Goal: Task Accomplishment & Management: Manage account settings

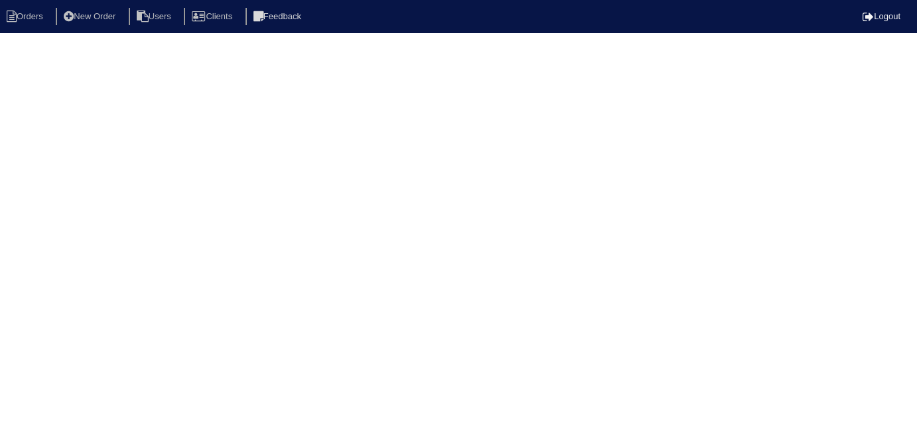
select select "15"
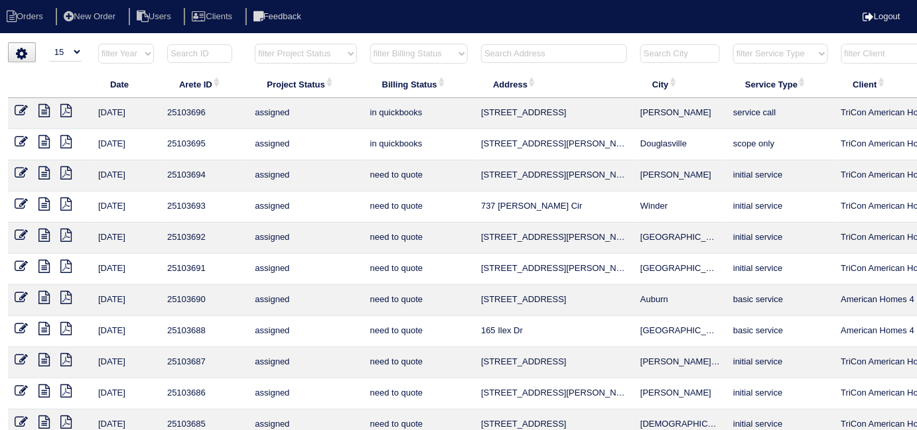
click at [376, 58] on select "filter Billing Status -- Any Billing Status -- need to quote quoted need to inv…" at bounding box center [418, 54] width 97 height 20
click at [370, 44] on select "filter Billing Status -- Any Billing Status -- need to quote quoted need to inv…" at bounding box center [418, 54] width 97 height 20
select select "in quickbooks"
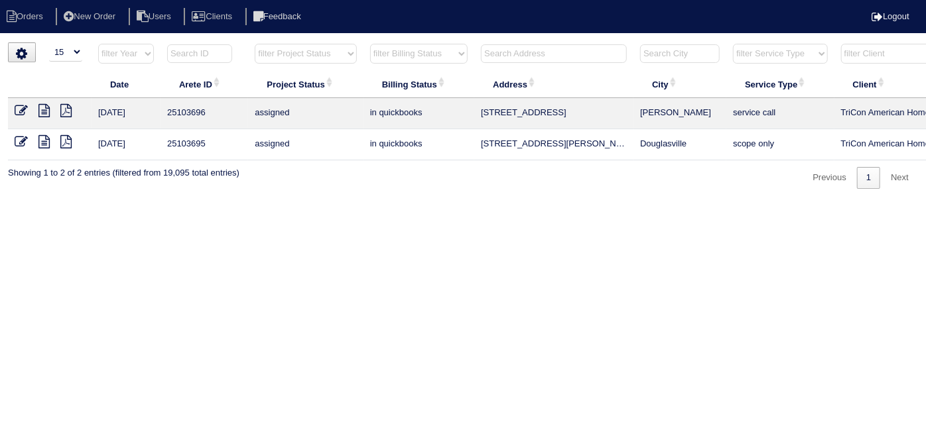
click at [19, 141] on icon at bounding box center [21, 141] width 13 height 13
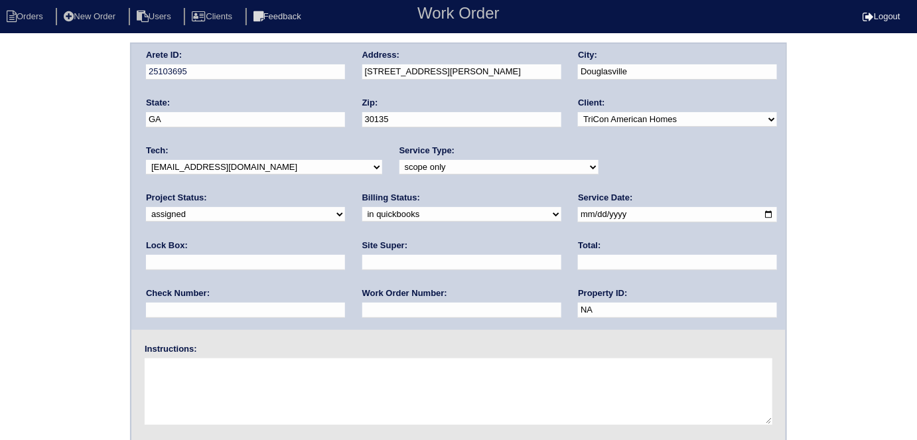
click at [362, 212] on select "need to quote quoted need to invoice invoiced paid warranty purchase order need…" at bounding box center [461, 214] width 199 height 15
select select "need to quote"
click at [362, 207] on select "need to quote quoted need to invoice invoiced paid warranty purchase order need…" at bounding box center [461, 214] width 199 height 15
click at [20, 249] on div "Arete ID: 25103695 Address: 3659 Fowler Ridge City: Douglasville State: GA Zip:…" at bounding box center [458, 310] width 917 height 537
click at [362, 260] on input "text" at bounding box center [461, 262] width 199 height 15
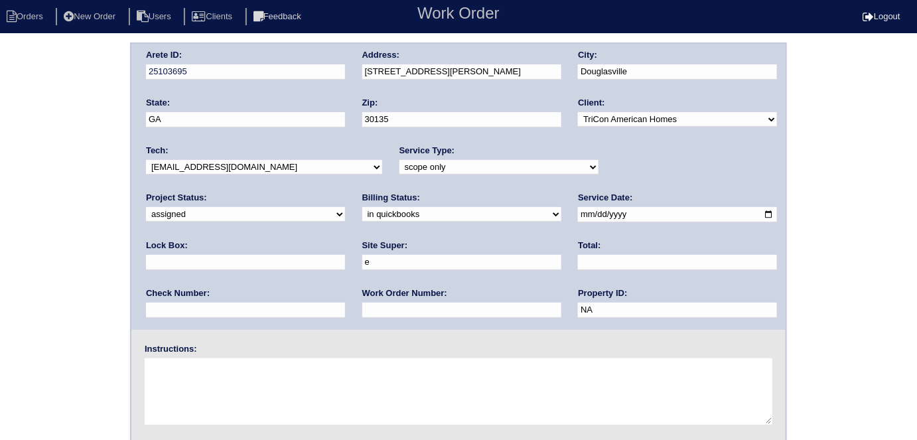
type input "Eric Artherton"
click at [184, 399] on textarea at bounding box center [458, 391] width 627 height 66
click at [242, 366] on textarea at bounding box center [458, 391] width 627 height 66
type textarea "Scope for service/repairs needed"
click at [0, 174] on div "Arete ID: 25103695 Address: 3659 Fowler Ridge City: Douglasville State: GA Zip:…" at bounding box center [458, 310] width 917 height 537
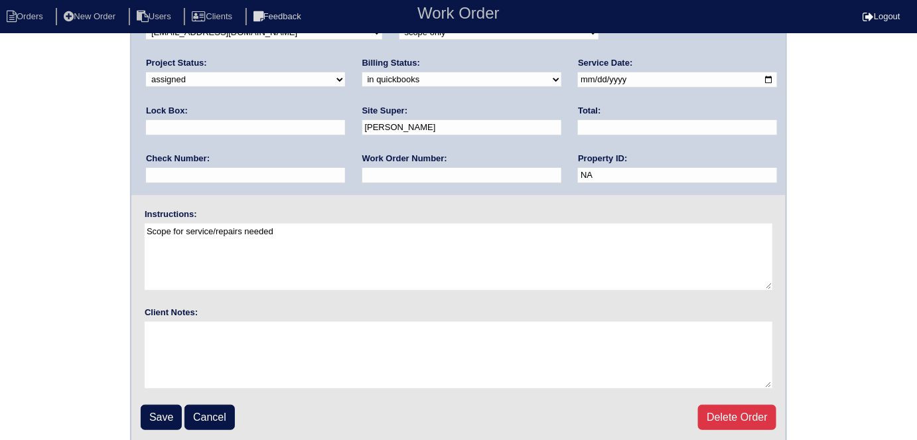
scroll to position [136, 0]
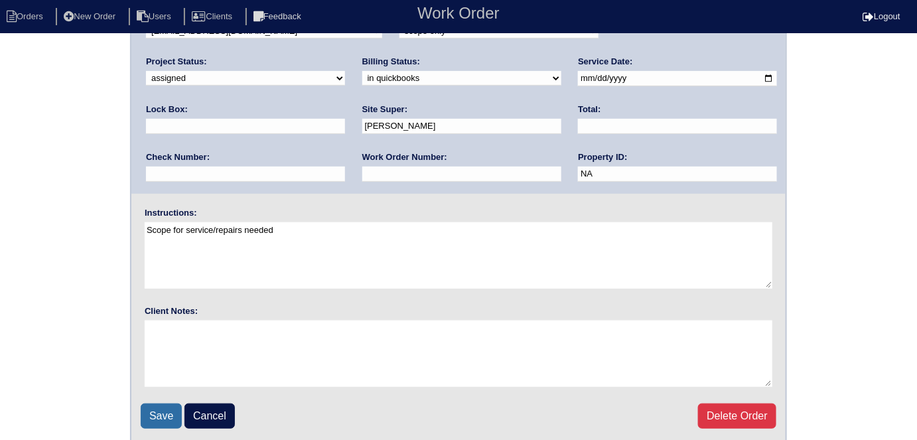
click at [152, 409] on input "Save" at bounding box center [161, 415] width 41 height 25
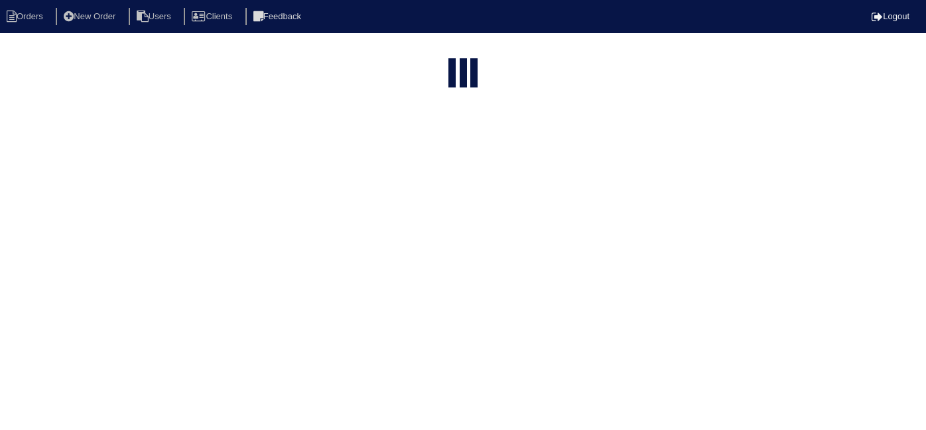
select select "15"
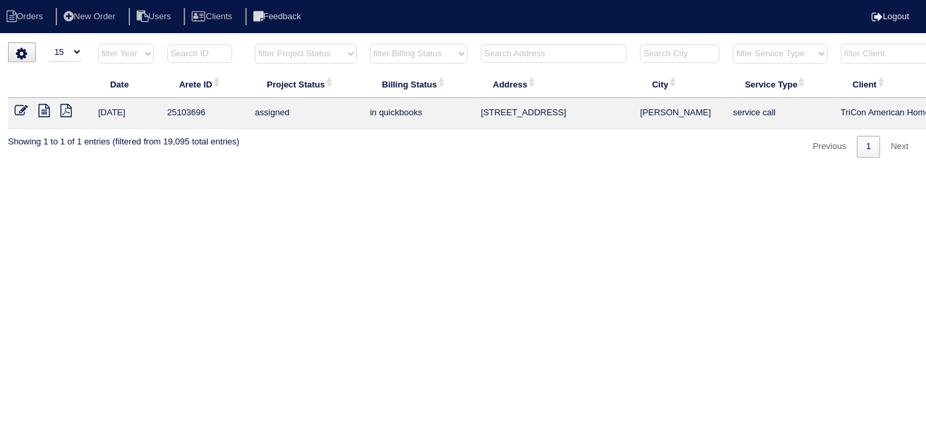
click at [25, 111] on icon at bounding box center [21, 110] width 13 height 13
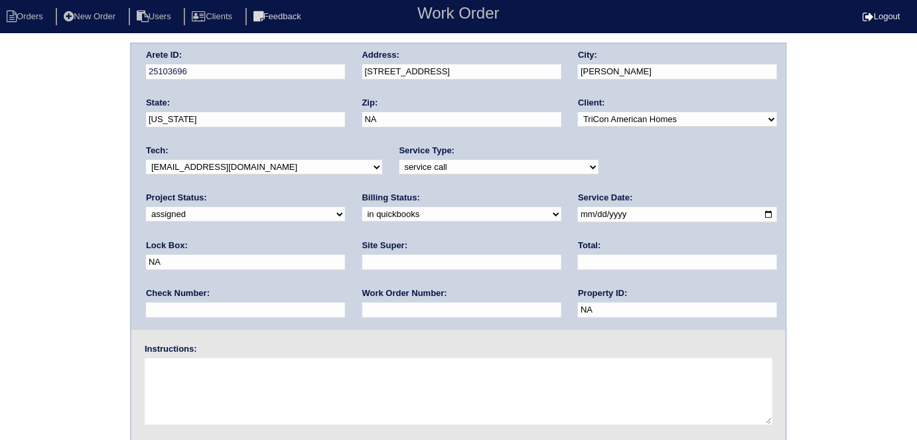
click at [362, 218] on select "need to quote quoted need to invoice invoiced paid warranty purchase order need…" at bounding box center [461, 214] width 199 height 15
select select "need to quote"
click at [362, 207] on select "need to quote quoted need to invoice invoiced paid warranty purchase order need…" at bounding box center [461, 214] width 199 height 15
click at [362, 264] on input "text" at bounding box center [461, 262] width 199 height 15
type input "Claudia Abreu-Mullings"
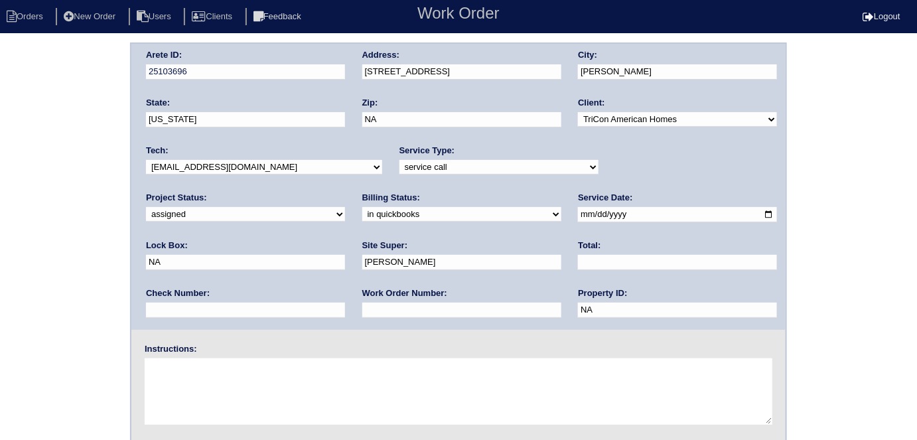
click at [221, 373] on textarea at bounding box center [458, 391] width 627 height 66
type textarea "Scope for service/repairs needed"
drag, startPoint x: 580, startPoint y: 216, endPoint x: 506, endPoint y: 216, distance: 73.6
click at [506, 216] on div "Arete ID: 25103696 Address: 99 Floresta Drive City: McDonough State: Georgia Zi…" at bounding box center [458, 187] width 654 height 286
type input "9310"
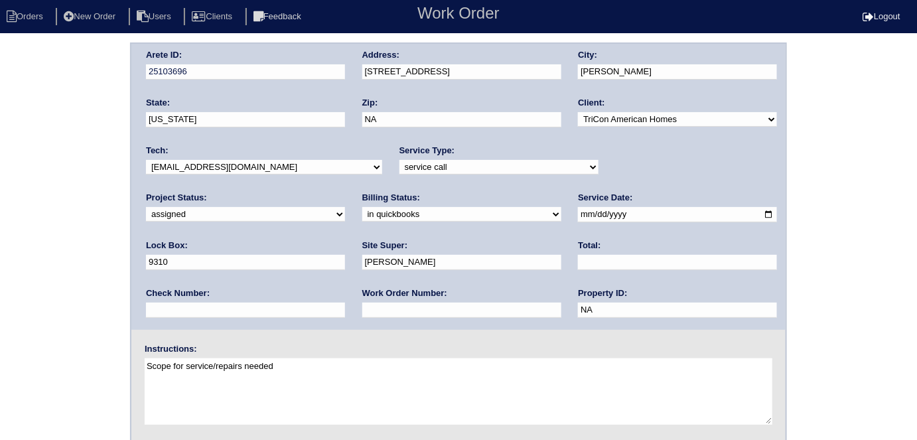
click at [70, 275] on div "Arete ID: 25103696 Address: 99 Floresta Drive City: McDonough State: Georgia Zi…" at bounding box center [458, 310] width 917 height 537
click at [15, 331] on div "Arete ID: 25103696 Address: 99 Floresta Drive City: McDonough State: Georgia Zi…" at bounding box center [458, 310] width 917 height 537
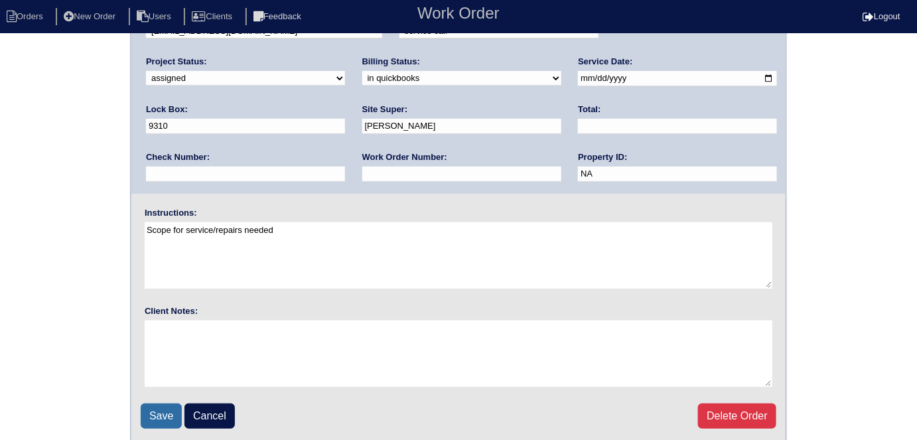
click at [153, 407] on input "Save" at bounding box center [161, 415] width 41 height 25
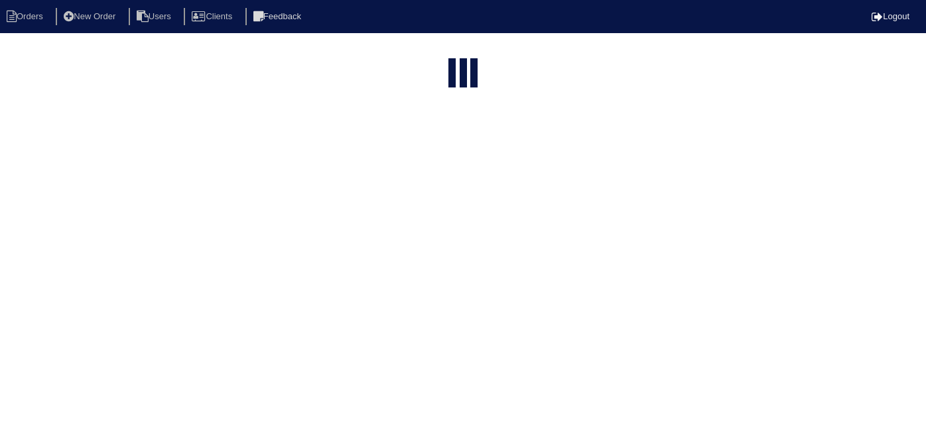
select select "15"
select select "in quickbooks"
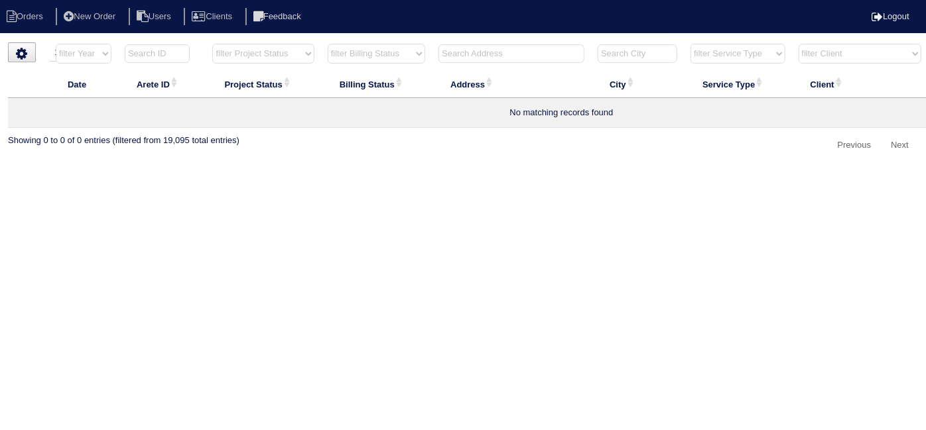
click at [365, 44] on select "filter Billing Status -- Any Billing Status -- need to quote quoted need to inv…" at bounding box center [376, 54] width 97 height 20
select select
click at [328, 44] on select "filter Billing Status -- Any Billing Status -- need to quote quoted need to inv…" at bounding box center [376, 54] width 97 height 20
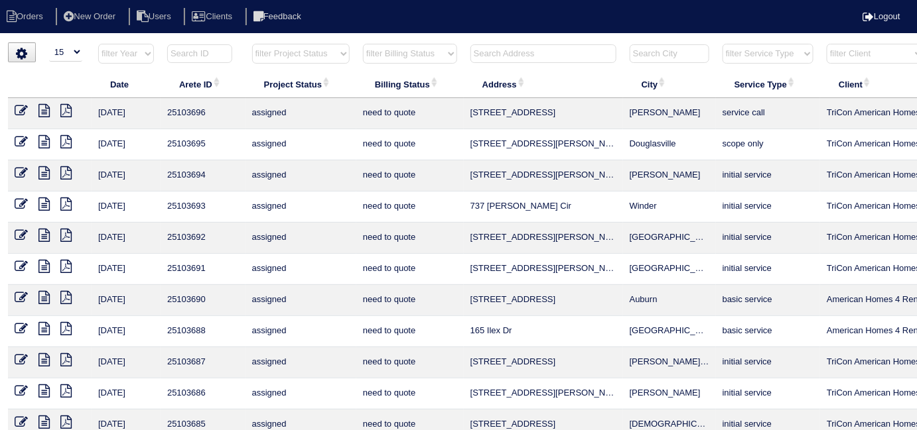
click at [490, 55] on input "text" at bounding box center [543, 53] width 146 height 19
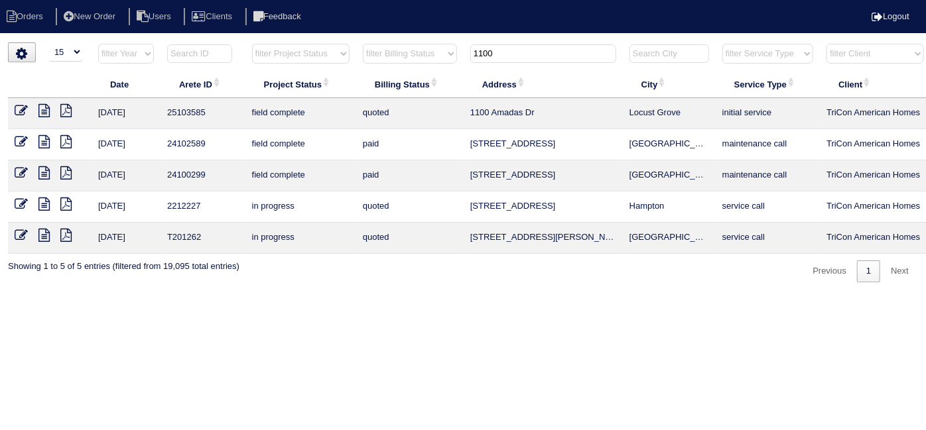
type input "1100"
drag, startPoint x: 21, startPoint y: 108, endPoint x: 70, endPoint y: 38, distance: 85.2
click at [21, 108] on icon at bounding box center [21, 110] width 13 height 13
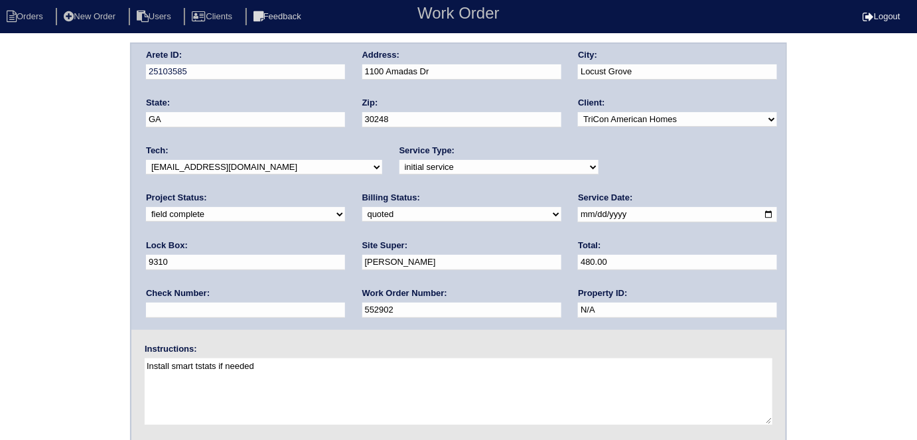
click at [1, 292] on div "Arete ID: 25103585 Address: 1100 Amadas Dr City: Locust Grove State: GA Zip: 30…" at bounding box center [458, 310] width 917 height 537
click at [362, 214] on select "need to quote quoted need to invoice invoiced paid warranty purchase order need…" at bounding box center [461, 214] width 199 height 15
select select "need to invoice"
click at [362, 207] on select "need to quote quoted need to invoice invoiced paid warranty purchase order need…" at bounding box center [461, 214] width 199 height 15
click at [58, 275] on div "Arete ID: 25103585 Address: 1100 Amadas Dr City: Locust Grove State: GA Zip: 30…" at bounding box center [458, 310] width 917 height 537
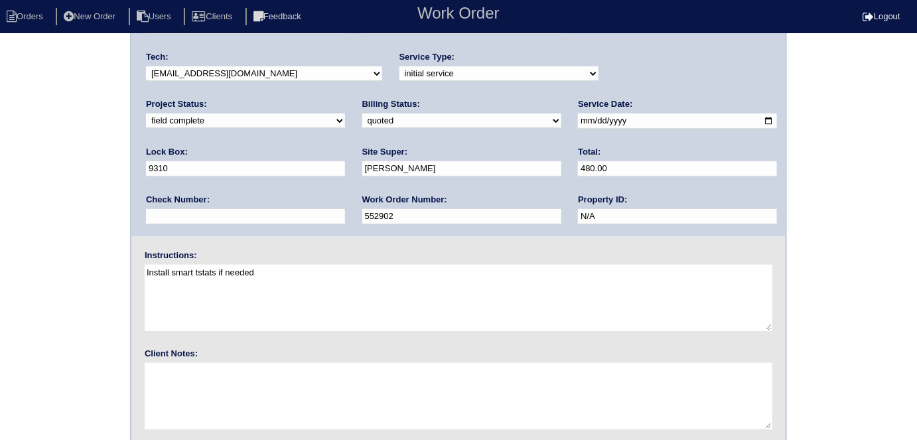
scroll to position [136, 0]
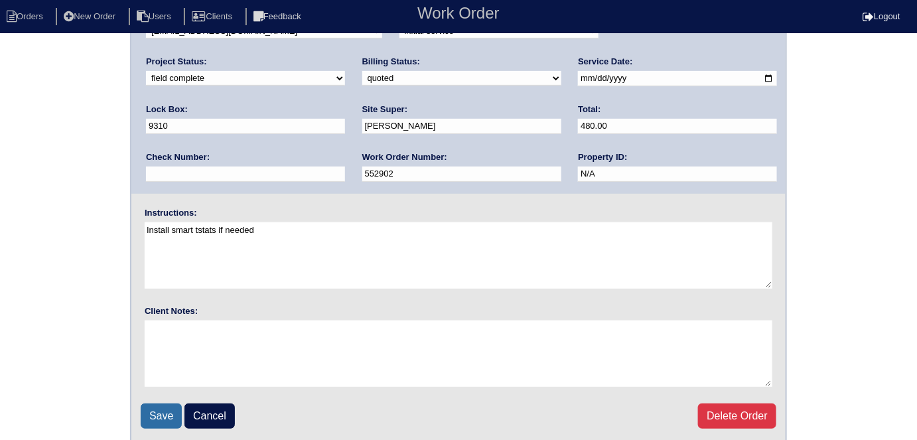
click at [153, 411] on input "Save" at bounding box center [161, 415] width 41 height 25
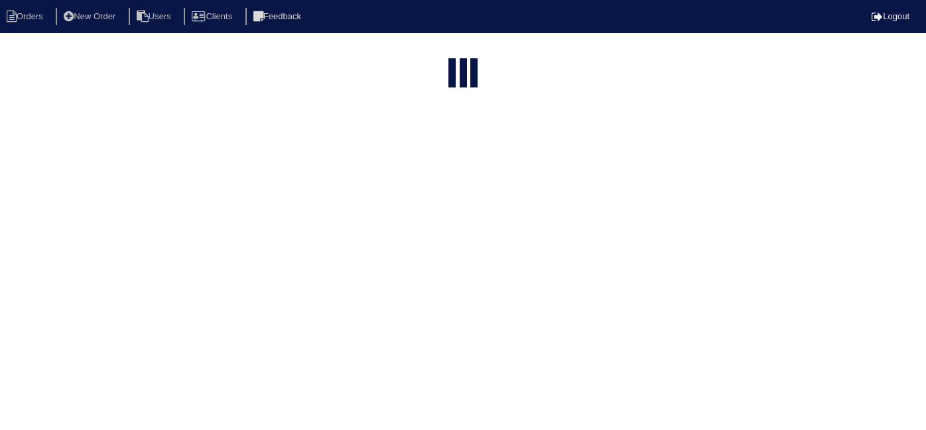
select select "15"
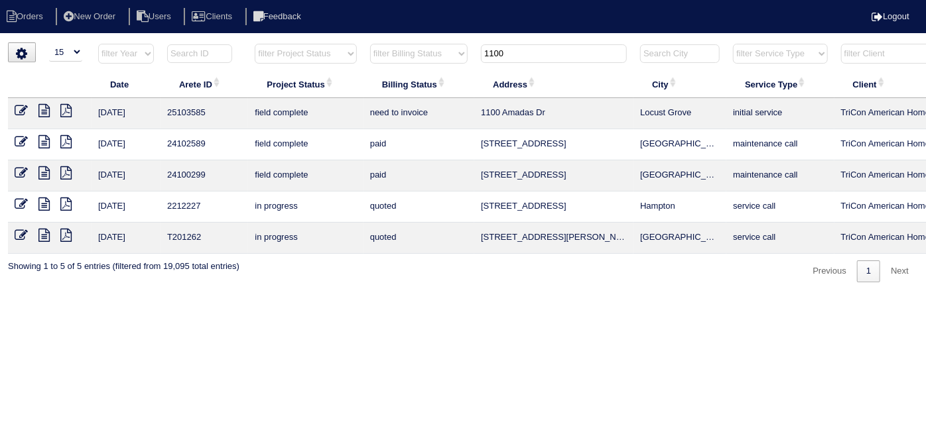
drag, startPoint x: 509, startPoint y: 46, endPoint x: 194, endPoint y: 9, distance: 316.5
click at [306, 40] on html "Orders New Order Users Clients Feedback Logout Orders New Order Users Clients M…" at bounding box center [463, 148] width 926 height 296
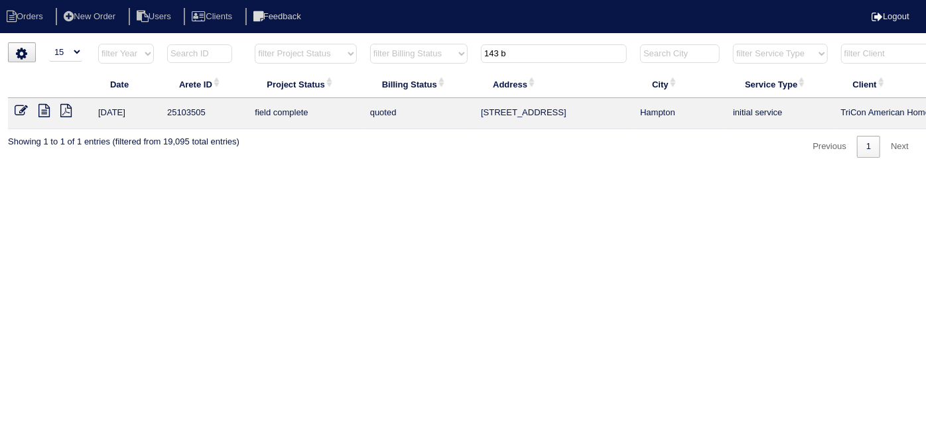
type input "143 b"
click at [21, 111] on icon at bounding box center [21, 110] width 13 height 13
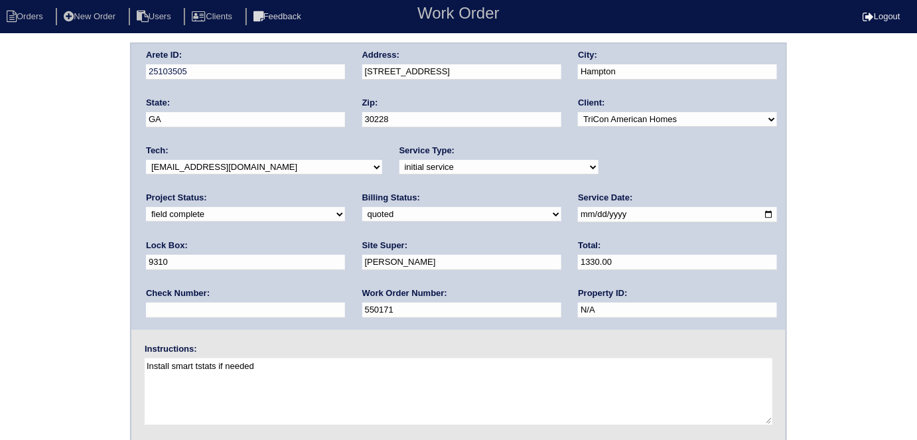
click at [38, 204] on div "Arete ID: 25103505 Address: [STREET_ADDRESS] City: [GEOGRAPHIC_DATA] State: [GE…" at bounding box center [458, 310] width 917 height 537
click at [362, 216] on select "need to quote quoted need to invoice invoiced paid warranty purchase order need…" at bounding box center [461, 214] width 199 height 15
select select "need to invoice"
click at [362, 207] on select "need to quote quoted need to invoice invoiced paid warranty purchase order need…" at bounding box center [461, 214] width 199 height 15
click at [64, 299] on div "Arete ID: 25103505 Address: [STREET_ADDRESS] City: [GEOGRAPHIC_DATA] State: [GE…" at bounding box center [458, 310] width 917 height 537
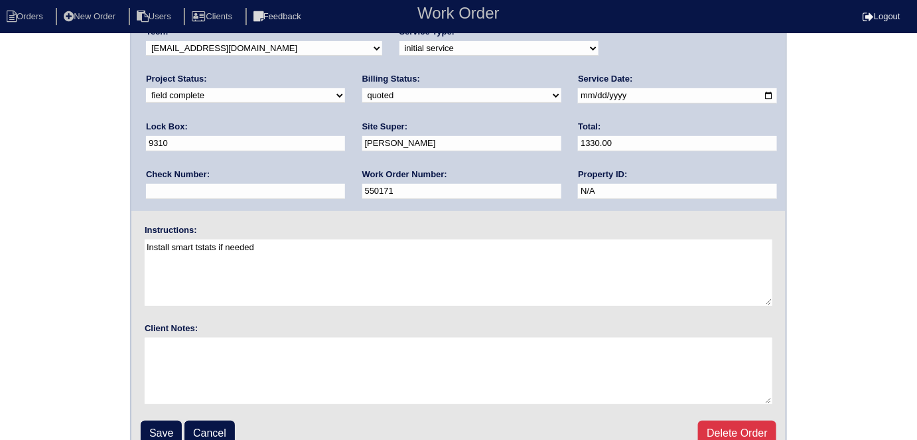
scroll to position [136, 0]
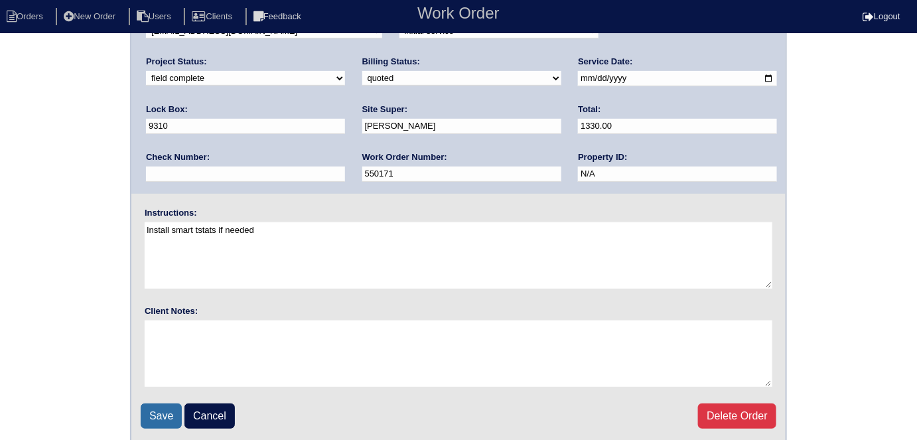
click at [153, 413] on input "Save" at bounding box center [161, 415] width 41 height 25
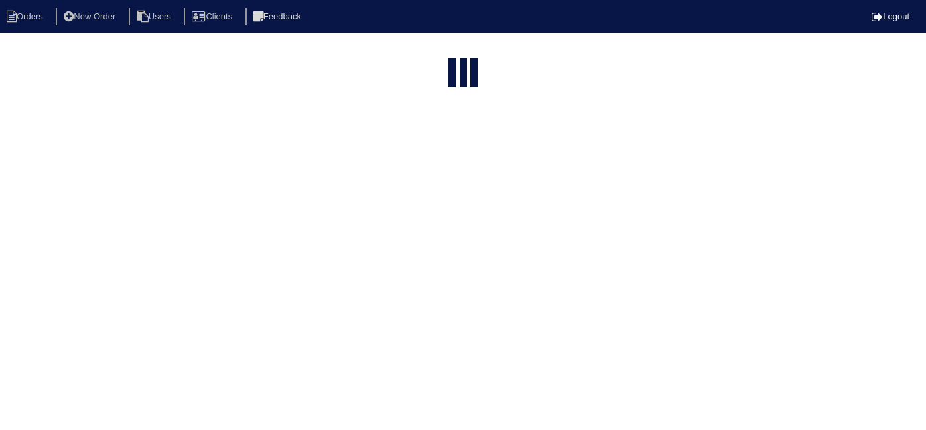
select select "15"
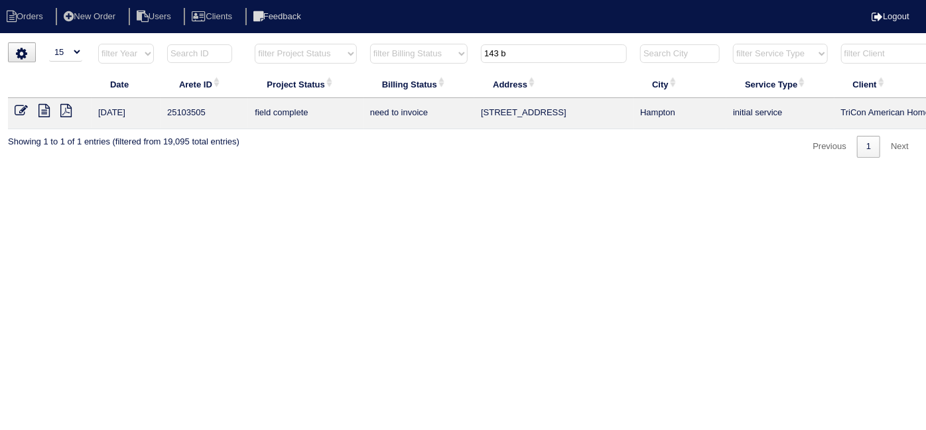
drag, startPoint x: 501, startPoint y: 51, endPoint x: 275, endPoint y: 10, distance: 229.9
click at [345, 42] on body "Orders New Order Users Clients Feedback Logout Orders New Order Users Clients M…" at bounding box center [463, 99] width 926 height 115
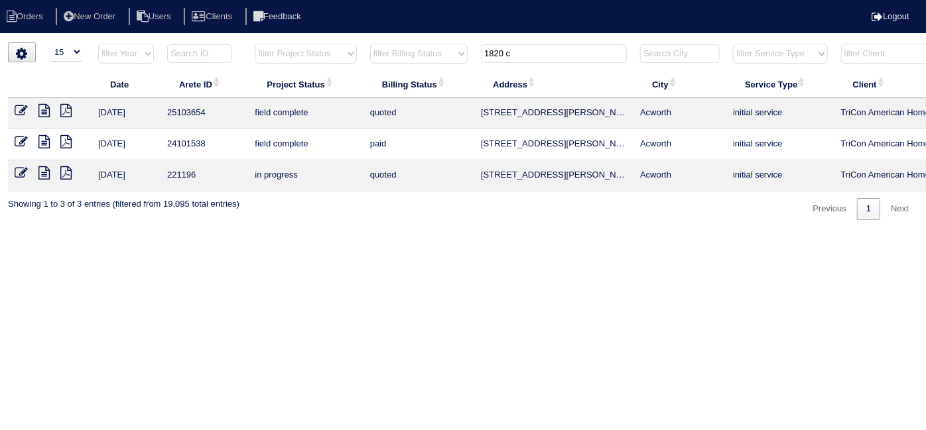
type input "1820 c"
click at [21, 112] on icon at bounding box center [21, 110] width 13 height 13
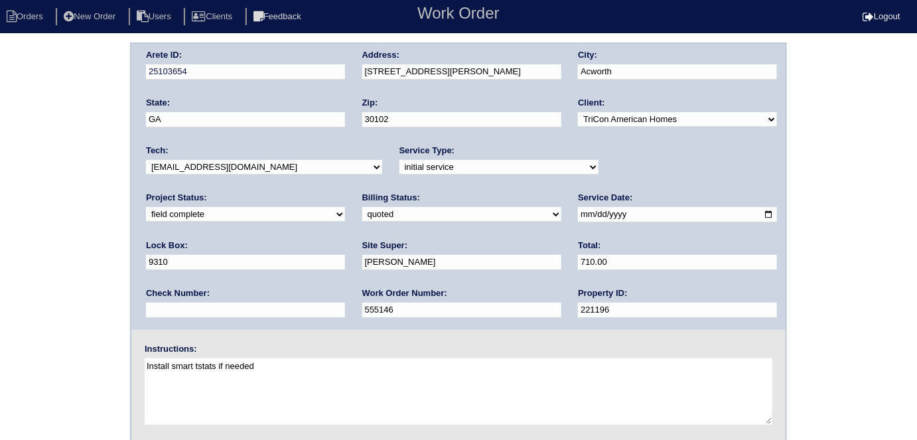
click at [362, 207] on select "need to quote quoted need to invoice invoiced paid warranty purchase order need…" at bounding box center [461, 214] width 199 height 15
select select "need to invoice"
click at [362, 207] on select "need to quote quoted need to invoice invoiced paid warranty purchase order need…" at bounding box center [461, 214] width 199 height 15
click at [56, 279] on div "Arete ID: 25103654 Address: 1820 Crestwood Dr NW City: Acworth State: GA Zip: 3…" at bounding box center [458, 310] width 917 height 537
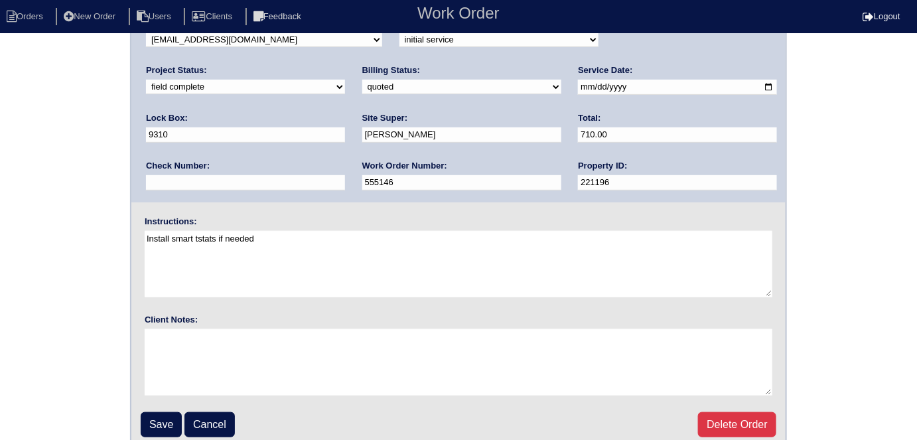
scroll to position [136, 0]
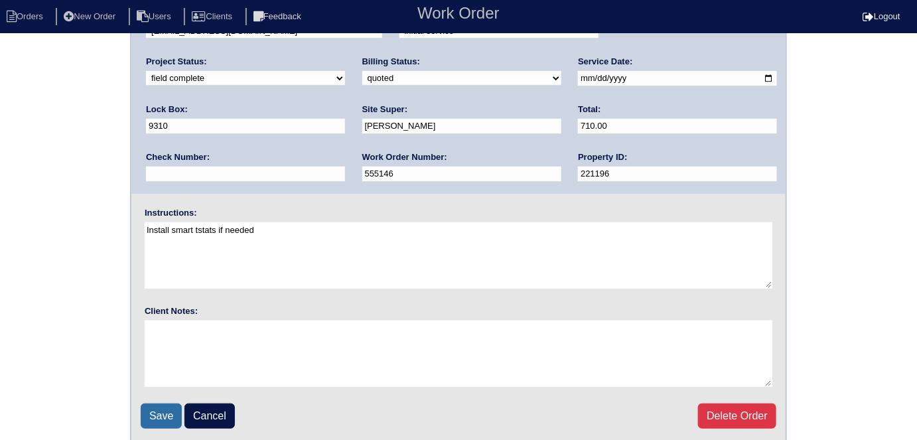
click at [167, 415] on input "Save" at bounding box center [161, 415] width 41 height 25
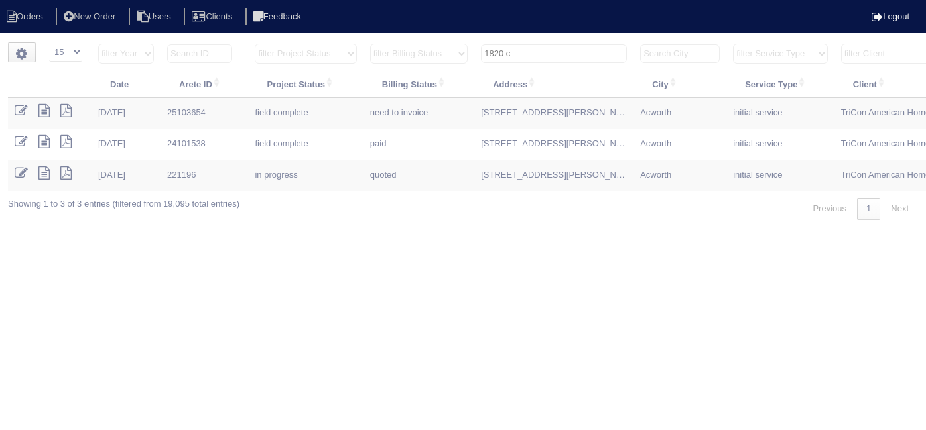
select select "15"
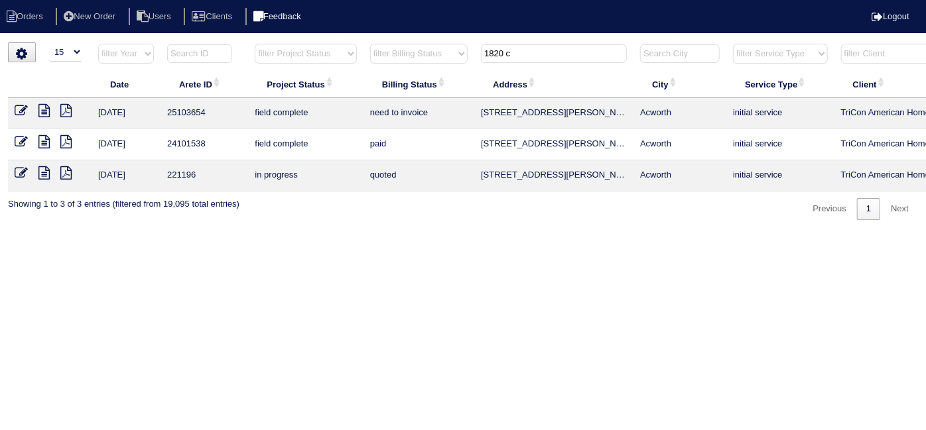
drag, startPoint x: 516, startPoint y: 52, endPoint x: 335, endPoint y: 11, distance: 185.5
click at [361, 42] on body "Orders New Order Users Clients Feedback Logout Orders New Order Users Clients M…" at bounding box center [463, 131] width 926 height 178
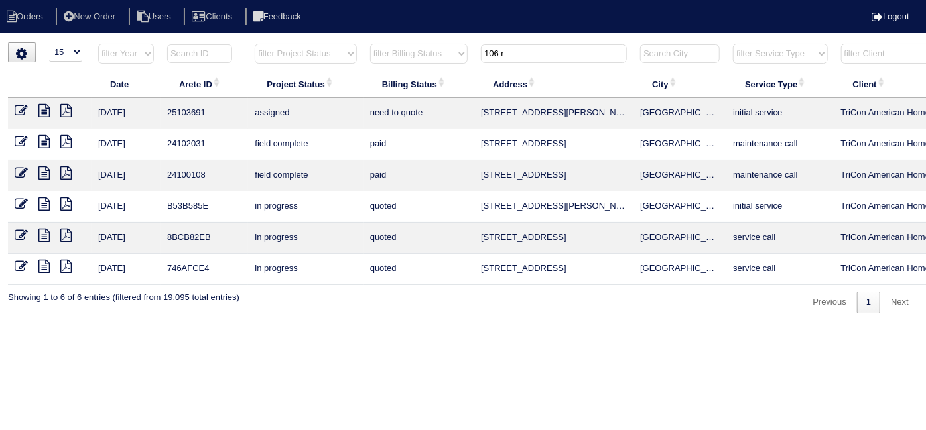
type input "106 r"
click at [22, 111] on icon at bounding box center [21, 110] width 13 height 13
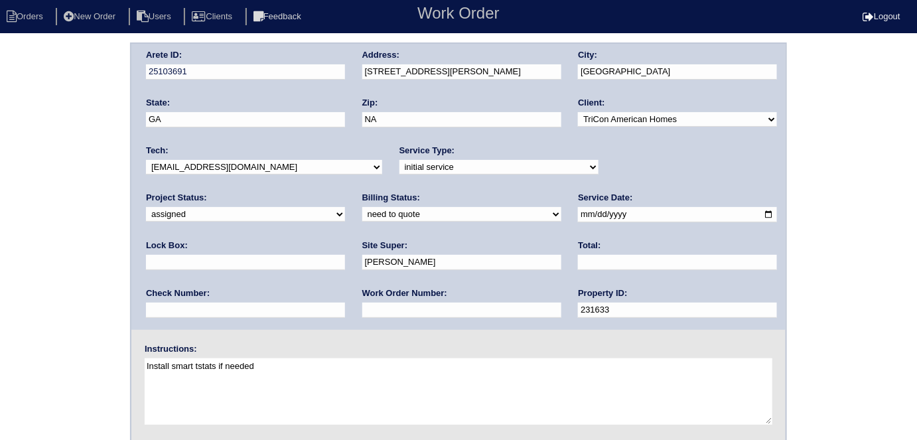
click at [362, 308] on input "text" at bounding box center [461, 309] width 199 height 15
type input "557090"
click at [0, 346] on div "Arete ID: 25103691 Address: 106 Radford Ct City: Kingston State: GA Zip: NA Cli…" at bounding box center [458, 310] width 917 height 537
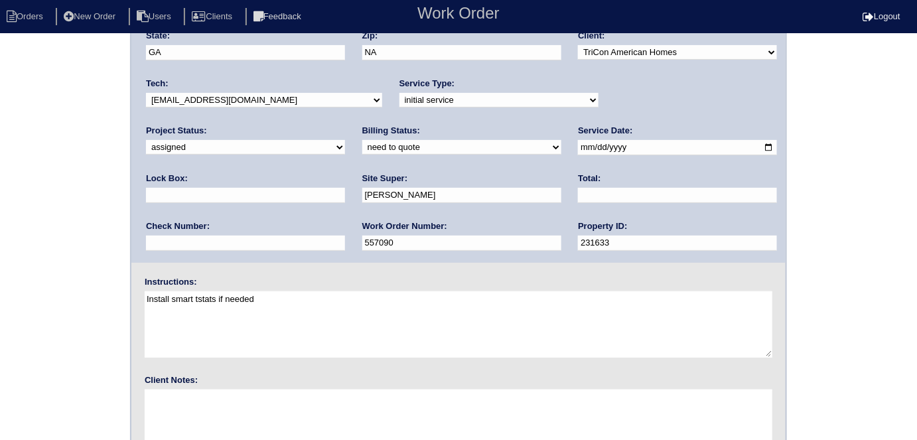
scroll to position [136, 0]
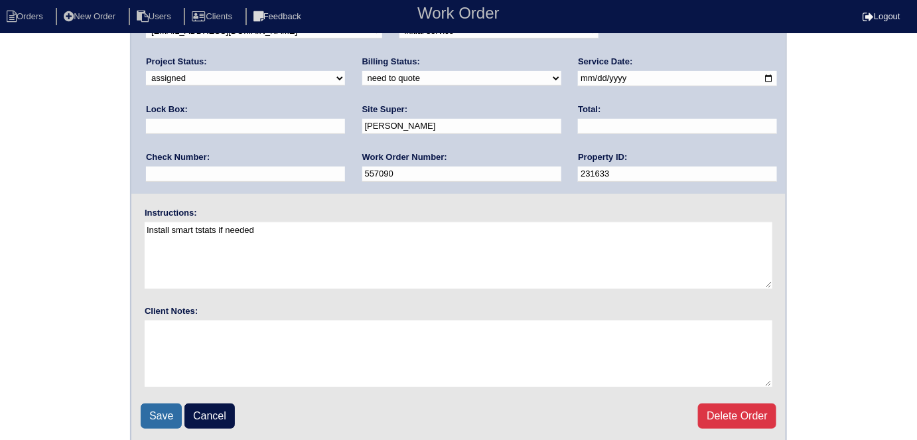
click at [168, 418] on input "Save" at bounding box center [161, 415] width 41 height 25
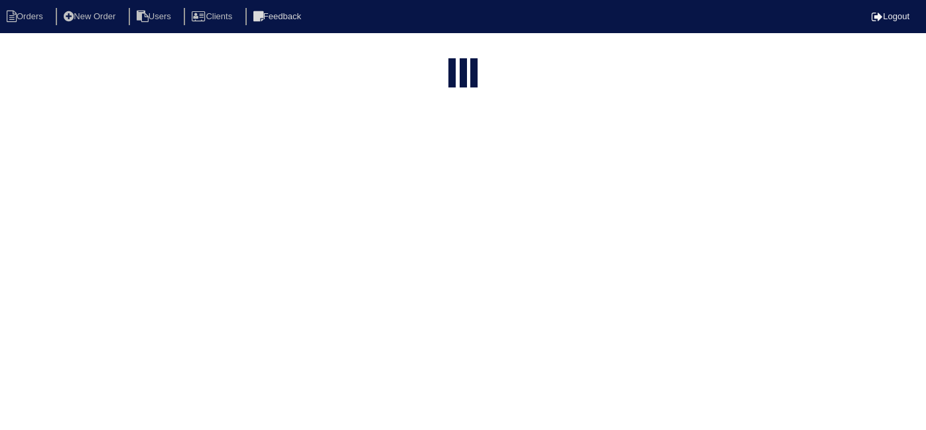
select select "15"
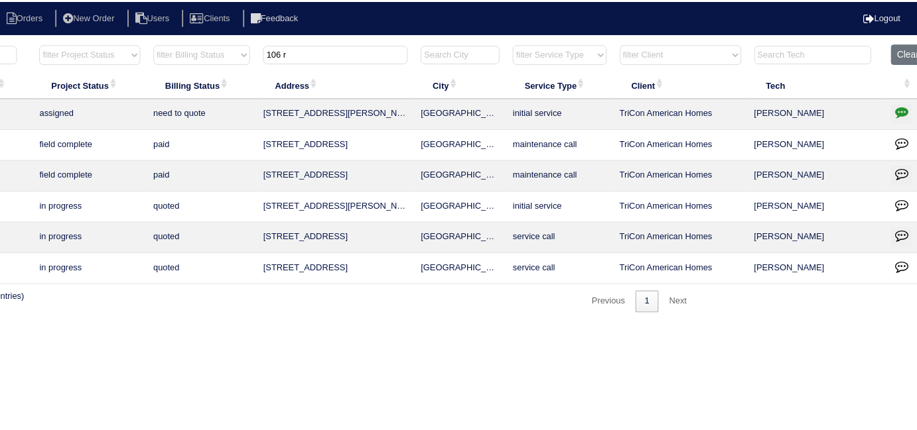
scroll to position [0, 231]
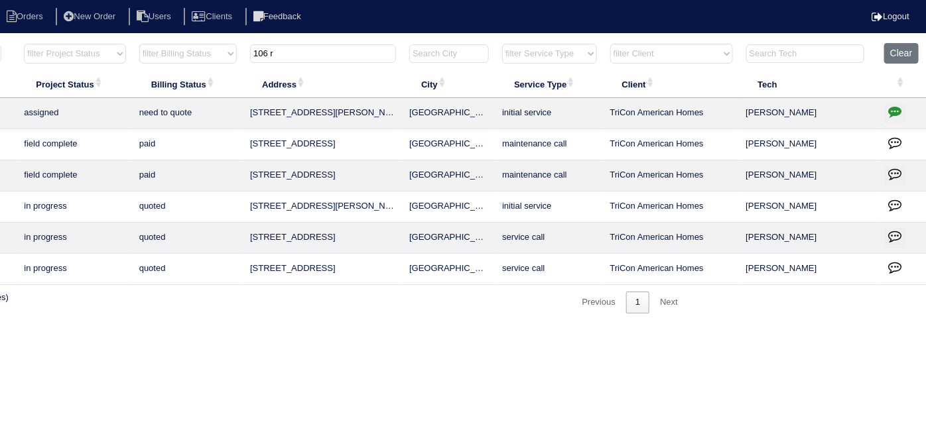
click at [893, 113] on icon "button" at bounding box center [894, 111] width 13 height 13
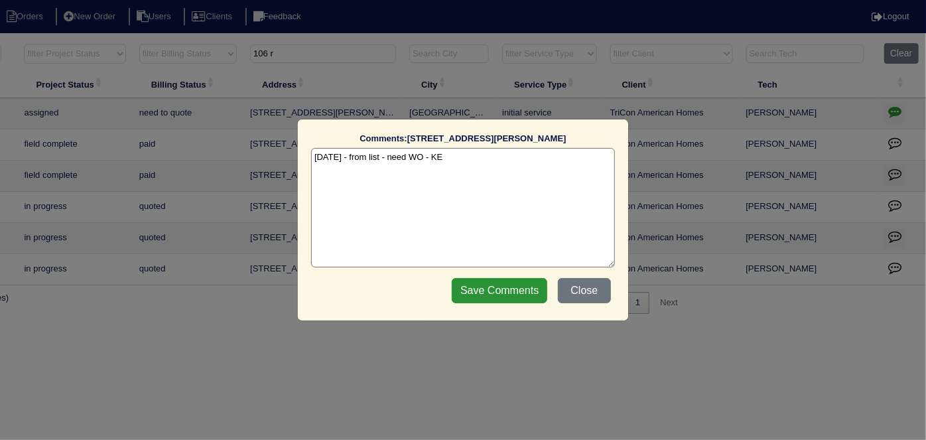
click at [456, 155] on textarea "[DATE] - from list - need WO - KE" at bounding box center [463, 207] width 304 height 119
drag, startPoint x: 426, startPoint y: 158, endPoint x: 384, endPoint y: 165, distance: 43.1
click at [384, 165] on textarea "[DATE] - from list - need WO - KE" at bounding box center [463, 207] width 304 height 119
type textarea "[DATE] - from list - KE"
click at [466, 286] on input "Save Comments" at bounding box center [499, 290] width 95 height 25
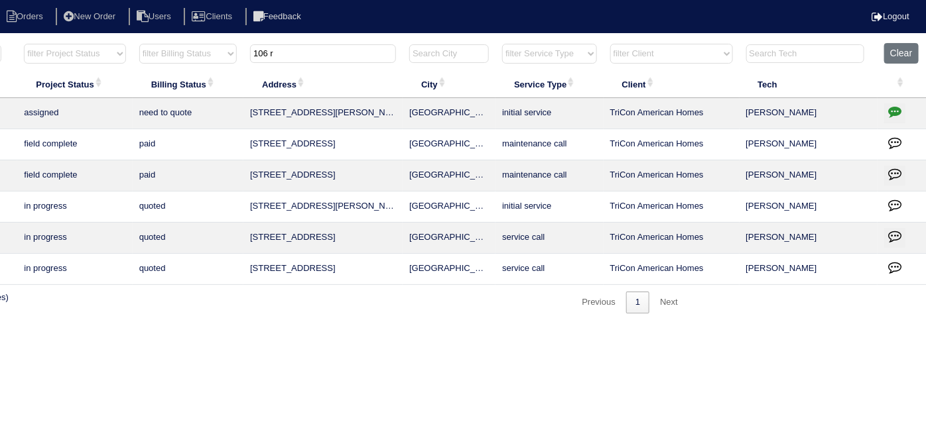
drag, startPoint x: 284, startPoint y: 53, endPoint x: 116, endPoint y: 29, distance: 169.6
click at [117, 42] on body "Orders New Order Users Clients Feedback Logout Orders New Order Users Clients M…" at bounding box center [232, 177] width 926 height 271
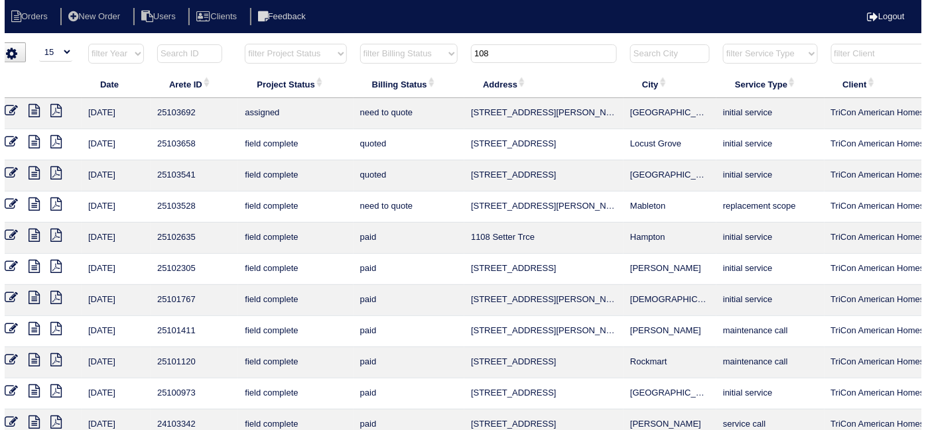
scroll to position [0, 5]
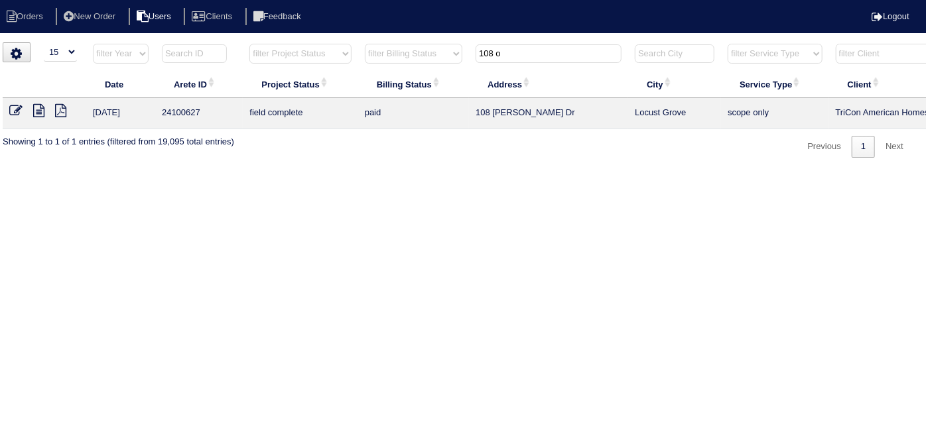
type input "108 o"
click at [36, 111] on icon at bounding box center [38, 110] width 11 height 13
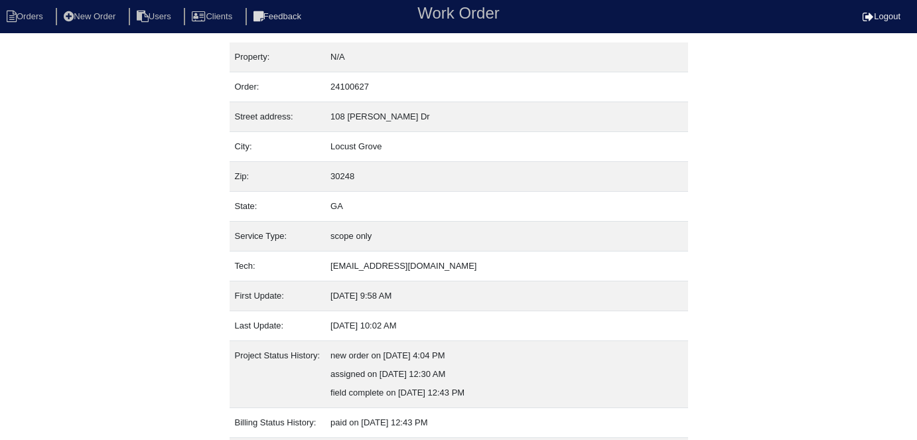
scroll to position [88, 0]
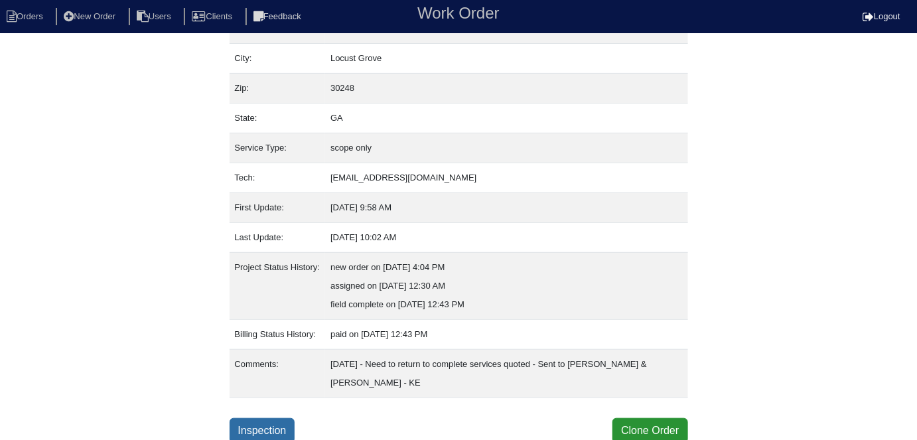
click at [276, 431] on link "Inspection" at bounding box center [262, 430] width 66 height 25
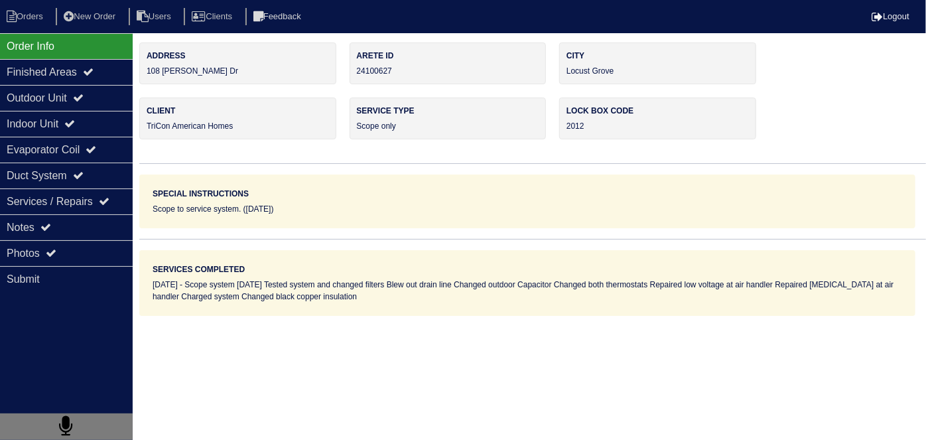
click at [61, 86] on div "Outdoor Unit" at bounding box center [66, 98] width 133 height 26
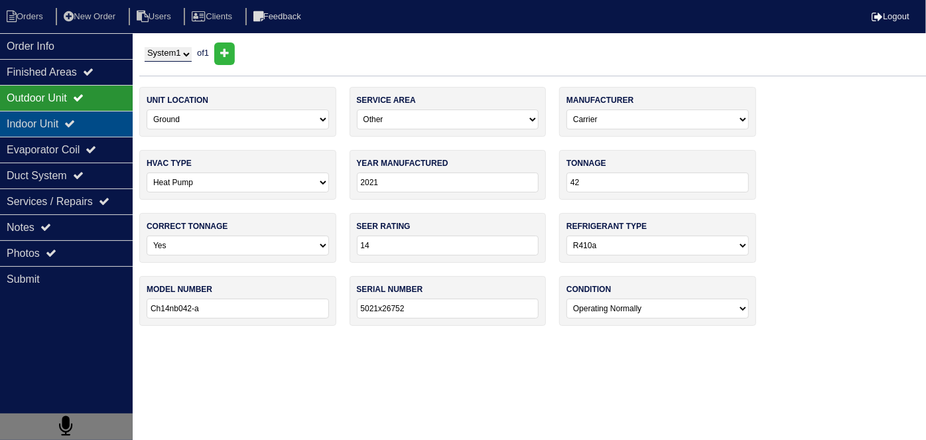
click at [61, 121] on div "Indoor Unit" at bounding box center [66, 124] width 133 height 26
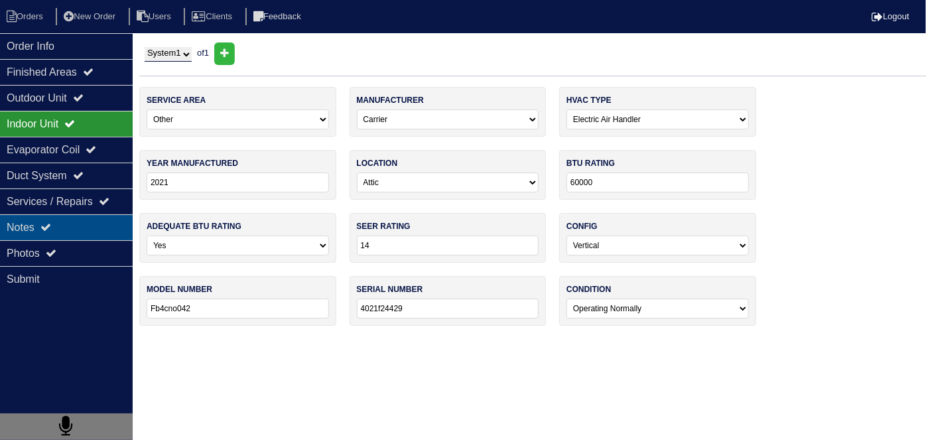
click at [57, 222] on div "Notes" at bounding box center [66, 227] width 133 height 26
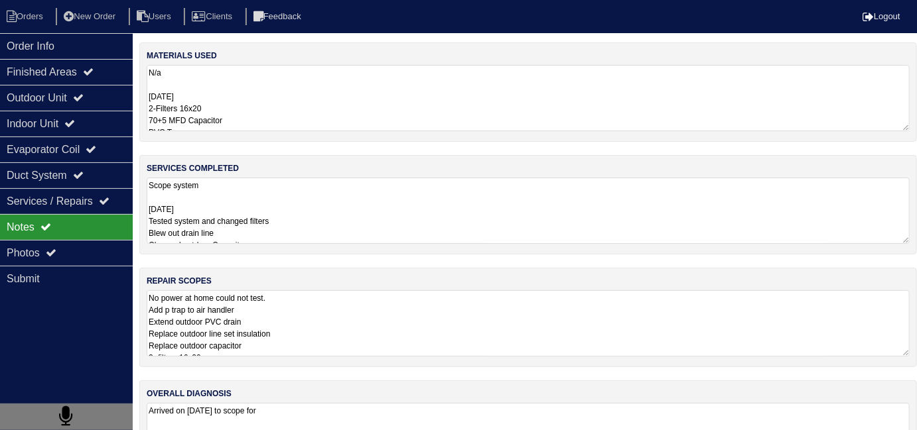
click at [373, 302] on textarea "No power at home could not test. Add p trap to air handler Extend outdoor PVC d…" at bounding box center [528, 323] width 763 height 66
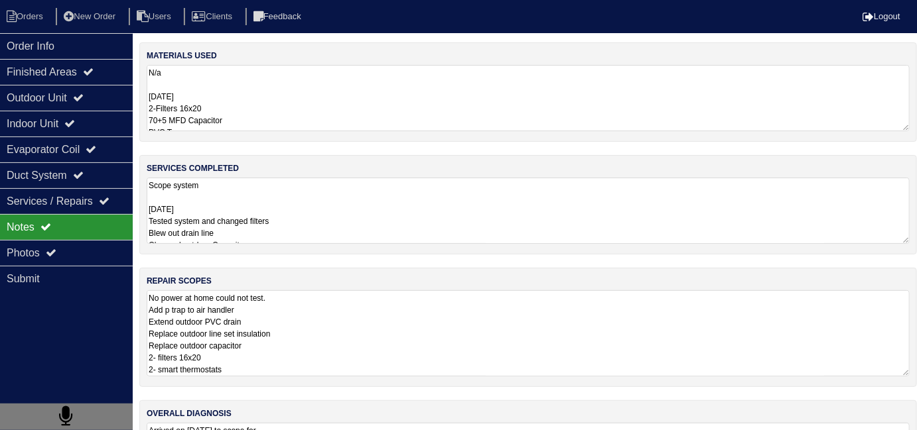
scroll to position [1, 0]
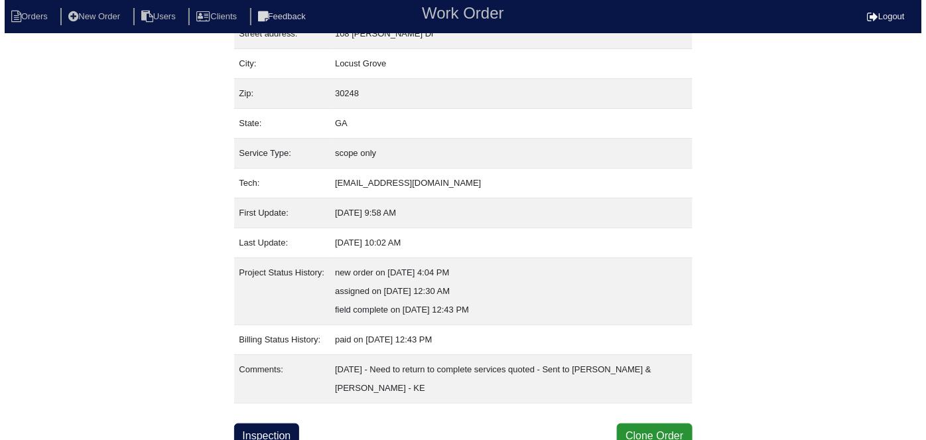
scroll to position [88, 0]
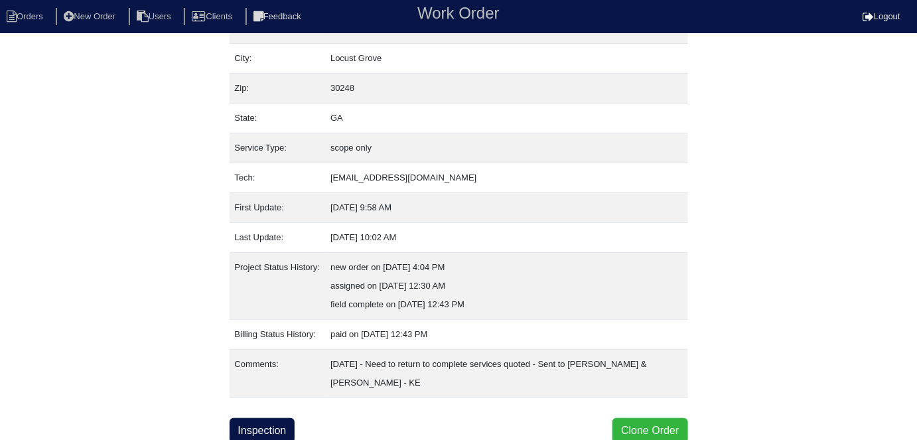
click at [663, 423] on button "Clone Order" at bounding box center [649, 430] width 75 height 25
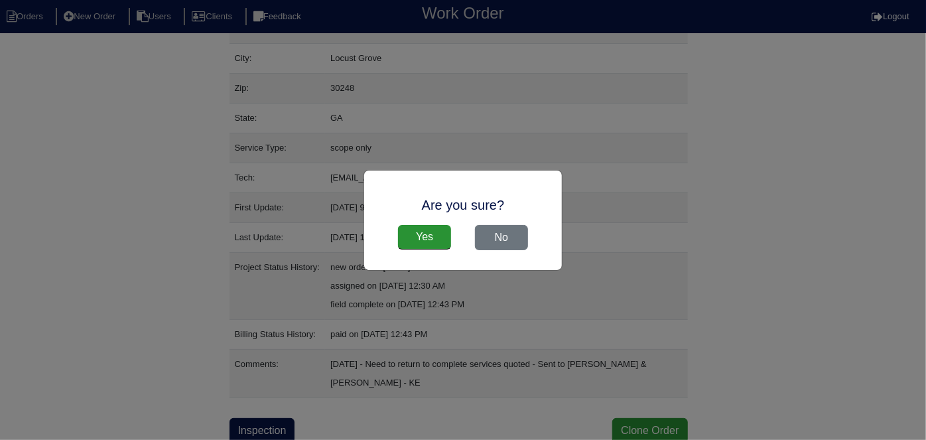
click at [462, 255] on div "Yes No" at bounding box center [462, 237] width 171 height 38
click at [440, 247] on input "Yes" at bounding box center [424, 237] width 53 height 25
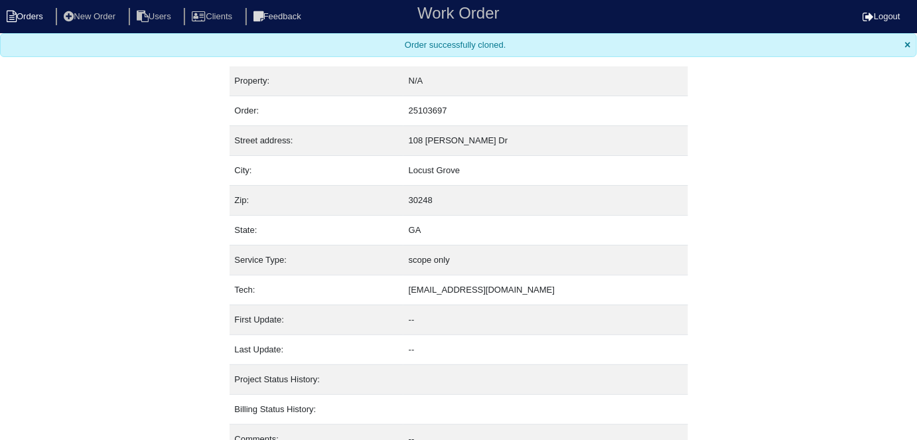
click at [26, 18] on li "Orders" at bounding box center [27, 17] width 54 height 18
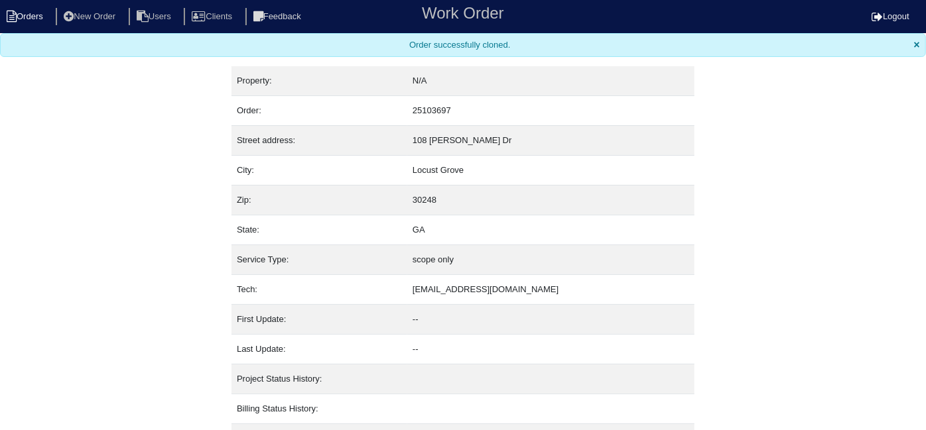
select select "15"
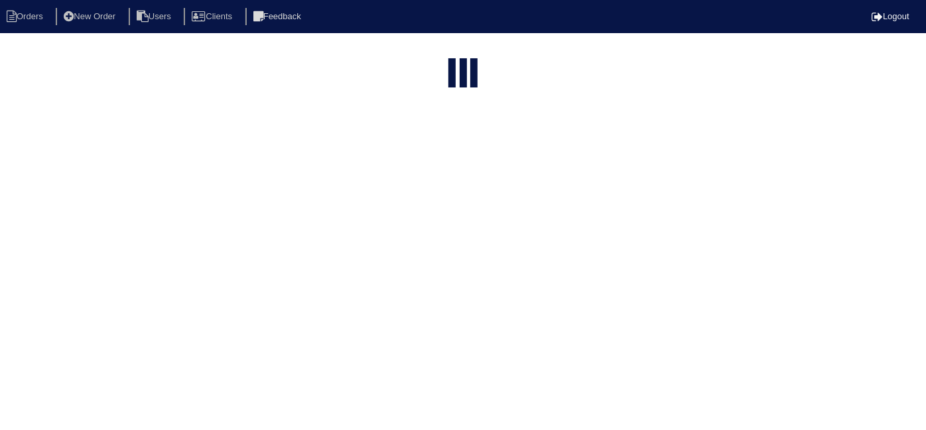
type input "108 o"
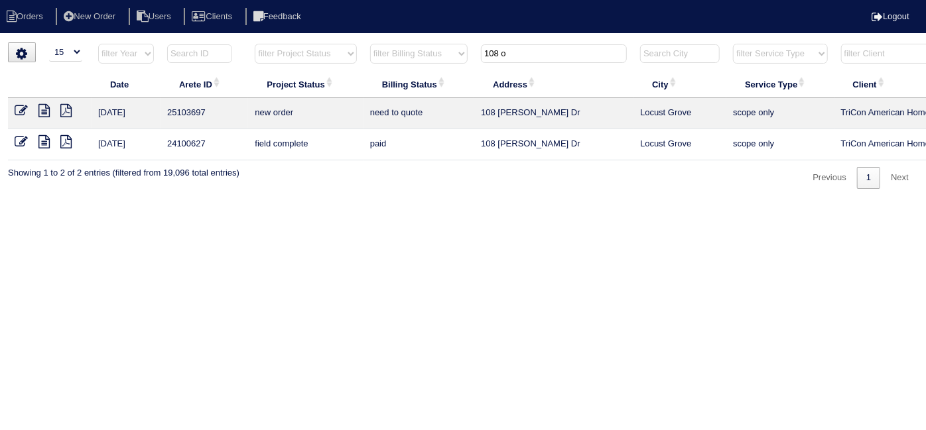
click at [19, 105] on icon at bounding box center [21, 110] width 13 height 13
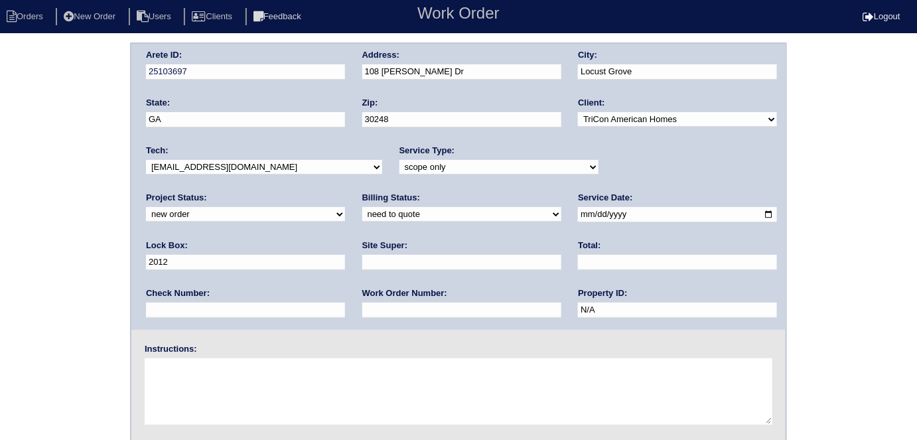
click at [399, 168] on select "-select- initial service basic service maintenance call replacement scope servi…" at bounding box center [498, 167] width 199 height 15
select select "initial service"
click at [399, 160] on select "-select- initial service basic service maintenance call replacement scope servi…" at bounding box center [498, 167] width 199 height 15
click at [362, 310] on input "text" at bounding box center [461, 309] width 199 height 15
type input "557092"
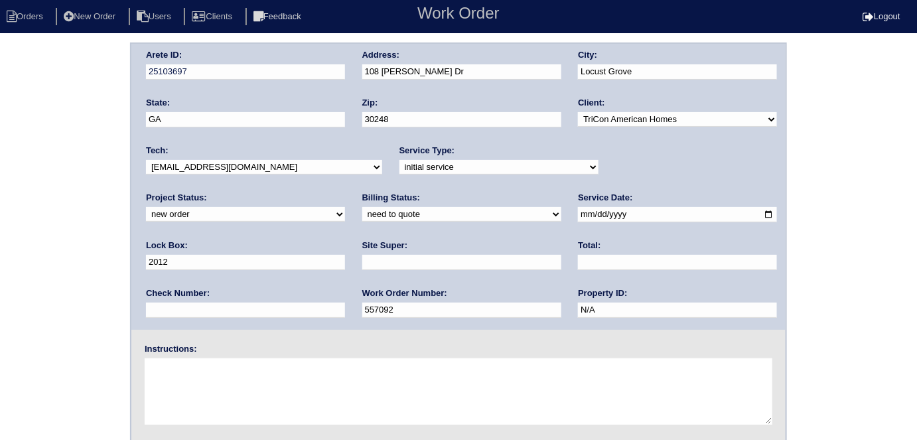
drag, startPoint x: 631, startPoint y: 212, endPoint x: 499, endPoint y: 218, distance: 132.7
click at [520, 217] on div "Arete ID: 25103697 Address: 108 Oliver Dr City: Locust Grove State: GA Zip: 302…" at bounding box center [458, 187] width 654 height 286
type input "5008"
click at [362, 263] on input "text" at bounding box center [461, 262] width 199 height 15
type input "Theresa Iverson"
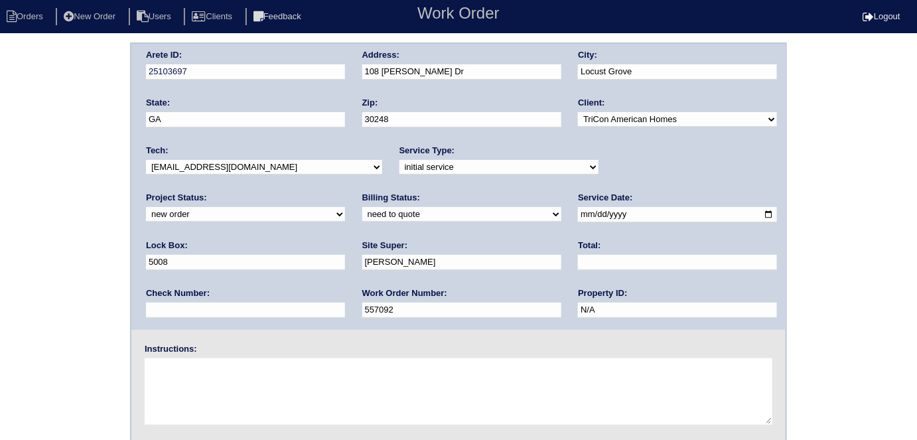
click at [265, 391] on textarea at bounding box center [458, 391] width 627 height 66
type textarea "Install smart tstats if needed"
click at [446, 78] on div "Address: 108 Oliver Dr" at bounding box center [461, 67] width 199 height 37
drag, startPoint x: 442, startPoint y: 74, endPoint x: 371, endPoint y: 73, distance: 70.3
click at [371, 73] on input "108 Oliver Dr" at bounding box center [461, 71] width 199 height 15
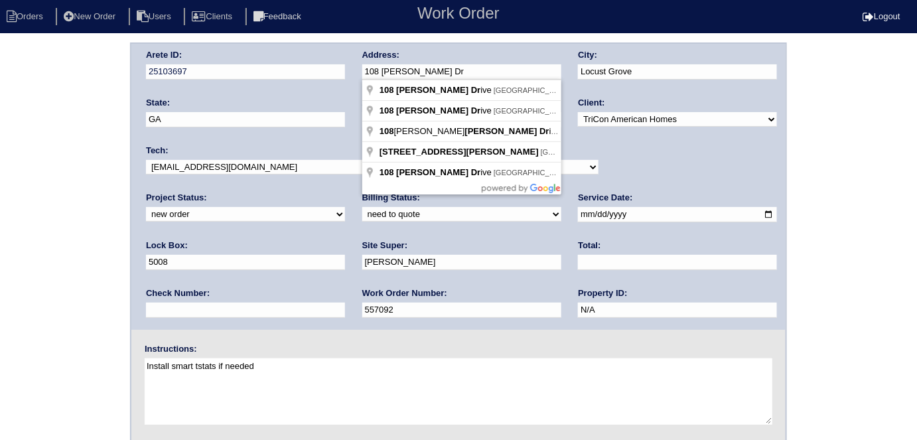
click at [371, 73] on input "108 Oliver Dr" at bounding box center [461, 71] width 199 height 15
click at [113, 101] on div "Arete ID: 25103697 Address: 108 Oliver Dr City: Locust Grove State: GA Zip: 302…" at bounding box center [458, 310] width 917 height 537
click at [333, 74] on div "Arete ID: 25103697 Address: 108 Oliver Dr City: Locust Grove State: GA Zip: 302…" at bounding box center [458, 187] width 654 height 286
drag, startPoint x: 8, startPoint y: 184, endPoint x: 12, endPoint y: 192, distance: 8.3
click at [8, 184] on div "Arete ID: 25103697 Address: 108 Oliver Dr City: Locust Grove State: GA Zip: 302…" at bounding box center [458, 310] width 917 height 537
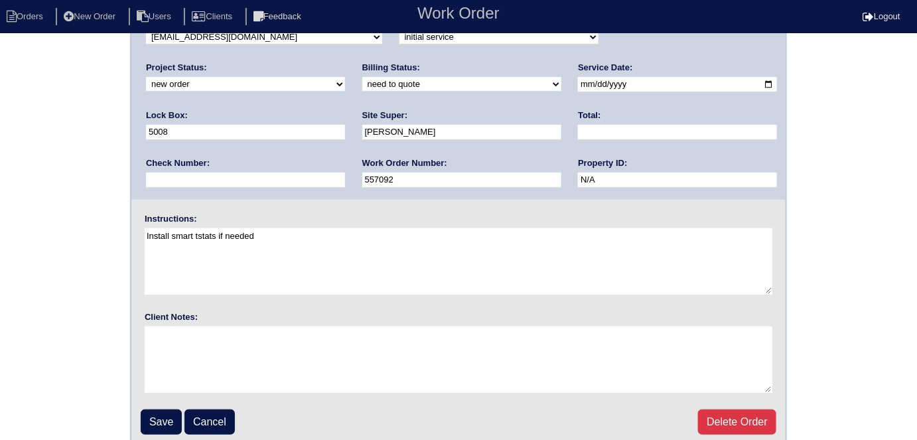
scroll to position [136, 0]
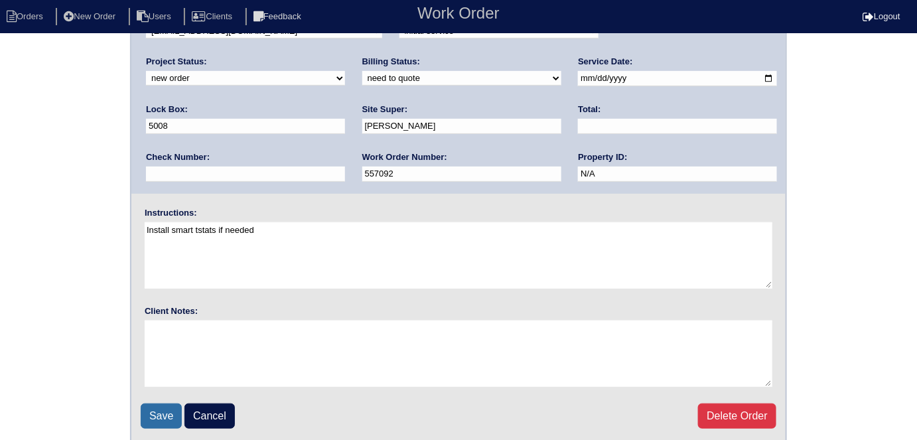
click at [170, 407] on input "Save" at bounding box center [161, 415] width 41 height 25
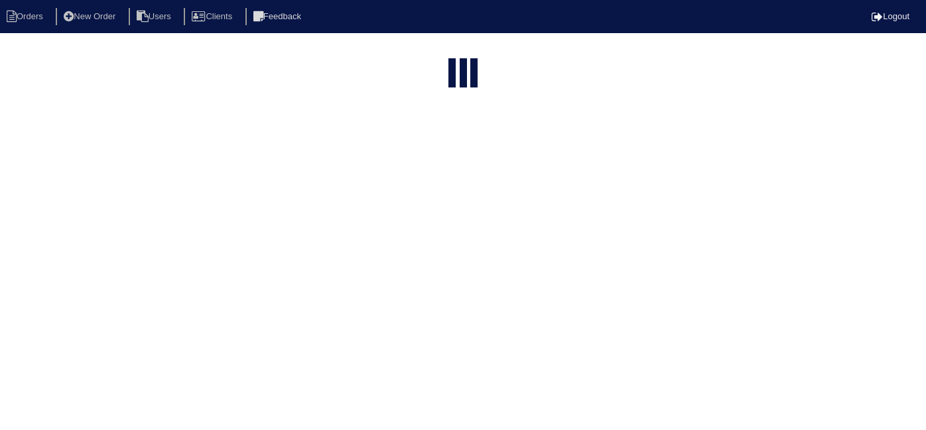
select select "15"
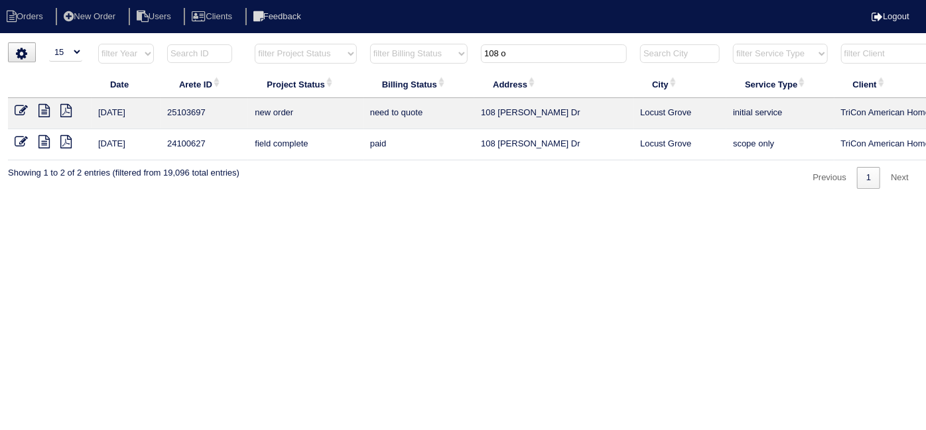
drag, startPoint x: 511, startPoint y: 52, endPoint x: 229, endPoint y: 0, distance: 286.0
click at [298, 42] on body "Orders New Order Users Clients Feedback Logout Orders New Order Users Clients M…" at bounding box center [463, 115] width 926 height 147
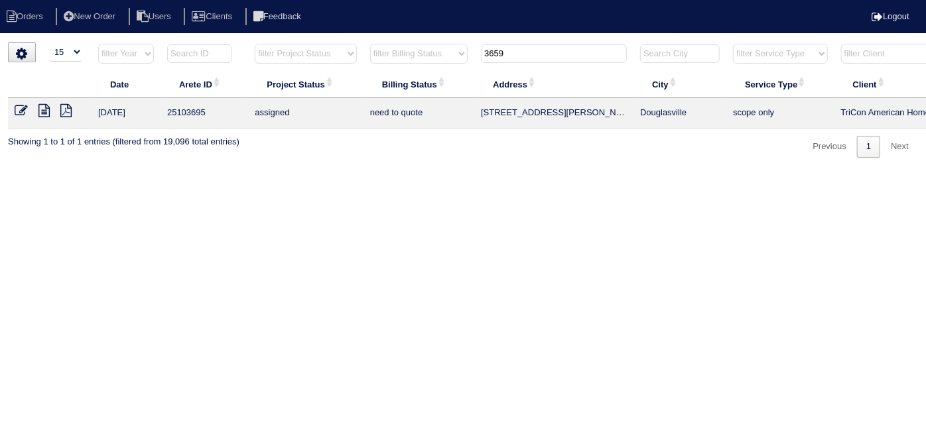
drag, startPoint x: 523, startPoint y: 49, endPoint x: 241, endPoint y: 3, distance: 286.2
click at [306, 42] on body "Orders New Order Users Clients Feedback Logout Orders New Order Users Clients M…" at bounding box center [463, 99] width 926 height 115
type input "2827 a"
click at [42, 108] on icon at bounding box center [43, 110] width 11 height 13
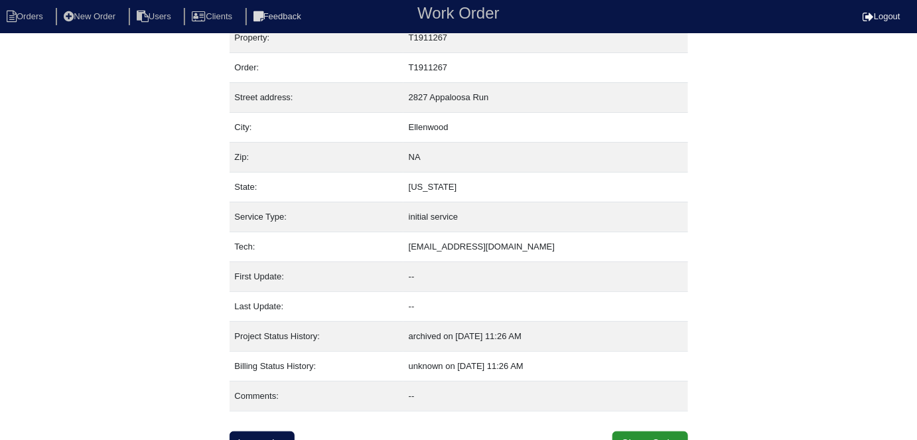
scroll to position [32, 0]
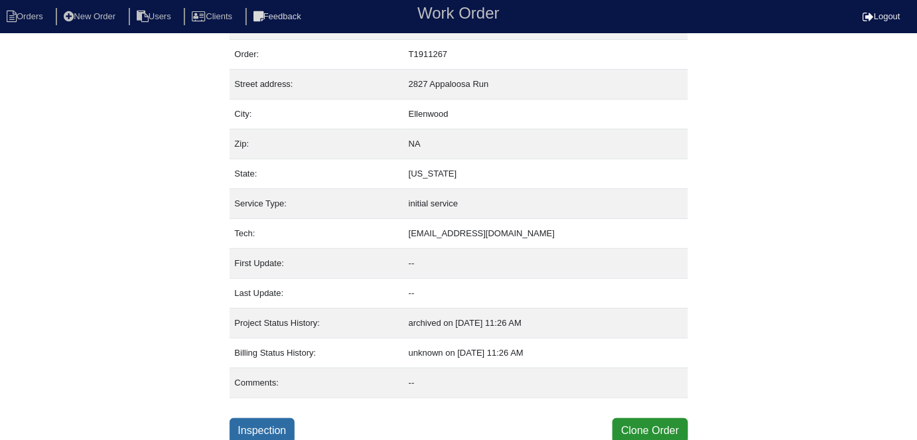
click at [257, 418] on link "Inspection" at bounding box center [262, 430] width 66 height 25
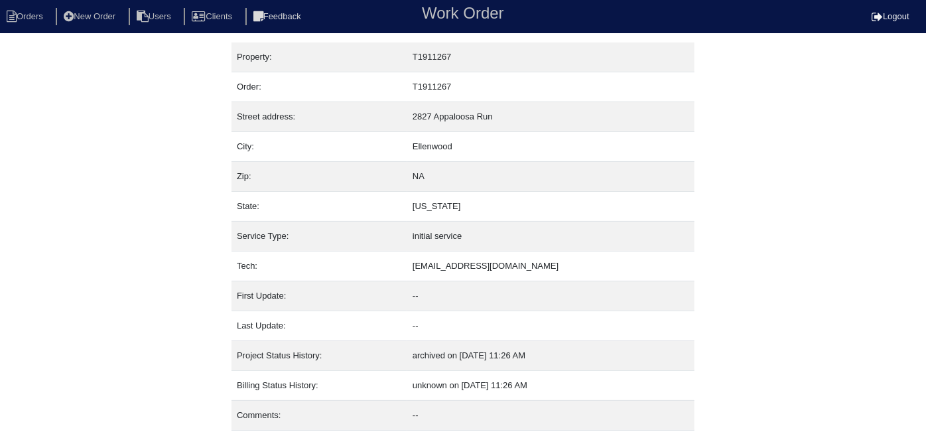
select select "0"
select select "Other"
select select "0"
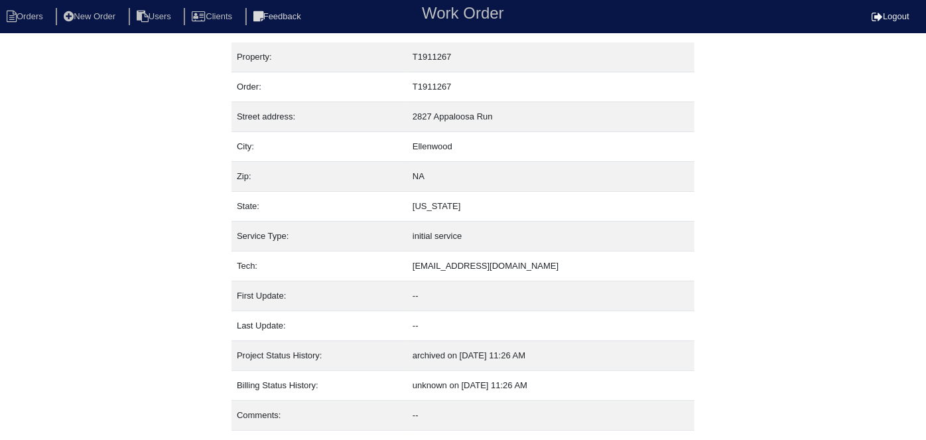
select select "0"
select select "2"
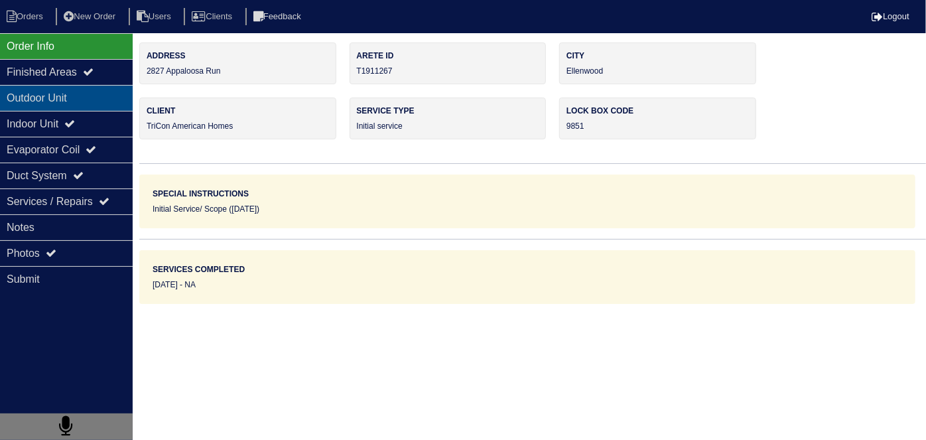
drag, startPoint x: 40, startPoint y: 103, endPoint x: 40, endPoint y: 118, distance: 15.3
click at [40, 105] on div "Outdoor Unit" at bounding box center [66, 98] width 133 height 26
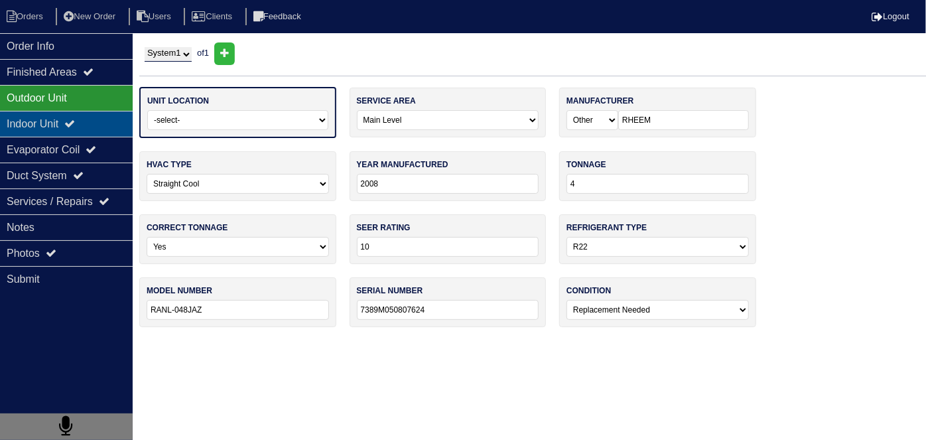
click at [40, 118] on div "Indoor Unit" at bounding box center [66, 124] width 133 height 26
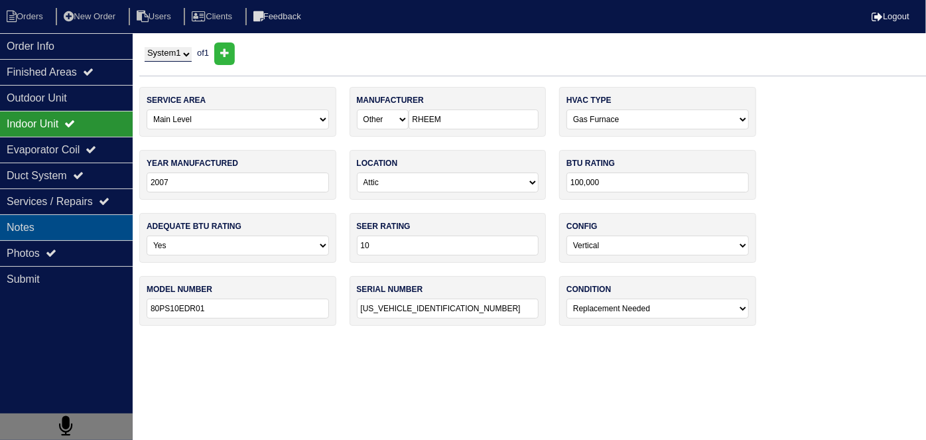
click at [45, 219] on div "Notes" at bounding box center [66, 227] width 133 height 26
type textarea "100,000 4 TON AC 4 TON COIL MISC REPLACEMENT ITEMS 16X25 RACK FILTERS THERMOSTAT"
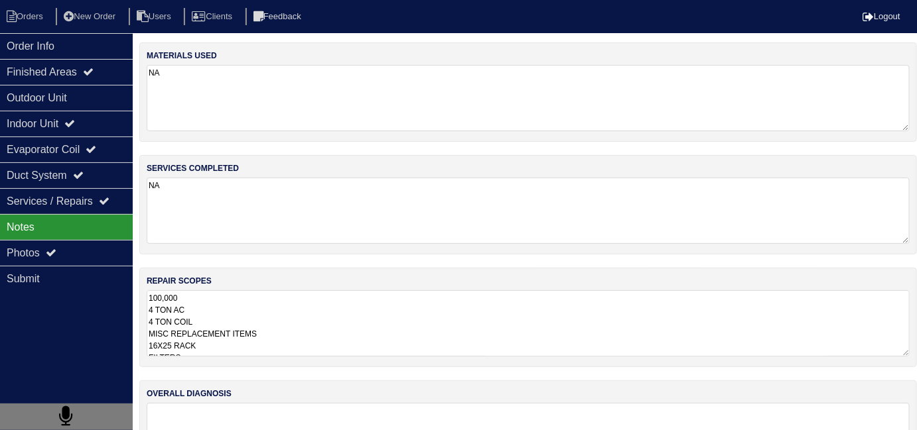
drag, startPoint x: 327, startPoint y: 302, endPoint x: 320, endPoint y: 295, distance: 10.3
click at [324, 300] on textarea "100,000 4 TON AC 4 TON COIL MISC REPLACEMENT ITEMS 16X25 RACK FILTERS THERMOSTAT" at bounding box center [528, 323] width 763 height 66
click at [81, 54] on div "Order Info" at bounding box center [66, 46] width 133 height 26
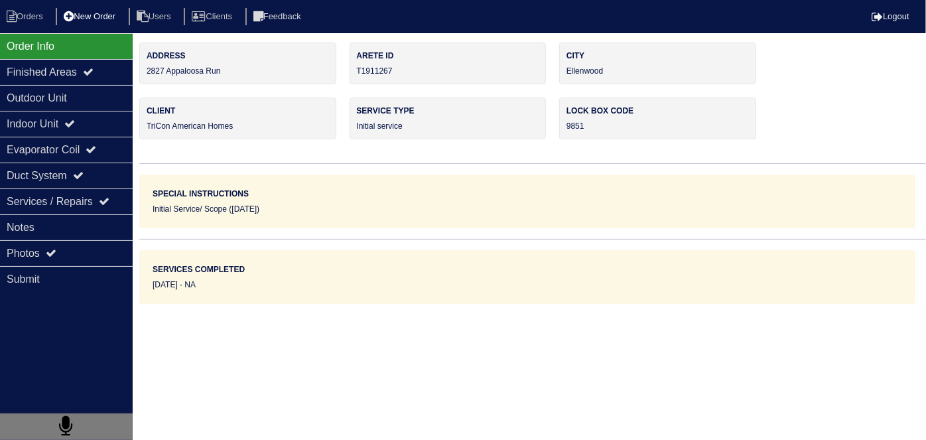
click at [88, 16] on li "New Order" at bounding box center [91, 17] width 70 height 18
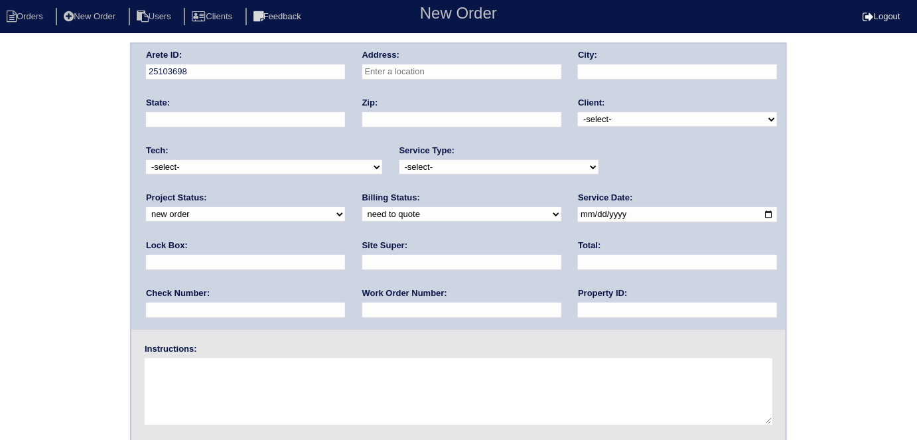
click at [380, 66] on input "text" at bounding box center [461, 71] width 199 height 15
type input "2827 Appaloosa Run"
type input "Ellenwood"
type input "GA"
type input "30294"
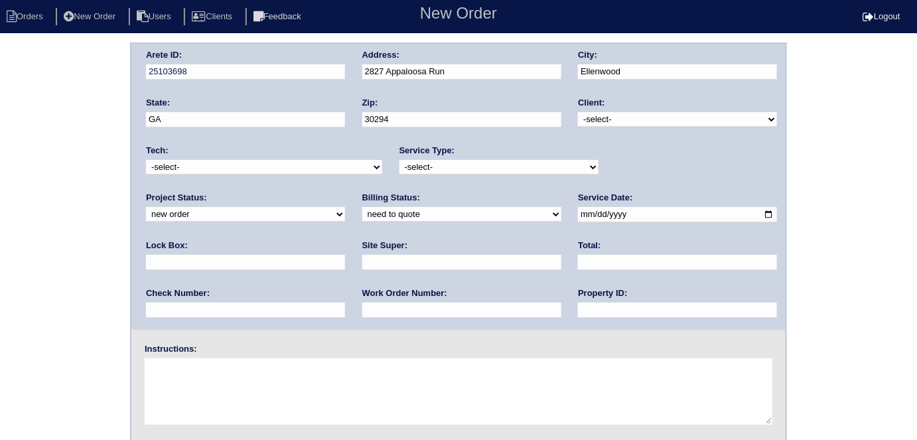
click at [603, 118] on select "-select- TriCon American Homes American Homes 4 Rent First Key Homes Zillow The…" at bounding box center [677, 119] width 199 height 15
click at [595, 123] on select "-select- TriCon American Homes American Homes 4 Rent First Key Homes Zillow The…" at bounding box center [677, 119] width 199 height 15
select select "1"
click at [578, 112] on select "-select- TriCon American Homes American Homes 4 Rent First Key Homes Zillow The…" at bounding box center [677, 119] width 199 height 15
drag, startPoint x: 444, startPoint y: 172, endPoint x: 424, endPoint y: 170, distance: 19.3
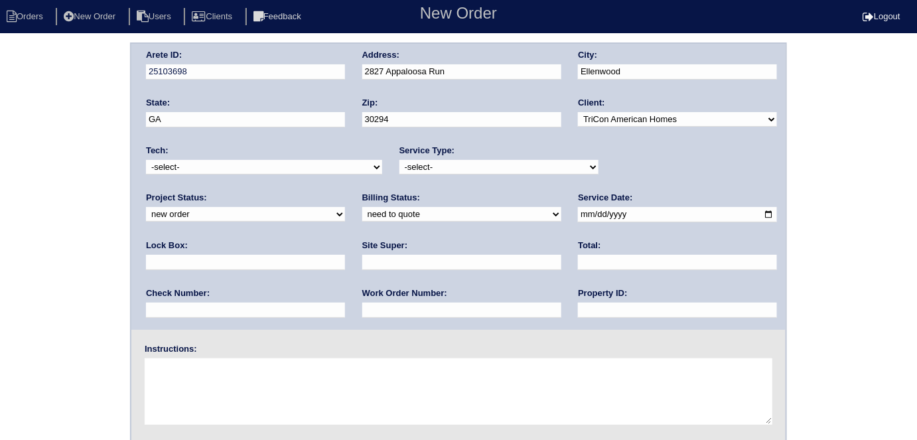
click at [442, 172] on select "-select- initial service basic service maintenance call replacement scope servi…" at bounding box center [498, 167] width 199 height 15
select select "scope only"
click at [399, 160] on select "-select- initial service basic service maintenance call replacement scope servi…" at bounding box center [498, 167] width 199 height 15
click at [578, 212] on input "date" at bounding box center [677, 214] width 199 height 15
type input "2025-10-08"
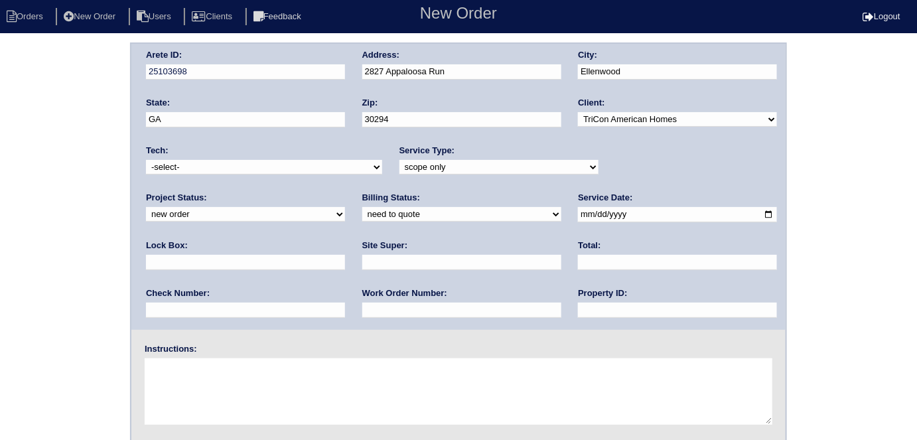
click at [578, 308] on input "text" at bounding box center [677, 309] width 199 height 15
type input "N/A"
click at [362, 261] on input "text" at bounding box center [461, 262] width 199 height 15
click at [216, 377] on textarea at bounding box center [458, 391] width 627 height 66
click at [362, 256] on input "ac" at bounding box center [461, 262] width 199 height 15
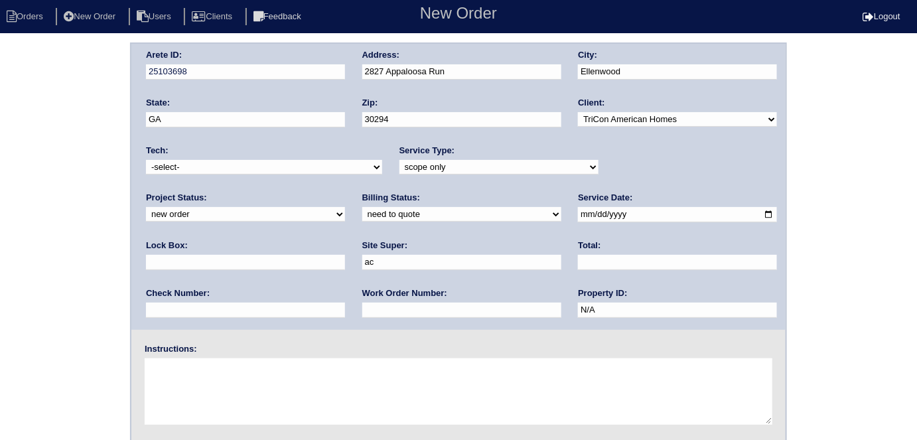
type input "Ackeem Cadet"
click at [202, 373] on textarea at bounding box center [458, 391] width 627 height 66
type textarea "Scope for service/repairs needed"
click at [345, 255] on input "text" at bounding box center [245, 262] width 199 height 15
type input "9470"
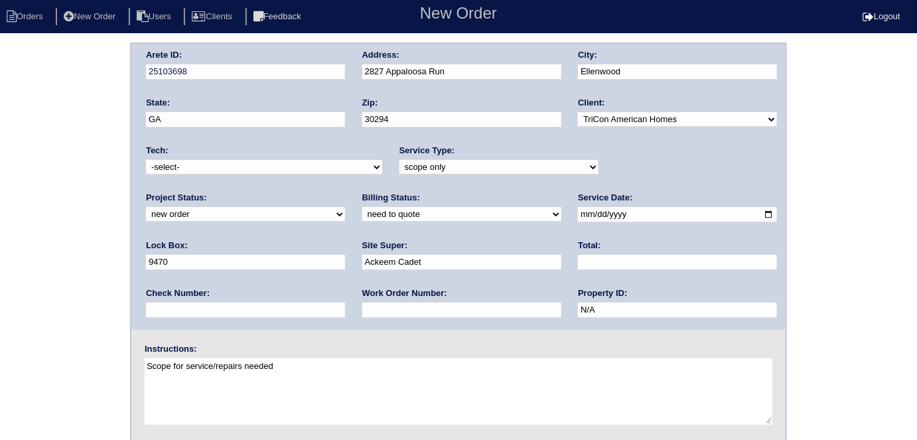
click at [3, 275] on div "Arete ID: 25103698 Address: 2827 Appaloosa Run City: Ellenwood State: GA Zip: 3…" at bounding box center [458, 310] width 917 height 537
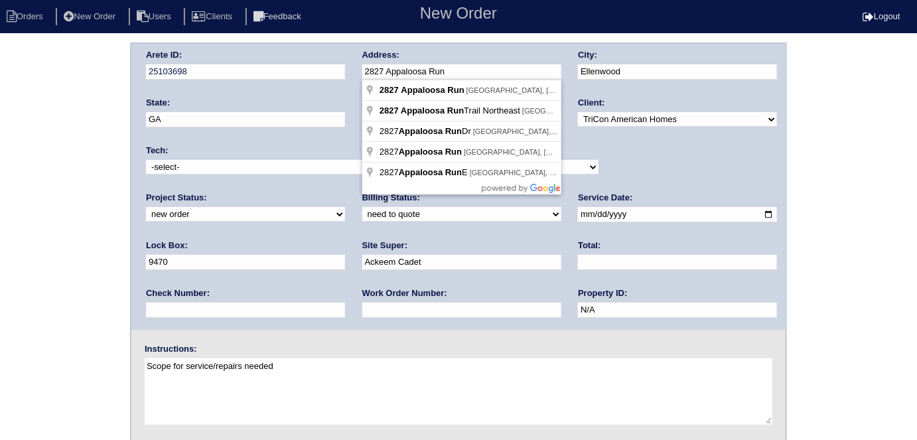
click at [277, 76] on div "Arete ID: 25103698 Address: 2827 Appaloosa Run City: Ellenwood State: GA Zip: 3…" at bounding box center [458, 187] width 654 height 286
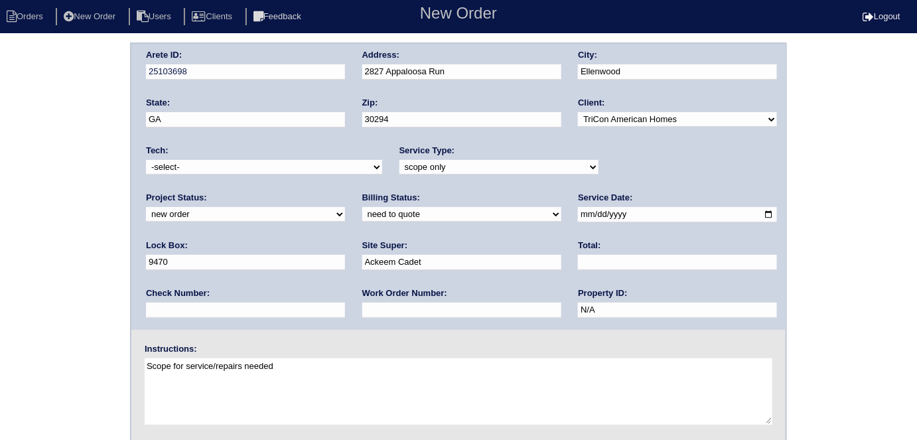
click at [0, 180] on div "Arete ID: 25103698 Address: 2827 Appaloosa Run City: Ellenwood State: GA Zip: 3…" at bounding box center [458, 310] width 917 height 537
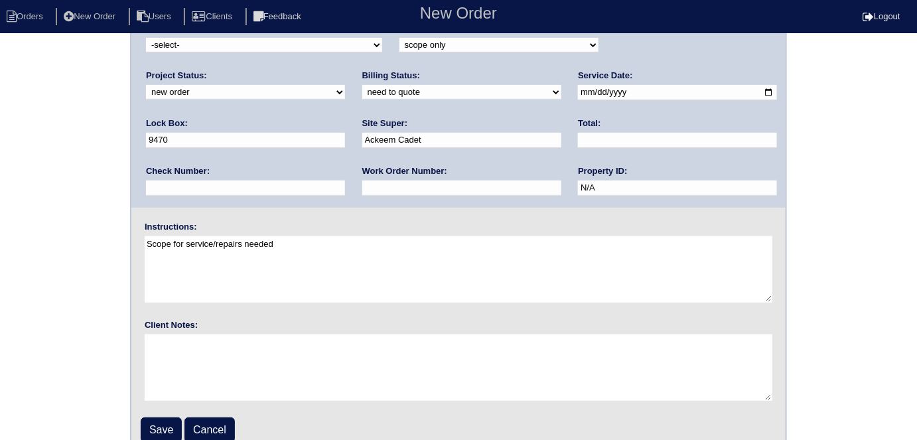
scroll to position [136, 0]
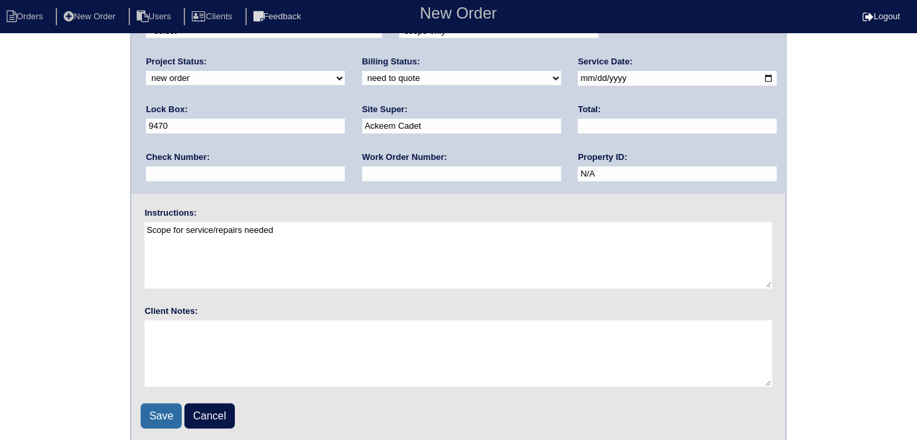
click at [168, 411] on input "Save" at bounding box center [161, 415] width 41 height 25
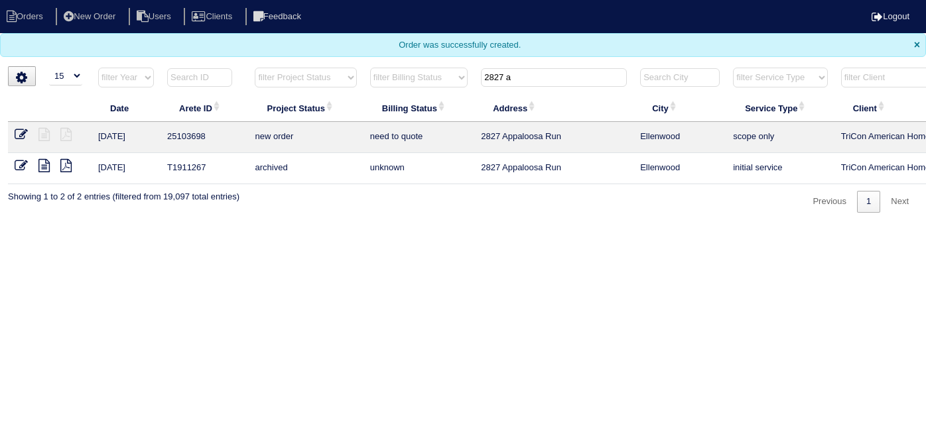
select select "15"
drag, startPoint x: 551, startPoint y: 82, endPoint x: 266, endPoint y: 34, distance: 289.1
click at [269, 34] on body "Orders New Order Users Clients Feedback Logout Orders New Order Users Clients M…" at bounding box center [463, 106] width 926 height 213
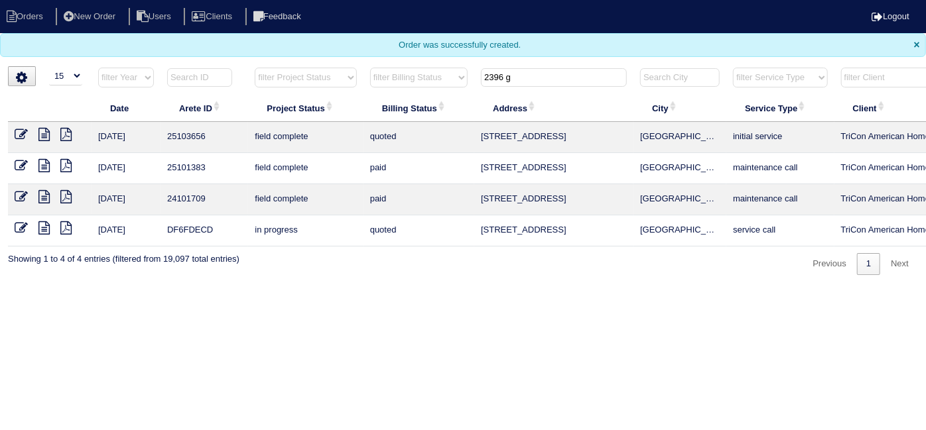
type input "2396 g"
click at [25, 131] on icon at bounding box center [21, 134] width 13 height 13
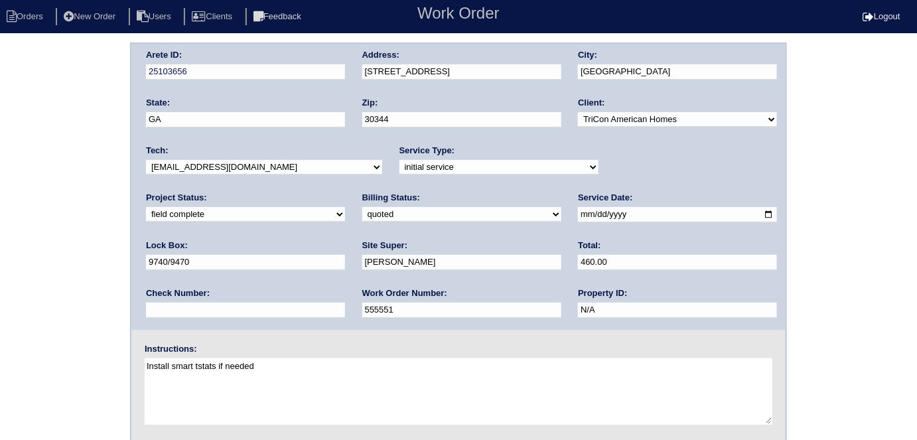
click at [362, 211] on select "need to quote quoted need to invoice invoiced paid warranty purchase order need…" at bounding box center [461, 214] width 199 height 15
select select "need to invoice"
click at [362, 207] on select "need to quote quoted need to invoice invoiced paid warranty purchase order need…" at bounding box center [461, 214] width 199 height 15
click at [362, 255] on input "[PERSON_NAME]" at bounding box center [461, 262] width 199 height 15
click at [82, 265] on div "Arete ID: 25103656 Address: [STREET_ADDRESS] City: [GEOGRAPHIC_DATA] State: [GE…" at bounding box center [458, 310] width 917 height 537
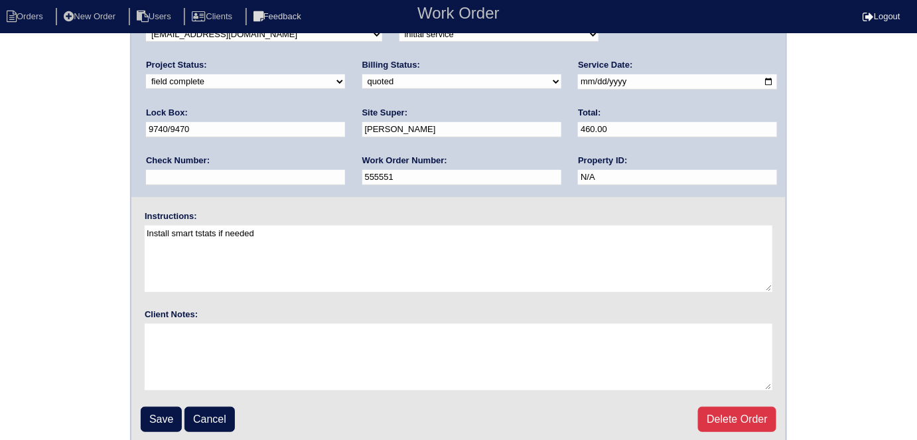
scroll to position [136, 0]
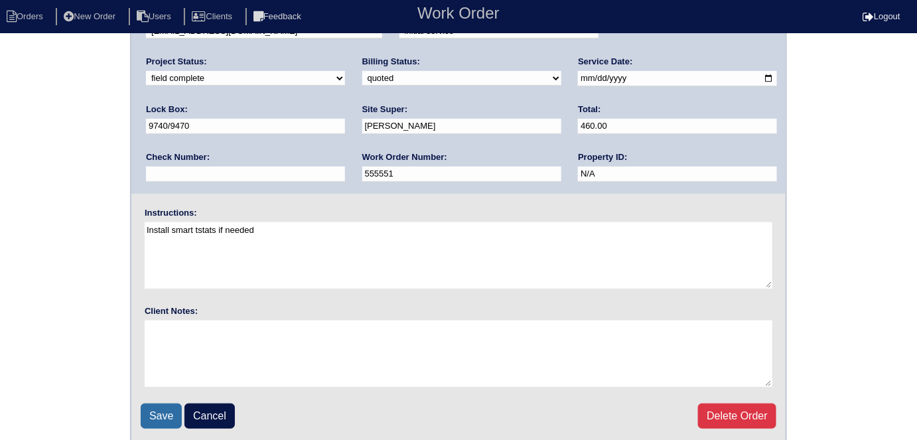
click at [162, 414] on input "Save" at bounding box center [161, 415] width 41 height 25
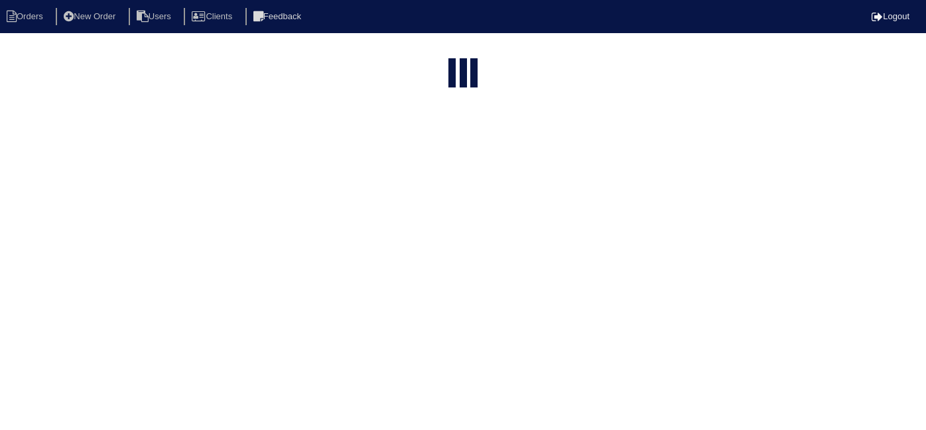
select select "15"
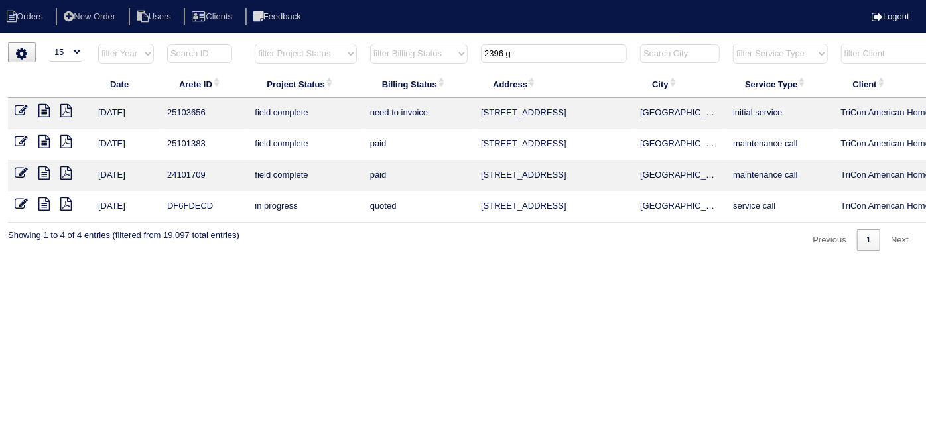
drag, startPoint x: 540, startPoint y: 54, endPoint x: 327, endPoint y: 36, distance: 213.6
click at [339, 36] on html "Orders New Order Users Clients Feedback Logout Orders New Order Users Clients M…" at bounding box center [463, 132] width 926 height 265
type input "3816 s"
click at [17, 109] on icon at bounding box center [21, 110] width 13 height 13
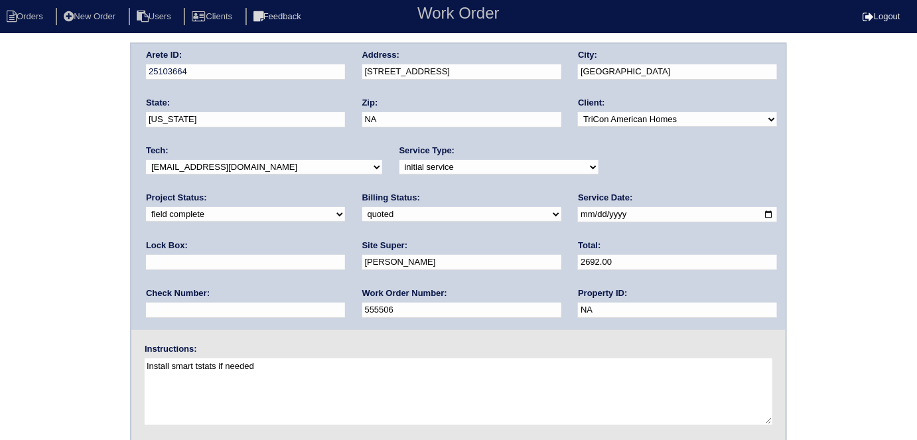
click at [362, 210] on select "need to quote quoted need to invoice invoiced paid warranty purchase order need…" at bounding box center [461, 214] width 199 height 15
select select "need to invoice"
click at [362, 207] on select "need to quote quoted need to invoice invoiced paid warranty purchase order need…" at bounding box center [461, 214] width 199 height 15
click at [345, 207] on select "new order assigned in progress field complete need to schedule admin review arc…" at bounding box center [245, 214] width 199 height 15
select select "need to schedule"
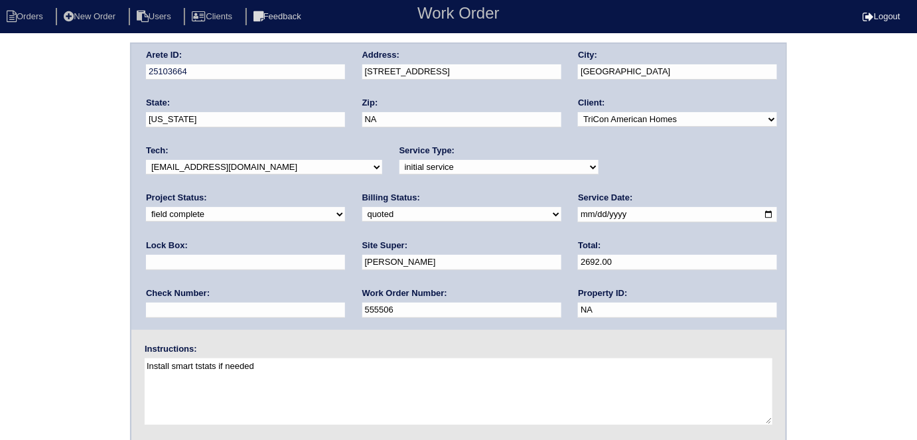
click at [345, 207] on select "new order assigned in progress field complete need to schedule admin review arc…" at bounding box center [245, 214] width 199 height 15
click at [578, 211] on input "[DATE]" at bounding box center [677, 214] width 199 height 15
type input "[DATE]"
click at [0, 258] on div "Arete ID: 25103664 Address: [STREET_ADDRESS] City: [GEOGRAPHIC_DATA] State: [US…" at bounding box center [458, 310] width 917 height 537
click at [1, 205] on div "Arete ID: 25103664 Address: [STREET_ADDRESS] City: [GEOGRAPHIC_DATA] State: [US…" at bounding box center [458, 310] width 917 height 537
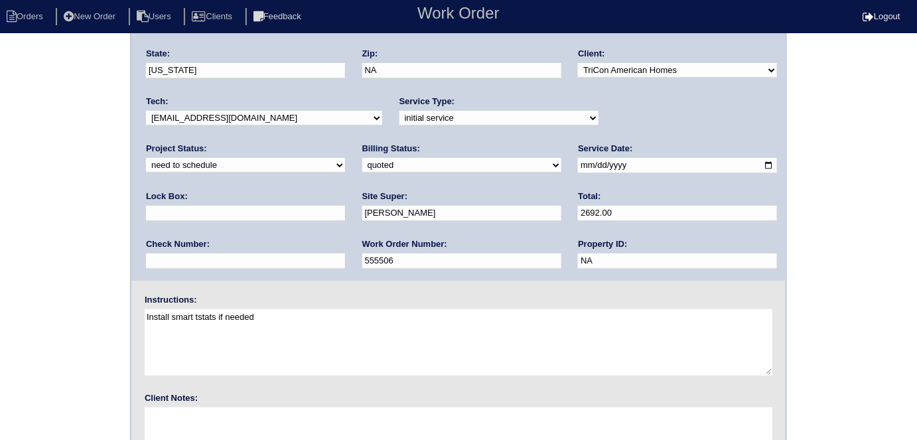
scroll to position [136, 0]
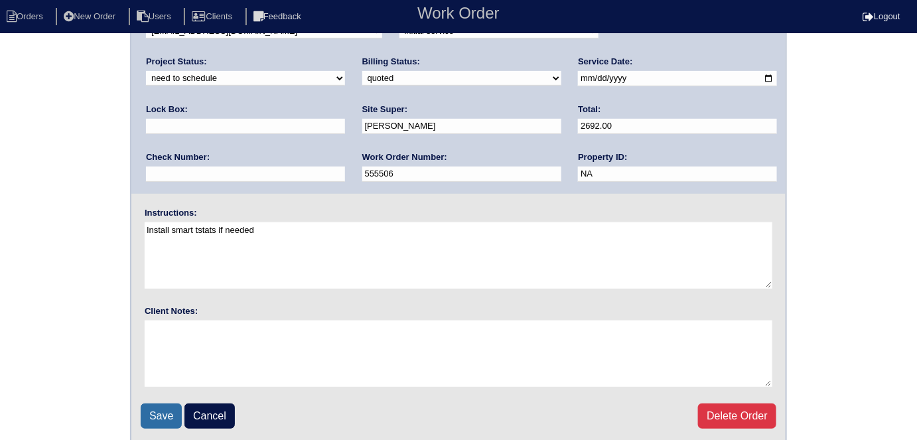
click at [164, 406] on input "Save" at bounding box center [161, 415] width 41 height 25
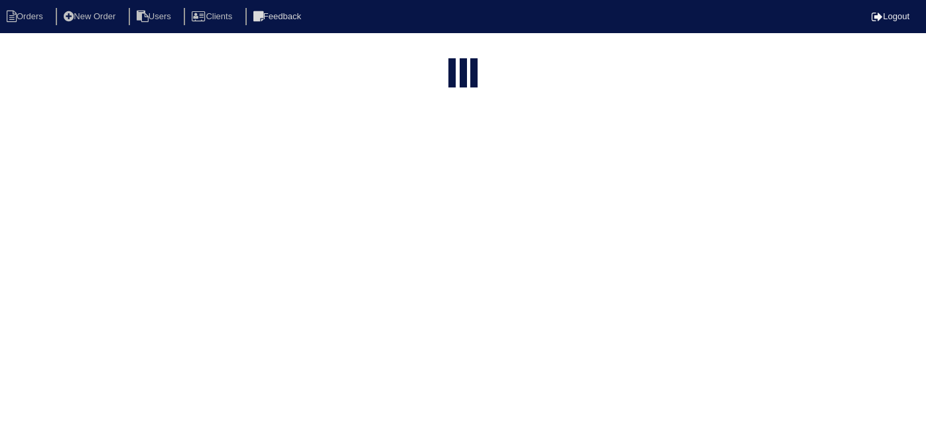
select select "15"
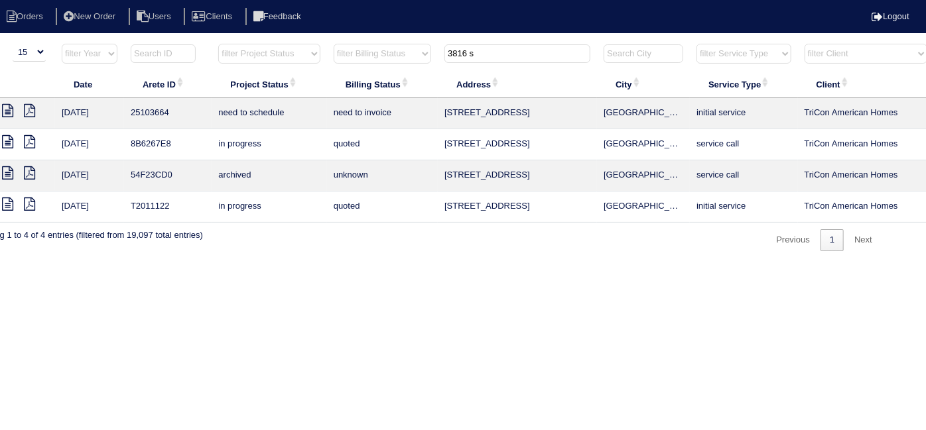
scroll to position [0, 231]
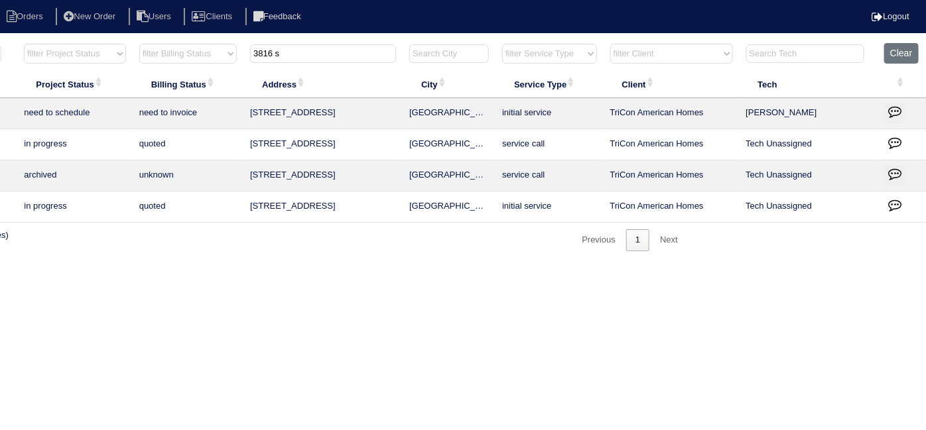
click at [897, 109] on icon "button" at bounding box center [894, 111] width 13 height 13
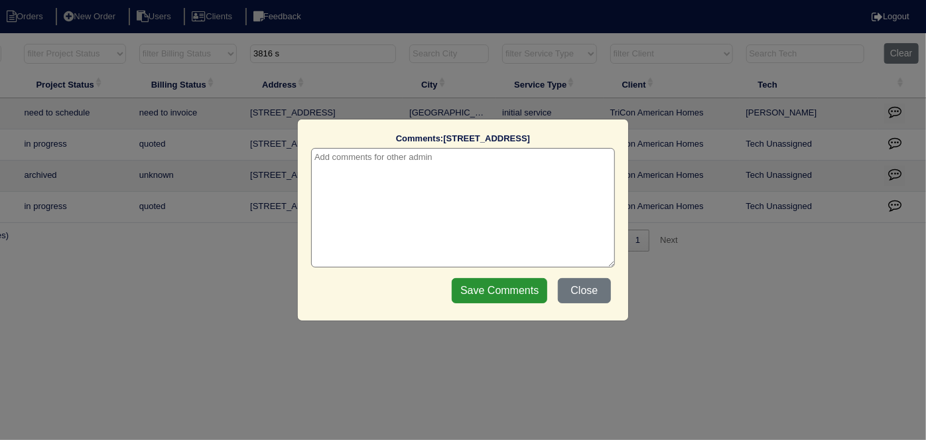
click at [358, 163] on textarea at bounding box center [463, 207] width 304 height 119
paste textarea "Replace Zoning / Duct cleaning"
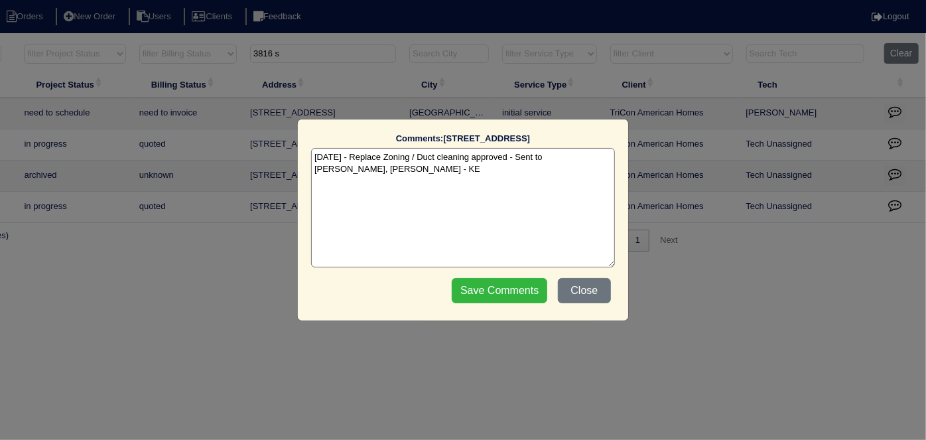
type textarea "[DATE] - Replace Zoning / Duct cleaning approved - Sent to [PERSON_NAME], [PERS…"
click at [484, 283] on input "Save Comments" at bounding box center [499, 290] width 95 height 25
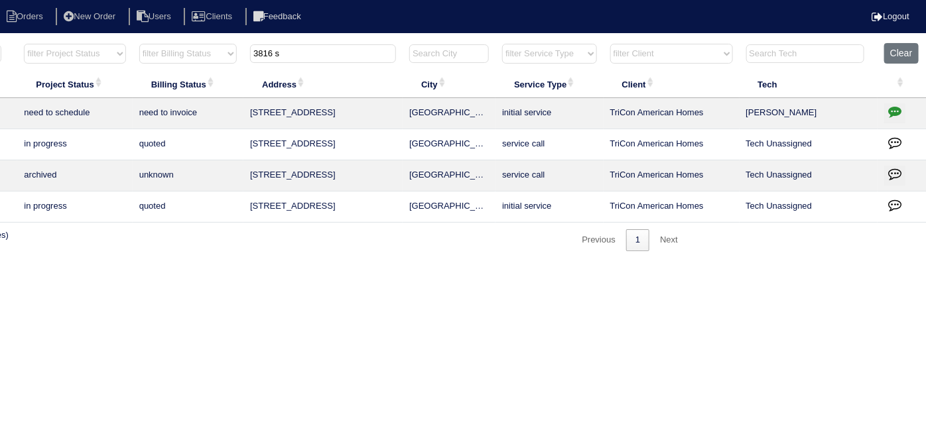
click at [265, 52] on input "3816 s" at bounding box center [323, 53] width 146 height 19
drag, startPoint x: 301, startPoint y: 52, endPoint x: 0, endPoint y: 3, distance: 305.1
click at [0, 42] on body "Orders New Order Users Clients Feedback Logout Orders New Order Users Clients M…" at bounding box center [232, 146] width 926 height 209
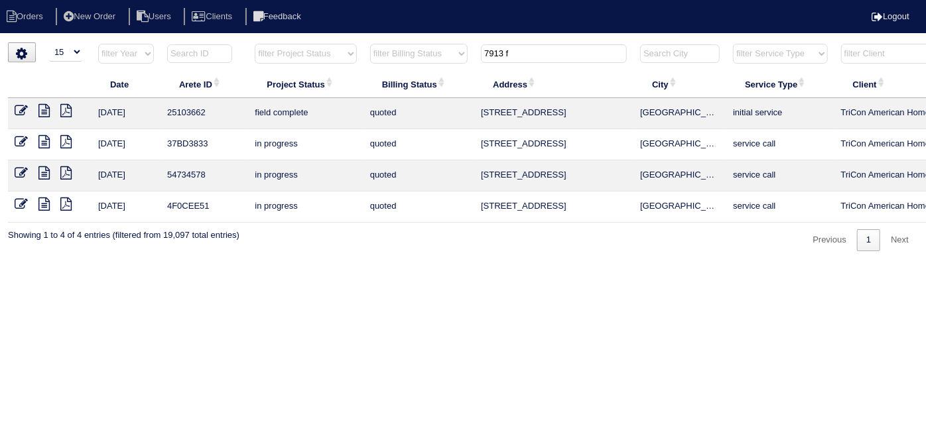
type input "7913 f"
click at [16, 108] on icon at bounding box center [21, 110] width 13 height 13
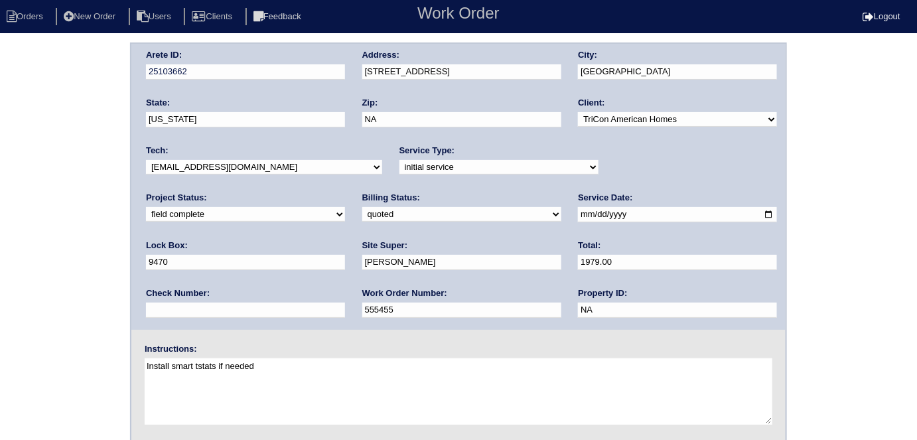
click at [48, 196] on div "Arete ID: 25103662 Address: 7913 Four Oaks Court City: Union City State: Georgi…" at bounding box center [458, 310] width 917 height 537
click at [362, 217] on select "need to quote quoted need to invoice invoiced paid warranty purchase order need…" at bounding box center [461, 214] width 199 height 15
select select "need to invoice"
click at [362, 207] on select "need to quote quoted need to invoice invoiced paid warranty purchase order need…" at bounding box center [461, 214] width 199 height 15
click at [60, 266] on div "Arete ID: 25103662 Address: 7913 Four Oaks Court City: Union City State: Georgi…" at bounding box center [458, 310] width 917 height 537
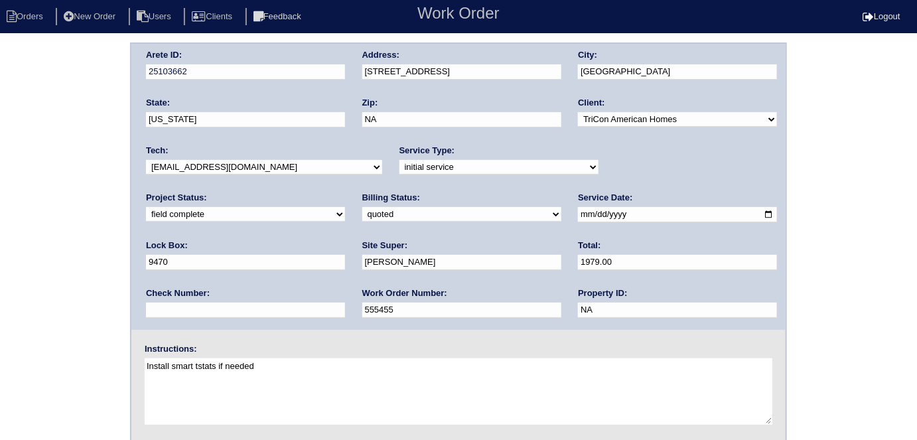
click at [0, 305] on div "Arete ID: 25103662 Address: 7913 Four Oaks Court City: Union City State: Georgi…" at bounding box center [458, 310] width 917 height 537
click at [90, 245] on div "Arete ID: 25103662 Address: 7913 Four Oaks Court City: Union City State: Georgi…" at bounding box center [458, 310] width 917 height 537
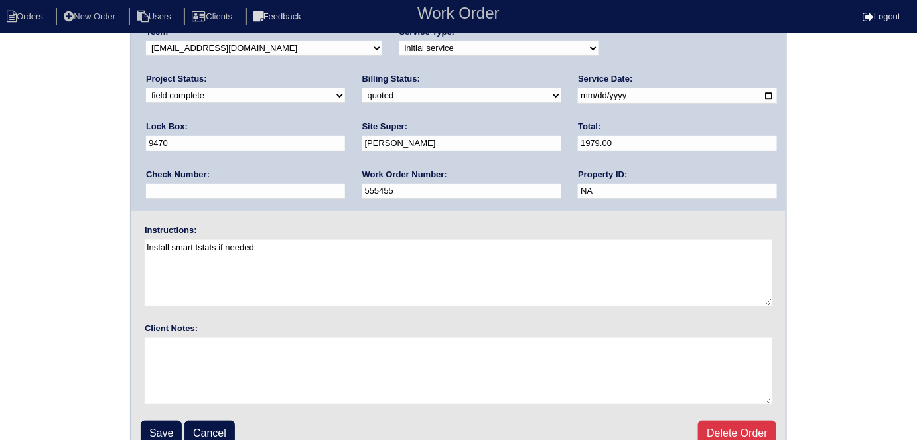
scroll to position [136, 0]
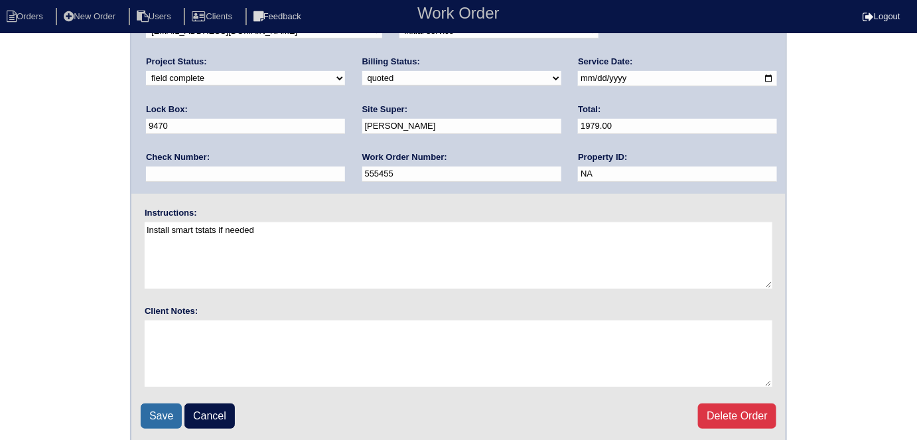
click at [152, 413] on input "Save" at bounding box center [161, 415] width 41 height 25
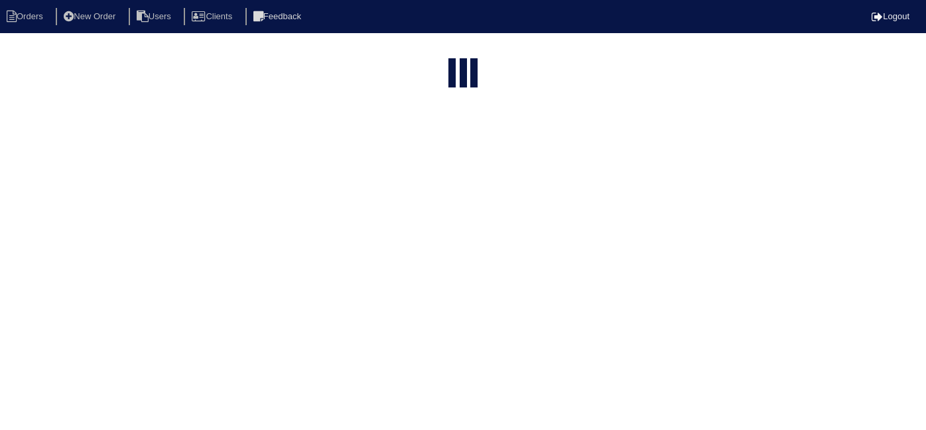
select select "15"
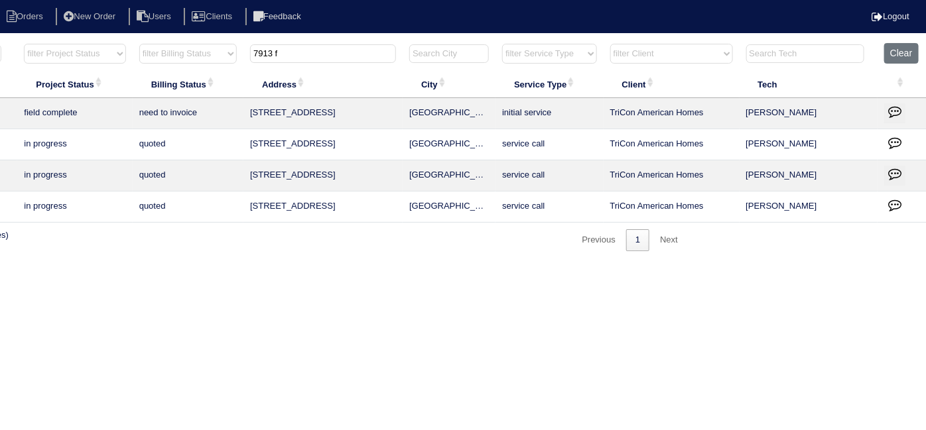
click at [890, 105] on icon "button" at bounding box center [894, 111] width 13 height 13
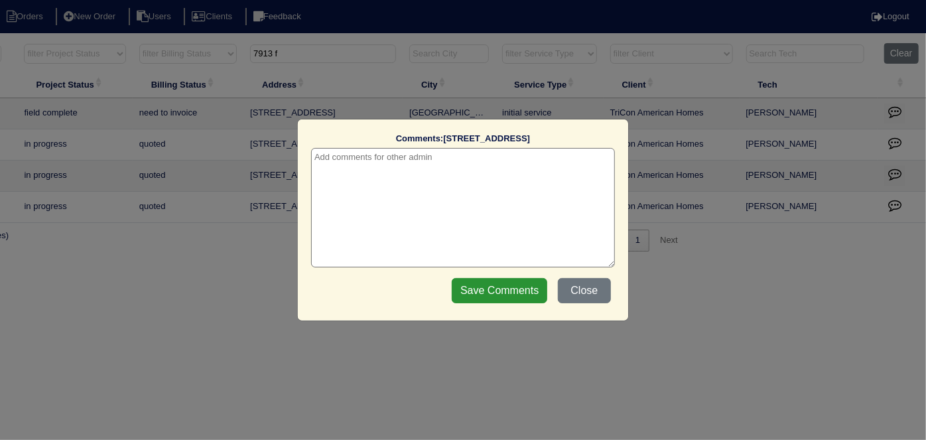
click at [423, 153] on textarea at bounding box center [463, 207] width 304 height 119
paste textarea "Duct cleaning"
type textarea "[DATE] - Duct cleaning approved - Sent to [PERSON_NAME]"
click at [488, 297] on input "Save Comments" at bounding box center [499, 290] width 95 height 25
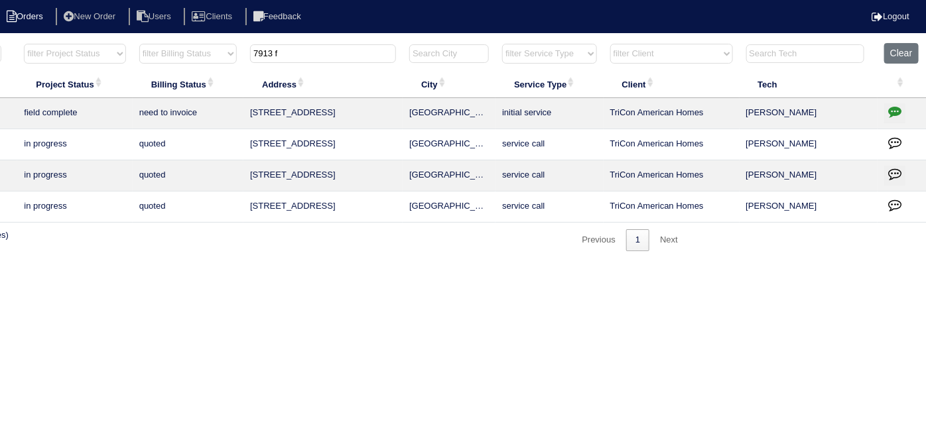
drag, startPoint x: 302, startPoint y: 56, endPoint x: 56, endPoint y: 11, distance: 250.0
click at [62, 42] on body "Orders New Order Users Clients Feedback Logout Orders New Order Users Clients M…" at bounding box center [232, 146] width 926 height 209
type input "10415"
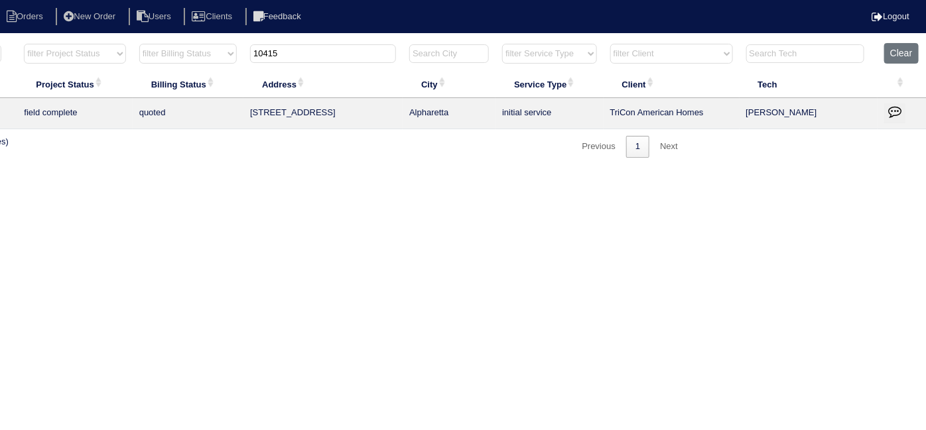
scroll to position [0, 0]
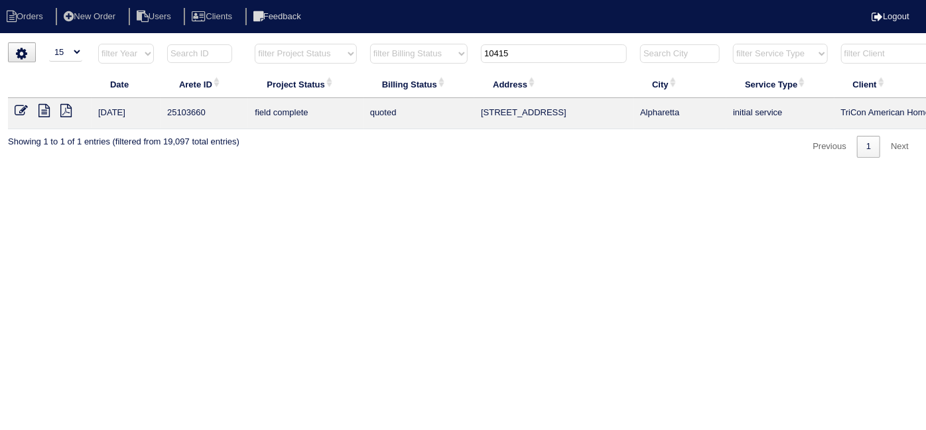
click at [15, 104] on icon at bounding box center [21, 110] width 13 height 13
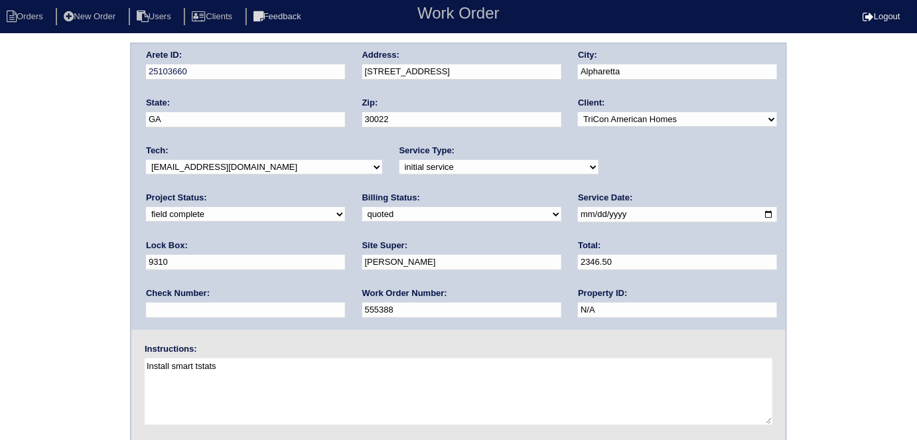
click at [362, 219] on select "need to quote quoted need to invoice invoiced paid warranty purchase order need…" at bounding box center [461, 214] width 199 height 15
select select "need to invoice"
click at [362, 207] on select "need to quote quoted need to invoice invoiced paid warranty purchase order need…" at bounding box center [461, 214] width 199 height 15
click at [64, 178] on div "Arete ID: 25103660 Address: 10415 Timberstone Rd City: Alpharetta State: GA Zip…" at bounding box center [458, 310] width 917 height 537
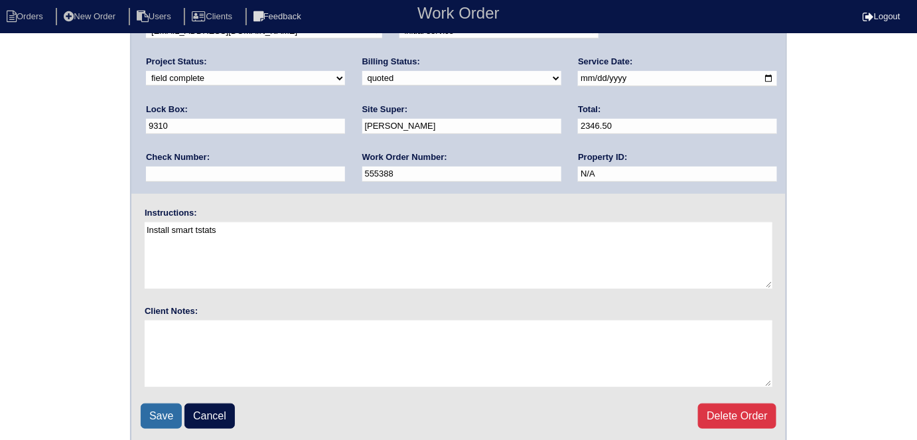
click at [153, 419] on input "Save" at bounding box center [161, 415] width 41 height 25
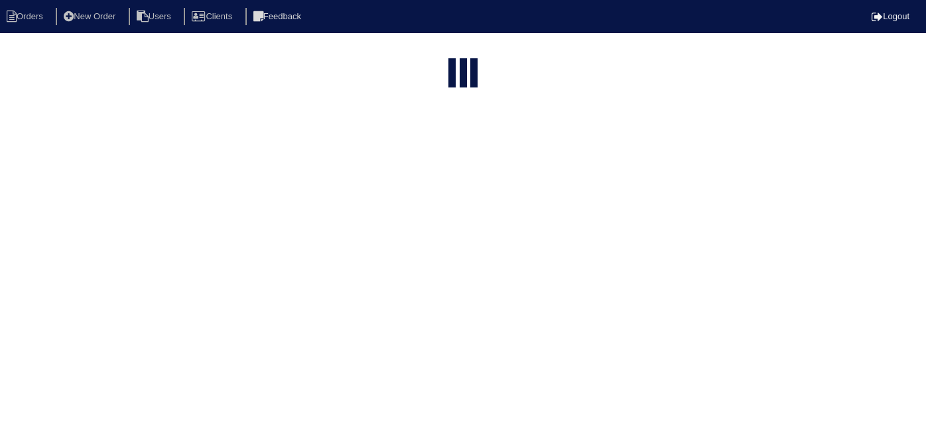
select select "15"
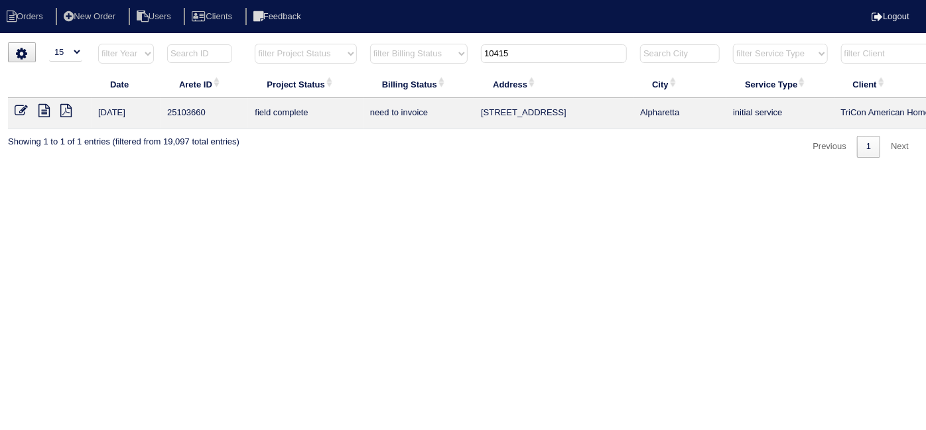
drag, startPoint x: 515, startPoint y: 53, endPoint x: 387, endPoint y: 57, distance: 127.4
click at [387, 57] on tr "filter Year -- Any Year -- 2025 2024 2023 2022 2021 2020 2019 filter Project St…" at bounding box center [582, 56] width 1149 height 27
type input "3816"
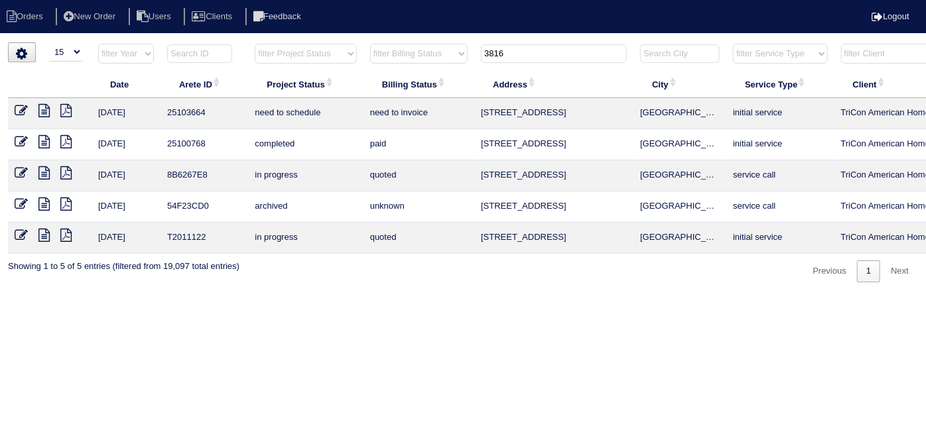
drag, startPoint x: 527, startPoint y: 48, endPoint x: 434, endPoint y: 60, distance: 93.7
click at [434, 60] on tr "filter Year -- Any Year -- 2025 2024 2023 2022 2021 2020 2019 filter Project St…" at bounding box center [582, 56] width 1149 height 27
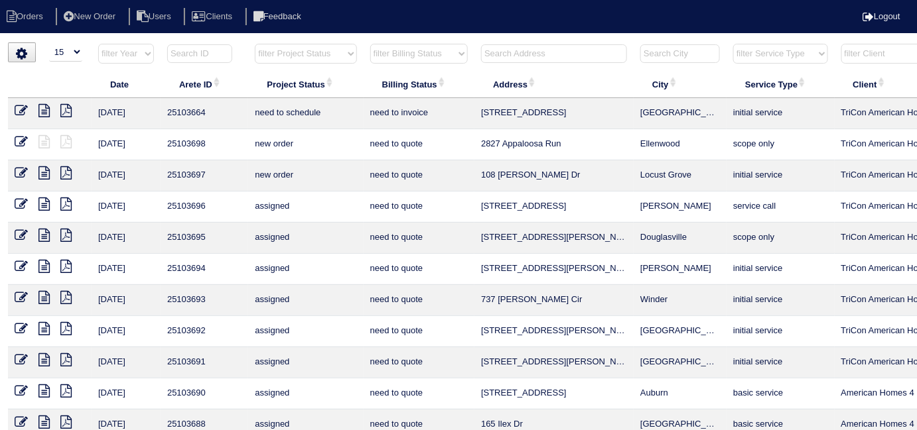
click at [487, 49] on input "text" at bounding box center [554, 53] width 146 height 19
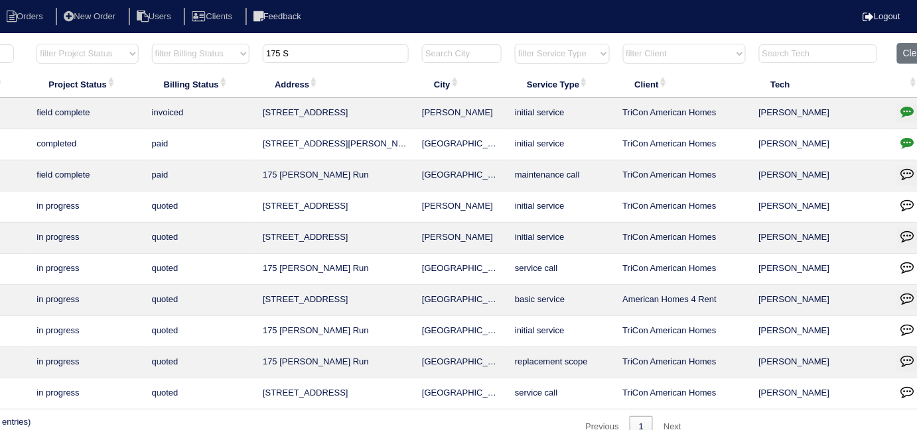
scroll to position [0, 240]
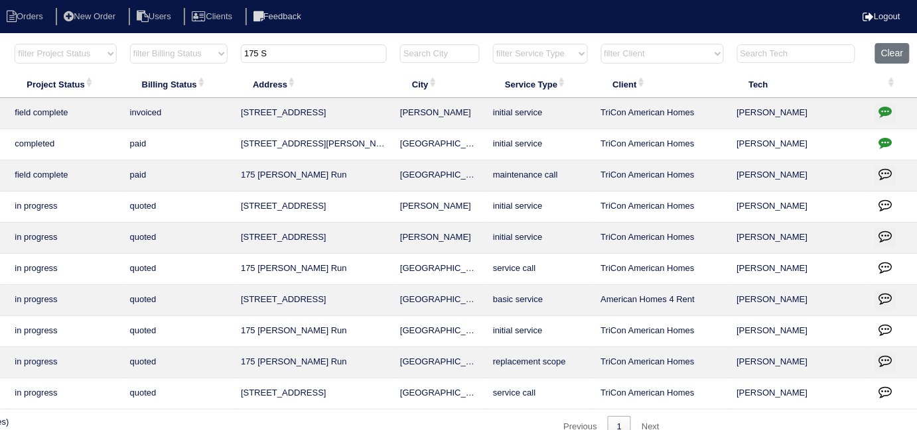
type input "175 S"
click at [885, 108] on icon "button" at bounding box center [885, 111] width 13 height 13
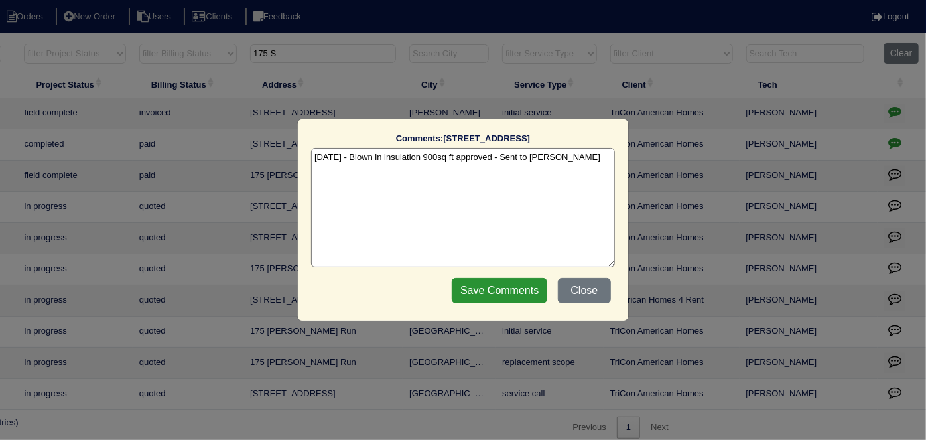
click at [578, 156] on textarea "10/2/25 - Blown in insulation 900sq ft approved - Sent to Dan - KE" at bounding box center [463, 207] width 304 height 119
type textarea "10/2/25 - Blown in insulation 900sq ft approved - Sent to Dan - KE 10/7/25 - 80…"
click at [519, 286] on input "Save Comments" at bounding box center [499, 290] width 95 height 25
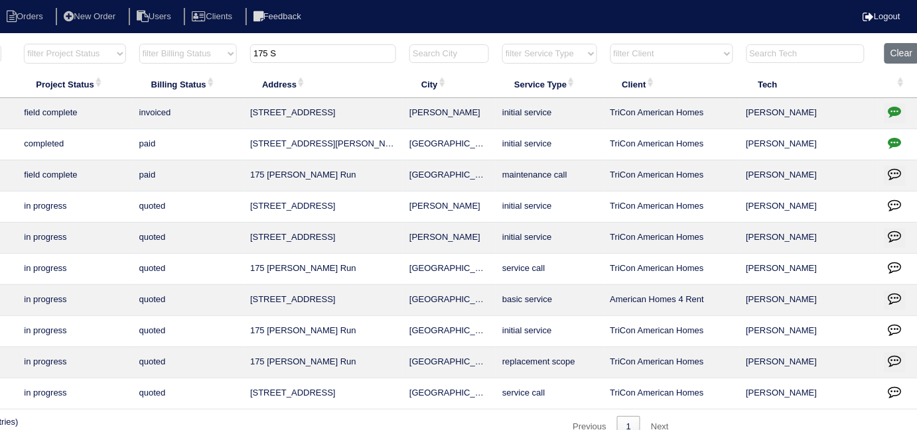
drag, startPoint x: 278, startPoint y: 62, endPoint x: 124, endPoint y: 44, distance: 154.8
click at [146, 50] on tr "filter Year -- Any Year -- 2025 2024 2023 2022 2021 2020 2019 filter Project St…" at bounding box center [351, 56] width 1149 height 27
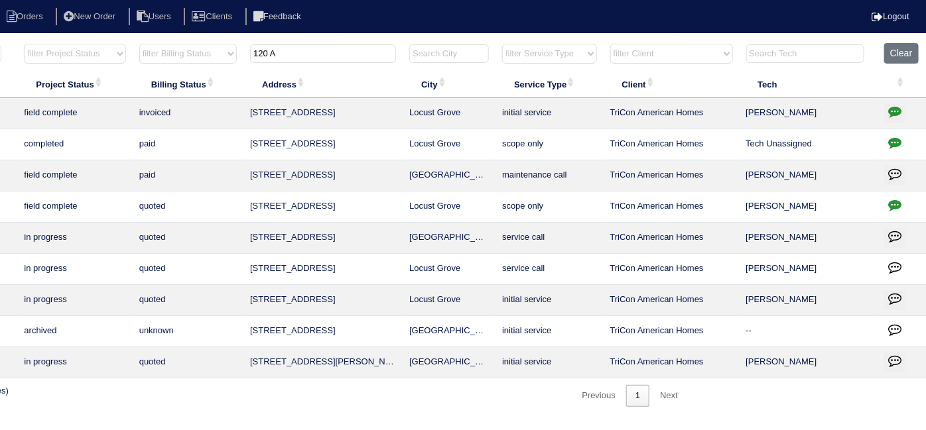
type input "120 A"
click at [890, 110] on icon "button" at bounding box center [894, 111] width 13 height 13
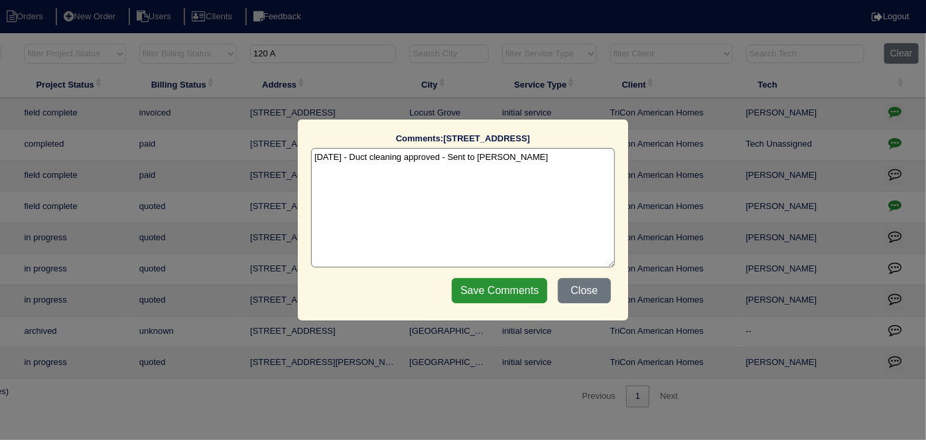
click at [537, 161] on textarea "10/6/25 - Duct cleaning approved - Sent to Dan - KE" at bounding box center [463, 207] width 304 height 119
type textarea "10/6/25 - Duct cleaning approved - Sent to Dan - KE 10/7/25 - Duct cleaning com…"
click at [517, 297] on input "Save Comments" at bounding box center [499, 290] width 95 height 25
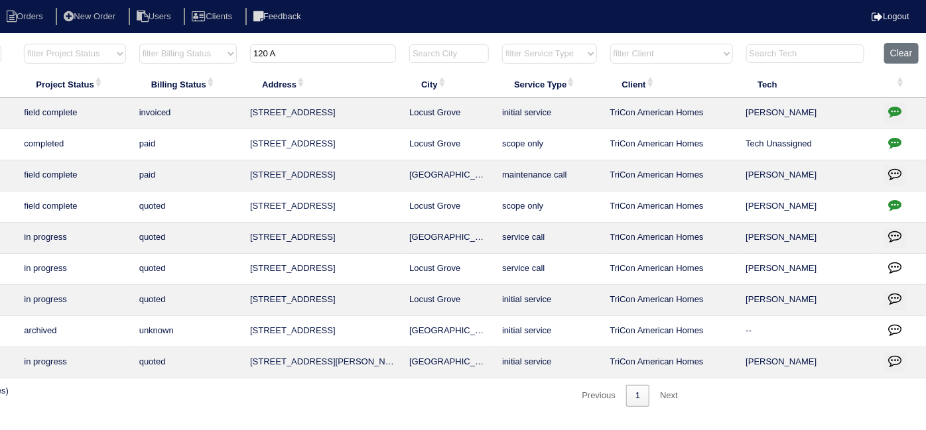
drag, startPoint x: 301, startPoint y: 59, endPoint x: 0, endPoint y: 57, distance: 301.1
click at [125, 64] on tr "filter Year -- Any Year -- 2025 2024 2023 2022 2021 2020 2019 filter Project St…" at bounding box center [351, 56] width 1149 height 27
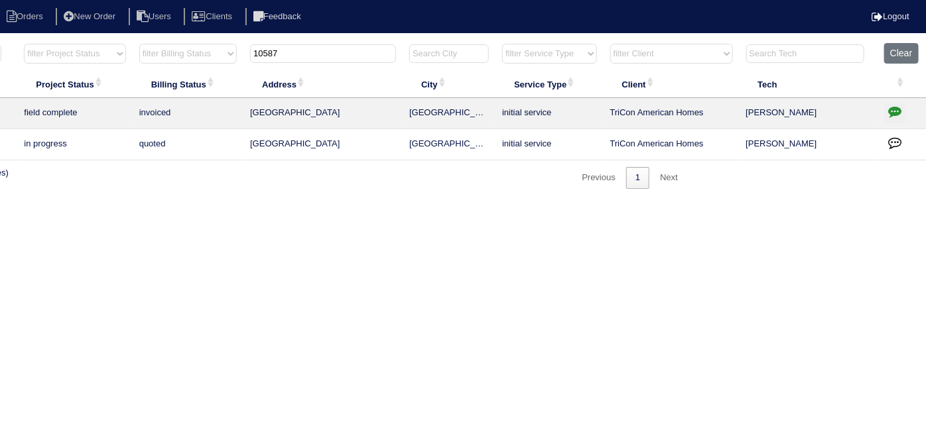
type input "10587"
click at [893, 110] on icon "button" at bounding box center [894, 111] width 13 height 13
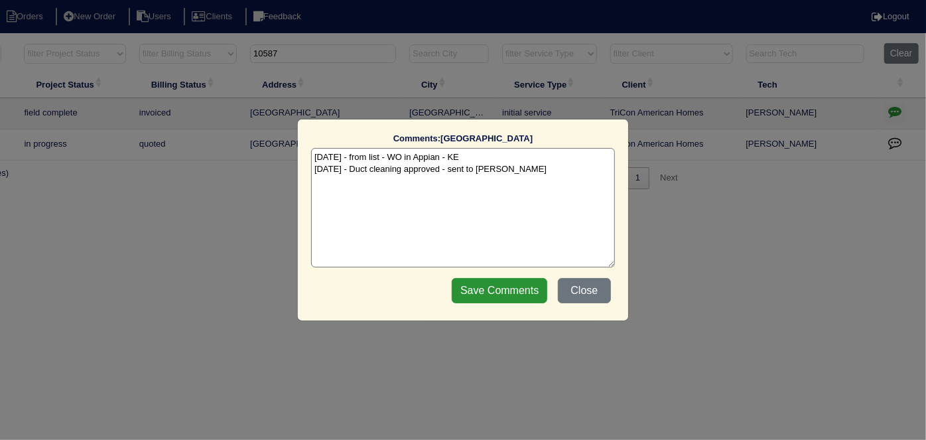
click at [535, 174] on textarea "9/30/25 - from list - WO in Appian - KE 10/2/25 - Duct cleaning approved - sent…" at bounding box center [463, 207] width 304 height 119
type textarea "9/30/25 - from list - WO in Appian - KE 10/2/25 - Duct cleaning approved - sent…"
click at [523, 292] on input "Save Comments" at bounding box center [499, 290] width 95 height 25
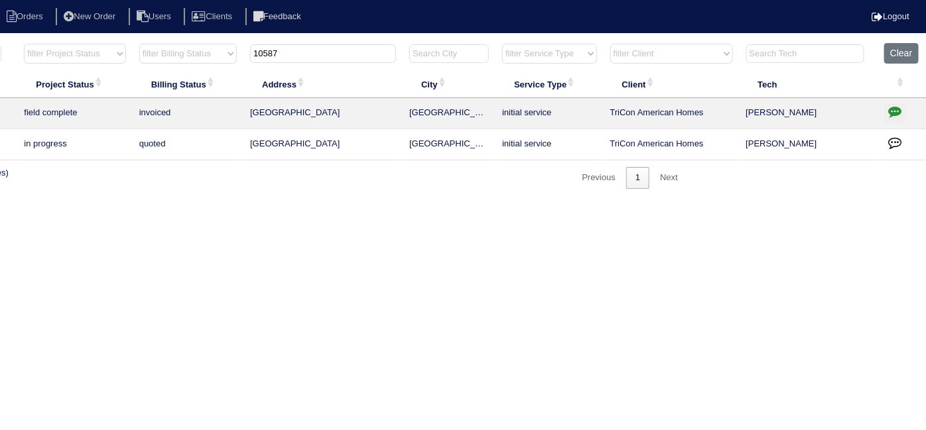
drag, startPoint x: 286, startPoint y: 51, endPoint x: 94, endPoint y: 42, distance: 192.5
click at [117, 42] on div "▼ 10 15 25 50 200 500 Search: Date Arete ID Project Status Billing Status Addre…" at bounding box center [232, 115] width 910 height 147
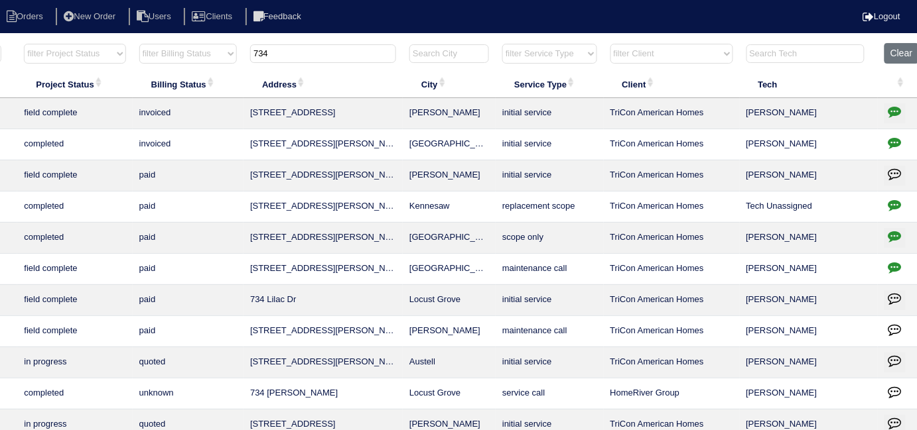
type input "734"
click at [893, 109] on icon "button" at bounding box center [894, 111] width 13 height 13
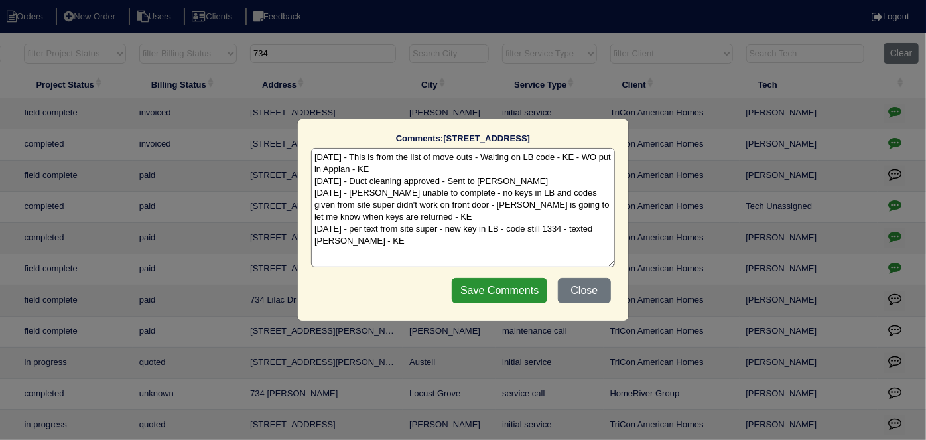
click at [403, 242] on textarea "9/30/25 - This is from the list of move outs - Waiting on LB code - KE - WO put…" at bounding box center [463, 207] width 304 height 119
type textarea "9/30/25 - This is from the list of move outs - Waiting on LB code - KE - WO put…"
click at [461, 284] on input "Save Comments" at bounding box center [499, 290] width 95 height 25
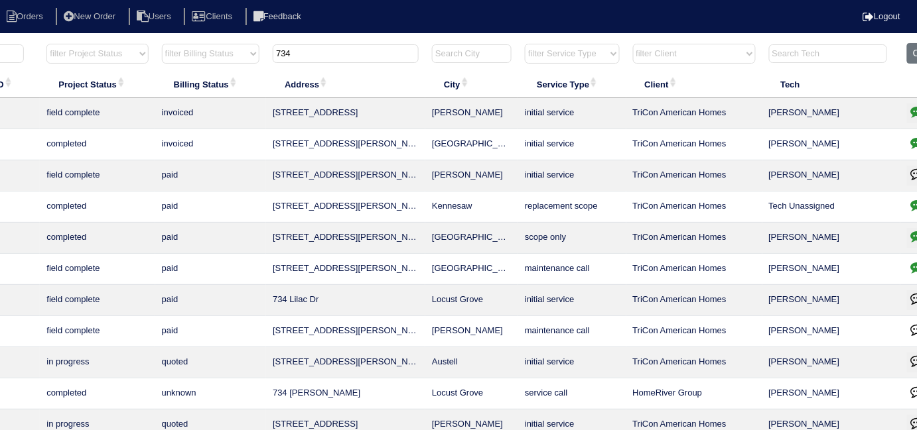
drag, startPoint x: 281, startPoint y: 57, endPoint x: 9, endPoint y: 33, distance: 273.6
click at [9, 33] on html "Orders New Order Users Clients Feedback Logout Orders New Order Users Clients M…" at bounding box center [250, 303] width 917 height 607
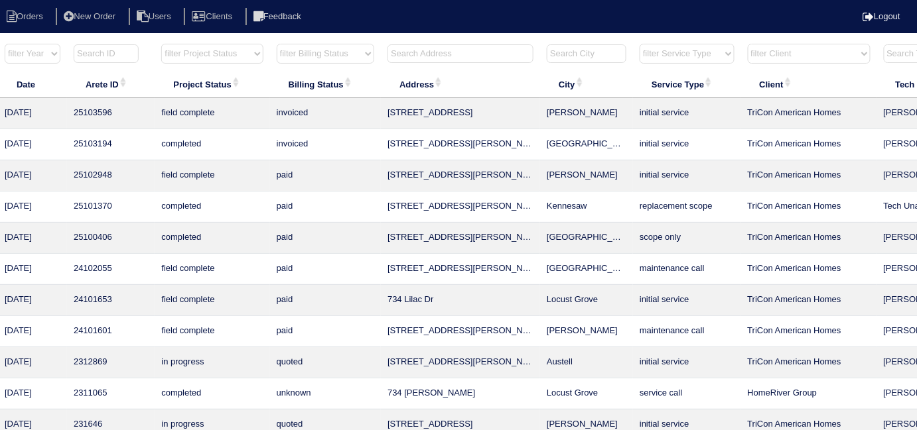
scroll to position [0, 0]
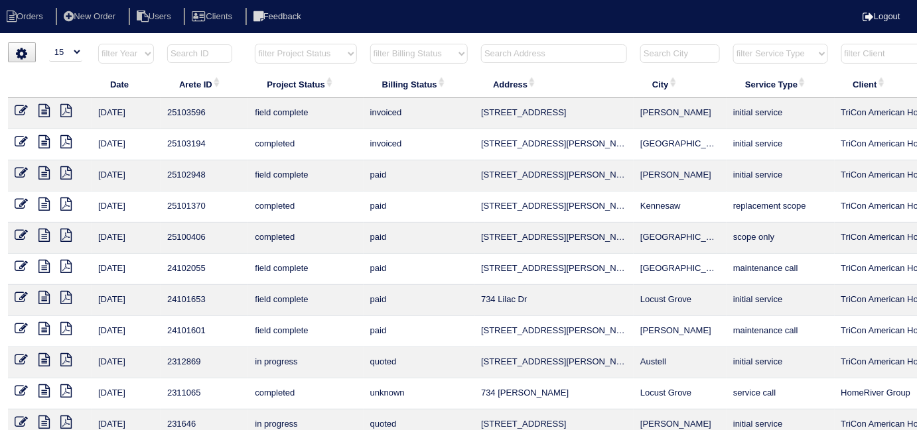
click at [324, 55] on select "filter Project Status -- Any Project Status -- new order assigned in progress f…" at bounding box center [305, 54] width 101 height 20
select select "field complete"
click at [255, 44] on select "filter Project Status -- Any Project Status -- new order assigned in progress f…" at bounding box center [305, 54] width 101 height 20
click at [395, 53] on select "filter Billing Status -- Any Billing Status -- need to quote quoted need to inv…" at bounding box center [418, 54] width 97 height 20
select select "need to quote"
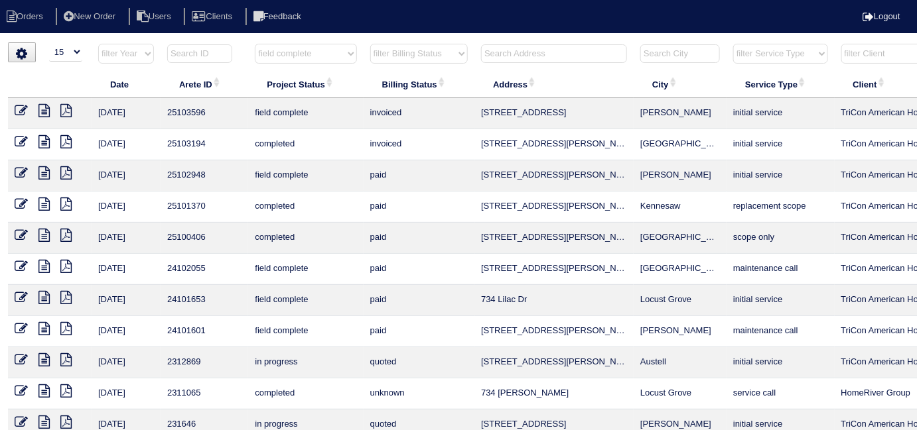
click at [370, 44] on select "filter Billing Status -- Any Billing Status -- need to quote quoted need to inv…" at bounding box center [418, 54] width 97 height 20
select select "field complete"
select select "need to quote"
select select "field complete"
select select
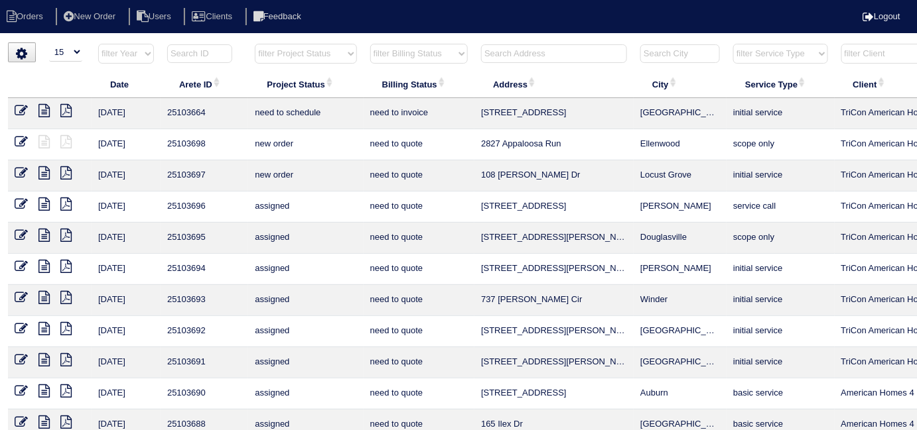
click at [294, 44] on select "filter Project Status -- Any Project Status -- new order assigned in progress f…" at bounding box center [305, 54] width 101 height 20
click at [255, 44] on select "filter Project Status -- Any Project Status -- new order assigned in progress f…" at bounding box center [305, 54] width 101 height 20
select select "field complete"
select select "need to quote"
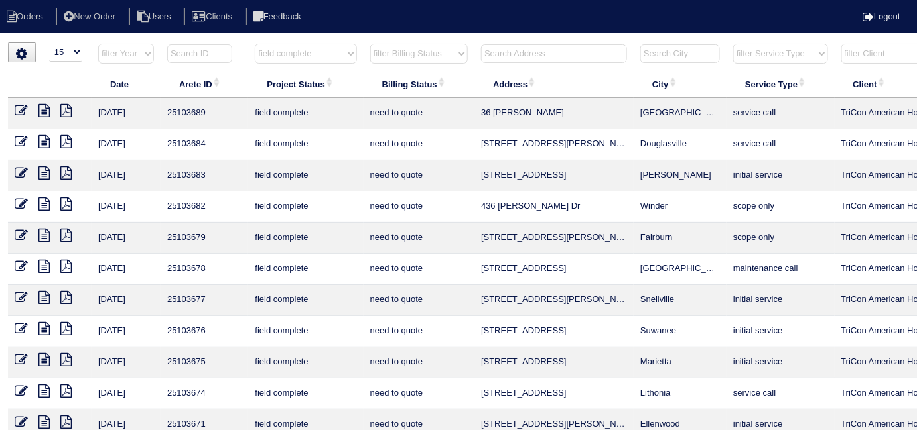
click at [410, 58] on select "filter Billing Status -- Any Billing Status -- need to quote quoted need to inv…" at bounding box center [418, 54] width 97 height 20
click at [399, 36] on html "Orders New Order Users Clients Feedback Logout Orders New Order Users Clients M…" at bounding box center [458, 303] width 917 height 607
click at [304, 57] on select "filter Project Status -- Any Project Status -- new order assigned in progress f…" at bounding box center [305, 54] width 101 height 20
select select
click at [255, 44] on select "filter Project Status -- Any Project Status -- new order assigned in progress f…" at bounding box center [305, 54] width 101 height 20
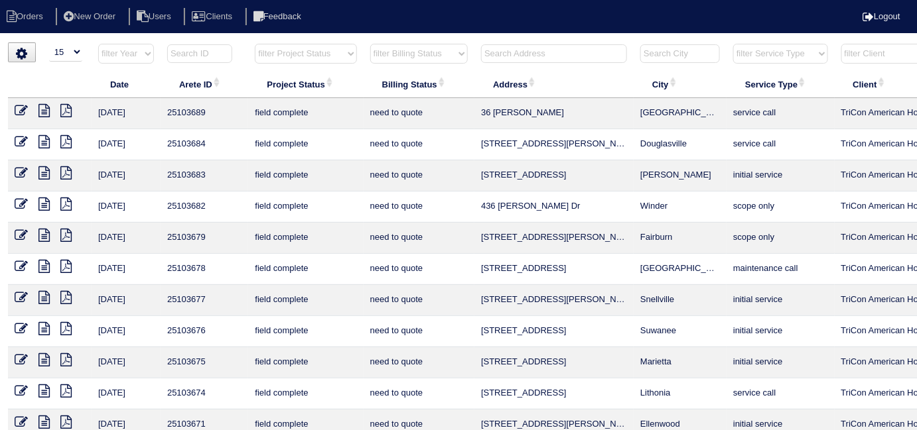
select select "need to quote"
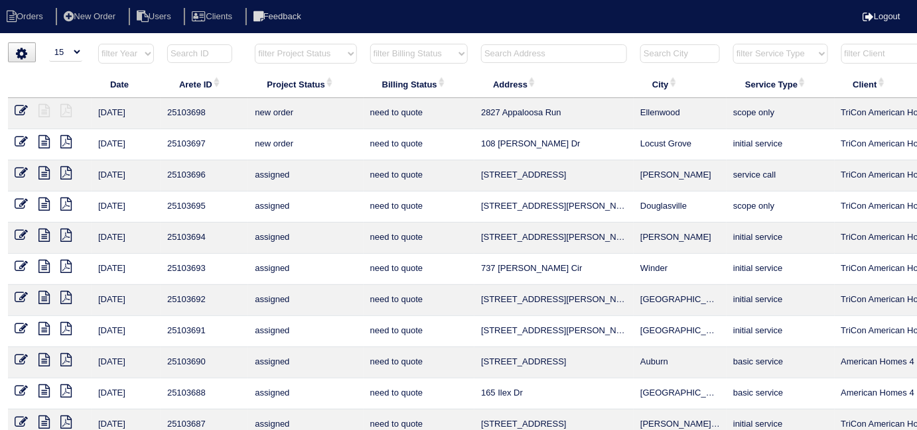
click at [423, 41] on html "Orders New Order Users Clients Feedback Logout Orders New Order Users Clients M…" at bounding box center [458, 303] width 917 height 607
click at [412, 55] on select "filter Billing Status -- Any Billing Status -- need to quote quoted need to inv…" at bounding box center [418, 54] width 97 height 20
select select
click at [370, 44] on select "filter Billing Status -- Any Billing Status -- need to quote quoted need to inv…" at bounding box center [418, 54] width 97 height 20
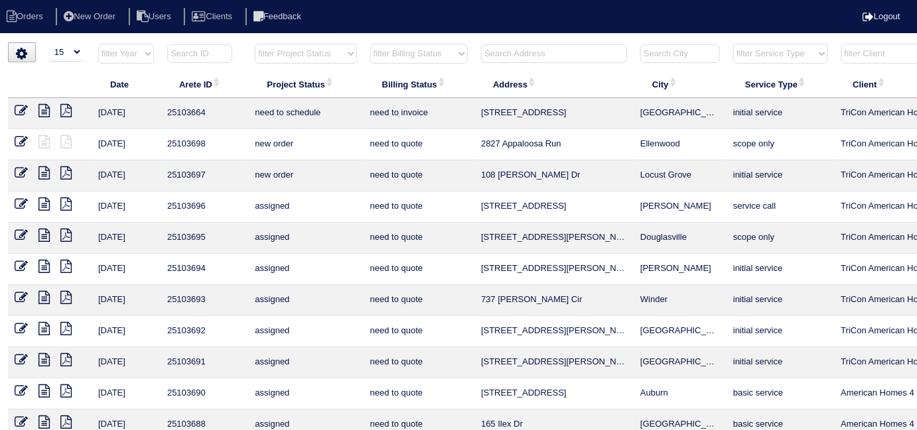
click at [514, 52] on input "text" at bounding box center [554, 53] width 146 height 19
click at [519, 57] on input "5562" at bounding box center [554, 53] width 146 height 19
type input "5562"
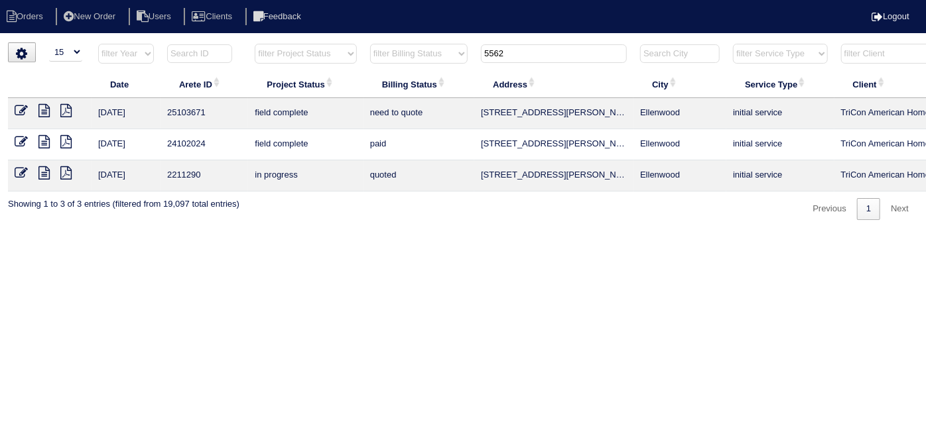
click at [44, 108] on icon at bounding box center [43, 110] width 11 height 13
click at [24, 105] on icon at bounding box center [21, 110] width 13 height 13
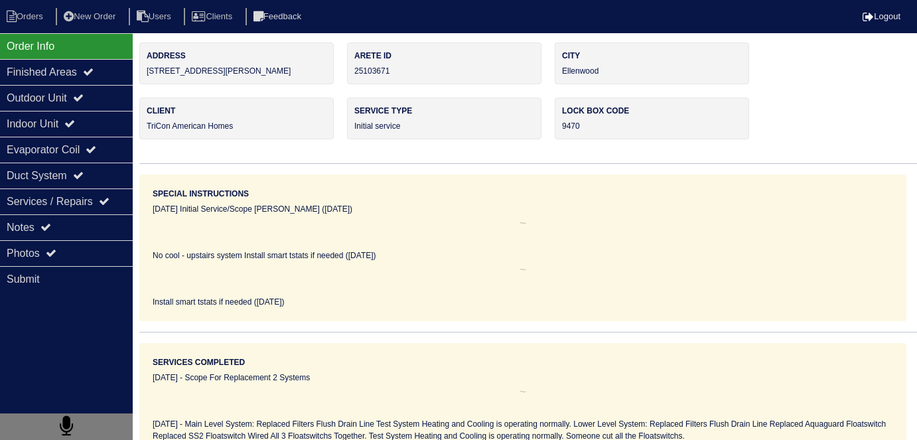
select select "0"
select select "[PERSON_NAME]"
select select "0"
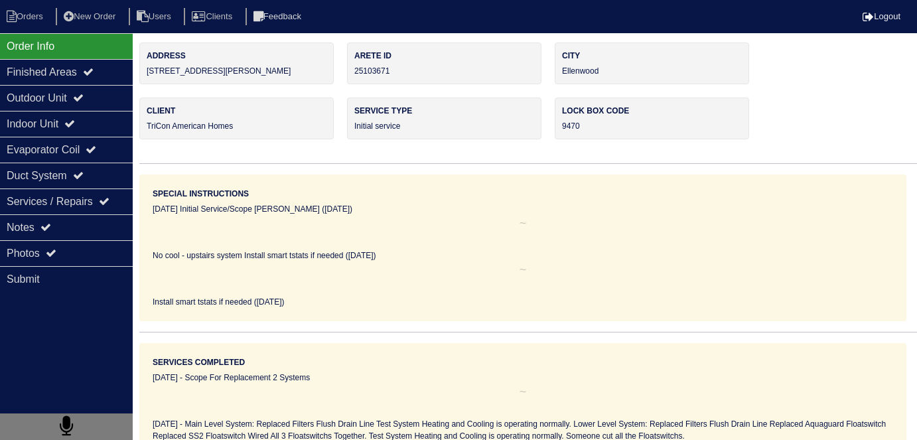
select select "1"
select select "0"
click at [41, 82] on div "Finished Areas" at bounding box center [66, 72] width 133 height 26
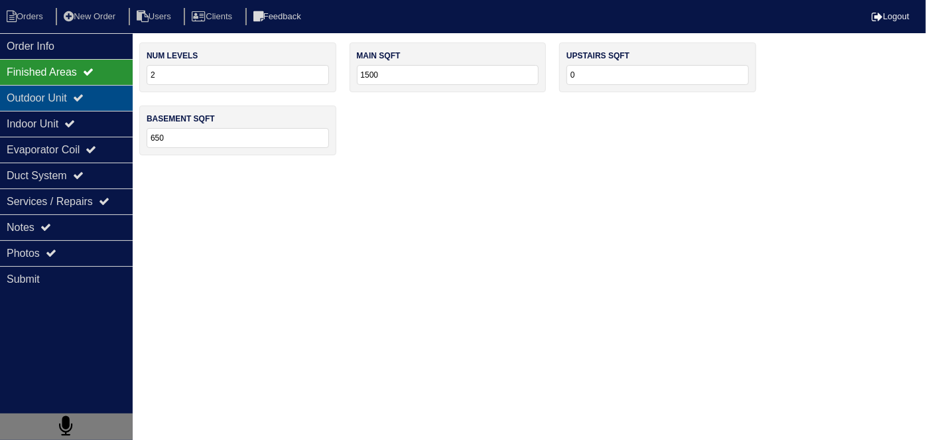
click at [41, 99] on div "Outdoor Unit" at bounding box center [66, 98] width 133 height 26
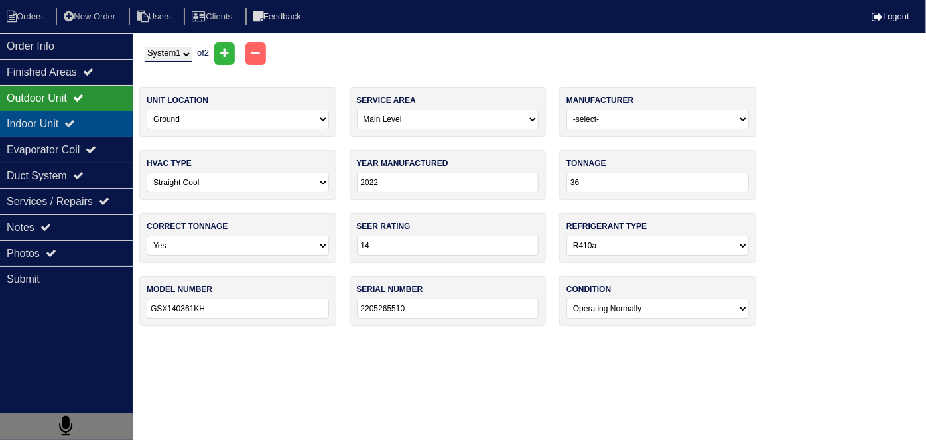
click at [46, 127] on div "Indoor Unit" at bounding box center [66, 124] width 133 height 26
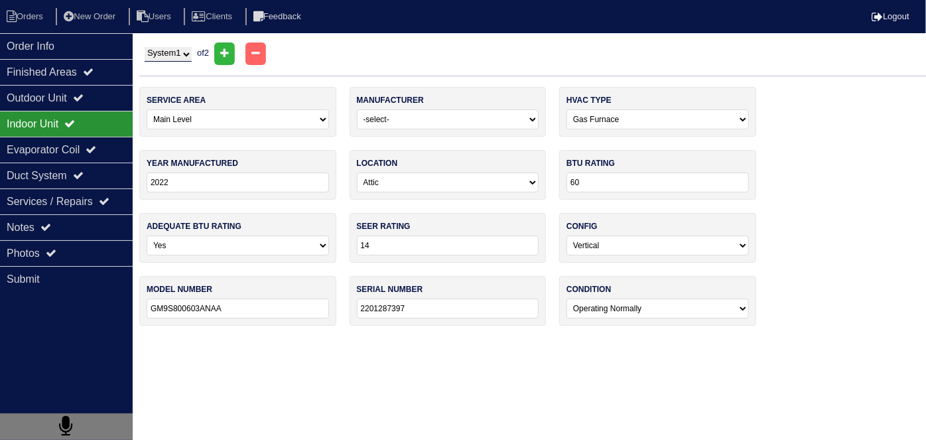
click at [160, 59] on select "System 1 System 2" at bounding box center [168, 54] width 47 height 15
select select "2"
click at [145, 47] on select "System 1 System 2" at bounding box center [168, 54] width 47 height 15
select select "2"
select select "1"
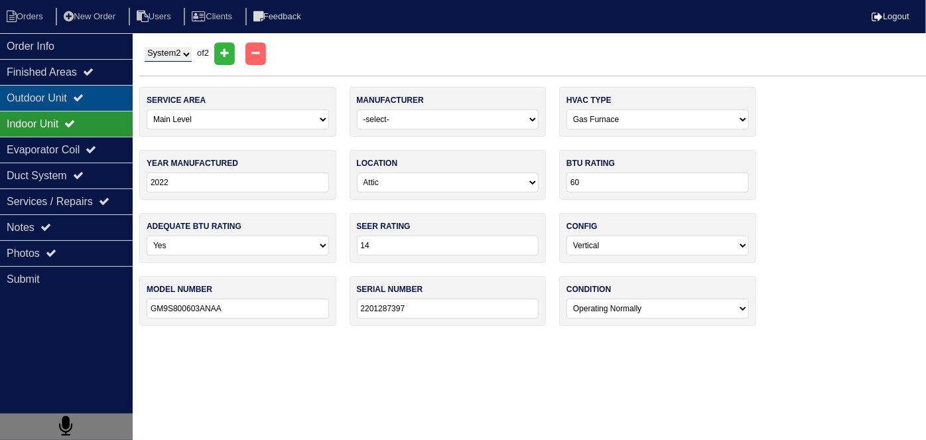
select select "2"
select select "1"
drag, startPoint x: 42, startPoint y: 106, endPoint x: 104, endPoint y: 63, distance: 75.2
click at [42, 106] on div "Outdoor Unit" at bounding box center [66, 98] width 133 height 26
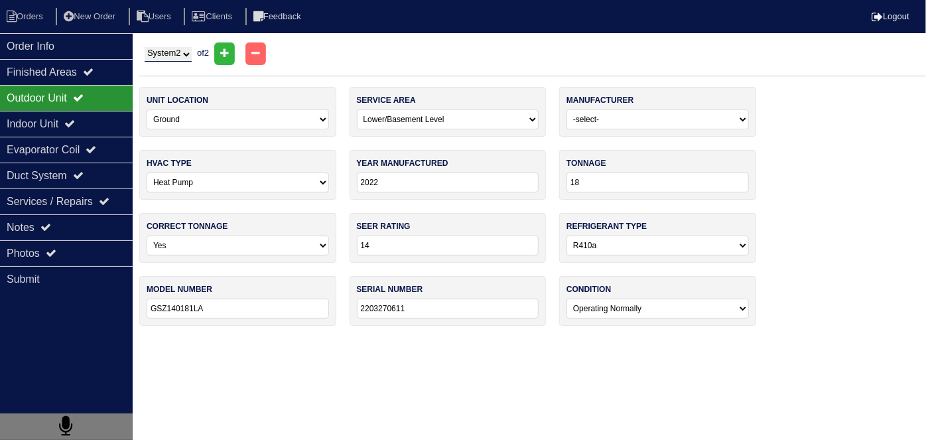
drag, startPoint x: 159, startPoint y: 52, endPoint x: 160, endPoint y: 60, distance: 8.1
click at [159, 52] on select "System 1 System 2" at bounding box center [168, 54] width 47 height 15
select select "1"
click at [145, 47] on select "System 1 System 2" at bounding box center [168, 54] width 47 height 15
select select "0"
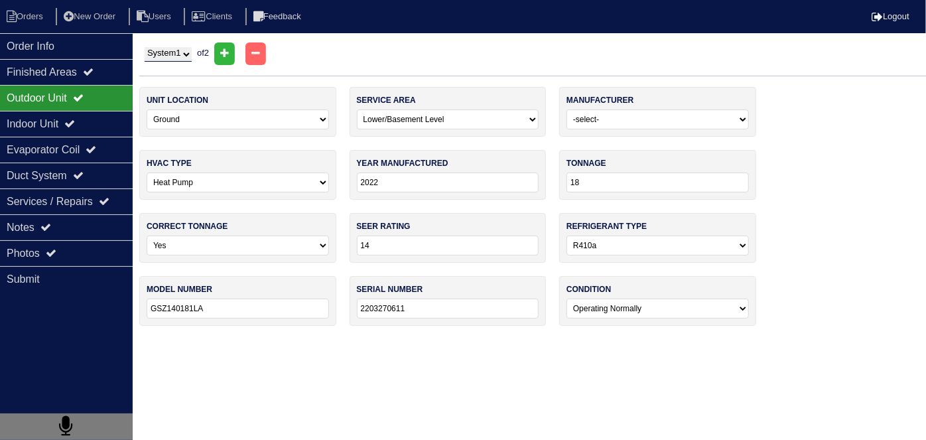
select select "0"
click at [48, 126] on div "Indoor Unit" at bounding box center [66, 124] width 133 height 26
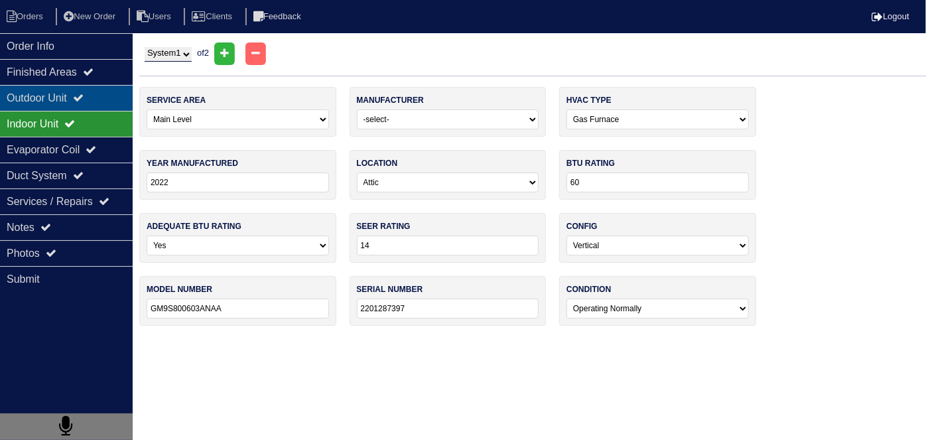
click at [56, 107] on div "Outdoor Unit" at bounding box center [66, 98] width 133 height 26
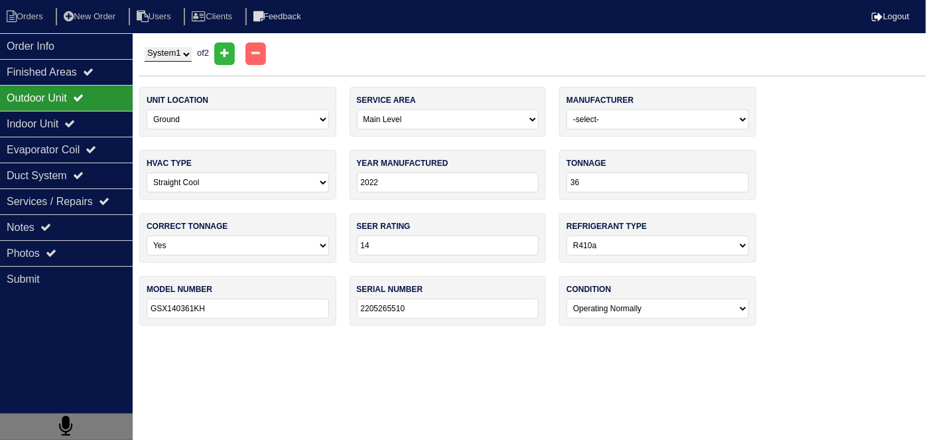
click at [166, 57] on select "System 1 System 2" at bounding box center [168, 54] width 47 height 15
click at [164, 95] on label "unit location" at bounding box center [178, 100] width 62 height 12
click at [168, 55] on select "System 1 System 2" at bounding box center [168, 54] width 47 height 15
select select "2"
click at [145, 47] on select "System 1 System 2" at bounding box center [168, 54] width 47 height 15
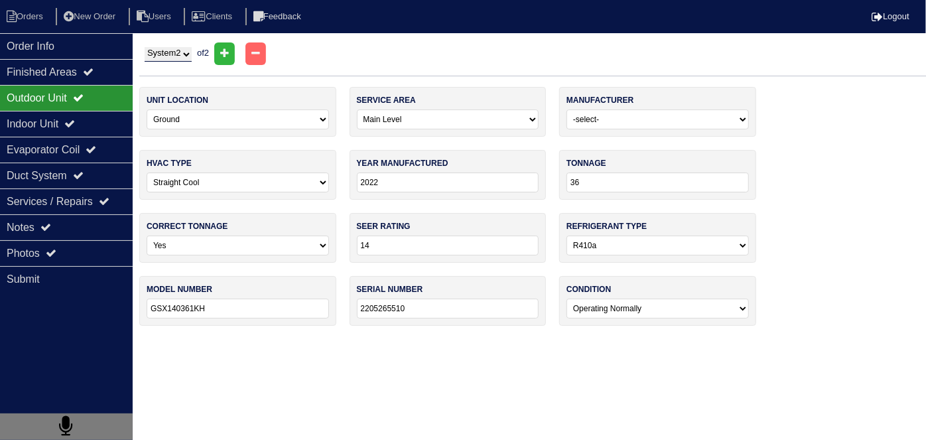
select select "2"
select select "1"
select select "2"
select select "1"
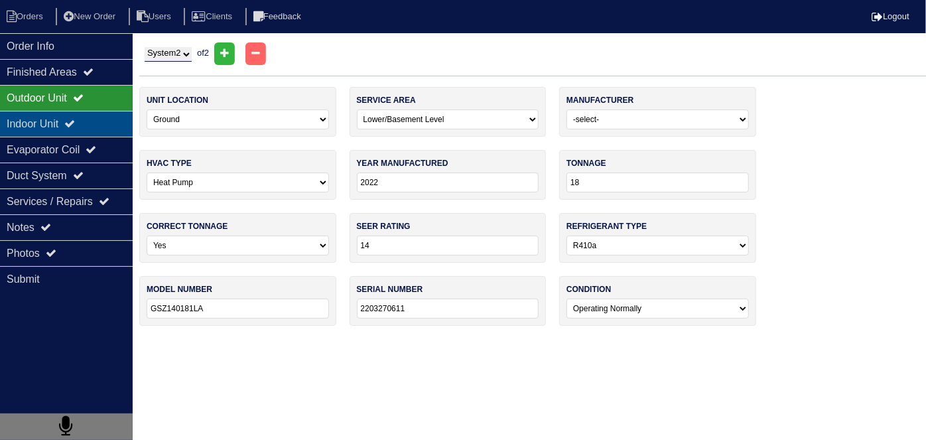
click at [46, 119] on div "Indoor Unit" at bounding box center [66, 124] width 133 height 26
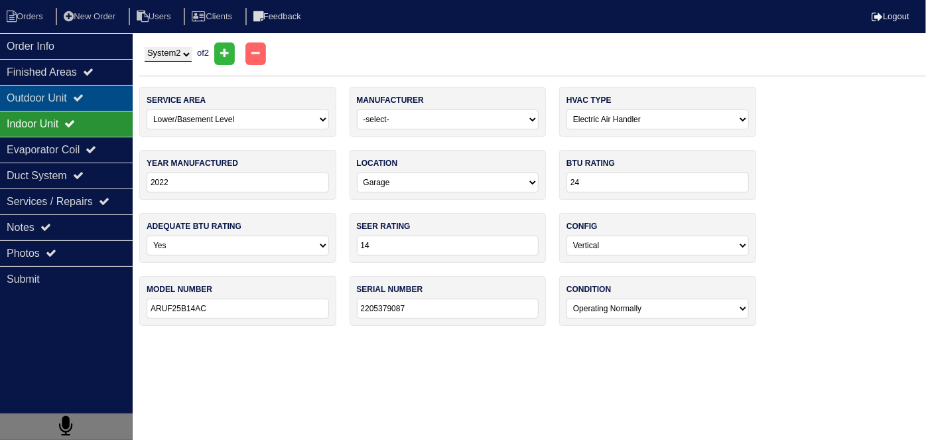
click at [44, 97] on div "Outdoor Unit" at bounding box center [66, 98] width 133 height 26
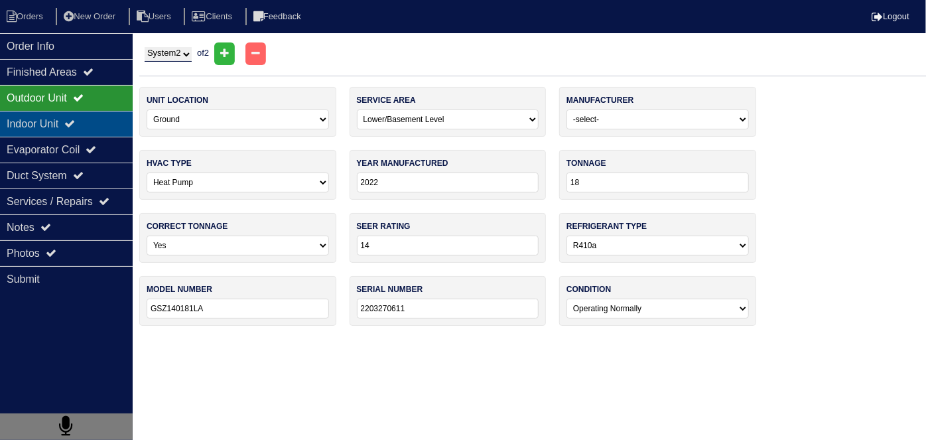
click at [32, 119] on div "Indoor Unit" at bounding box center [66, 124] width 133 height 26
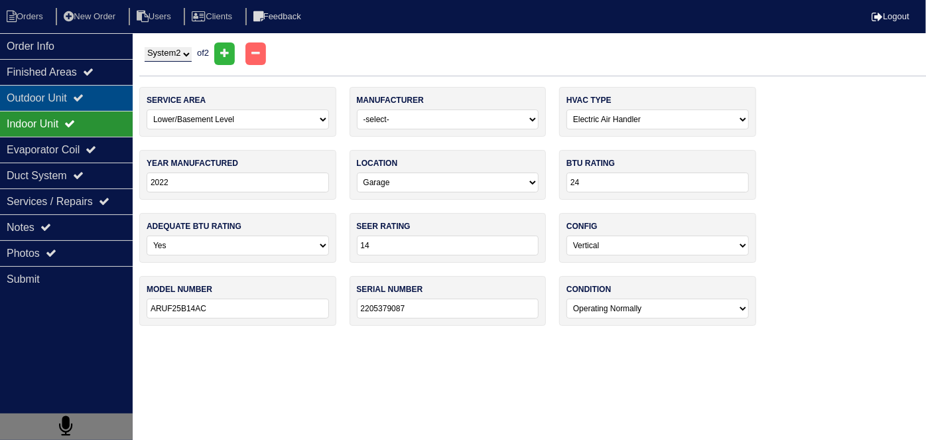
click at [90, 106] on div "Outdoor Unit" at bounding box center [66, 98] width 133 height 26
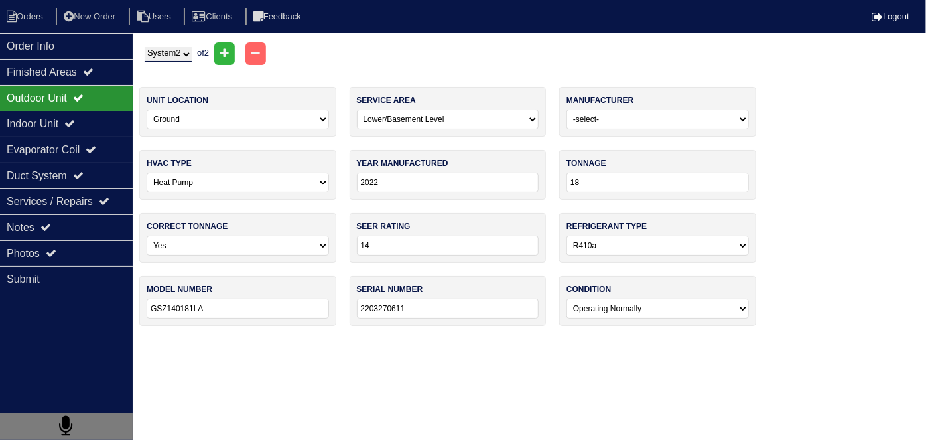
click at [160, 58] on select "System 1 System 2" at bounding box center [168, 54] width 47 height 15
select select "1"
click at [145, 47] on select "System 1 System 2" at bounding box center [168, 54] width 47 height 15
select select "0"
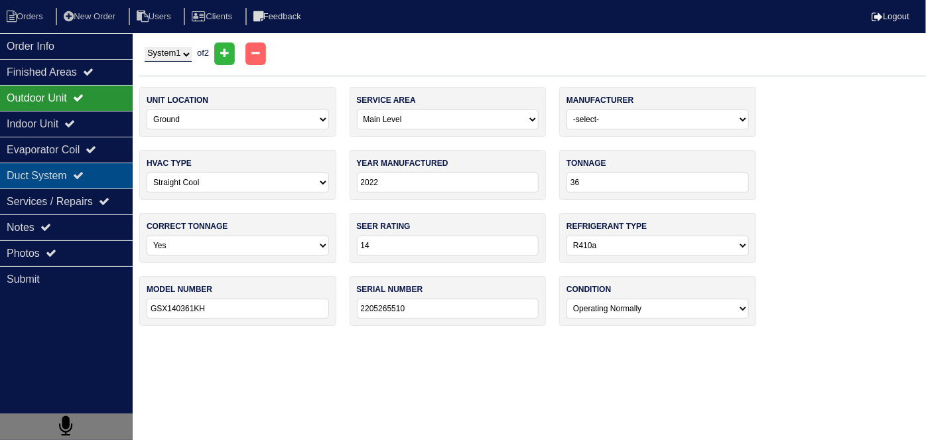
click at [64, 172] on div "Duct System" at bounding box center [66, 175] width 133 height 26
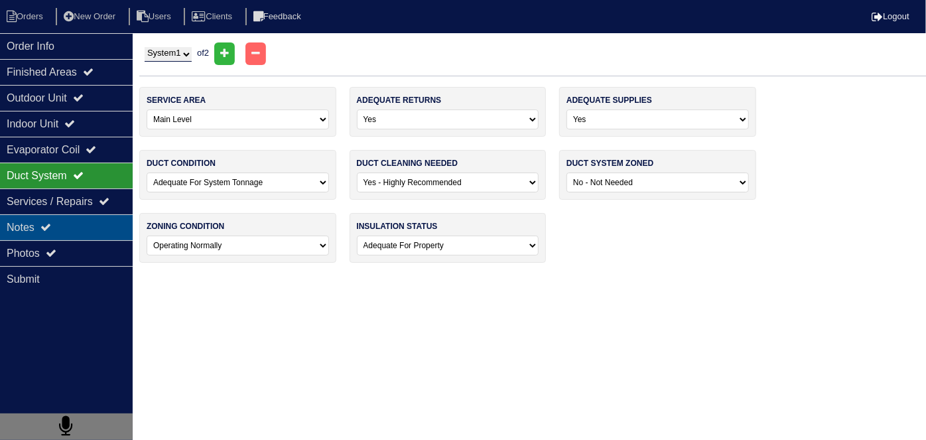
click at [44, 225] on icon at bounding box center [45, 227] width 11 height 11
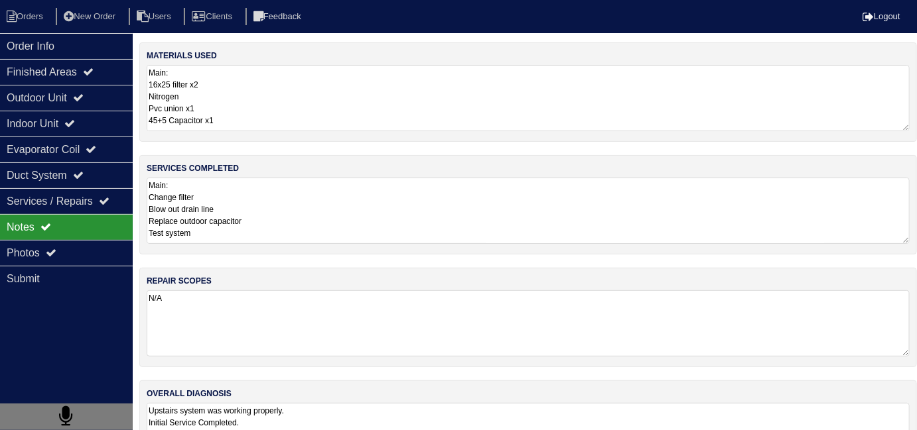
click at [470, 194] on textarea "Main: Change filter Blow out drain line Replace outdoor capacitor Test system L…" at bounding box center [528, 211] width 763 height 66
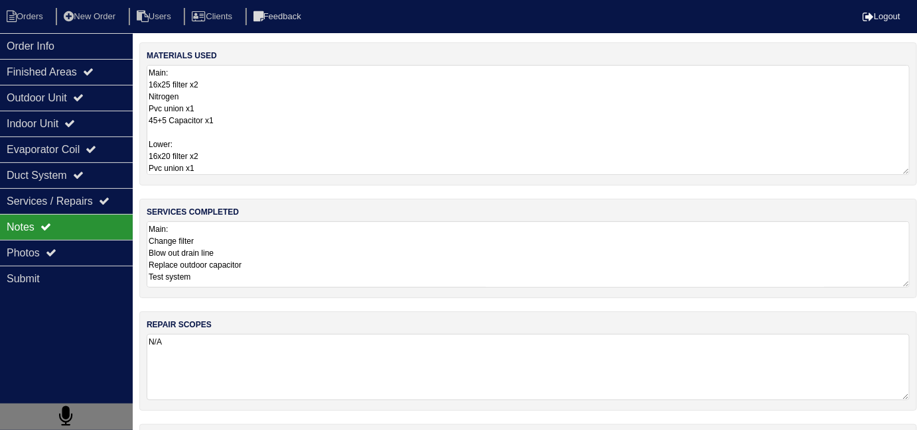
click at [407, 111] on textarea "Main: 16x25 filter x2 Nitrogen Pvc union x1 45+5 Capacitor x1 Lower: 16x20 filt…" at bounding box center [528, 120] width 763 height 110
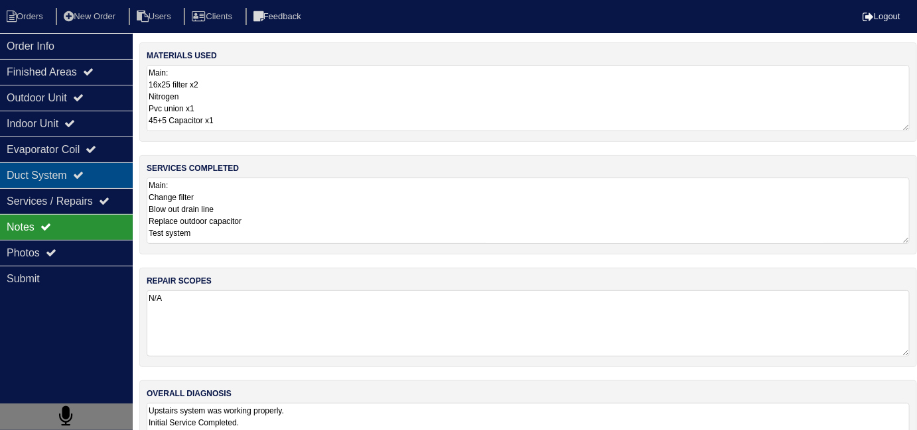
click at [60, 168] on div "Duct System" at bounding box center [66, 175] width 133 height 26
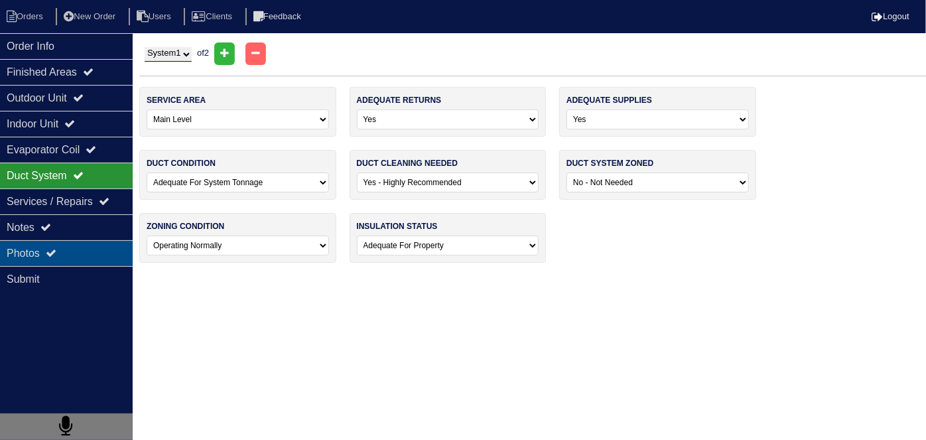
click at [56, 247] on icon at bounding box center [51, 252] width 11 height 11
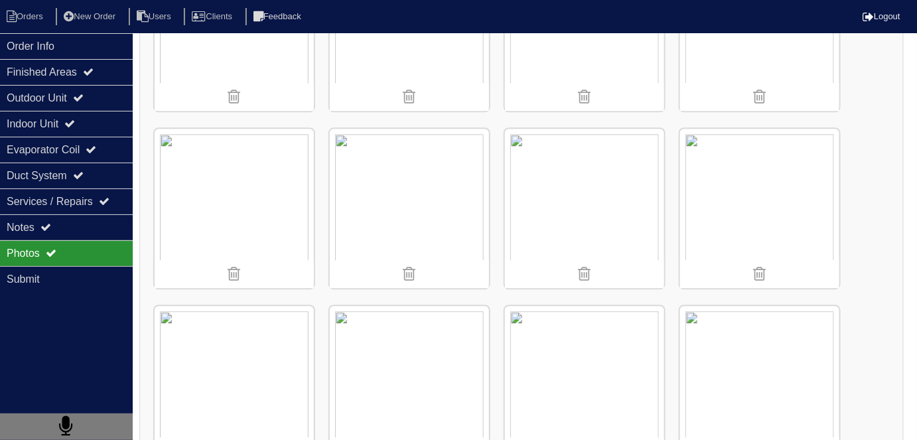
scroll to position [2773, 0]
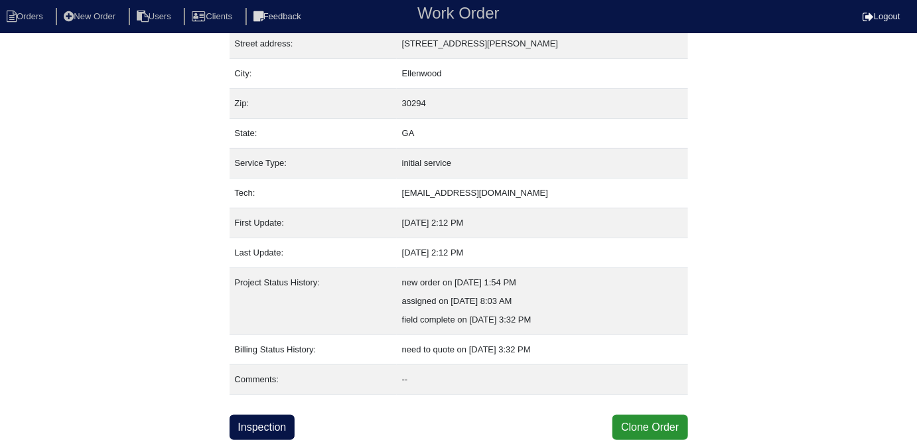
scroll to position [70, 0]
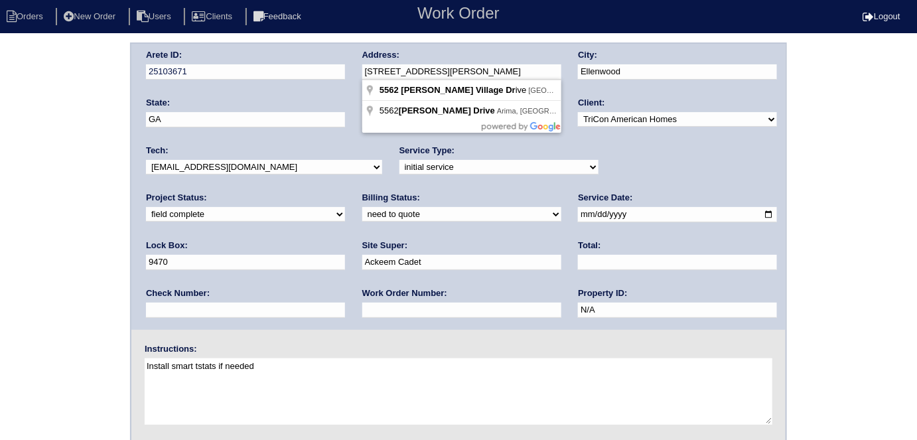
drag, startPoint x: 482, startPoint y: 70, endPoint x: 350, endPoint y: 66, distance: 132.0
click at [350, 66] on div "Arete ID: 25103671 Address: [STREET_ADDRESS][PERSON_NAME] City: [GEOGRAPHIC_DAT…" at bounding box center [458, 187] width 654 height 286
click at [362, 215] on select "need to quote quoted need to invoice invoiced paid warranty purchase order need…" at bounding box center [461, 214] width 199 height 15
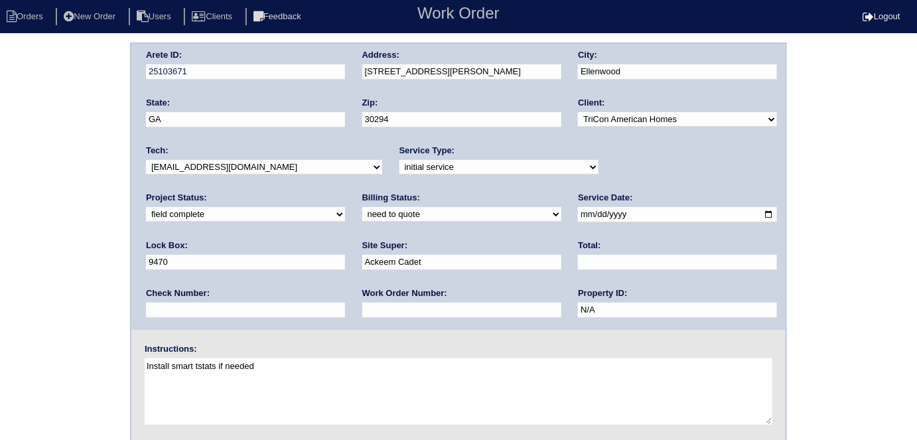
click at [362, 215] on select "need to quote quoted need to invoice invoiced paid warranty purchase order need…" at bounding box center [461, 214] width 199 height 15
click at [362, 309] on input "text" at bounding box center [461, 309] width 199 height 15
type input "555565"
click at [362, 218] on select "need to quote quoted need to invoice invoiced paid warranty purchase order need…" at bounding box center [461, 214] width 199 height 15
select select "quoted"
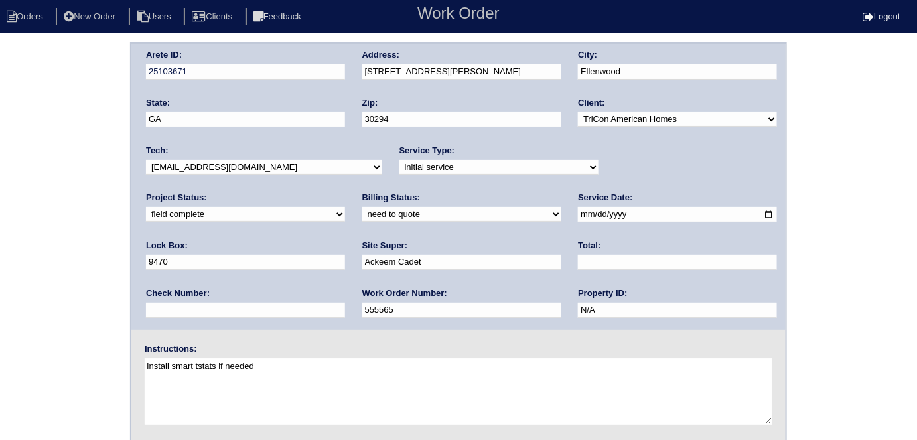
click at [362, 207] on select "need to quote quoted need to invoice invoiced paid warranty purchase order need…" at bounding box center [461, 214] width 199 height 15
click at [578, 253] on div "Total:" at bounding box center [677, 257] width 199 height 37
click at [578, 257] on input "text" at bounding box center [677, 262] width 199 height 15
type input "2320.00"
click at [65, 230] on div "Arete ID: 25103671 Address: 5562 Katherine Village Dr City: Ellenwood State: GA…" at bounding box center [458, 310] width 917 height 537
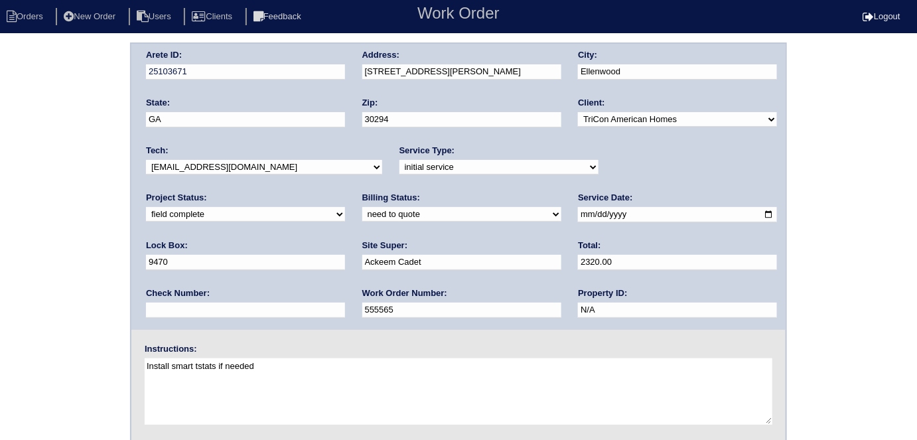
drag, startPoint x: 7, startPoint y: 213, endPoint x: 11, endPoint y: 222, distance: 9.2
click at [7, 213] on div "Arete ID: 25103671 Address: 5562 Katherine Village Dr City: Ellenwood State: GA…" at bounding box center [458, 310] width 917 height 537
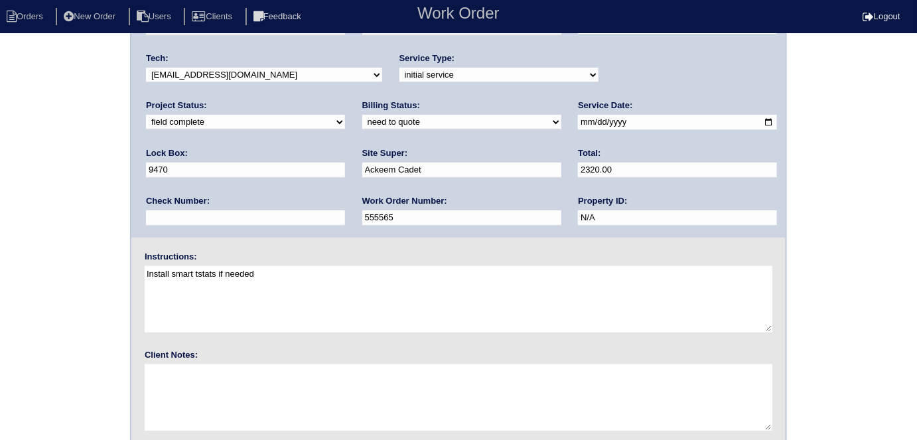
scroll to position [136, 0]
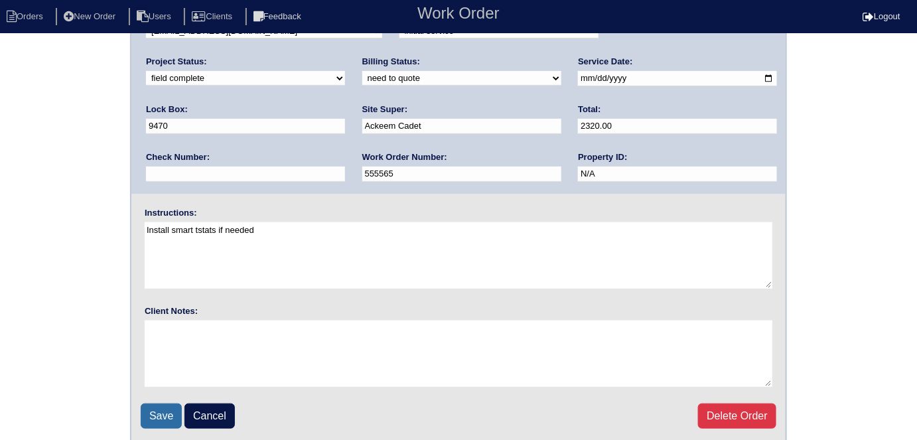
click at [159, 414] on input "Save" at bounding box center [161, 415] width 41 height 25
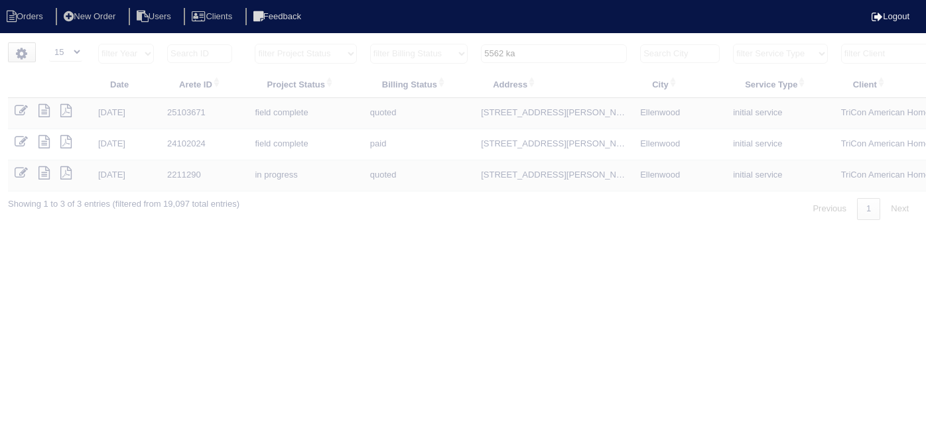
select select "15"
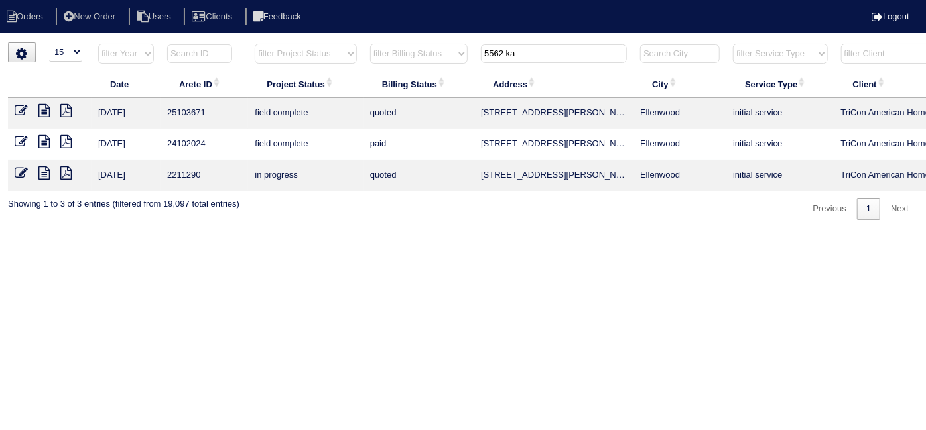
drag, startPoint x: 557, startPoint y: 54, endPoint x: 322, endPoint y: 55, distance: 234.8
click at [324, 54] on tr "filter Year -- Any Year -- 2025 2024 2023 2022 2021 2020 2019 filter Project St…" at bounding box center [582, 56] width 1149 height 27
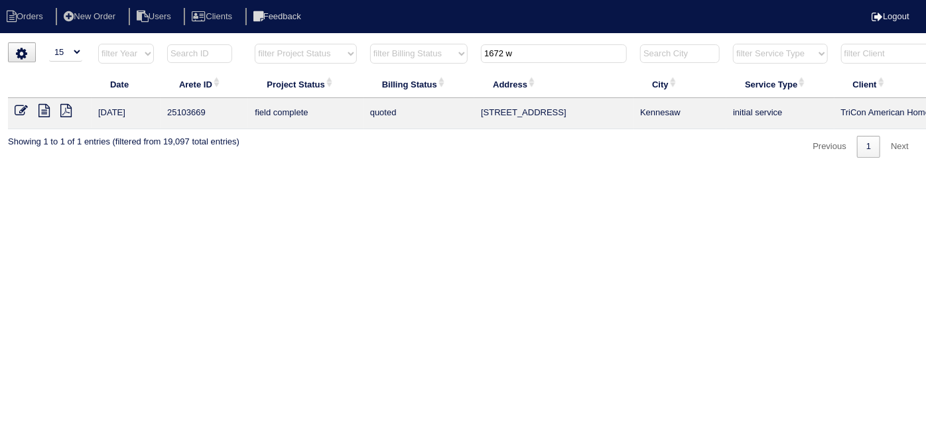
type input "1672 w"
click at [24, 111] on icon at bounding box center [21, 110] width 13 height 13
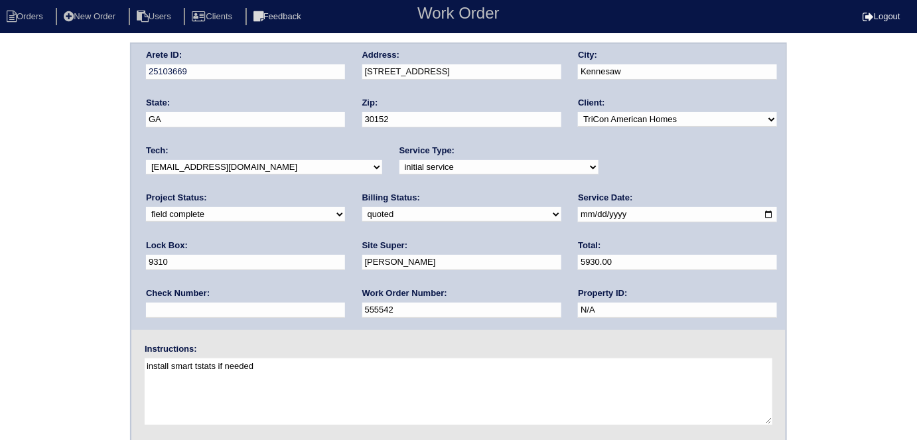
click at [362, 210] on select "need to quote quoted need to invoice invoiced paid warranty purchase order need…" at bounding box center [461, 214] width 199 height 15
select select "need to invoice"
click at [362, 207] on select "need to quote quoted need to invoice invoiced paid warranty purchase order need…" at bounding box center [461, 214] width 199 height 15
click at [345, 207] on select "new order assigned in progress field complete need to schedule admin review arc…" at bounding box center [245, 214] width 199 height 15
select select "need to schedule"
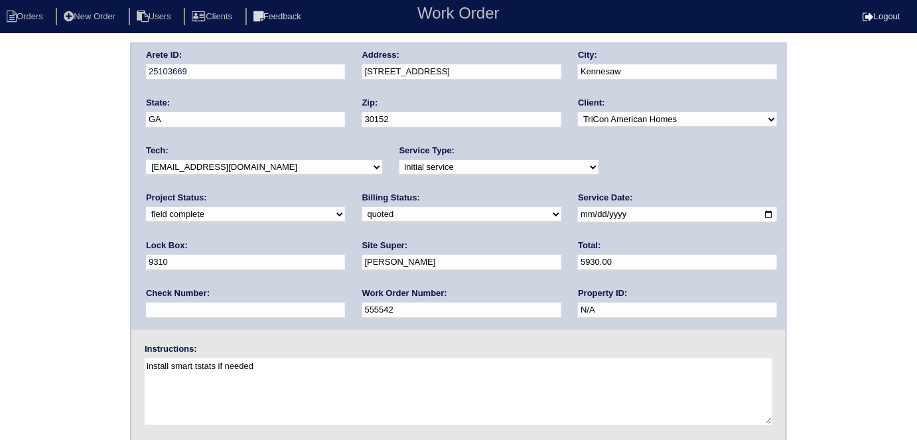
click at [345, 207] on select "new order assigned in progress field complete need to schedule admin review arc…" at bounding box center [245, 214] width 199 height 15
click at [578, 213] on input "2025-10-06" at bounding box center [677, 214] width 199 height 15
type input "2025-10-09"
click at [54, 282] on div "Arete ID: 25103669 Address: 1672 Woodsford Rd City: Kennesaw State: GA Zip: 301…" at bounding box center [458, 310] width 917 height 537
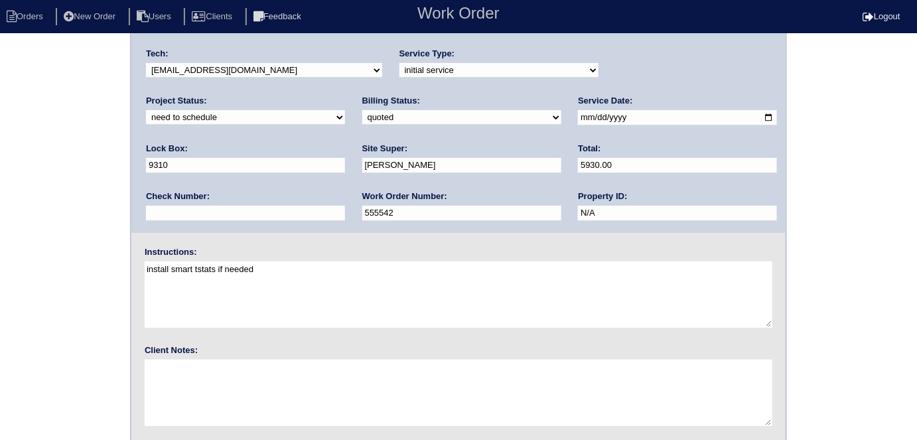
scroll to position [136, 0]
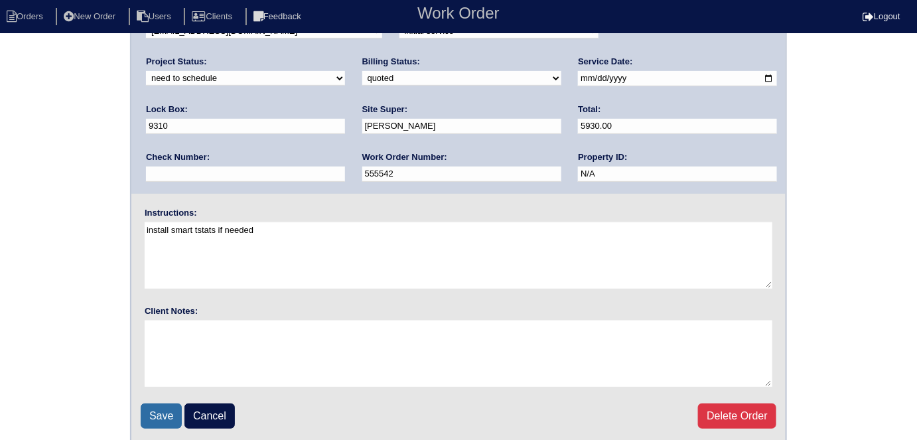
drag, startPoint x: 154, startPoint y: 418, endPoint x: 218, endPoint y: 377, distance: 76.2
click at [154, 418] on input "Save" at bounding box center [161, 415] width 41 height 25
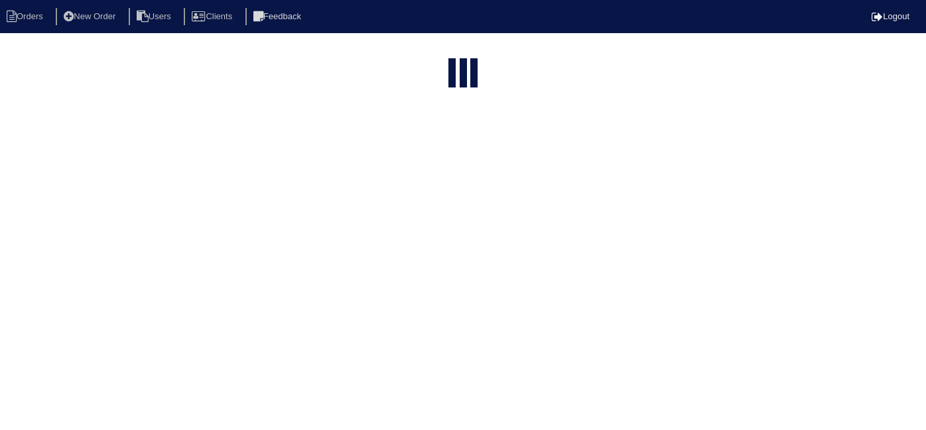
select select "15"
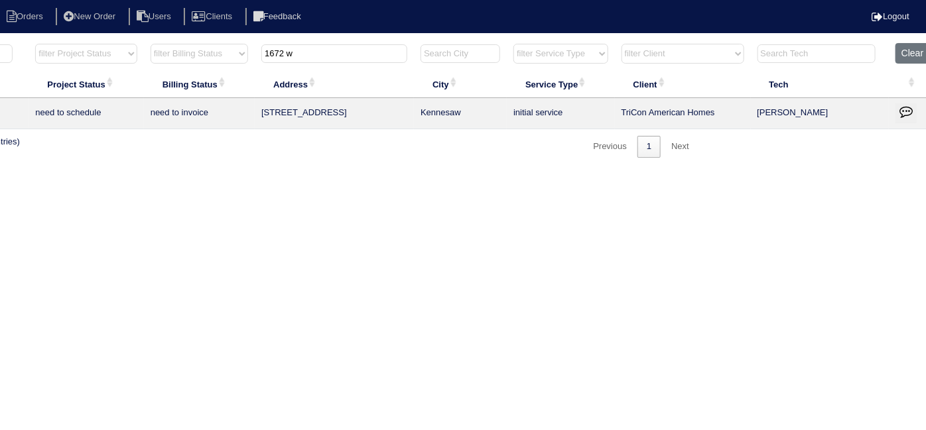
scroll to position [0, 231]
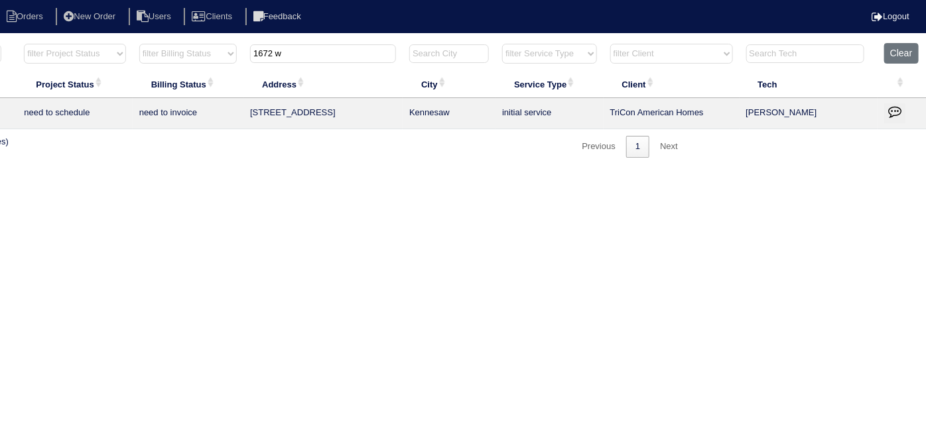
click at [884, 109] on button "button" at bounding box center [894, 113] width 21 height 20
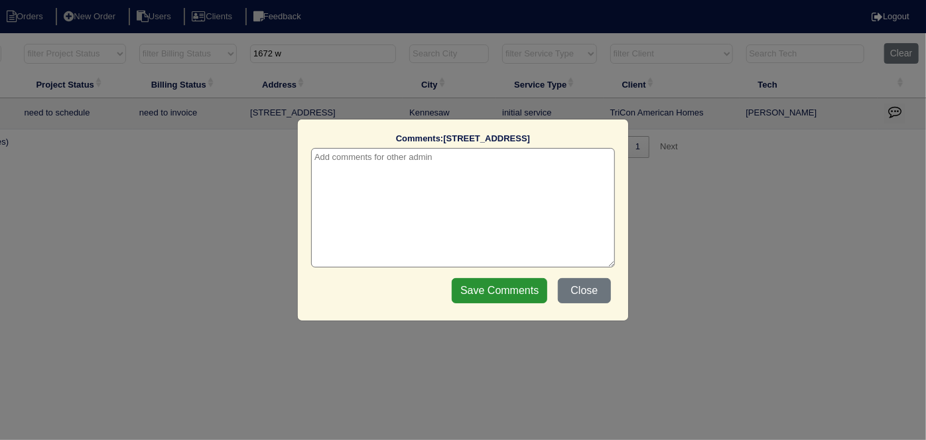
click at [422, 159] on textarea at bounding box center [463, 207] width 304 height 119
paste textarea "Replacement / Duct cleaning"
type textarea "[DATE] - Replacement / Duct cleaning approved - Sent to [PERSON_NAME], [PERSON_…"
drag, startPoint x: 484, startPoint y: 277, endPoint x: 483, endPoint y: 284, distance: 7.4
click at [483, 277] on div "Save Comments Close" at bounding box center [531, 290] width 167 height 33
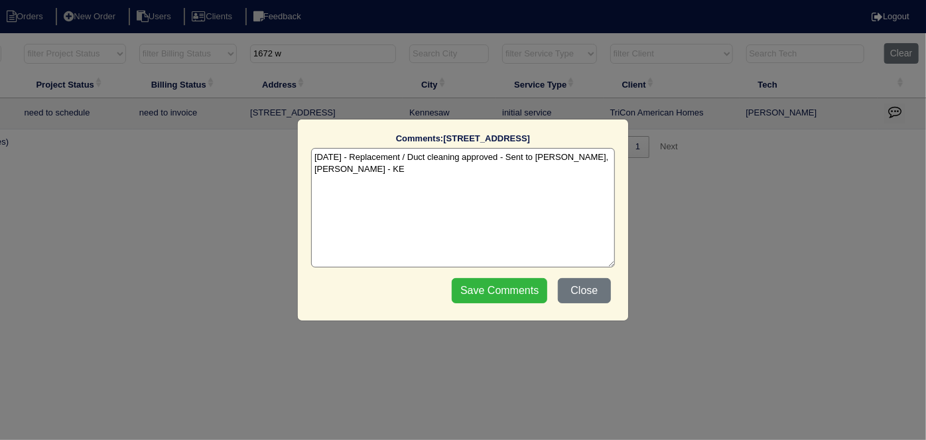
click at [484, 286] on input "Save Comments" at bounding box center [499, 290] width 95 height 25
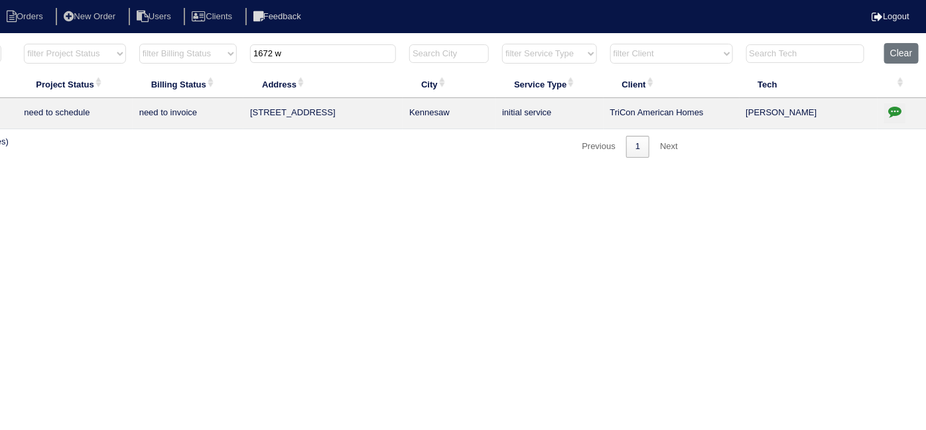
click at [576, 171] on html "Orders New Order Users Clients Feedback Logout Orders New Order Users Clients M…" at bounding box center [232, 85] width 926 height 171
drag, startPoint x: 306, startPoint y: 58, endPoint x: 229, endPoint y: 59, distance: 76.9
click at [229, 59] on tr "filter Year -- Any Year -- 2025 2024 2023 2022 2021 2020 2019 filter Project St…" at bounding box center [351, 56] width 1149 height 27
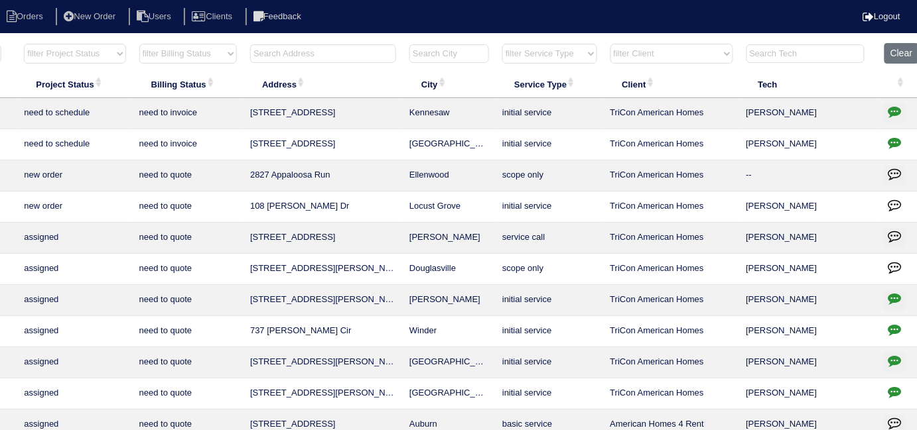
click at [326, 60] on input "text" at bounding box center [323, 53] width 146 height 19
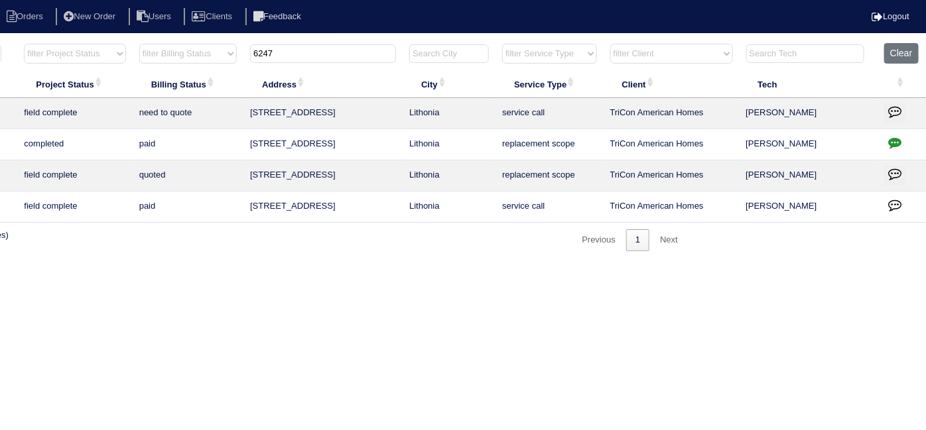
type input "6247"
click at [886, 137] on button "button" at bounding box center [894, 145] width 21 height 20
type textarea "2/14/25 - MOVED FROM 2024 - RE #24103262 AC and cage replacement approved - Sen…"
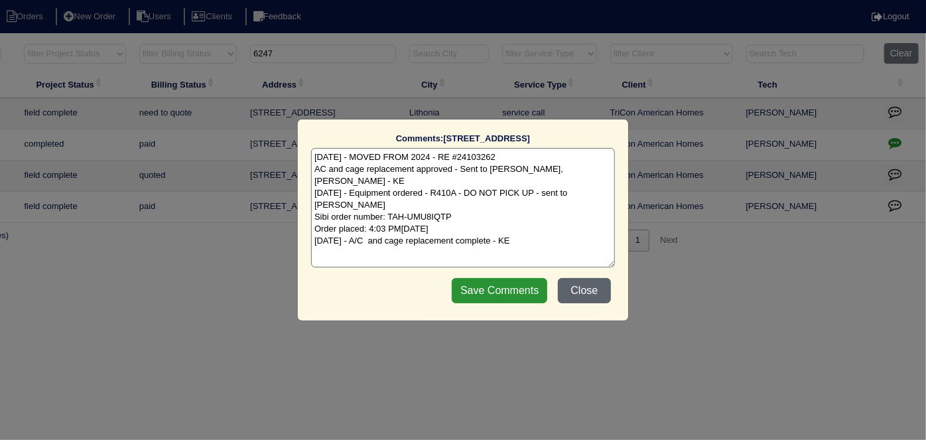
click at [594, 292] on button "Close" at bounding box center [584, 290] width 53 height 25
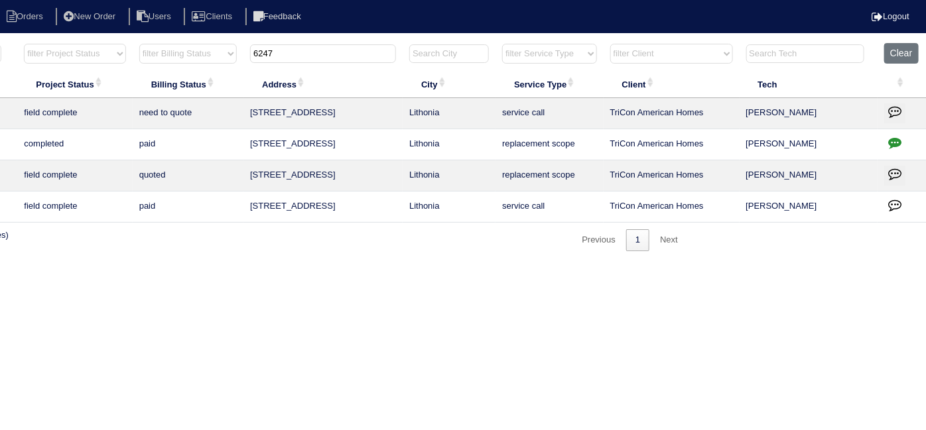
scroll to position [0, 0]
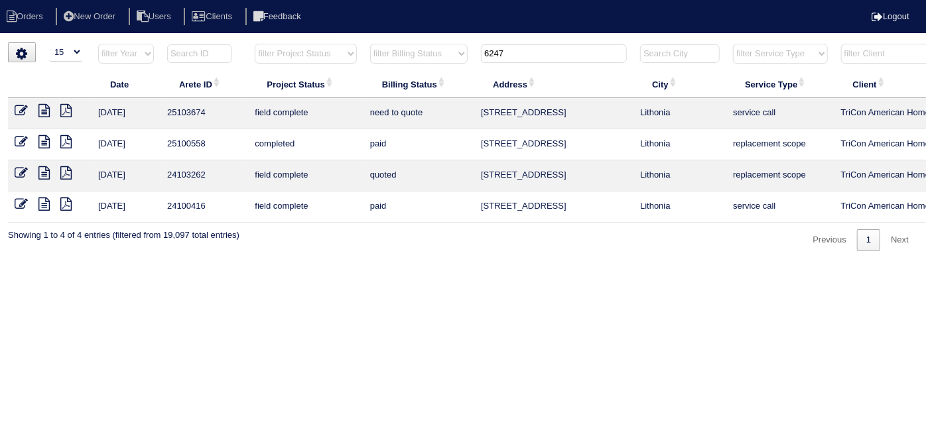
click at [43, 111] on icon at bounding box center [43, 110] width 11 height 13
click at [21, 110] on icon at bounding box center [21, 110] width 13 height 13
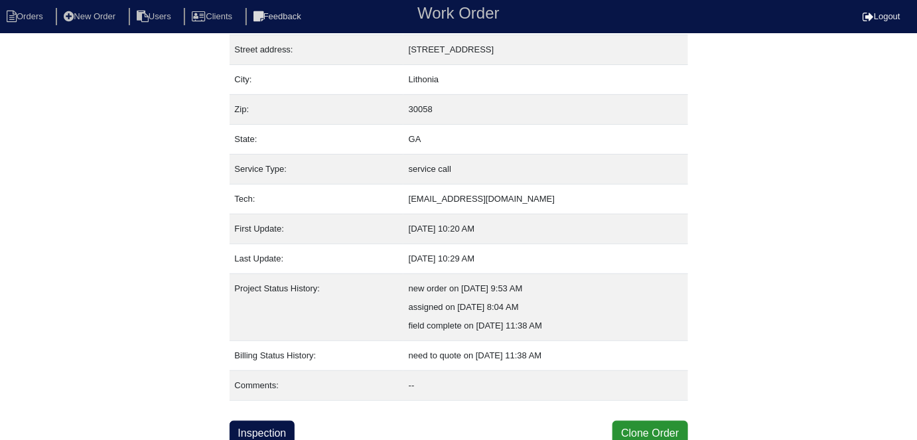
scroll to position [70, 0]
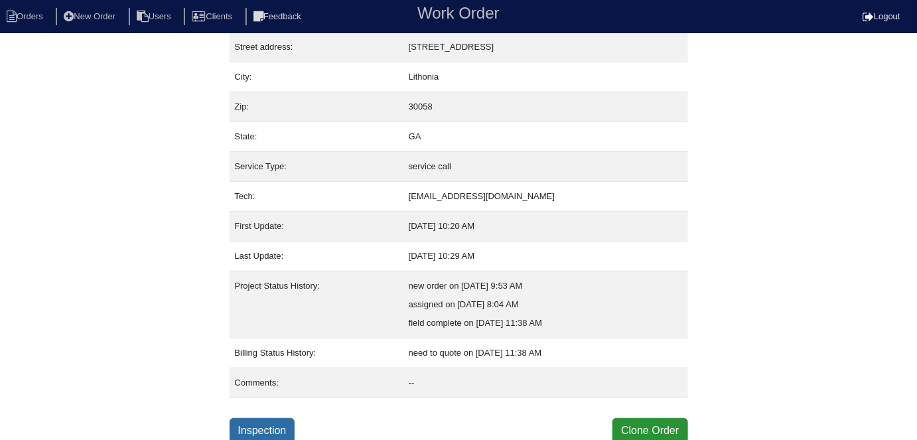
click at [273, 421] on link "Inspection" at bounding box center [262, 430] width 66 height 25
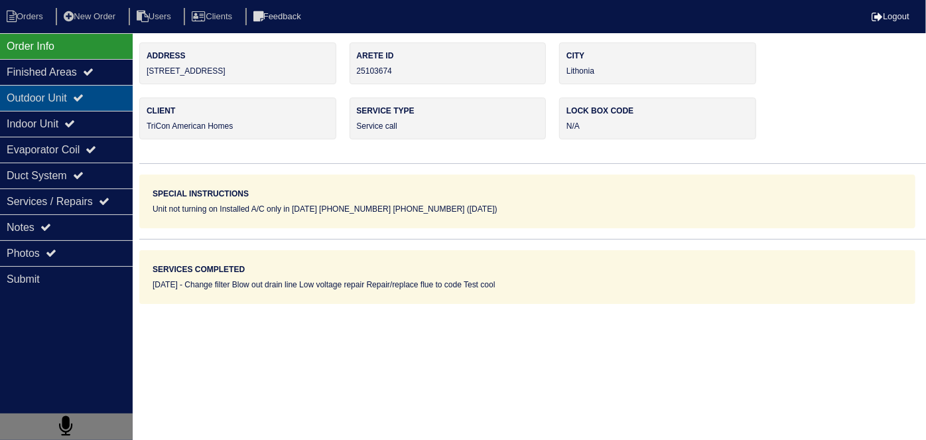
click at [78, 103] on div "Outdoor Unit" at bounding box center [66, 98] width 133 height 26
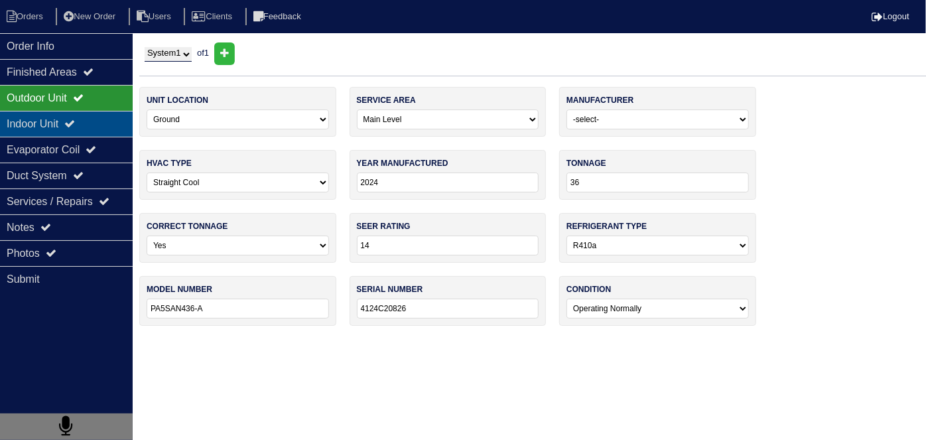
click at [62, 122] on div "Indoor Unit" at bounding box center [66, 124] width 133 height 26
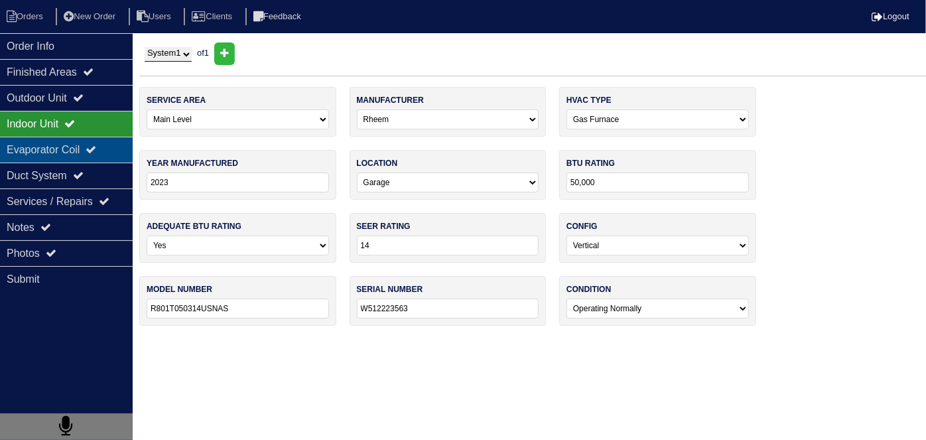
click at [73, 140] on div "Evaporator Coil" at bounding box center [66, 150] width 133 height 26
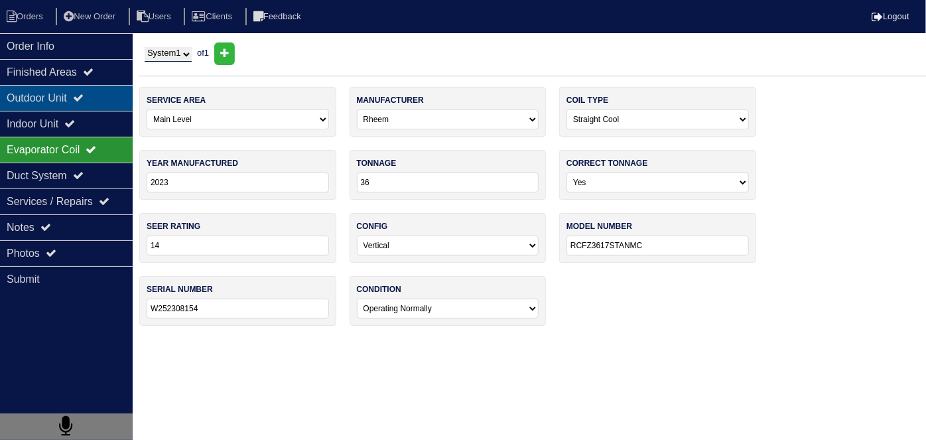
click at [68, 104] on div "Outdoor Unit" at bounding box center [66, 98] width 133 height 26
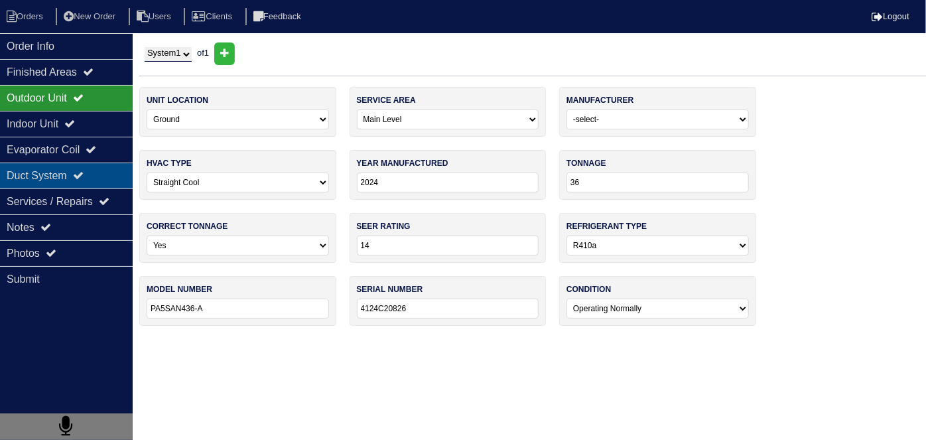
click at [40, 175] on div "Duct System" at bounding box center [66, 175] width 133 height 26
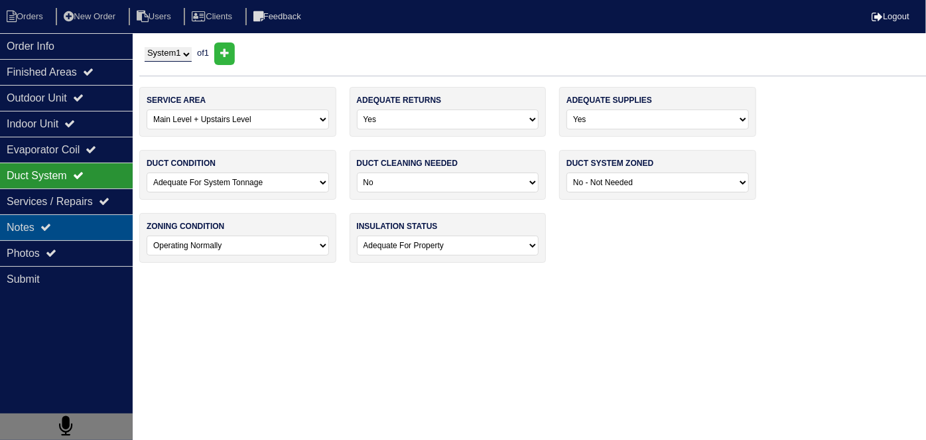
click at [46, 223] on icon at bounding box center [45, 227] width 11 height 11
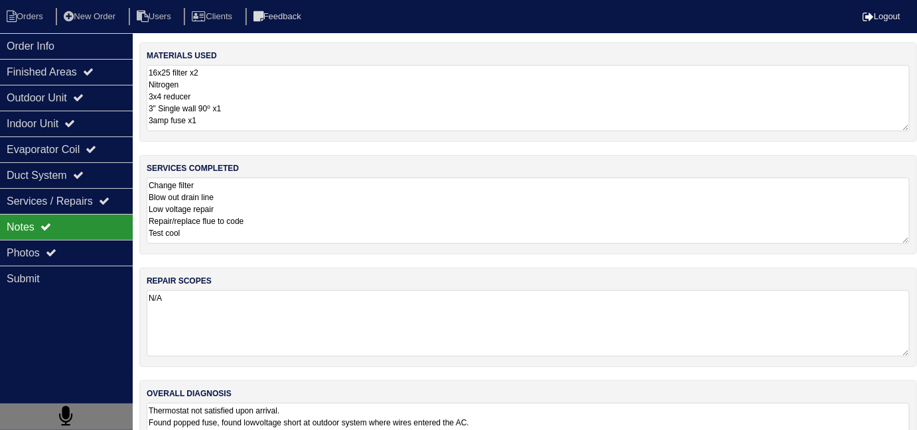
click at [393, 228] on textarea "Change filter Blow out drain line Low voltage repair Repair/replace flue to cod…" at bounding box center [528, 211] width 763 height 66
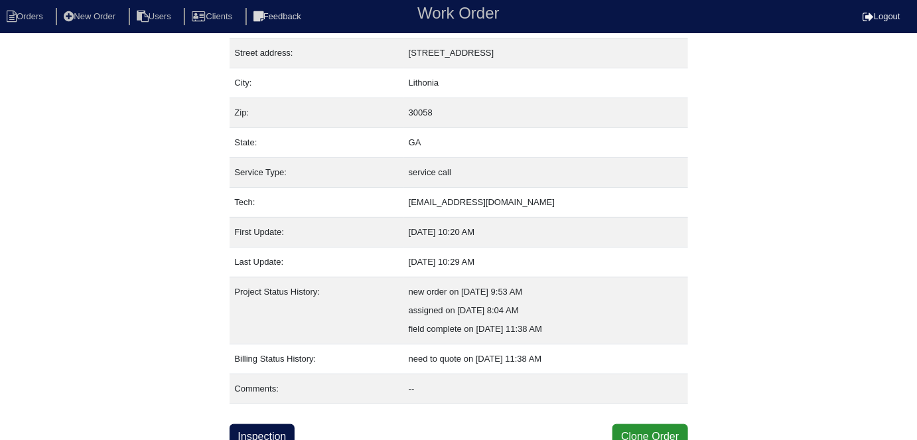
scroll to position [70, 0]
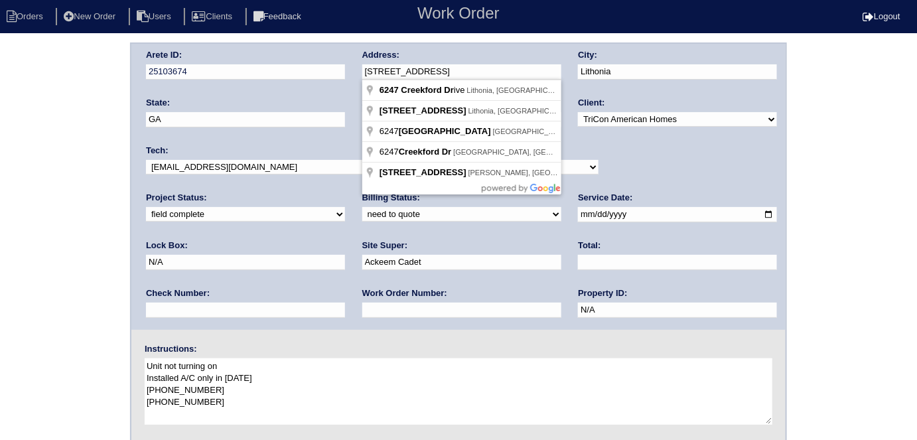
click at [80, 264] on div "Arete ID: 25103674 Address: [STREET_ADDRESS] City: [GEOGRAPHIC_DATA] State: [GE…" at bounding box center [458, 310] width 917 height 537
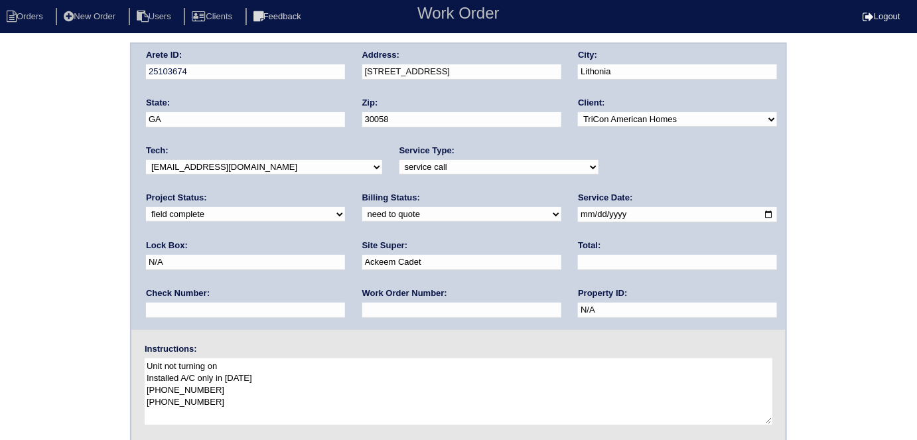
click at [362, 209] on select "need to quote quoted need to invoice invoiced paid warranty purchase order need…" at bounding box center [461, 214] width 199 height 15
select select "quoted"
click at [362, 207] on select "need to quote quoted need to invoice invoiced paid warranty purchase order need…" at bounding box center [461, 214] width 199 height 15
drag, startPoint x: 191, startPoint y: 308, endPoint x: 200, endPoint y: 285, distance: 24.1
click at [362, 308] on input "text" at bounding box center [461, 309] width 199 height 15
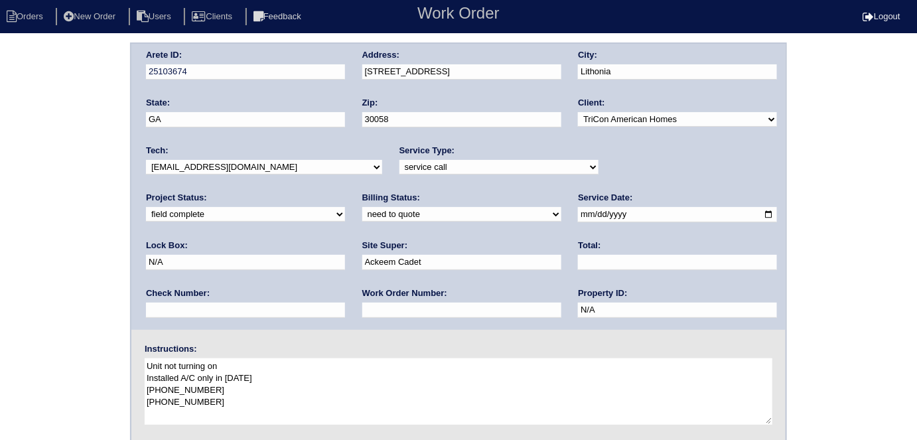
type input "requested"
click at [578, 261] on input "text" at bounding box center [677, 262] width 199 height 15
type input "650.00"
click at [69, 206] on div "Arete ID: 25103674 Address: 6247 Creekford Dr City: Lithonia State: GA Zip: 300…" at bounding box center [458, 310] width 917 height 537
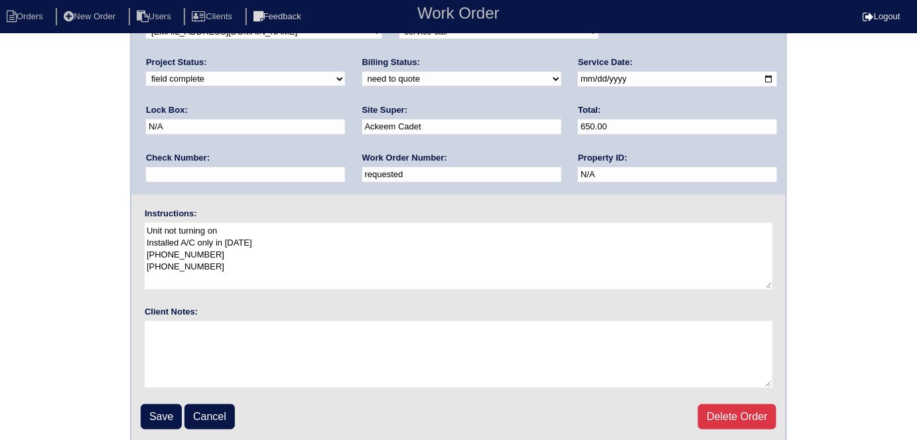
scroll to position [136, 0]
click at [159, 411] on input "Save" at bounding box center [161, 415] width 41 height 25
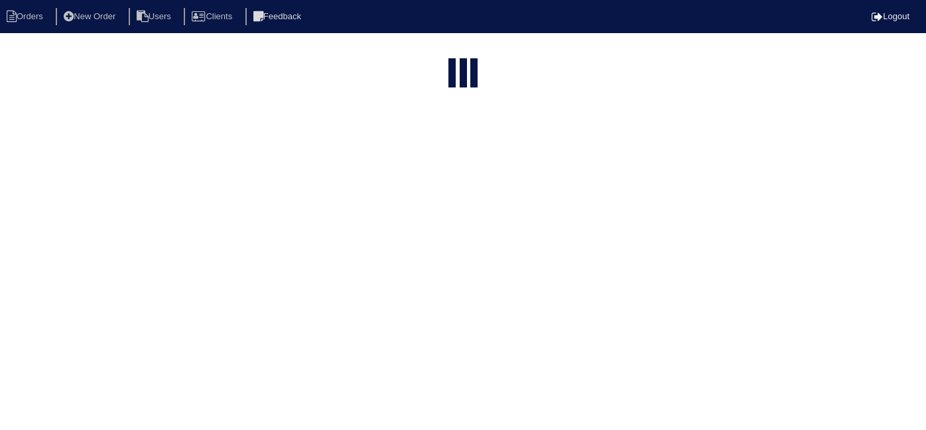
select select "15"
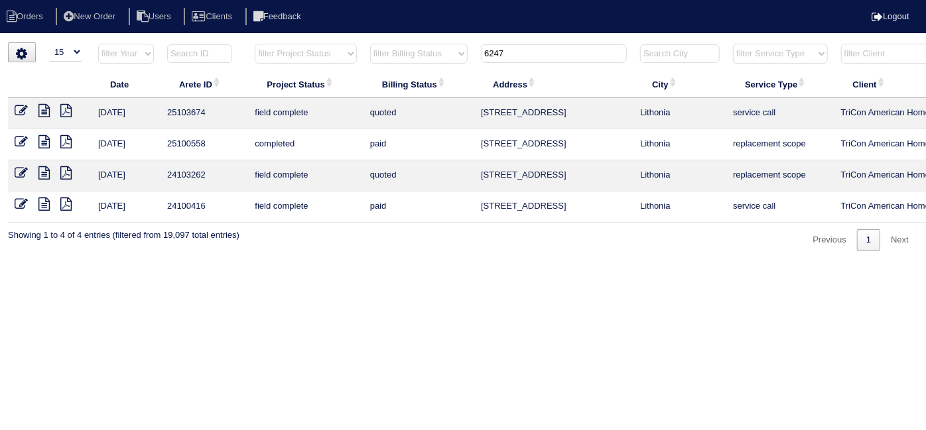
drag, startPoint x: 517, startPoint y: 57, endPoint x: 322, endPoint y: 5, distance: 201.9
click at [405, 42] on body "Orders New Order Users Clients Feedback Logout Orders New Order Users Clients M…" at bounding box center [463, 146] width 926 height 209
type input "1720"
click at [22, 108] on icon at bounding box center [21, 110] width 13 height 13
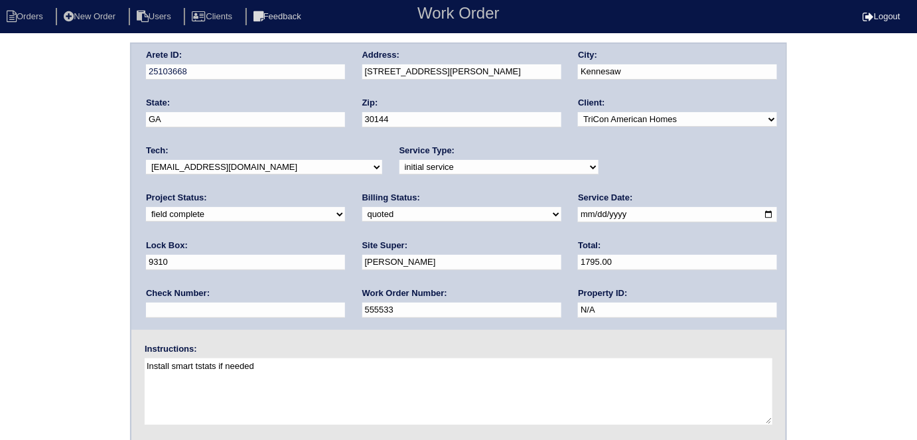
click at [362, 217] on select "need to quote quoted need to invoice invoiced paid warranty purchase order need…" at bounding box center [461, 214] width 199 height 15
click at [362, 207] on select "need to quote quoted need to invoice invoiced paid warranty purchase order need…" at bounding box center [461, 214] width 199 height 15
click at [362, 216] on select "need to quote quoted need to invoice invoiced paid warranty purchase order need…" at bounding box center [461, 214] width 199 height 15
select select "need to invoice"
click at [362, 207] on select "need to quote quoted need to invoice invoiced paid warranty purchase order need…" at bounding box center [461, 214] width 199 height 15
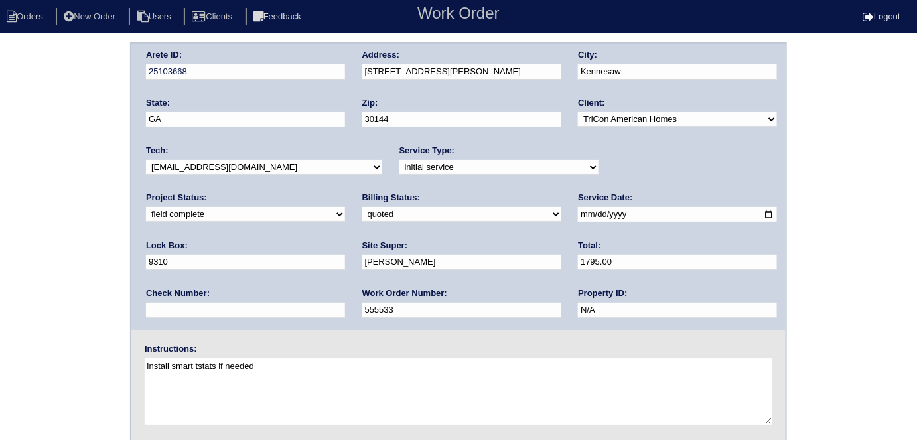
drag, startPoint x: 133, startPoint y: 247, endPoint x: 123, endPoint y: 244, distance: 9.9
click at [126, 247] on div "Arete ID: 25103668 Address: [STREET_ADDRESS][PERSON_NAME] City: [GEOGRAPHIC_DAT…" at bounding box center [458, 310] width 917 height 537
click at [59, 204] on div "Arete ID: 25103668 Address: [STREET_ADDRESS][PERSON_NAME] City: [GEOGRAPHIC_DAT…" at bounding box center [458, 310] width 917 height 537
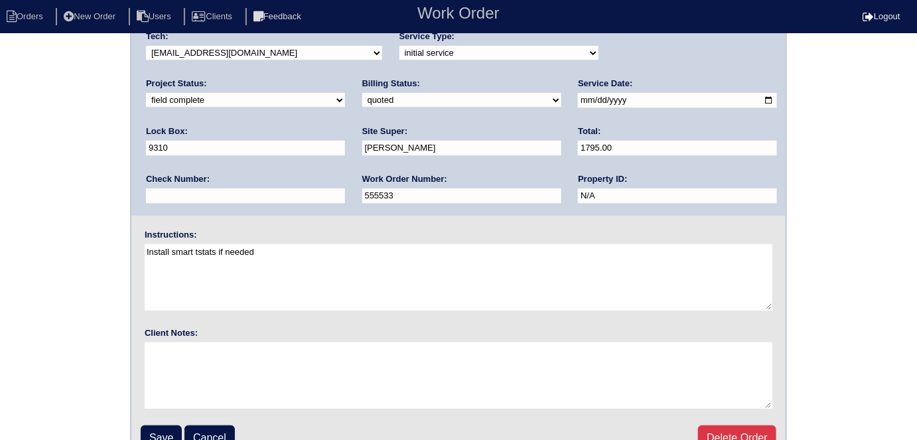
scroll to position [136, 0]
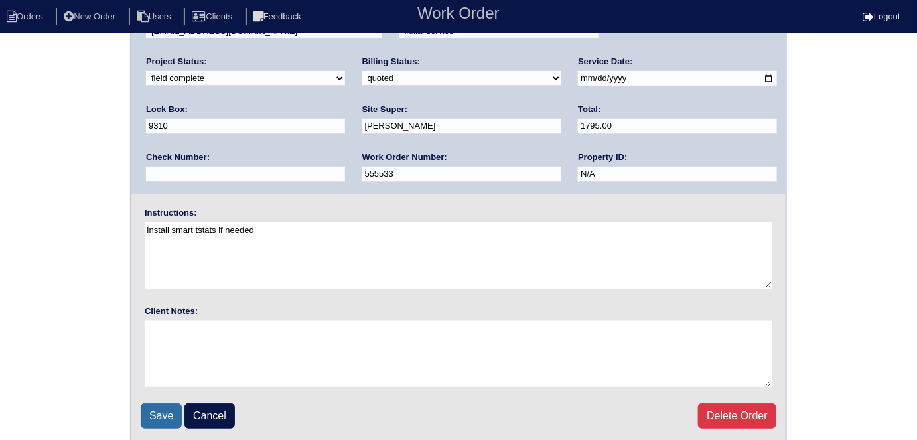
click at [157, 409] on input "Save" at bounding box center [161, 415] width 41 height 25
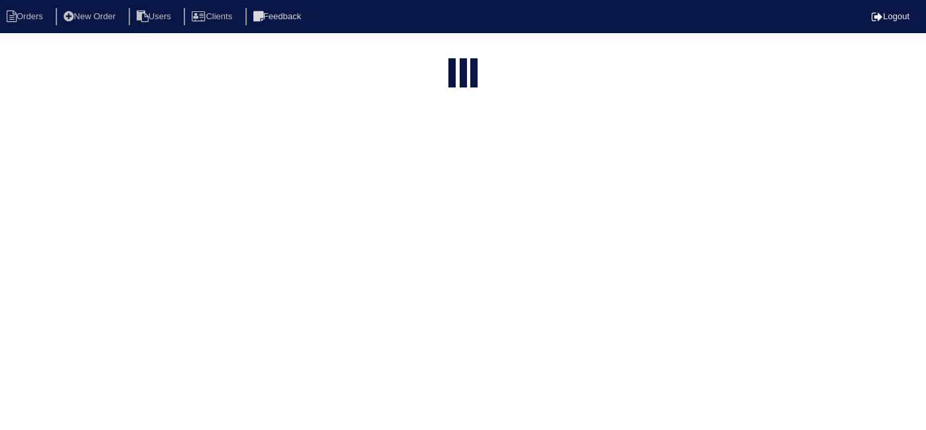
select select "15"
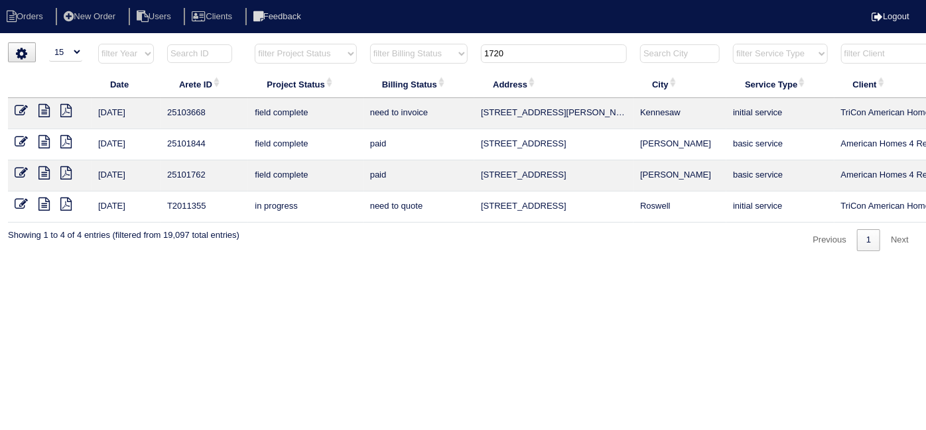
scroll to position [0, 231]
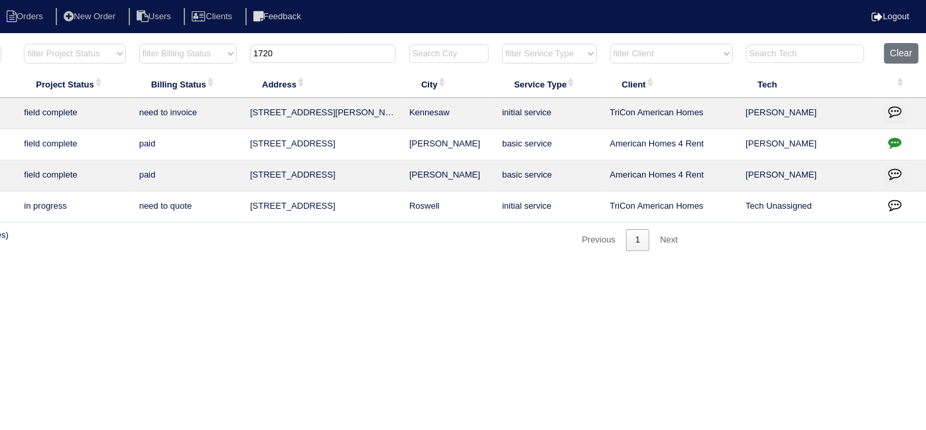
click at [890, 113] on icon "button" at bounding box center [894, 111] width 13 height 13
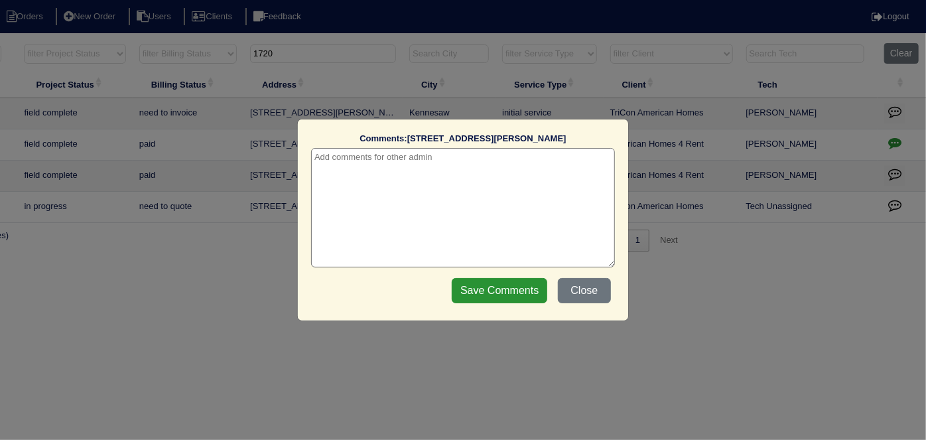
drag, startPoint x: 432, startPoint y: 148, endPoint x: 426, endPoint y: 153, distance: 7.6
click at [431, 149] on textarea at bounding box center [463, 207] width 304 height 119
click at [424, 154] on textarea at bounding box center [463, 207] width 304 height 119
paste textarea "Insulate return plenum/duct cleaning"
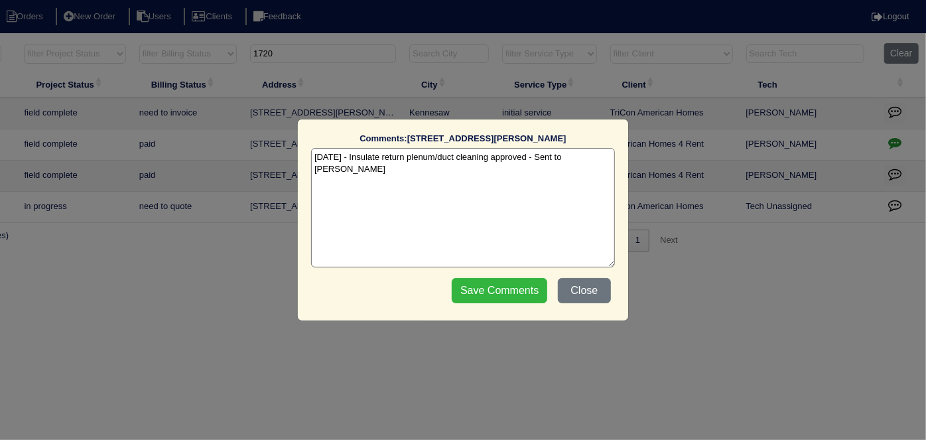
type textarea "10/8/25 - Insulate return plenum/duct cleaning approved - Sent to Dan - KE"
click at [472, 286] on input "Save Comments" at bounding box center [499, 290] width 95 height 25
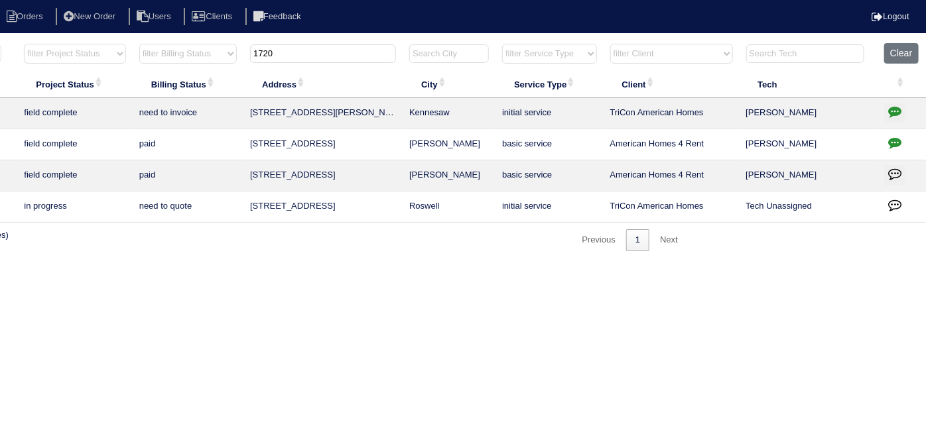
drag, startPoint x: 293, startPoint y: 52, endPoint x: 142, endPoint y: 46, distance: 151.3
click at [149, 43] on tr "filter Year -- Any Year -- 2025 2024 2023 2022 2021 2020 2019 filter Project St…" at bounding box center [351, 56] width 1149 height 27
type input "1081 s"
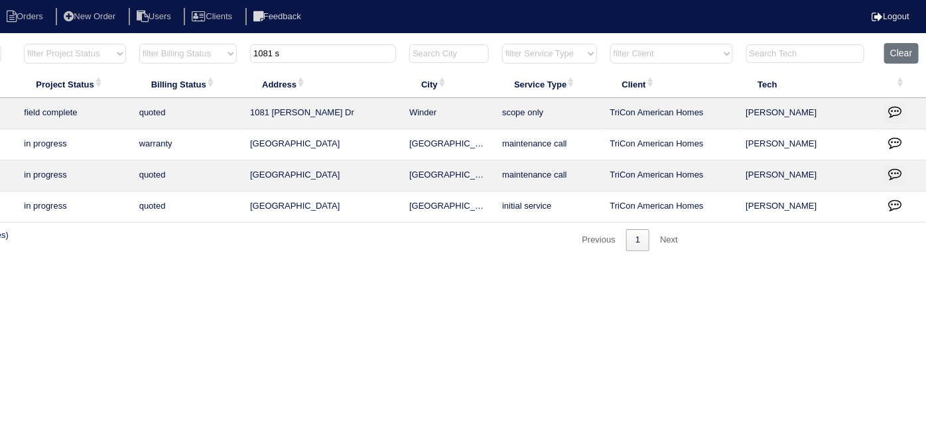
scroll to position [0, 0]
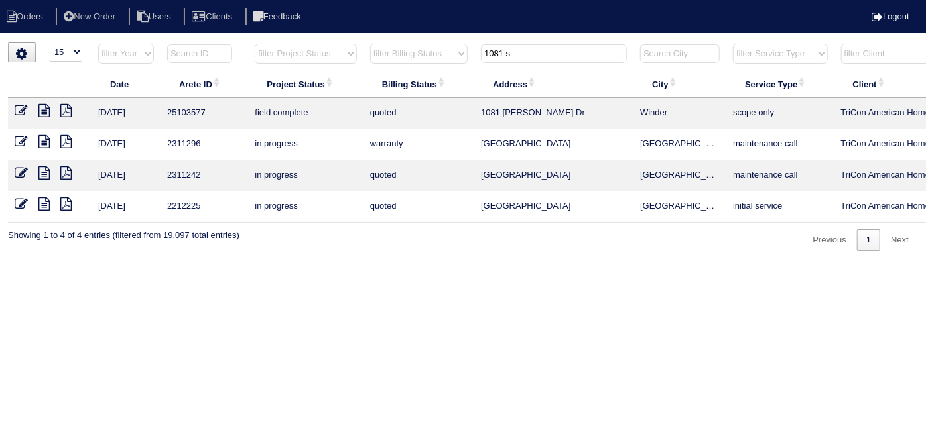
click at [23, 105] on icon at bounding box center [21, 110] width 13 height 13
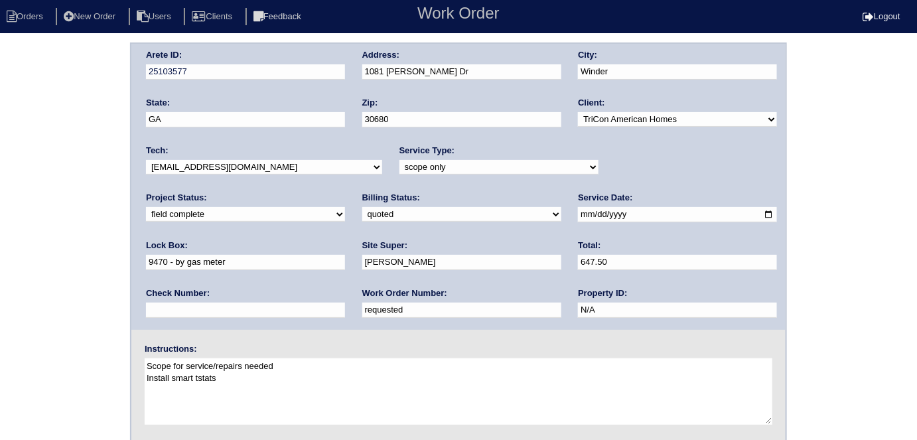
click at [362, 212] on select "need to quote quoted need to invoice invoiced paid warranty purchase order need…" at bounding box center [461, 214] width 199 height 15
select select "need to invoice"
click at [362, 207] on select "need to quote quoted need to invoice invoiced paid warranty purchase order need…" at bounding box center [461, 214] width 199 height 15
drag, startPoint x: 606, startPoint y: 163, endPoint x: 605, endPoint y: 172, distance: 8.6
click at [345, 207] on select "new order assigned in progress field complete need to schedule admin review arc…" at bounding box center [245, 214] width 199 height 15
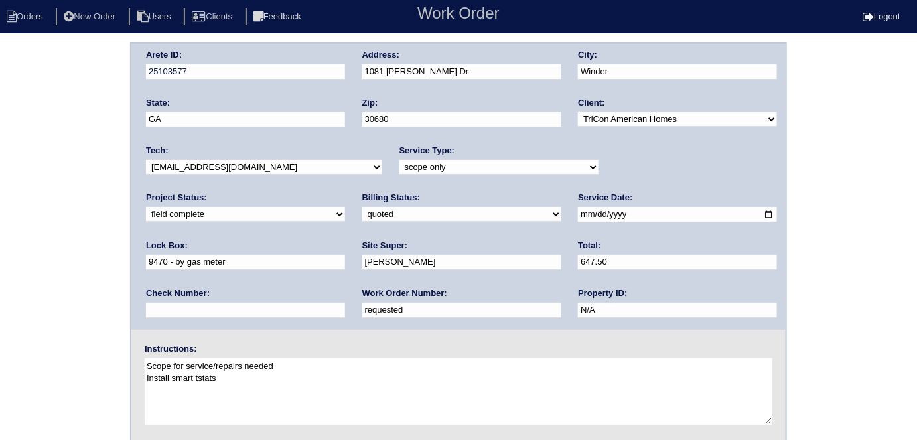
select select "need to schedule"
click at [345, 207] on select "new order assigned in progress field complete need to schedule admin review arc…" at bounding box center [245, 214] width 199 height 15
click at [578, 216] on input "2025-09-30" at bounding box center [677, 214] width 199 height 15
type input "2025-10-09"
click at [0, 320] on div "Arete ID: 25103577 Address: 1081 Sutherland Dr City: Winder State: GA Zip: 3068…" at bounding box center [458, 310] width 917 height 537
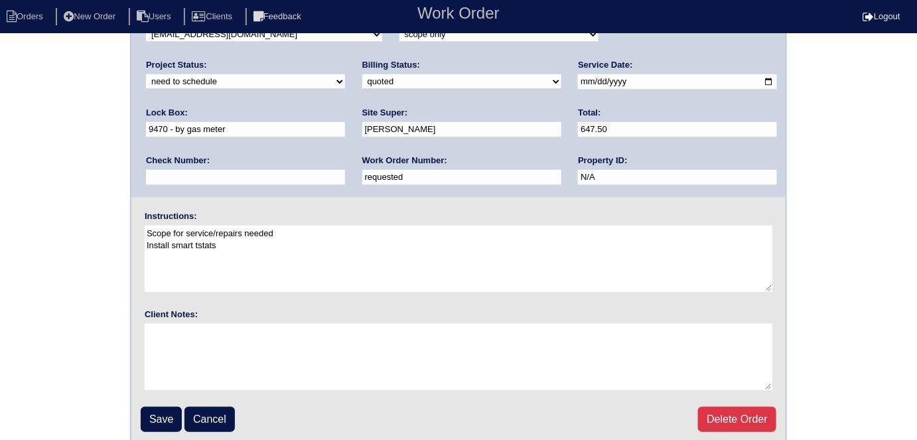
scroll to position [136, 0]
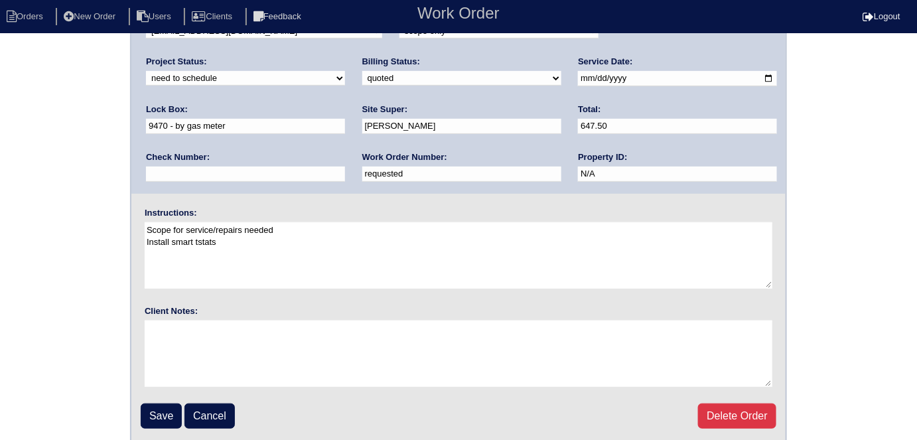
drag, startPoint x: 202, startPoint y: 168, endPoint x: 0, endPoint y: 131, distance: 205.7
click at [0, 134] on div "Arete ID: 25103577 Address: 1081 Sutherland Dr City: Winder State: GA Zip: 3068…" at bounding box center [458, 174] width 917 height 537
type input "557193"
click at [40, 95] on div "Arete ID: 25103577 Address: 1081 Sutherland Dr City: Winder State: GA Zip: 3068…" at bounding box center [458, 174] width 917 height 537
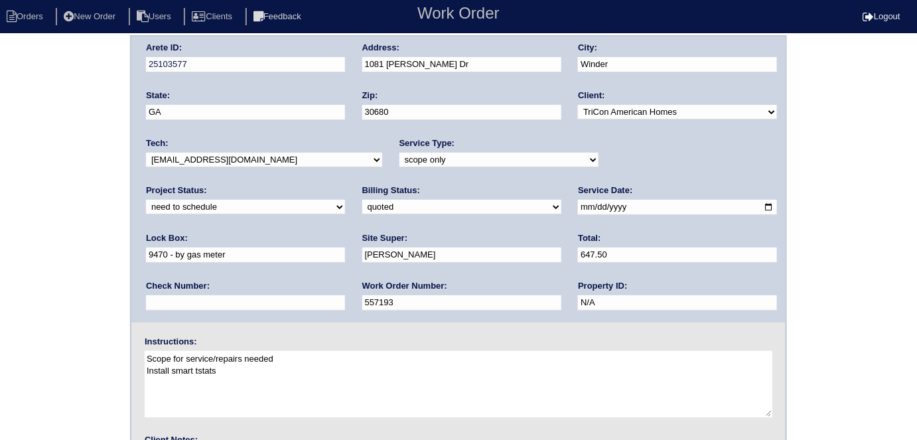
scroll to position [0, 0]
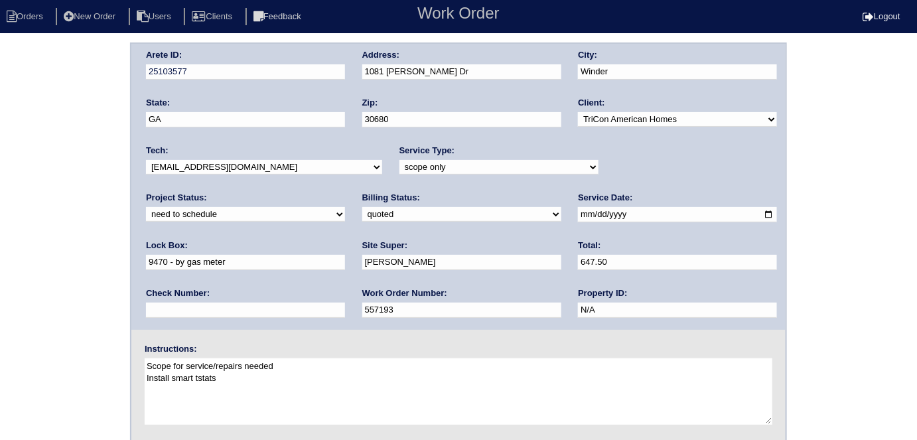
click at [0, 260] on div "Arete ID: 25103577 Address: 1081 Sutherland Dr City: Winder State: GA Zip: 3068…" at bounding box center [458, 310] width 917 height 537
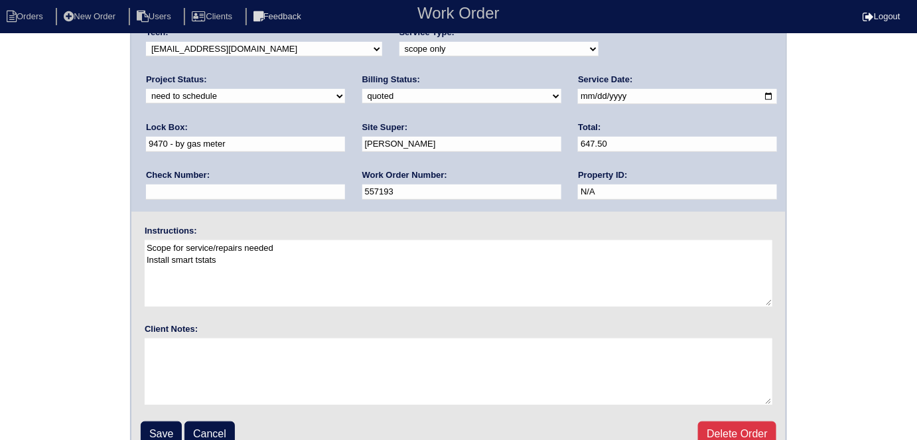
scroll to position [136, 0]
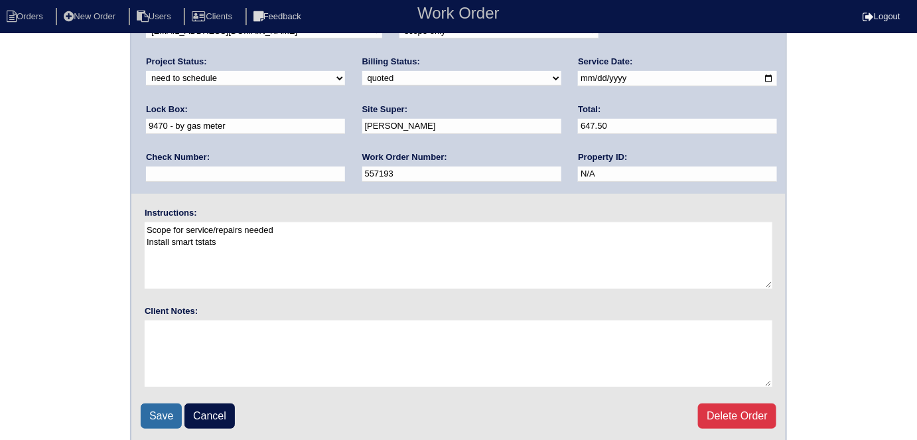
click at [162, 407] on input "Save" at bounding box center [161, 415] width 41 height 25
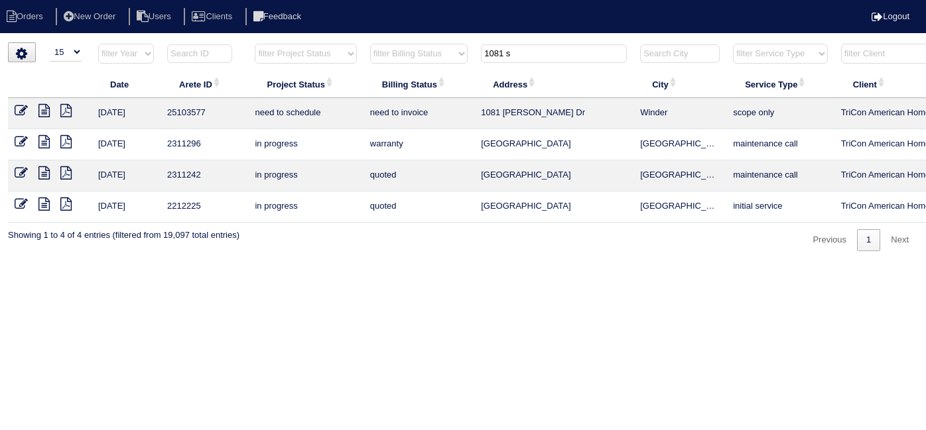
select select "15"
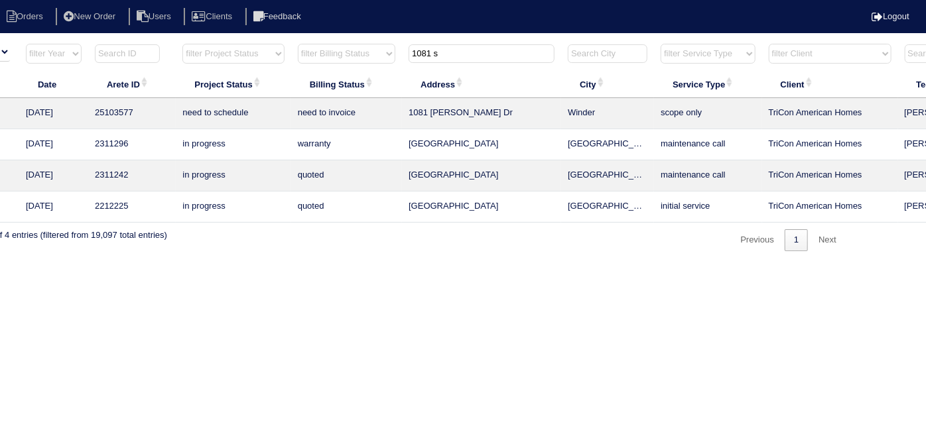
scroll to position [0, 231]
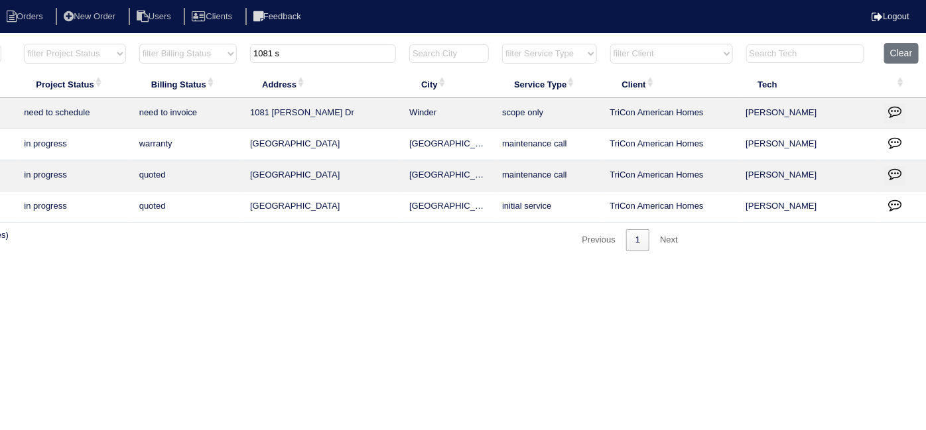
click at [893, 107] on icon "button" at bounding box center [894, 111] width 13 height 13
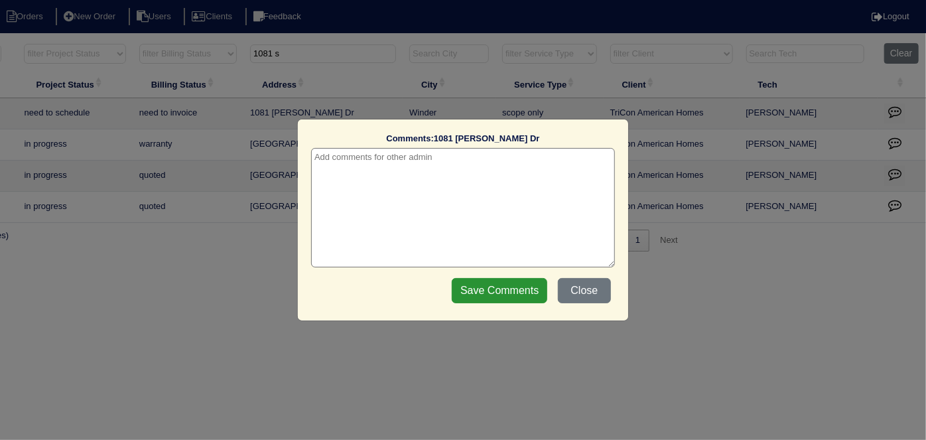
click at [391, 170] on textarea at bounding box center [463, 207] width 304 height 119
paste textarea "Return to service"
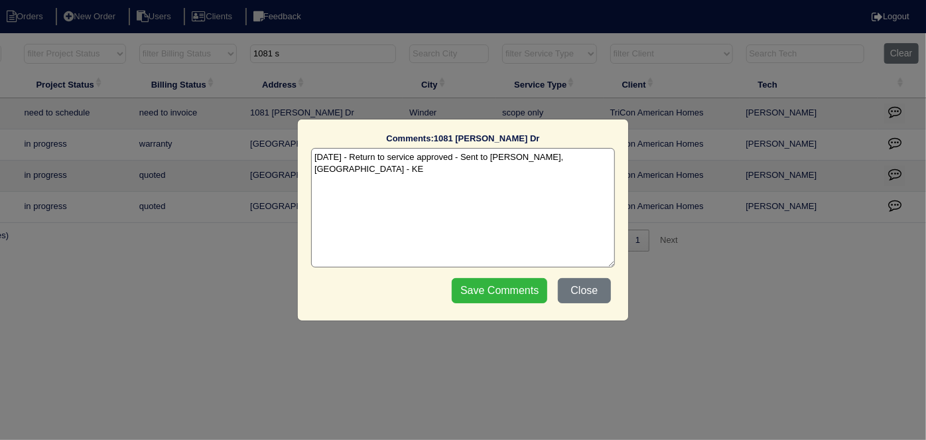
type textarea "[DATE] - Return to service approved - Sent to [PERSON_NAME], [GEOGRAPHIC_DATA] …"
click at [465, 286] on input "Save Comments" at bounding box center [499, 290] width 95 height 25
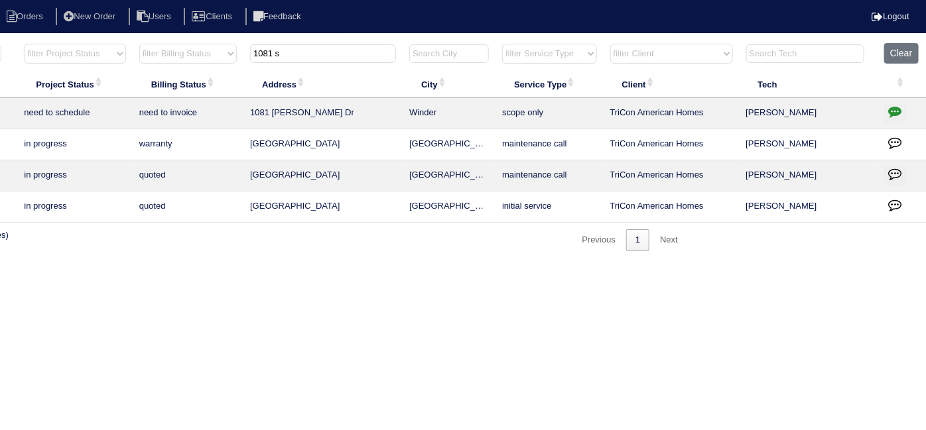
drag, startPoint x: 285, startPoint y: 55, endPoint x: 0, endPoint y: -10, distance: 292.5
click at [0, 0] on html "Orders New Order Users Clients Feedback Logout Orders New Order Users Clients M…" at bounding box center [232, 132] width 926 height 265
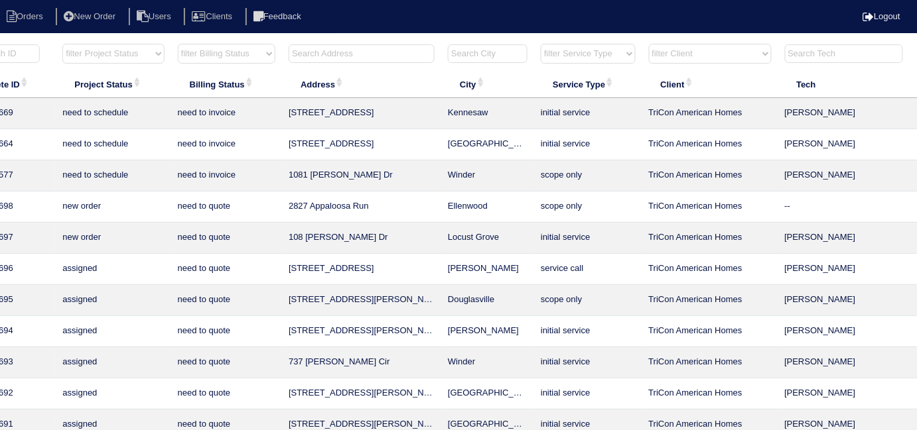
click at [348, 56] on input "text" at bounding box center [361, 53] width 146 height 19
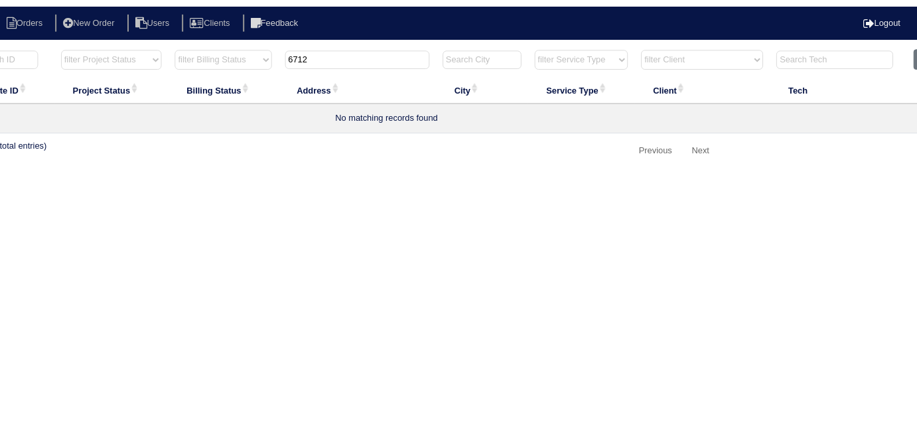
scroll to position [0, 0]
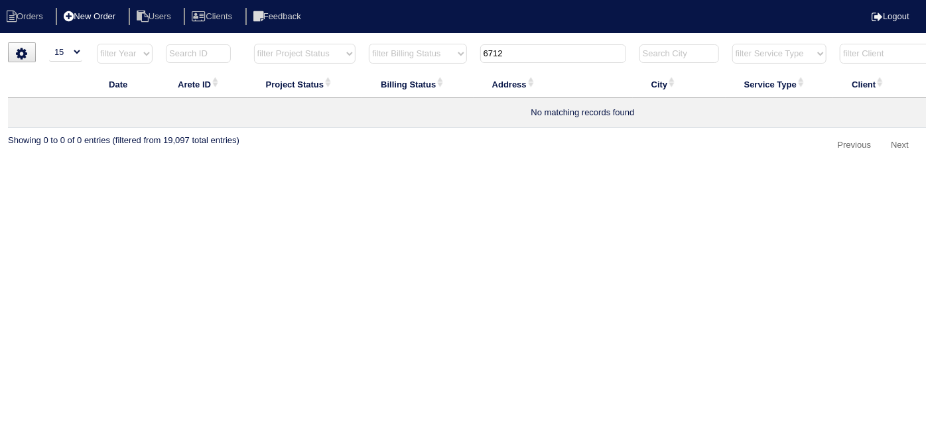
type input "6712"
click at [86, 15] on li "New Order" at bounding box center [91, 17] width 70 height 18
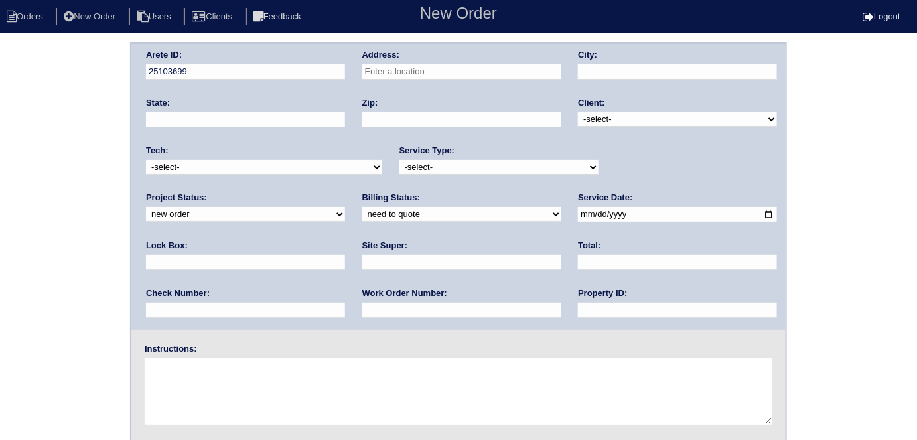
click at [404, 68] on input "text" at bounding box center [461, 71] width 199 height 15
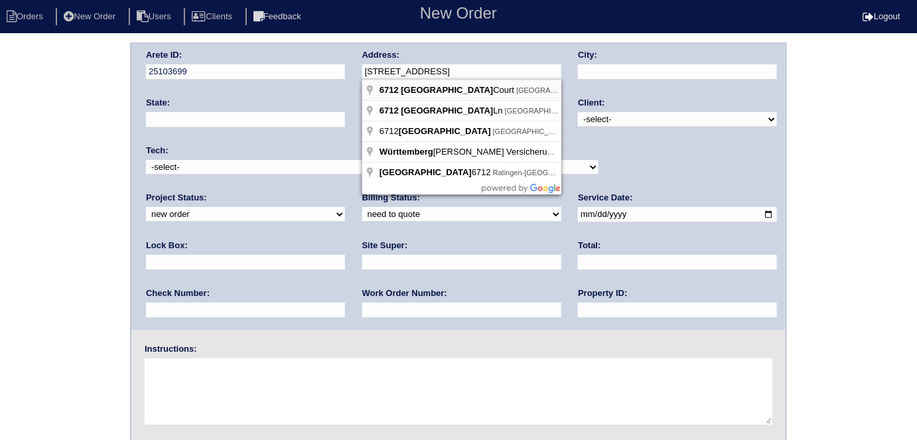
type input "[STREET_ADDRESS]"
type input "Stone Mountain"
type input "GA"
type input "30087"
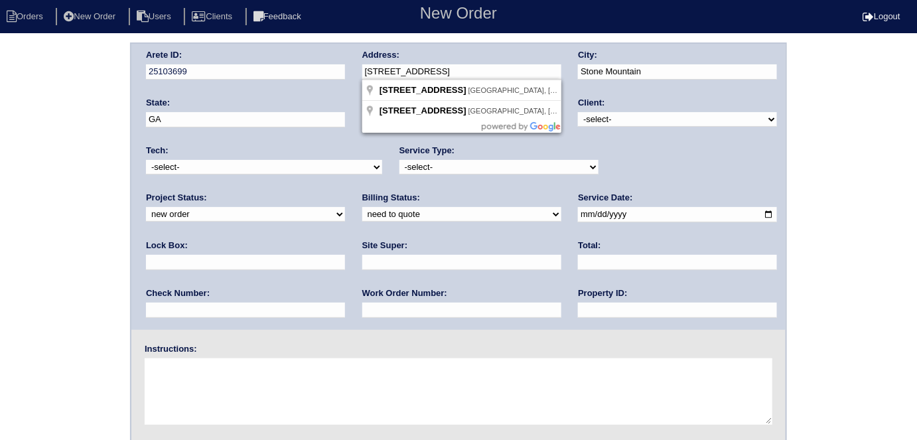
drag, startPoint x: 463, startPoint y: 72, endPoint x: 180, endPoint y: 39, distance: 284.5
click at [188, 60] on div "Arete ID: 25103699 Address: [STREET_ADDRESS] City: [GEOGRAPHIC_DATA] State: [GE…" at bounding box center [458, 187] width 654 height 286
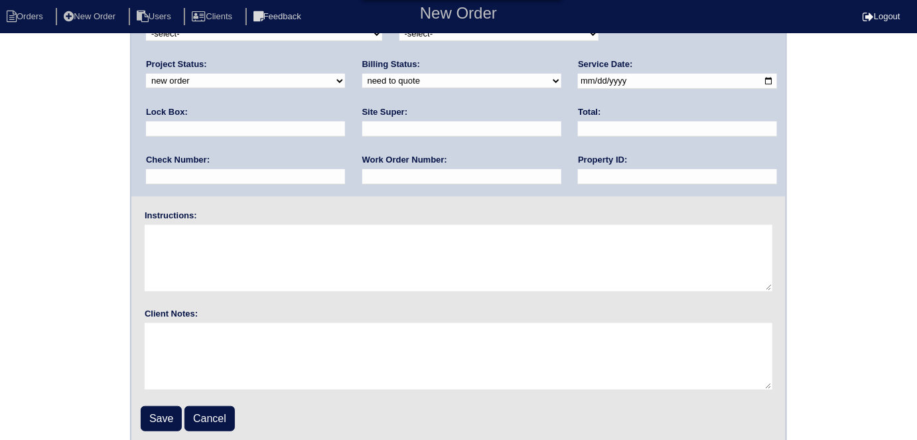
scroll to position [136, 0]
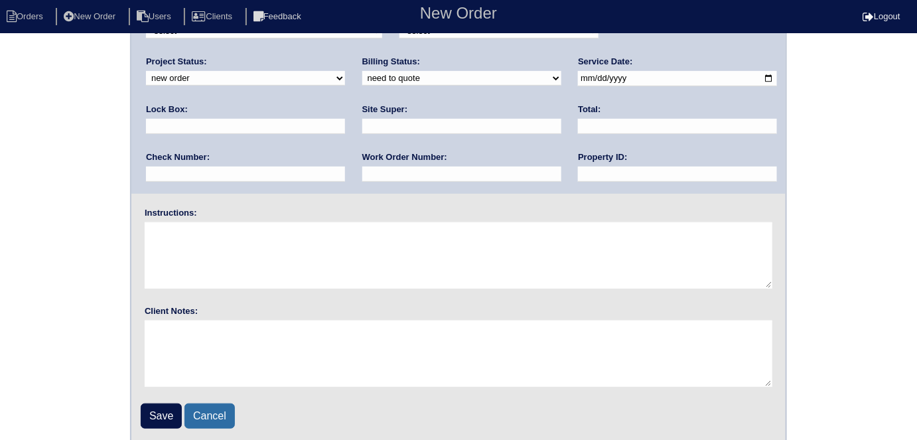
click at [206, 420] on link "Cancel" at bounding box center [209, 415] width 50 height 25
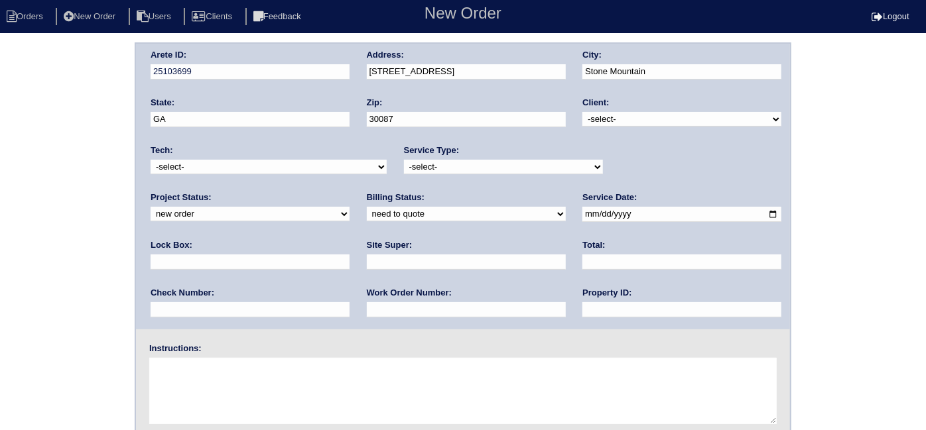
select select "15"
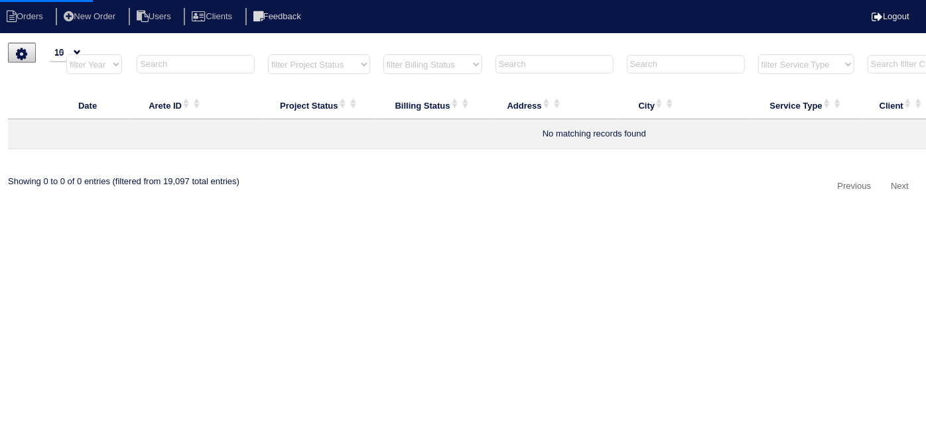
type input "6712"
select select "15"
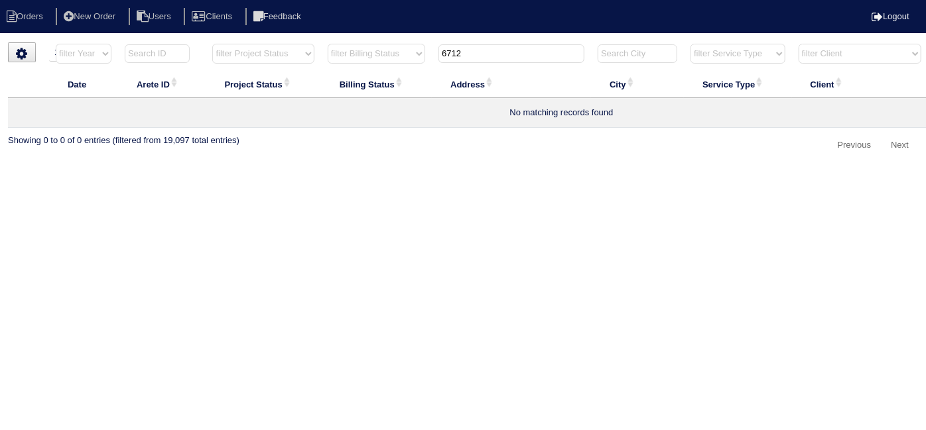
drag, startPoint x: 580, startPoint y: 125, endPoint x: 724, endPoint y: 168, distance: 149.4
click at [724, 168] on html "Orders New Order Users Clients Feedback Logout Orders New Order Users Clients M…" at bounding box center [463, 85] width 926 height 170
drag, startPoint x: 492, startPoint y: 46, endPoint x: 55, endPoint y: 73, distance: 437.8
click at [83, 54] on tr "filter Year -- Any Year -- 2025 2024 2023 2022 2021 2020 2019 filter Project St…" at bounding box center [561, 56] width 1107 height 27
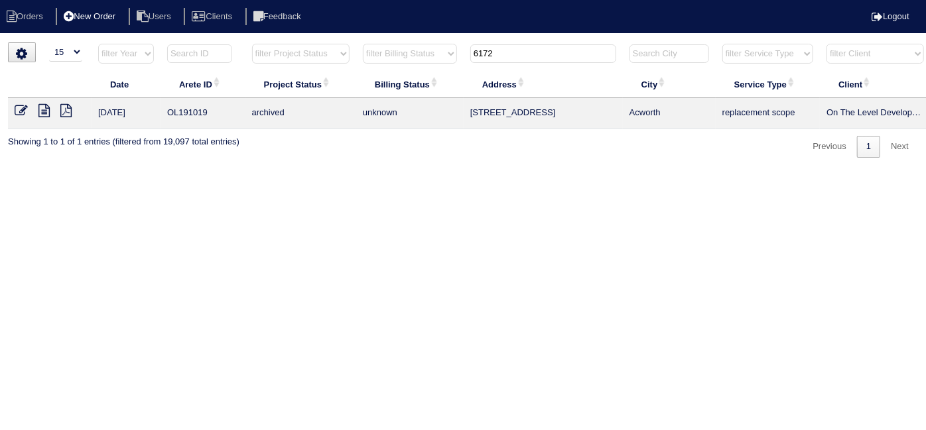
type input "6172"
click at [86, 12] on li "New Order" at bounding box center [91, 17] width 70 height 18
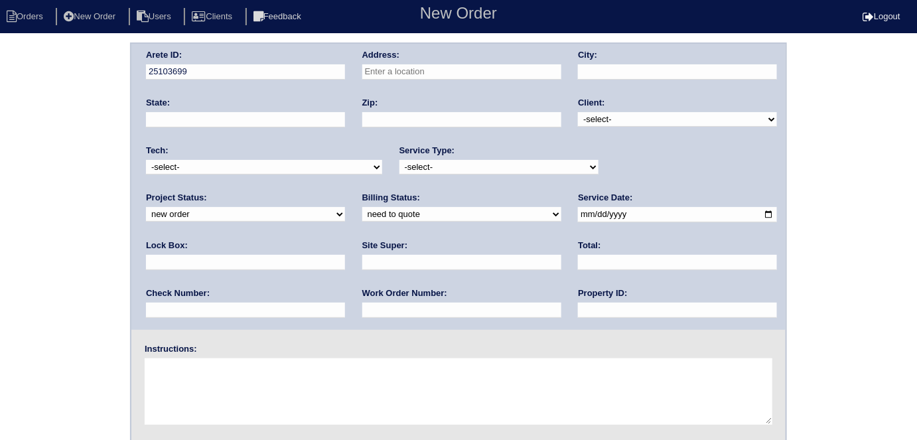
click at [440, 66] on input "text" at bounding box center [461, 71] width 199 height 15
paste input "6172 Wurtenburg Court"
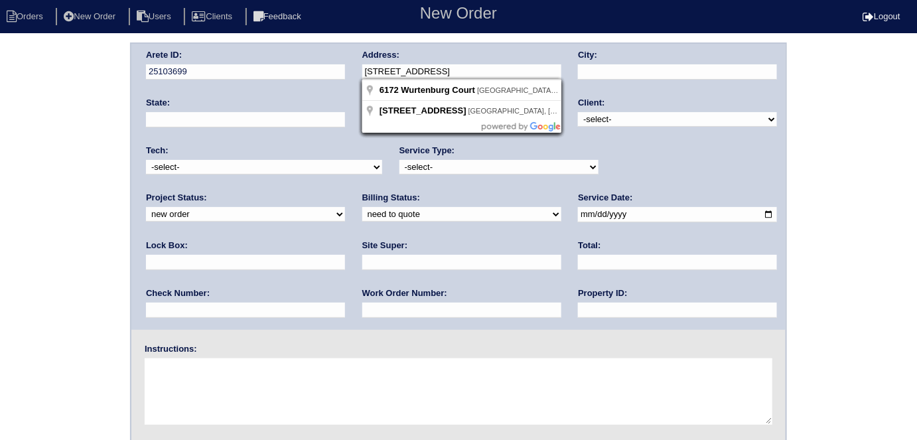
click at [387, 68] on input "6172 Wurtenburg Court" at bounding box center [461, 71] width 199 height 15
click at [0, 168] on div "Arete ID: 25103699 Address: 6172 Wurtenburg Court City: State: Zip: Client: -se…" at bounding box center [458, 310] width 917 height 537
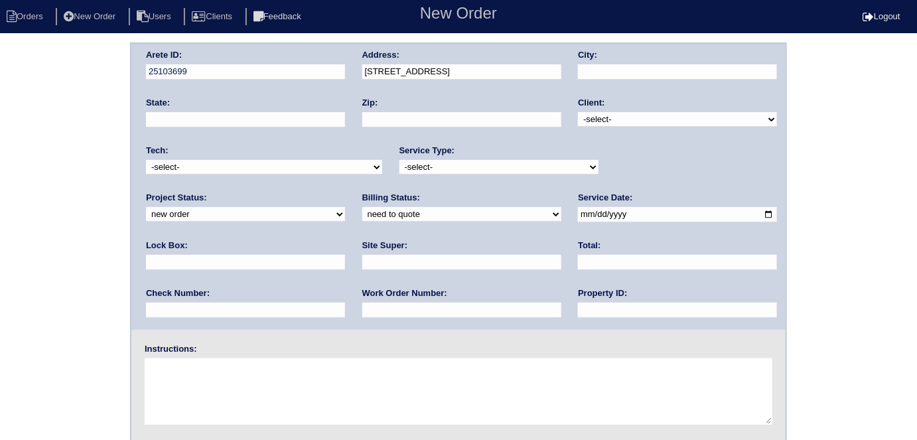
click at [651, 70] on input "text" at bounding box center [677, 71] width 199 height 15
click at [475, 74] on input "6172 Wurtenburg Court" at bounding box center [461, 71] width 199 height 15
type input "[STREET_ADDRESS]"
type input "Stone Mountain"
type input "GA"
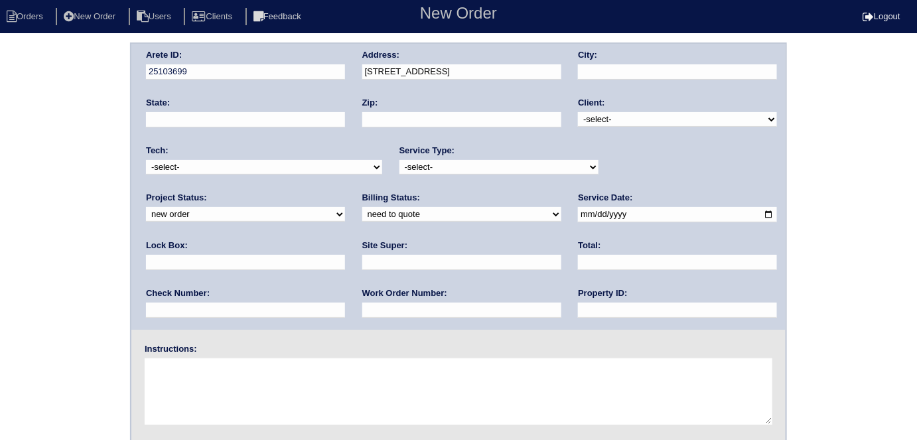
type input "30087"
click at [612, 123] on select "-select- TriCon American Homes American Homes 4 Rent First Key Homes Zillow The…" at bounding box center [677, 119] width 199 height 15
select select "1"
click at [578, 112] on select "-select- TriCon American Homes American Homes 4 Rent First Key Homes Zillow The…" at bounding box center [677, 119] width 199 height 15
drag, startPoint x: 468, startPoint y: 176, endPoint x: 463, endPoint y: 166, distance: 10.7
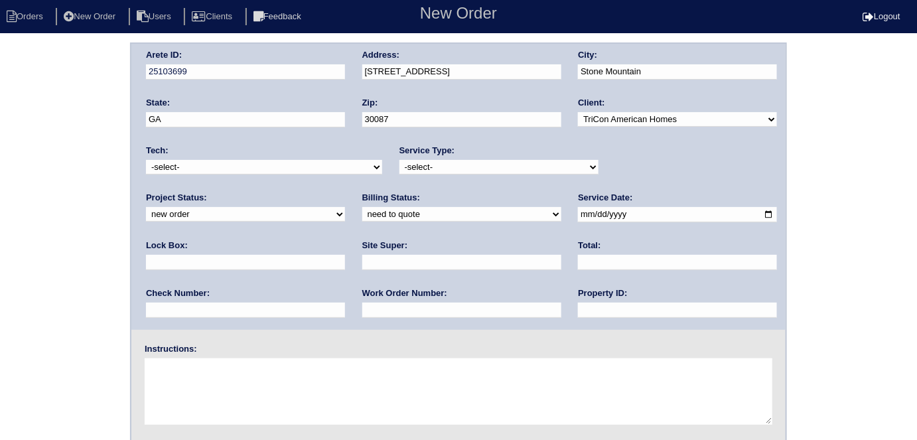
click at [467, 176] on div "Service Type: -select- initial service basic service maintenance call replaceme…" at bounding box center [498, 163] width 199 height 36
drag, startPoint x: 462, startPoint y: 164, endPoint x: 456, endPoint y: 172, distance: 9.4
click at [462, 164] on select "-select- initial service basic service maintenance call replacement scope servi…" at bounding box center [498, 167] width 199 height 15
select select "initial service"
click at [399, 160] on select "-select- initial service basic service maintenance call replacement scope servi…" at bounding box center [498, 167] width 199 height 15
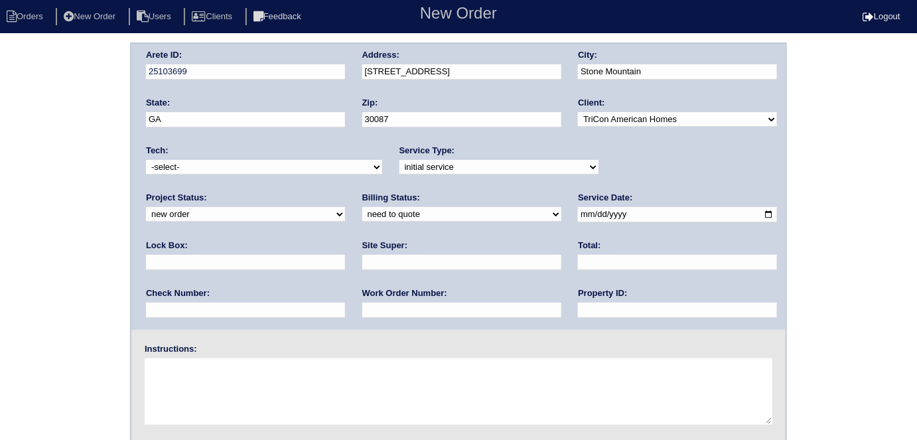
click at [578, 214] on input "date" at bounding box center [677, 214] width 199 height 15
type input "2025-10-08"
drag, startPoint x: 423, startPoint y: 313, endPoint x: 422, endPoint y: 303, distance: 10.0
click at [578, 312] on input "text" at bounding box center [677, 309] width 199 height 15
type input "N/A"
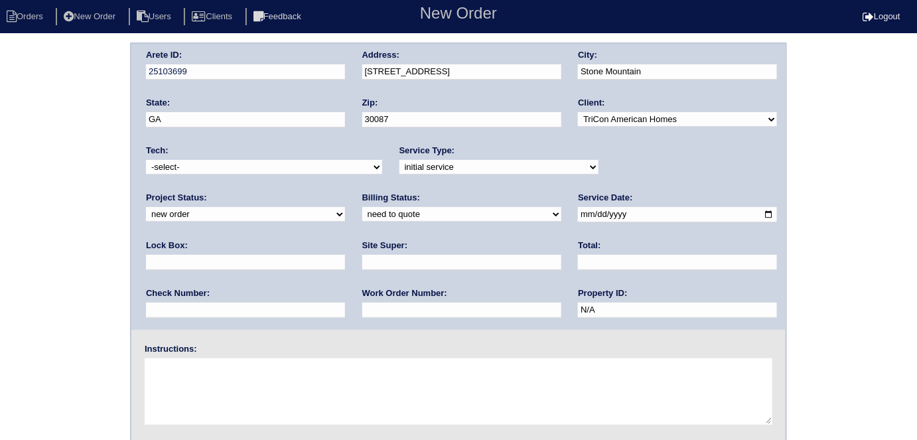
click at [362, 304] on input "text" at bounding box center [461, 309] width 199 height 15
type input "557201"
click at [345, 239] on div "Lock Box:" at bounding box center [245, 257] width 199 height 37
drag, startPoint x: 596, startPoint y: 211, endPoint x: 630, endPoint y: 222, distance: 36.3
click at [345, 255] on input "text" at bounding box center [245, 262] width 199 height 15
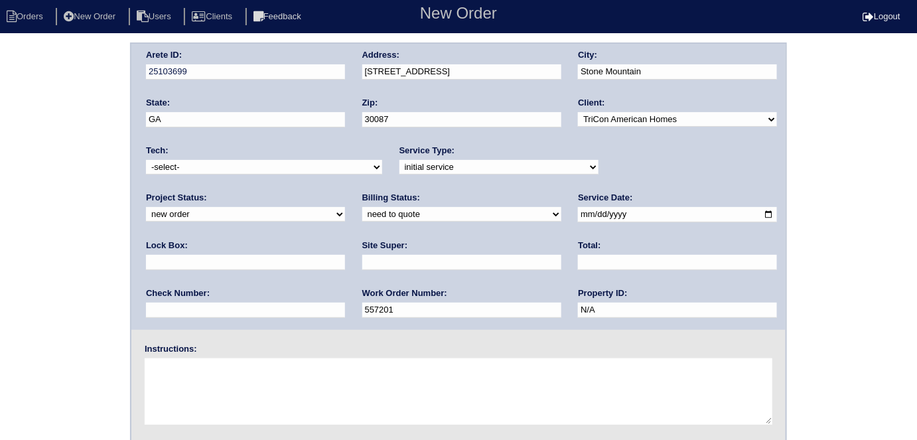
type input "9470"
click at [362, 263] on input "text" at bounding box center [461, 262] width 199 height 15
type input "Richard Ventura"
click at [178, 362] on textarea at bounding box center [458, 391] width 627 height 66
click at [60, 322] on div "Arete ID: 25103699 Address: 6172 Wurtenburg Ct City: Stone Mountain State: GA Z…" at bounding box center [458, 310] width 917 height 537
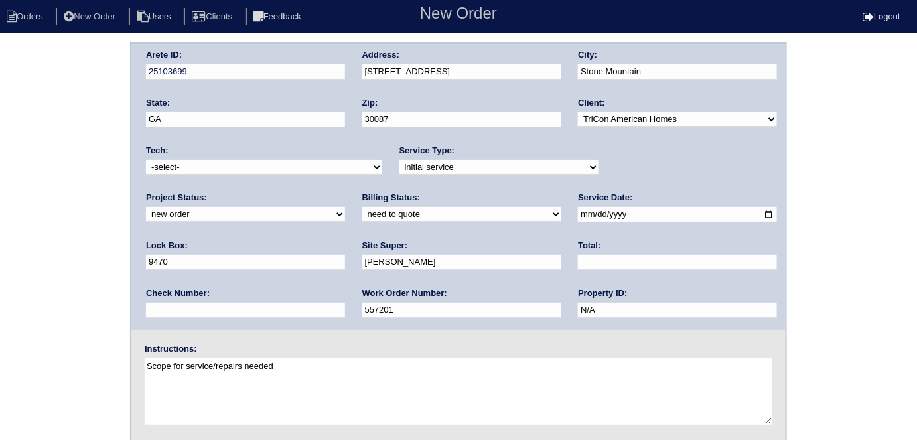
drag, startPoint x: 377, startPoint y: 370, endPoint x: 79, endPoint y: 342, distance: 299.8
click at [81, 342] on div "Arete ID: 25103699 Address: 6172 Wurtenburg Ct City: Stone Mountain State: GA Z…" at bounding box center [458, 310] width 917 height 537
type textarea "Install smart tstats if needed"
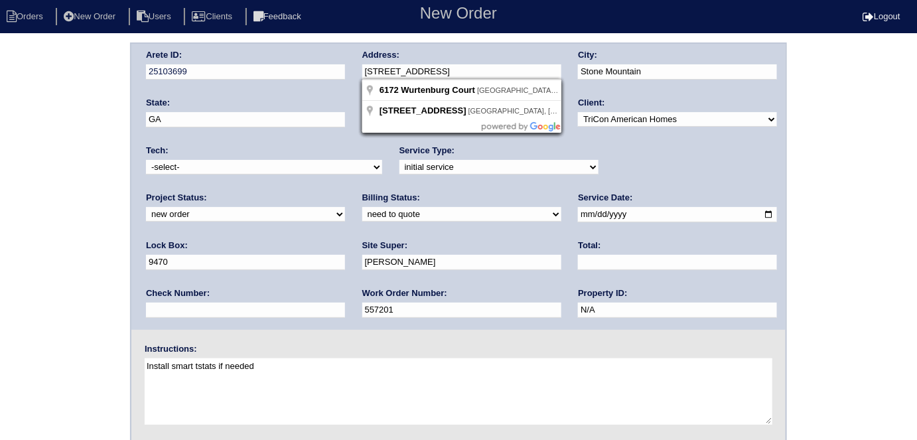
drag, startPoint x: 509, startPoint y: 73, endPoint x: 298, endPoint y: 61, distance: 210.6
click at [298, 61] on div "Arete ID: 25103699 Address: 6172 Wurtenburg Ct City: Stone Mountain State: GA Z…" at bounding box center [458, 187] width 654 height 286
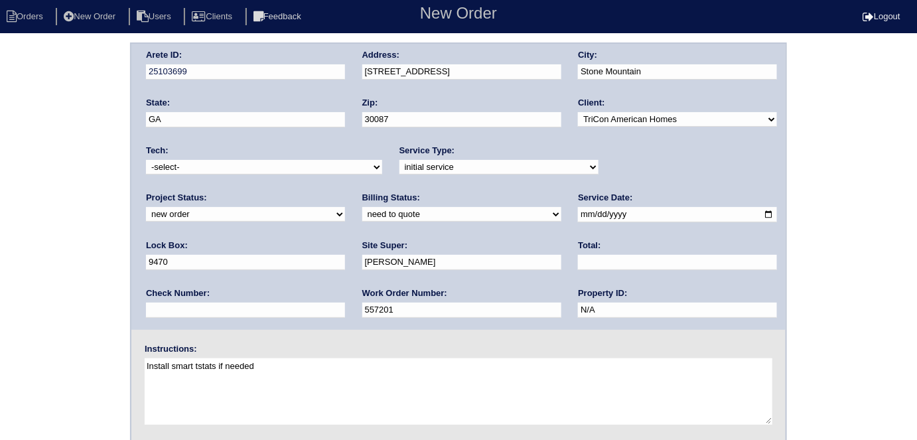
click at [0, 189] on div "Arete ID: 25103699 Address: 6172 Wurtenburg Ct City: Stone Mountain State: GA Z…" at bounding box center [458, 310] width 917 height 537
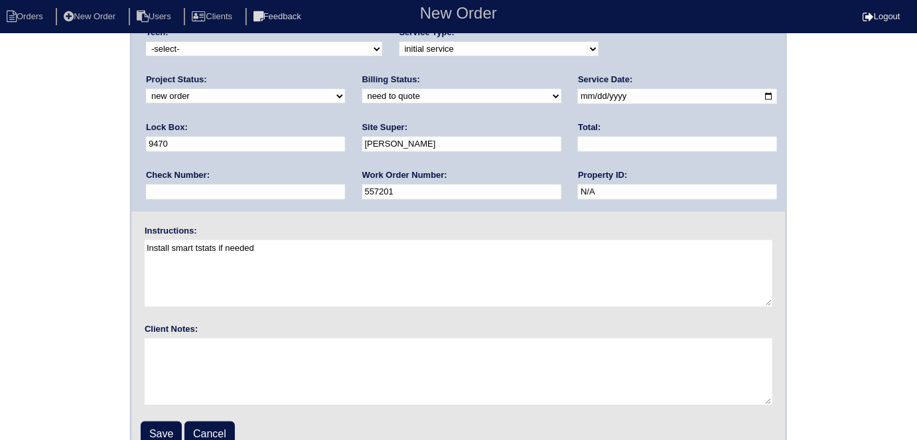
scroll to position [136, 0]
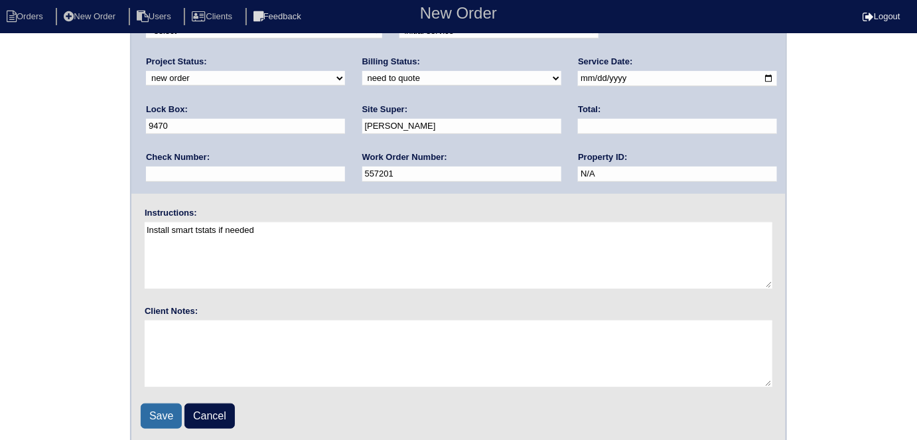
click at [157, 412] on input "Save" at bounding box center [161, 415] width 41 height 25
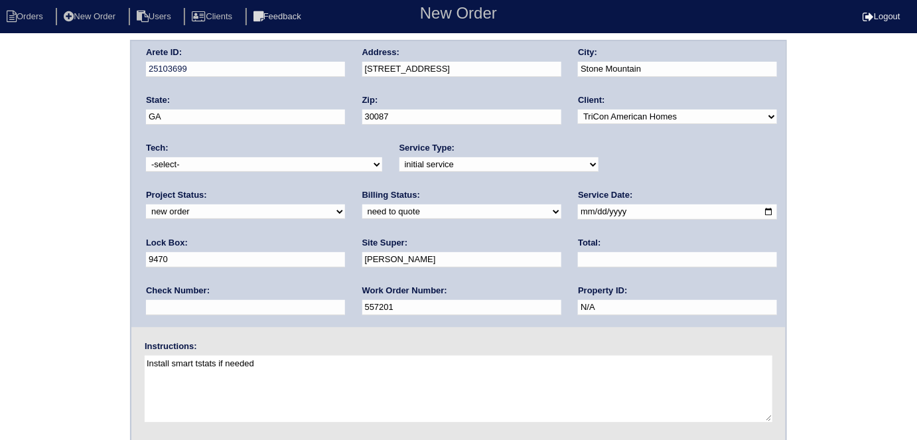
scroll to position [0, 0]
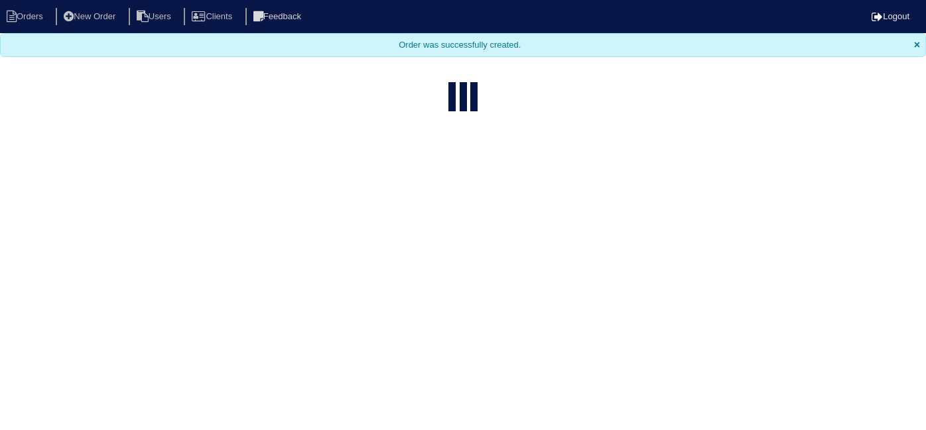
select select "15"
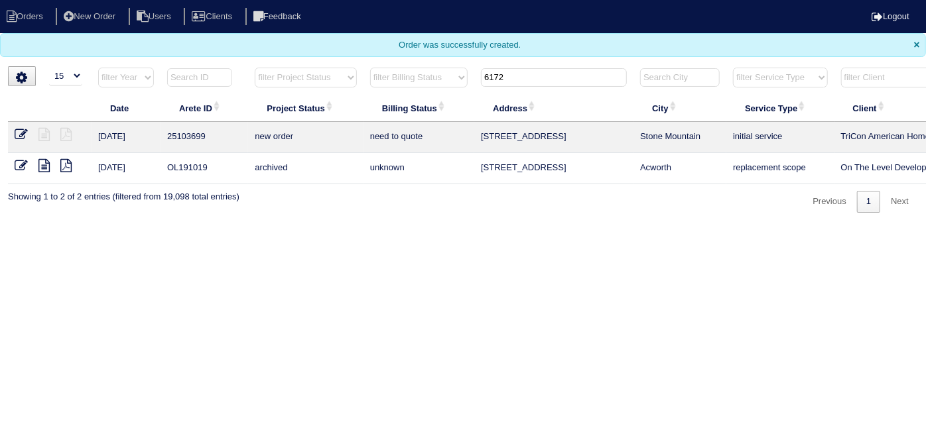
drag, startPoint x: 523, startPoint y: 72, endPoint x: 371, endPoint y: 72, distance: 151.9
click at [389, 75] on tr "filter Year -- Any Year -- 2025 2024 2023 2022 2021 2020 2019 filter Project St…" at bounding box center [582, 80] width 1149 height 27
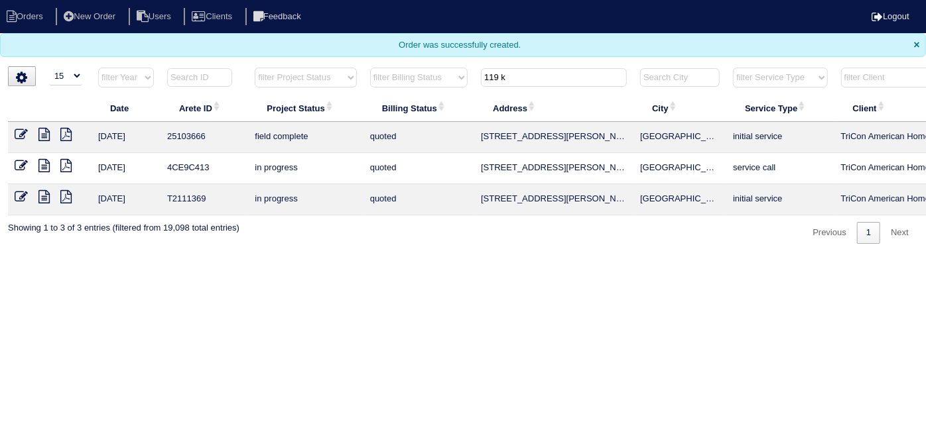
type input "119 k"
click at [23, 132] on icon at bounding box center [21, 134] width 13 height 13
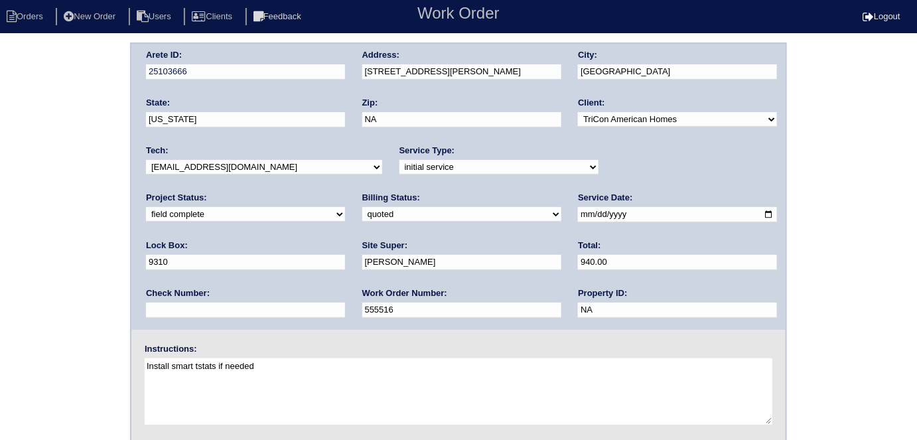
click at [362, 216] on select "need to quote quoted need to invoice invoiced paid warranty purchase order need…" at bounding box center [461, 214] width 199 height 15
select select "need to invoice"
click at [362, 207] on select "need to quote quoted need to invoice invoiced paid warranty purchase order need…" at bounding box center [461, 214] width 199 height 15
click at [102, 265] on div "Arete ID: 25103666 Address: [STREET_ADDRESS][PERSON_NAME] City: [GEOGRAPHIC_DAT…" at bounding box center [458, 310] width 917 height 537
drag, startPoint x: 80, startPoint y: 229, endPoint x: 65, endPoint y: 259, distance: 33.2
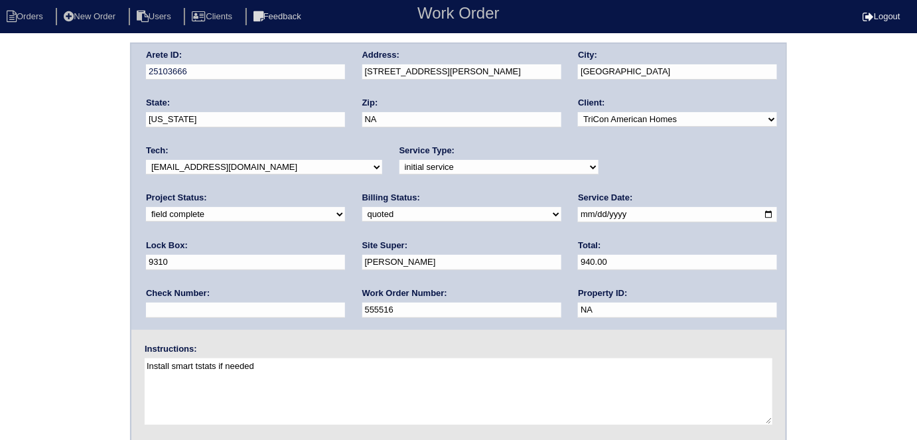
click at [80, 229] on div "Arete ID: 25103666 Address: [STREET_ADDRESS][PERSON_NAME] City: [GEOGRAPHIC_DAT…" at bounding box center [458, 310] width 917 height 537
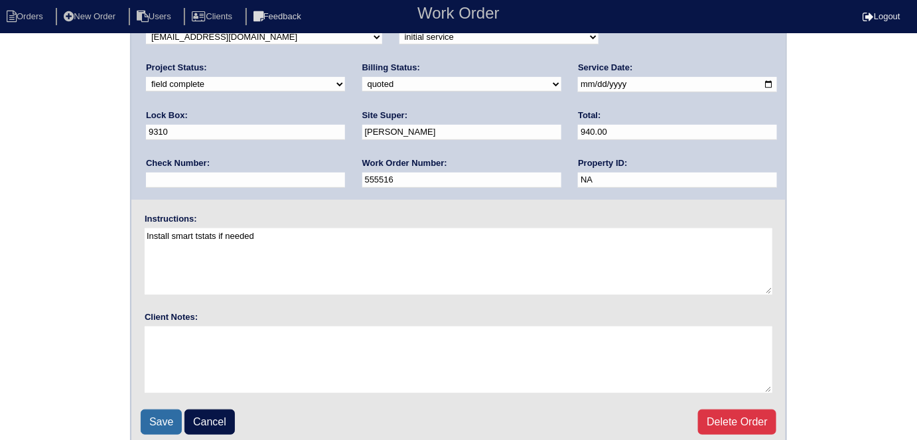
scroll to position [136, 0]
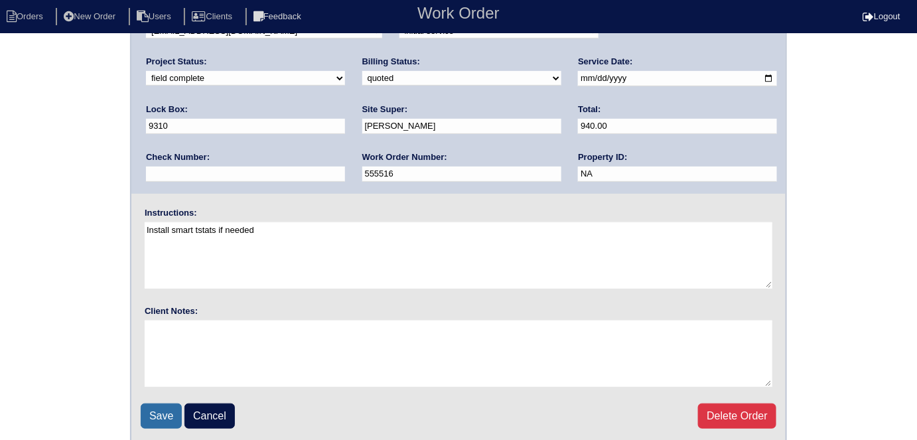
click at [159, 424] on input "Save" at bounding box center [161, 415] width 41 height 25
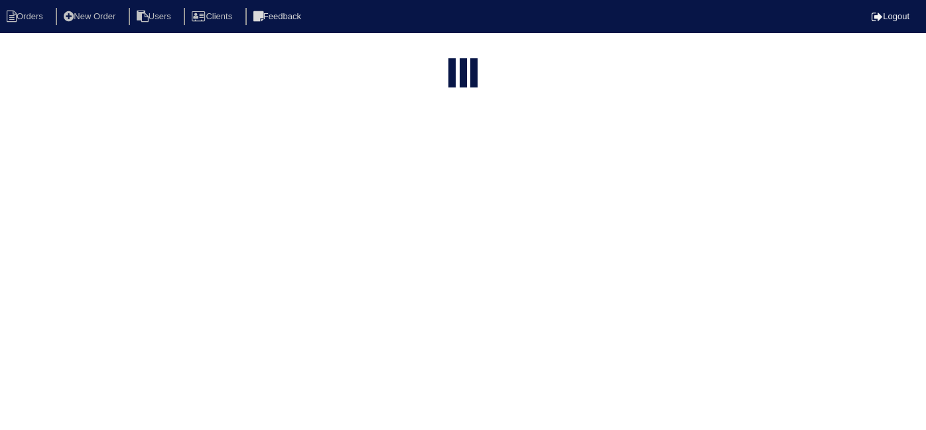
select select "15"
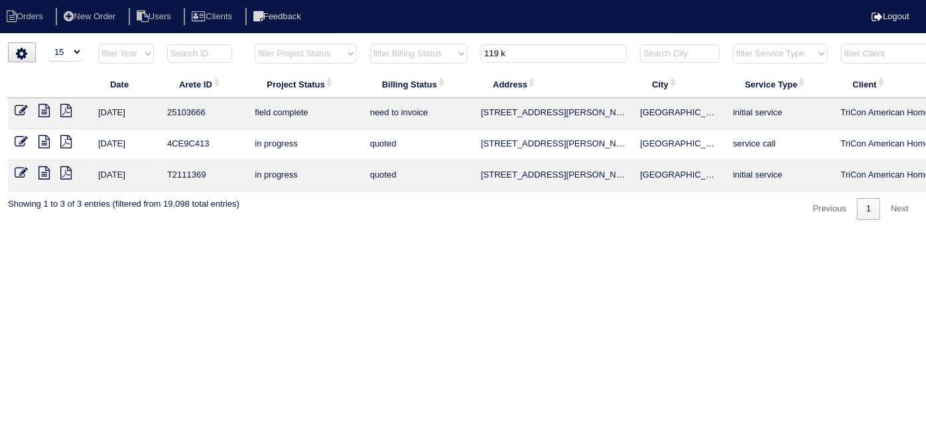
drag, startPoint x: 537, startPoint y: 53, endPoint x: 231, endPoint y: 30, distance: 306.6
click at [231, 42] on body "Orders New Order Users Clients Feedback Logout Orders New Order Users Clients M…" at bounding box center [463, 131] width 926 height 178
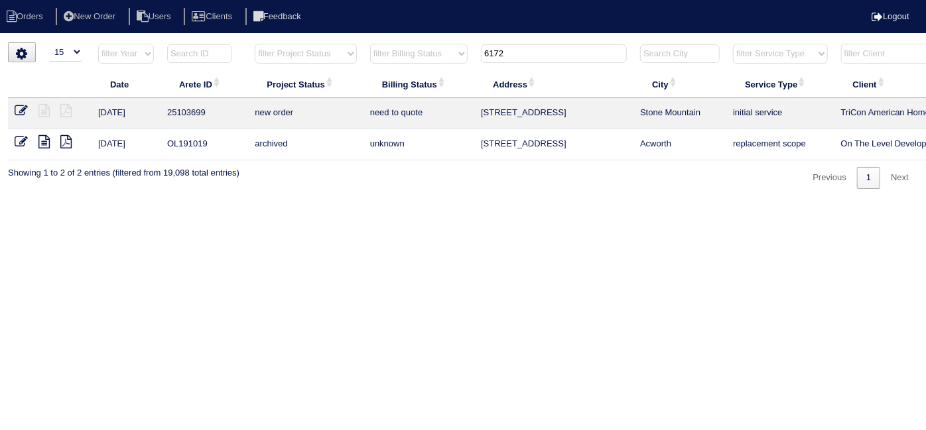
drag, startPoint x: 516, startPoint y: 61, endPoint x: 285, endPoint y: 3, distance: 238.5
click at [313, 42] on body "Orders New Order Users Clients Feedback Logout Orders New Order Users Clients M…" at bounding box center [463, 115] width 926 height 147
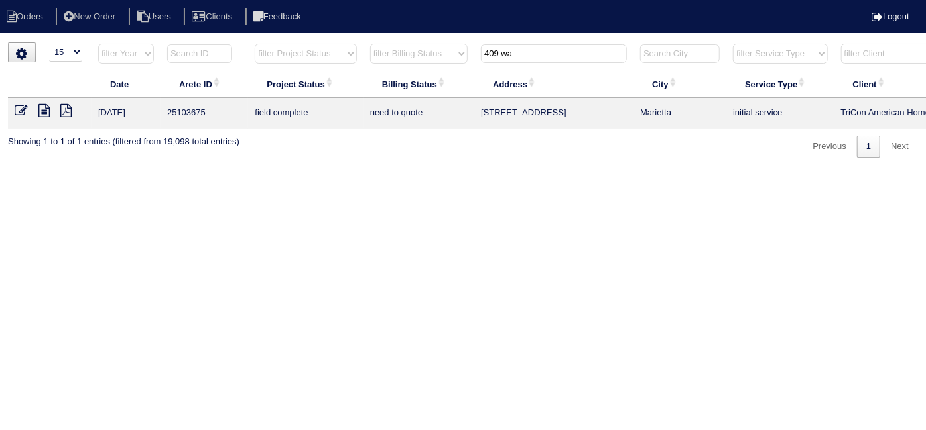
drag, startPoint x: 546, startPoint y: 52, endPoint x: 227, endPoint y: 34, distance: 320.2
click at [291, 37] on html "Orders New Order Users Clients Feedback Logout Orders New Order Users Clients M…" at bounding box center [463, 85] width 926 height 171
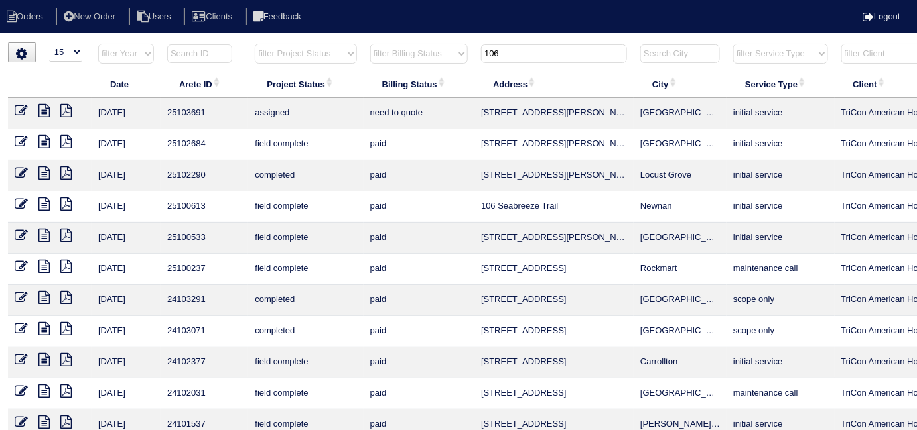
type input "106"
click at [21, 112] on icon at bounding box center [21, 110] width 13 height 13
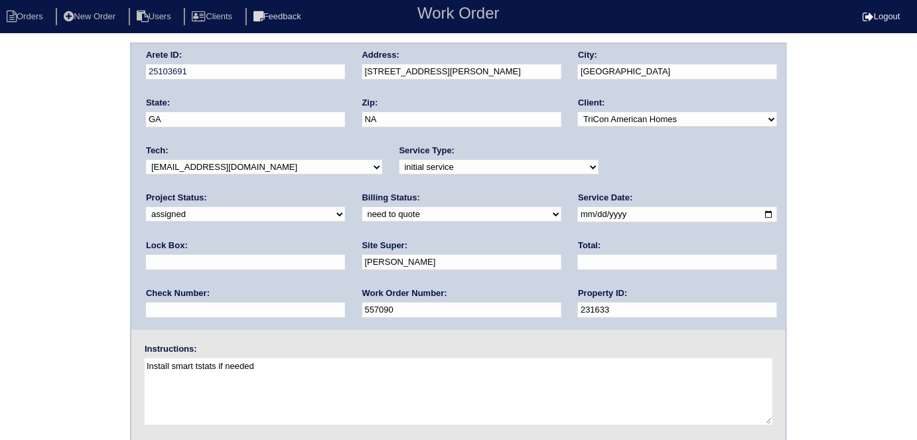
click at [345, 255] on input "text" at bounding box center [245, 262] width 199 height 15
type input "9310"
click at [0, 262] on div "Arete ID: 25103691 Address: 106 Radford Ct City: Kingston State: GA Zip: NA Cli…" at bounding box center [458, 310] width 917 height 537
click at [345, 255] on input "9310" at bounding box center [245, 262] width 199 height 15
click at [68, 132] on div "Arete ID: 25103691 Address: 106 Radford Ct City: Kingston State: GA Zip: NA Cli…" at bounding box center [458, 310] width 917 height 537
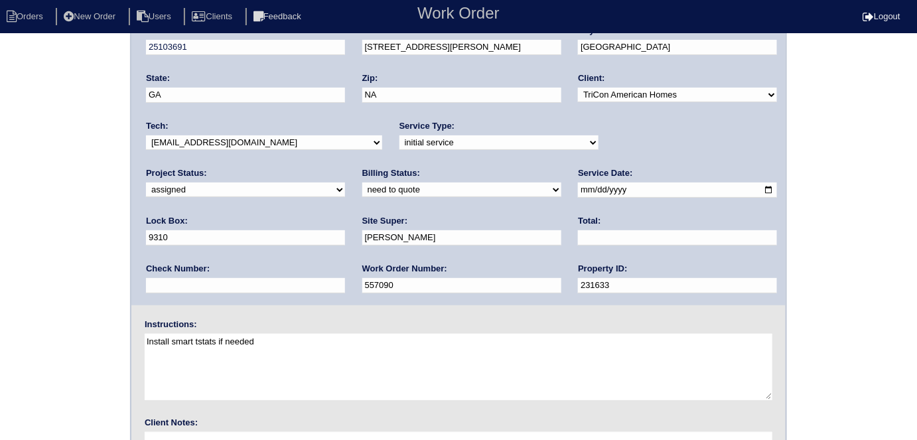
scroll to position [136, 0]
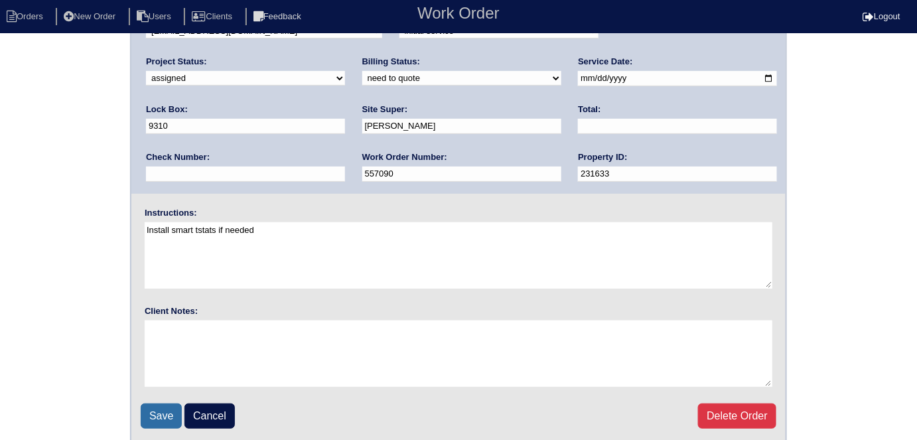
click at [154, 403] on input "Save" at bounding box center [161, 415] width 41 height 25
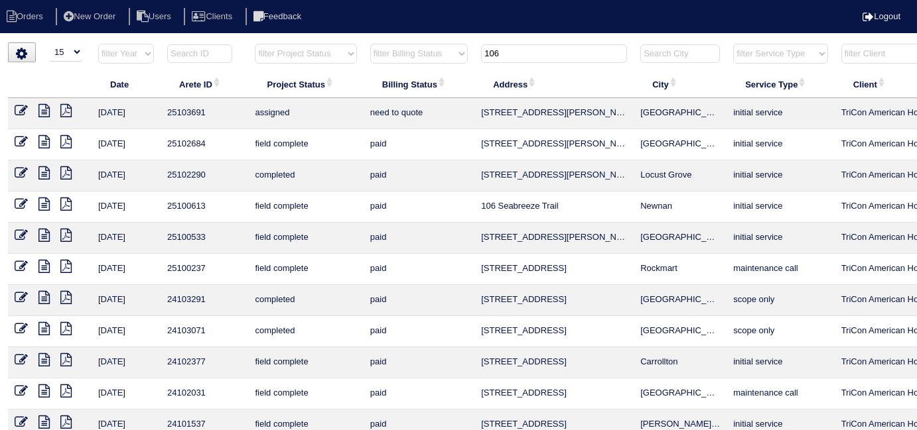
select select "15"
click at [520, 56] on input "106" at bounding box center [554, 53] width 146 height 19
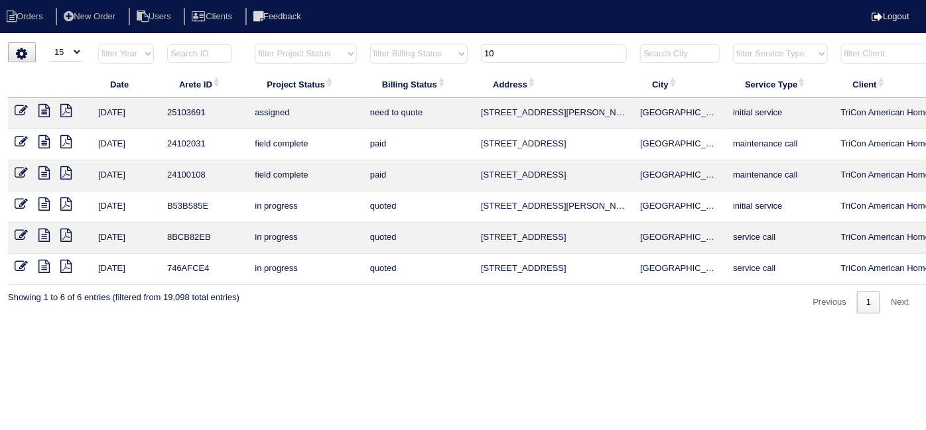
type input "1"
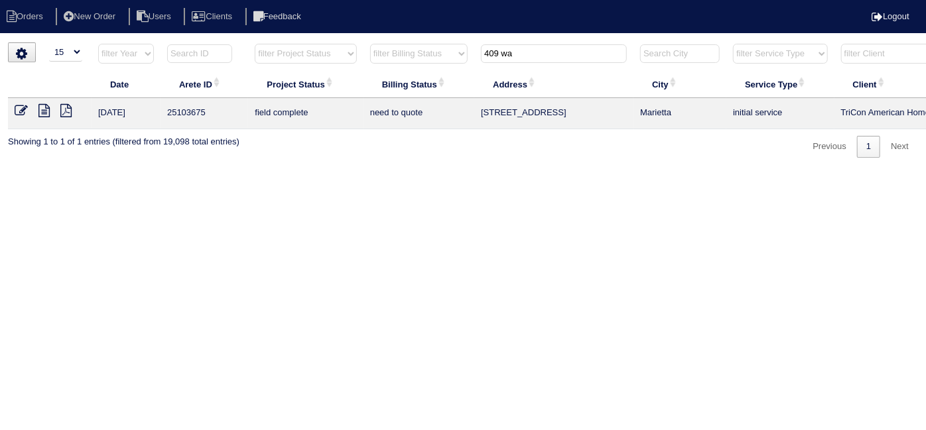
type input "409 wa"
click at [43, 113] on icon at bounding box center [43, 110] width 11 height 13
click at [23, 114] on icon at bounding box center [21, 110] width 13 height 13
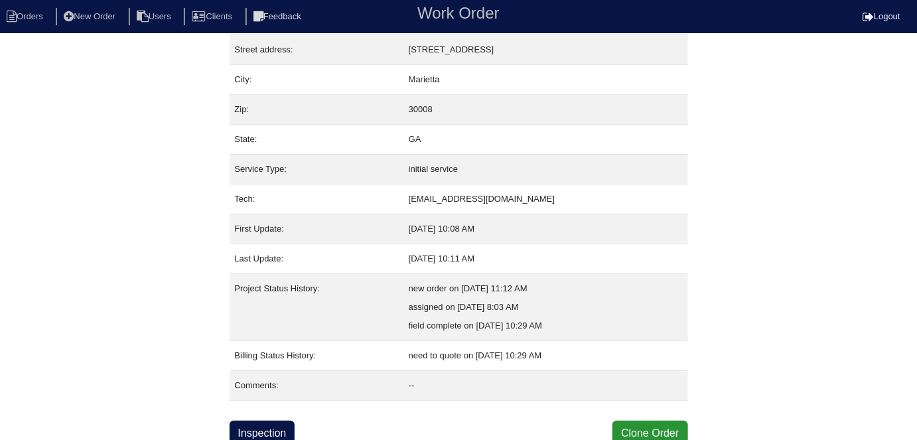
scroll to position [70, 0]
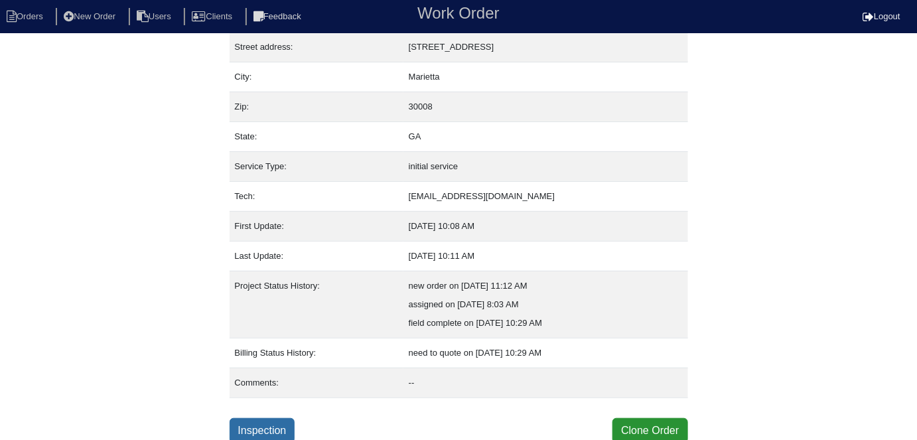
click at [241, 434] on link "Inspection" at bounding box center [262, 430] width 66 height 25
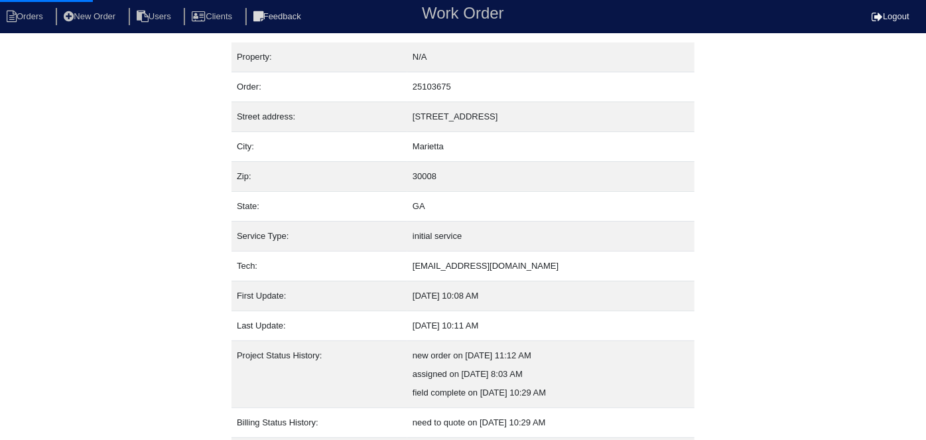
select select "0"
select select "3"
select select "Rheem"
select select "1"
select select "0"
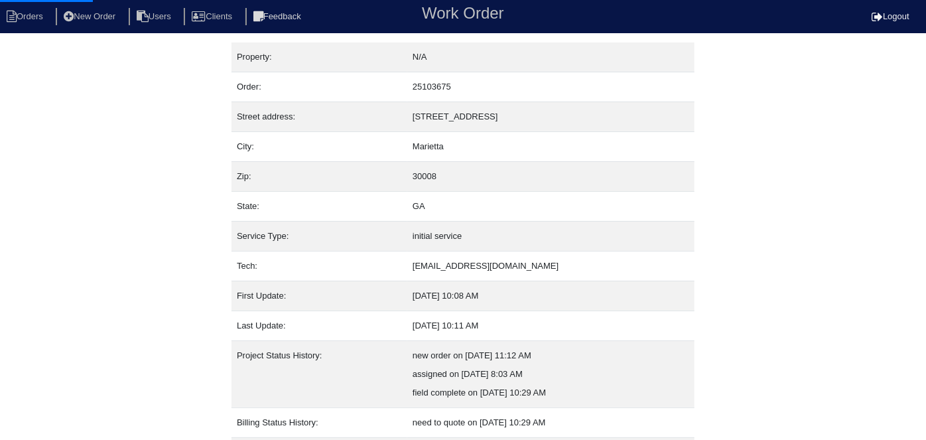
select select "1"
select select "2"
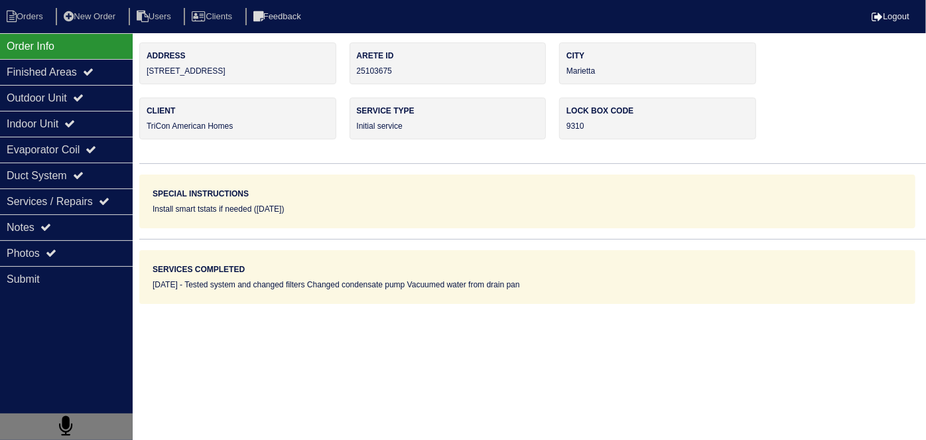
click at [56, 94] on div "Outdoor Unit" at bounding box center [66, 98] width 133 height 26
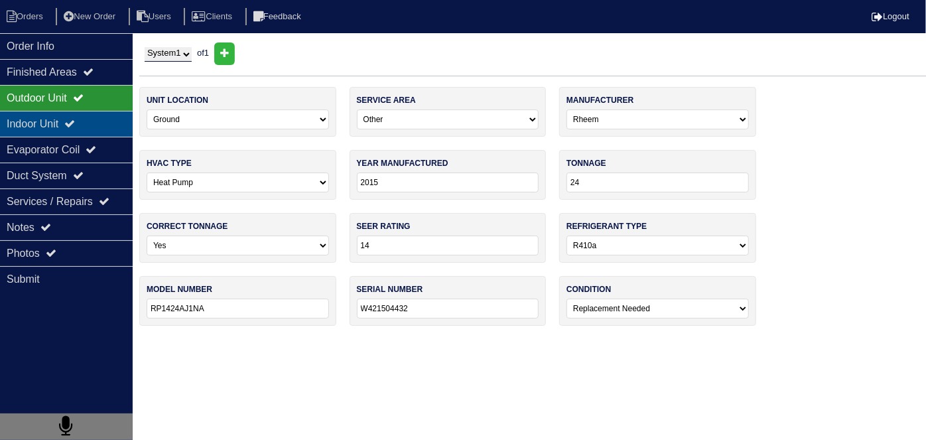
click at [52, 122] on div "Indoor Unit" at bounding box center [66, 124] width 133 height 26
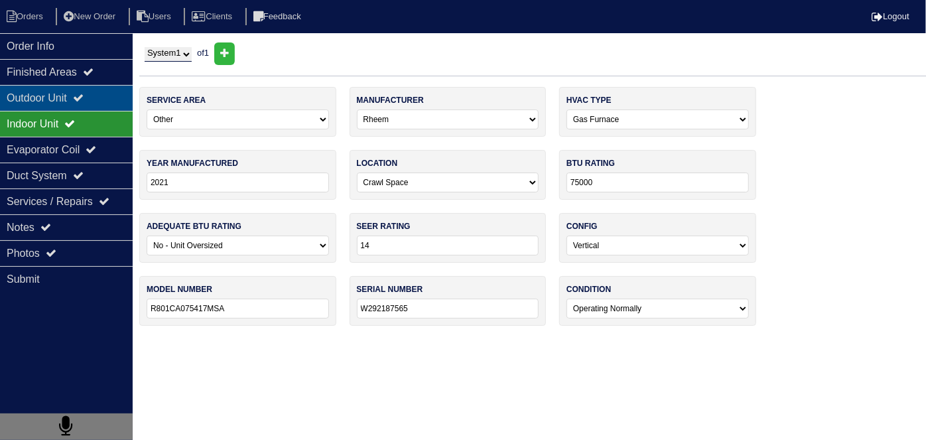
click at [48, 104] on div "Outdoor Unit" at bounding box center [66, 98] width 133 height 26
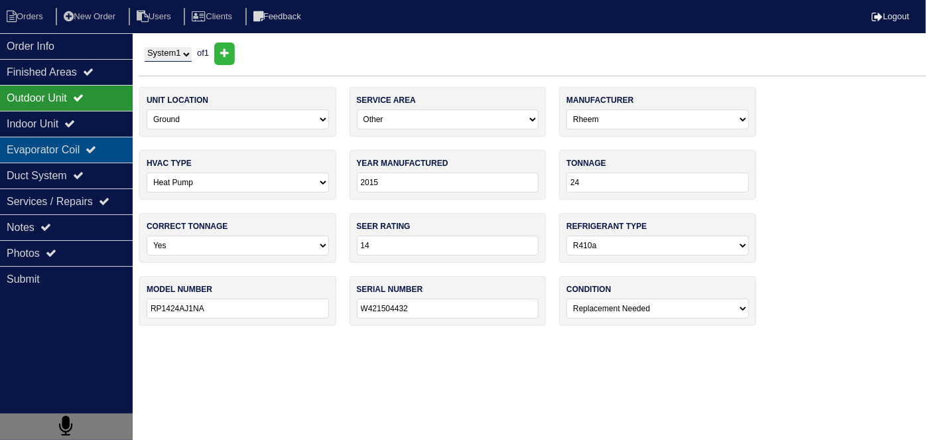
click at [46, 148] on div "Evaporator Coil" at bounding box center [66, 150] width 133 height 26
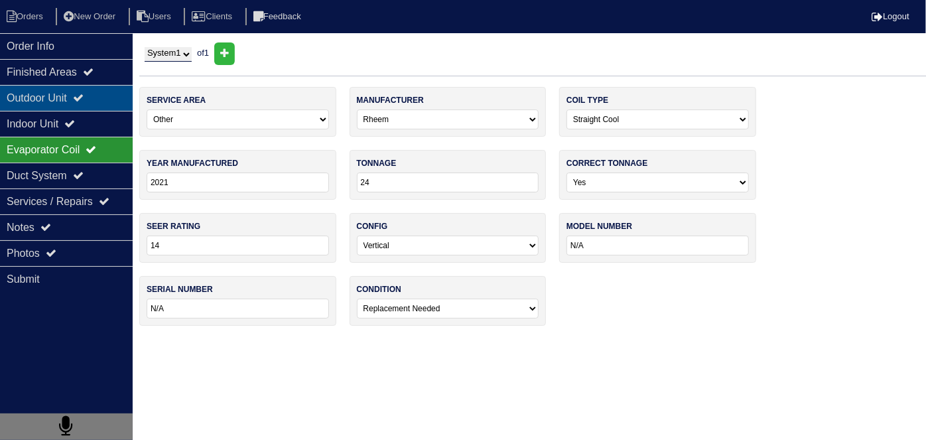
click at [50, 103] on div "Outdoor Unit" at bounding box center [66, 98] width 133 height 26
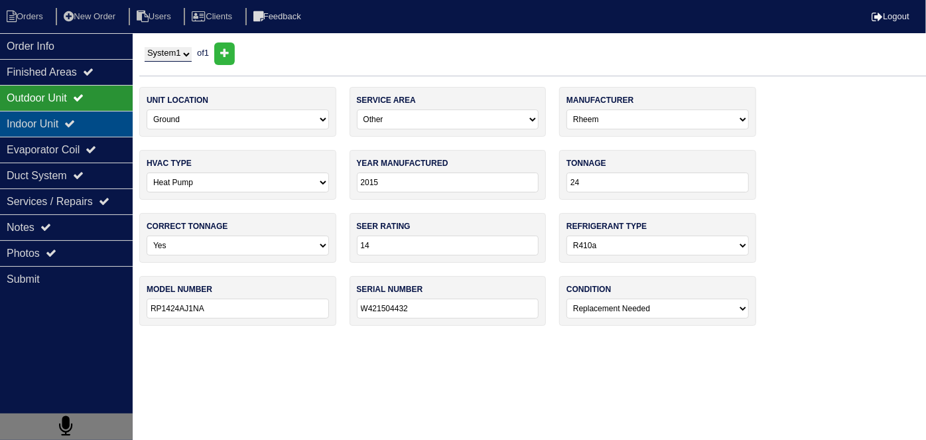
click at [48, 121] on div "Indoor Unit" at bounding box center [66, 124] width 133 height 26
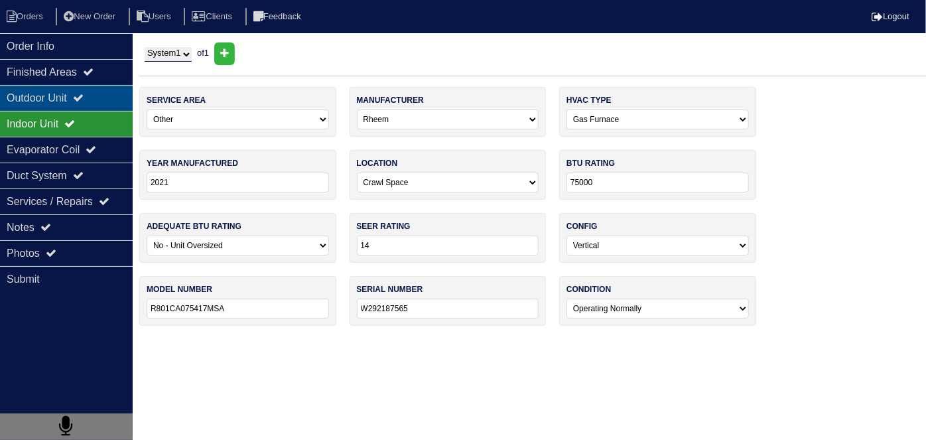
click at [58, 101] on div "Outdoor Unit" at bounding box center [66, 98] width 133 height 26
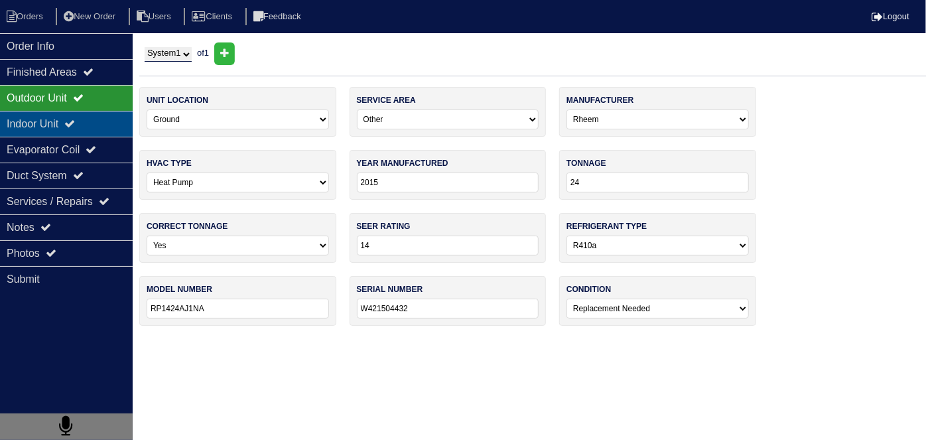
click at [64, 122] on div "Indoor Unit" at bounding box center [66, 124] width 133 height 26
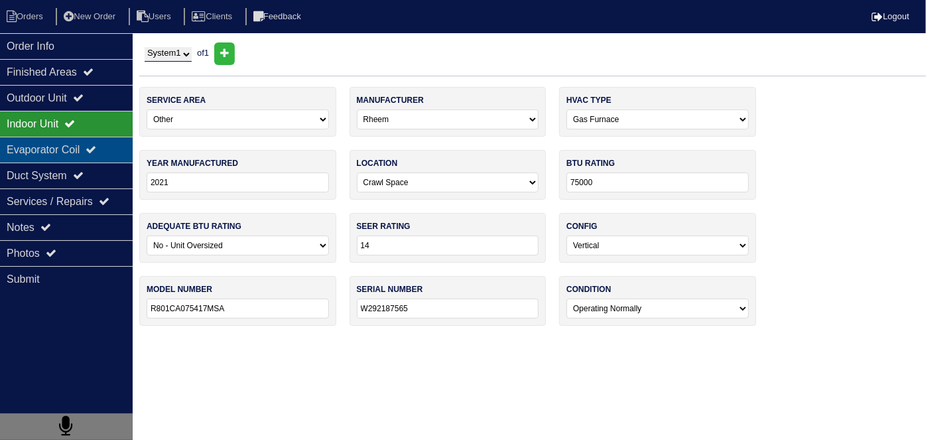
click at [64, 138] on div "Evaporator Coil" at bounding box center [66, 150] width 133 height 26
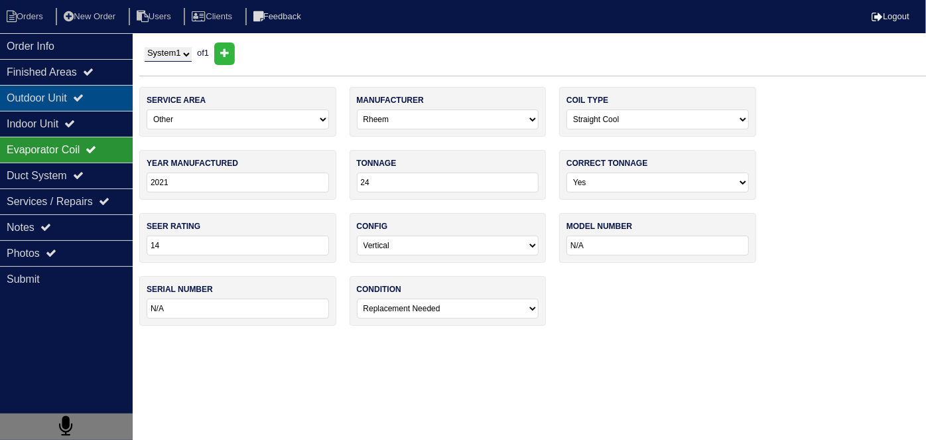
click at [64, 97] on div "Outdoor Unit" at bounding box center [66, 98] width 133 height 26
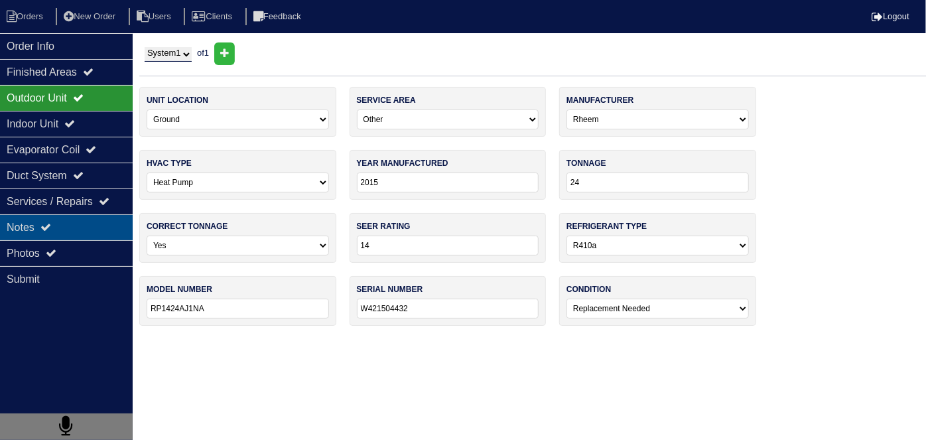
click at [39, 225] on div "Notes" at bounding box center [66, 227] width 133 height 26
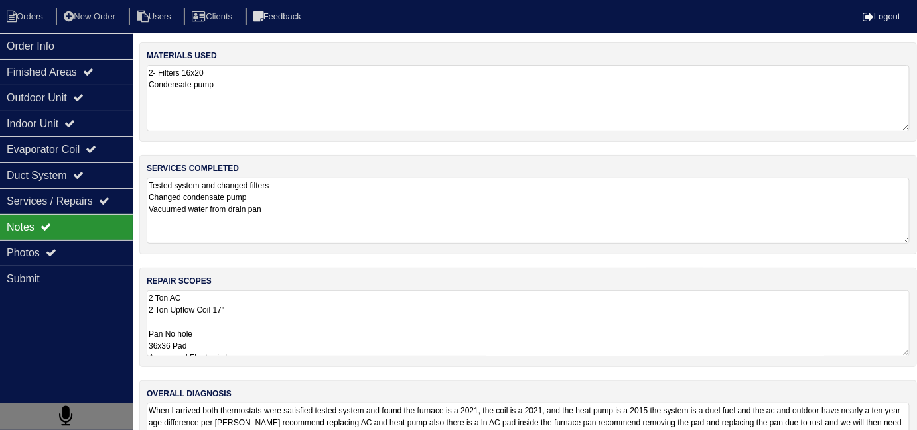
click at [342, 322] on textarea "2 Ton AC 2 Ton Upflow Coil 17" Pan No hole 36x36 Pad Aquaguard Floatswitch 3/4 …" at bounding box center [528, 323] width 763 height 66
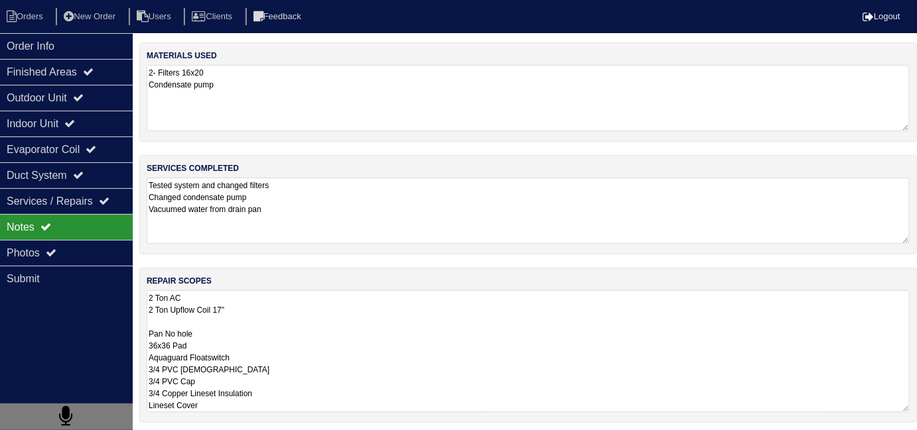
scroll to position [1, 0]
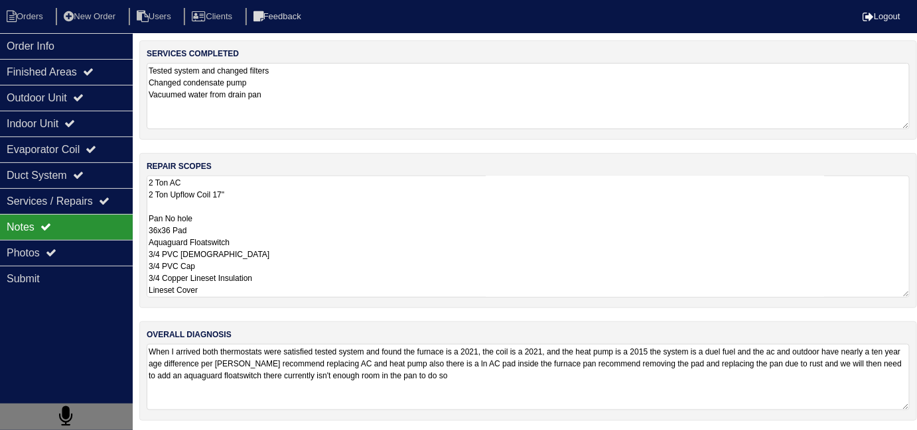
click at [574, 390] on textarea "When I arrived both thermostats were satisfied tested system and found the furn…" at bounding box center [528, 377] width 763 height 66
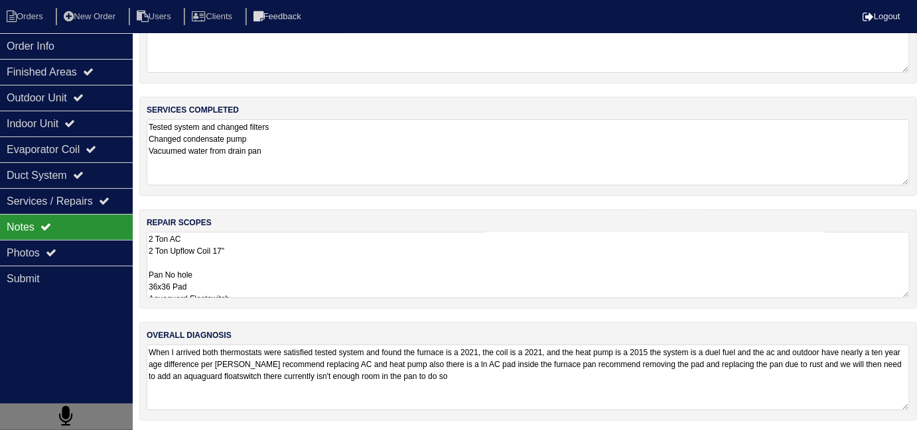
click at [380, 389] on textarea "When I arrived both thermostats were satisfied tested system and found the furn…" at bounding box center [528, 378] width 763 height 66
click at [478, 285] on textarea "2 Ton AC 2 Ton Upflow Coil 17" Pan No hole 36x36 Pad Aquaguard Floatswitch 3/4 …" at bounding box center [528, 265] width 763 height 66
click at [80, 149] on div "Evaporator Coil" at bounding box center [66, 150] width 133 height 26
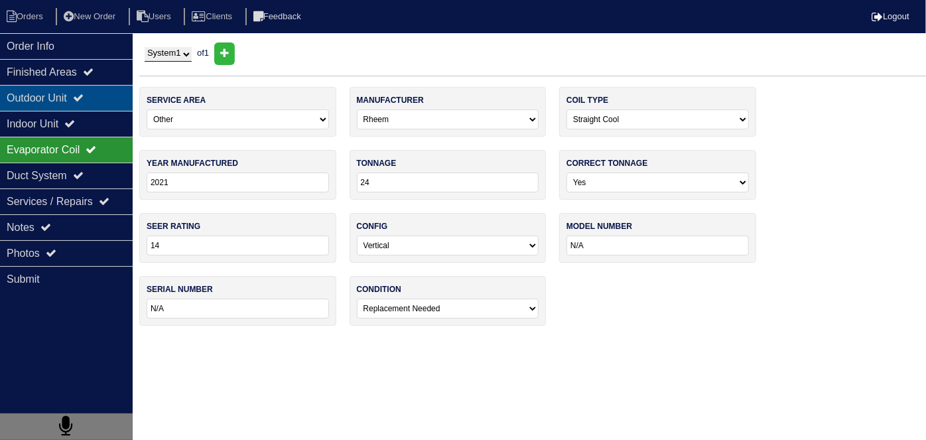
click at [76, 88] on div "Outdoor Unit" at bounding box center [66, 98] width 133 height 26
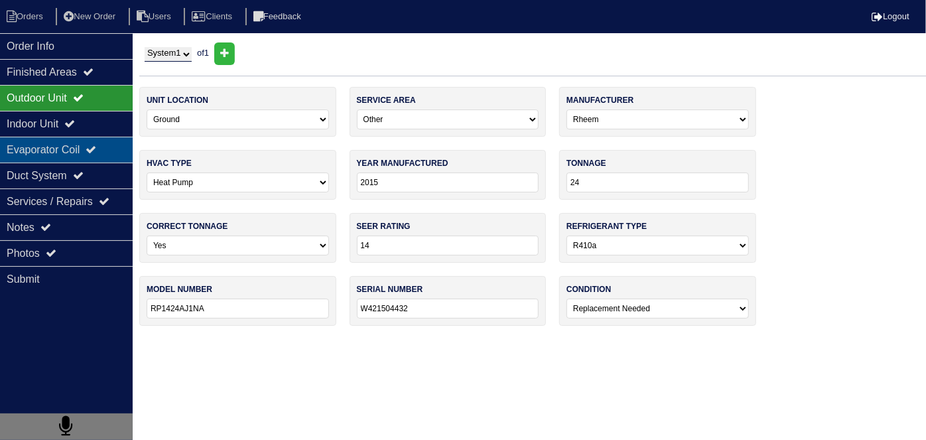
click at [74, 139] on div "Evaporator Coil" at bounding box center [66, 150] width 133 height 26
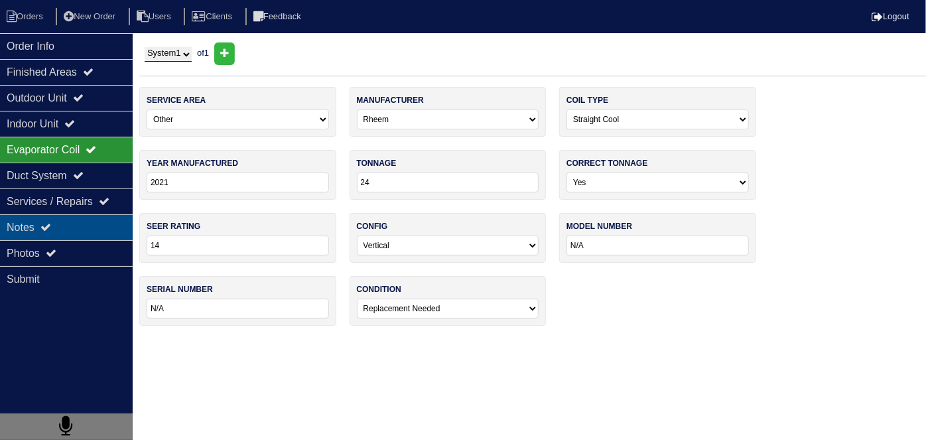
click at [91, 233] on div "Notes" at bounding box center [66, 227] width 133 height 26
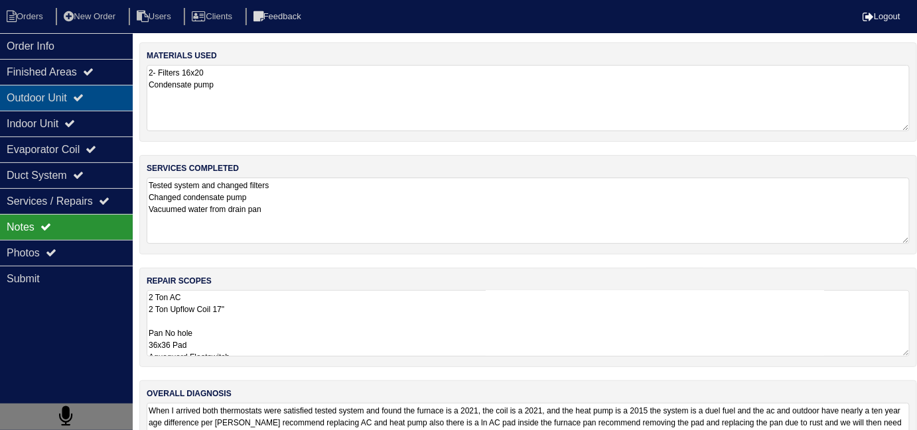
click at [48, 101] on div "Outdoor Unit" at bounding box center [66, 98] width 133 height 26
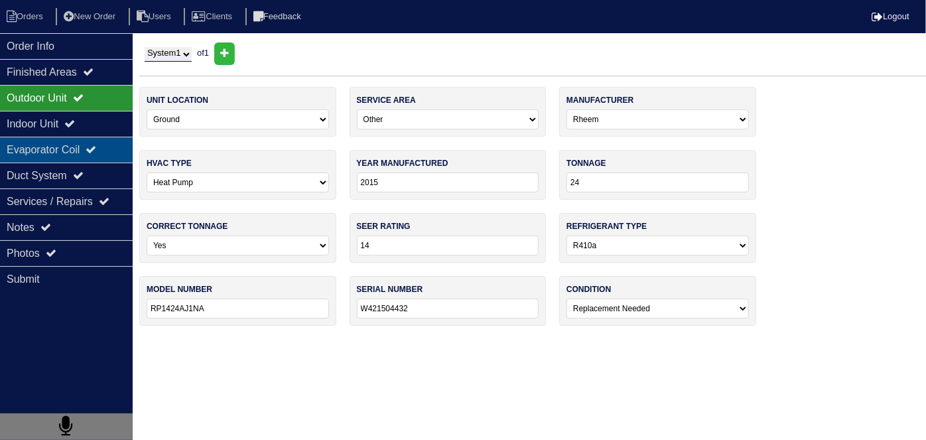
click at [56, 153] on div "Evaporator Coil" at bounding box center [66, 150] width 133 height 26
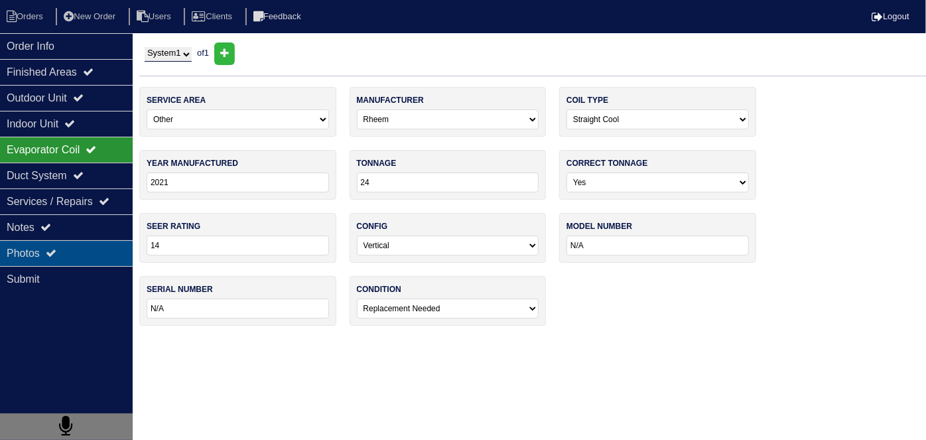
click at [62, 243] on div "Photos" at bounding box center [66, 253] width 133 height 26
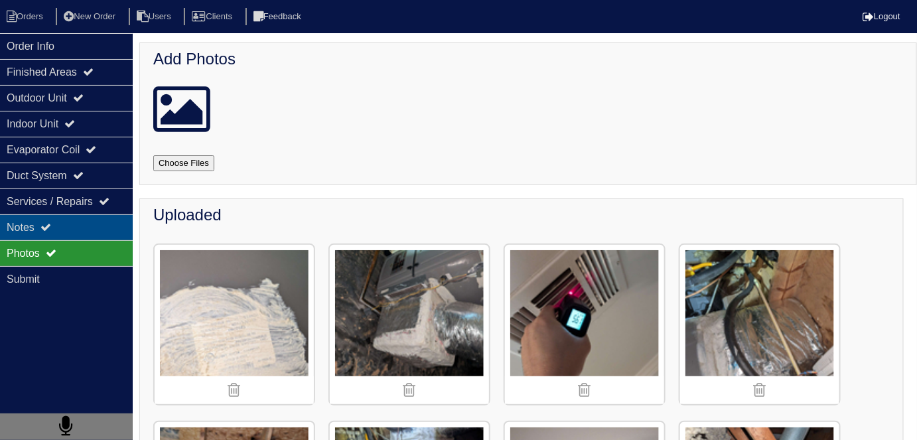
click at [73, 225] on div "Notes" at bounding box center [66, 227] width 133 height 26
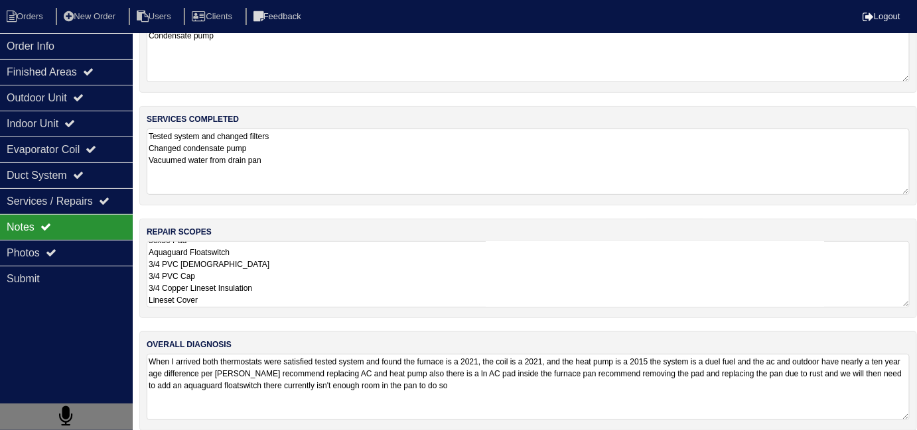
scroll to position [59, 0]
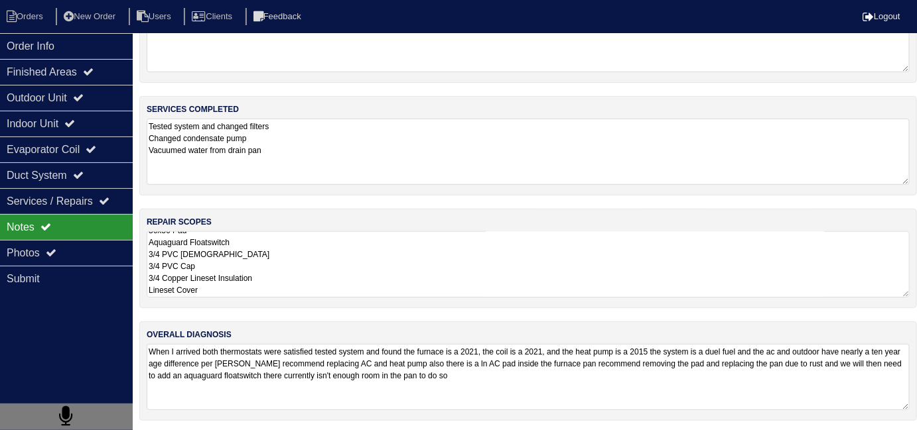
click at [256, 281] on textarea "2 Ton AC 2 Ton Upflow Coil 17" Pan No hole 36x36 Pad Aquaguard Floatswitch 3/4 …" at bounding box center [528, 264] width 763 height 66
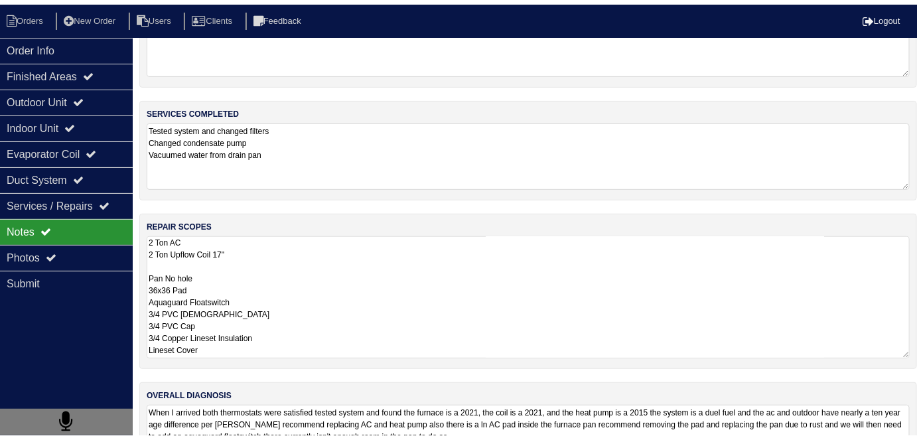
scroll to position [1, 0]
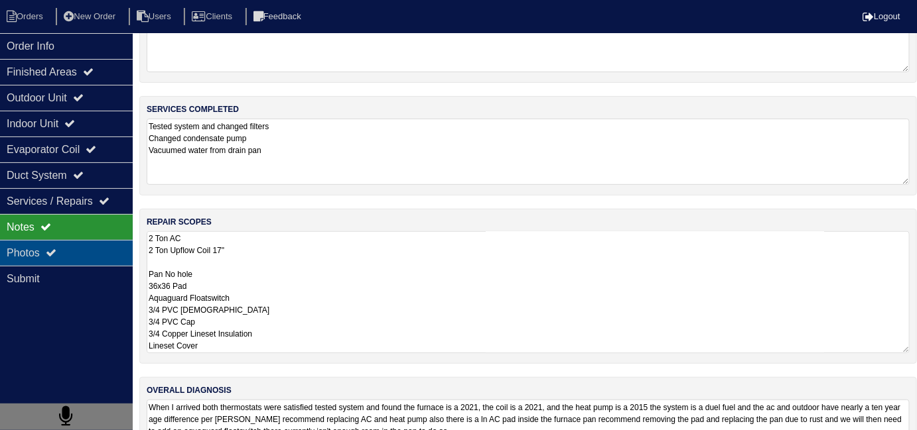
click at [84, 260] on div "Photos" at bounding box center [66, 253] width 133 height 26
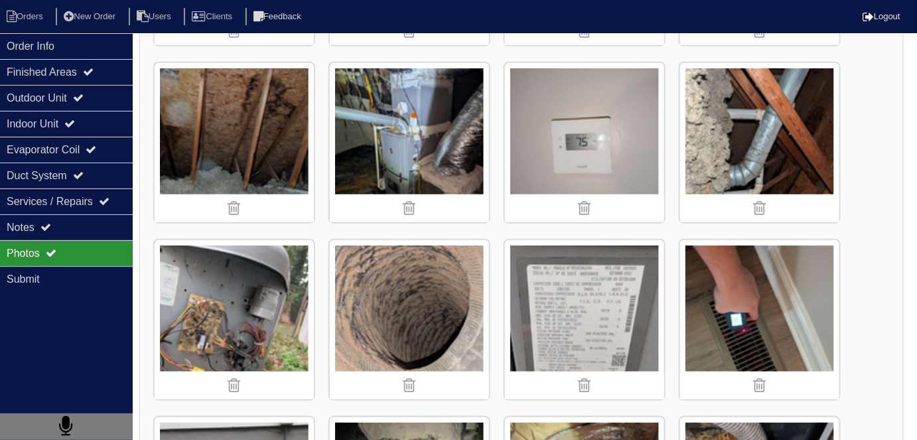
scroll to position [360, 0]
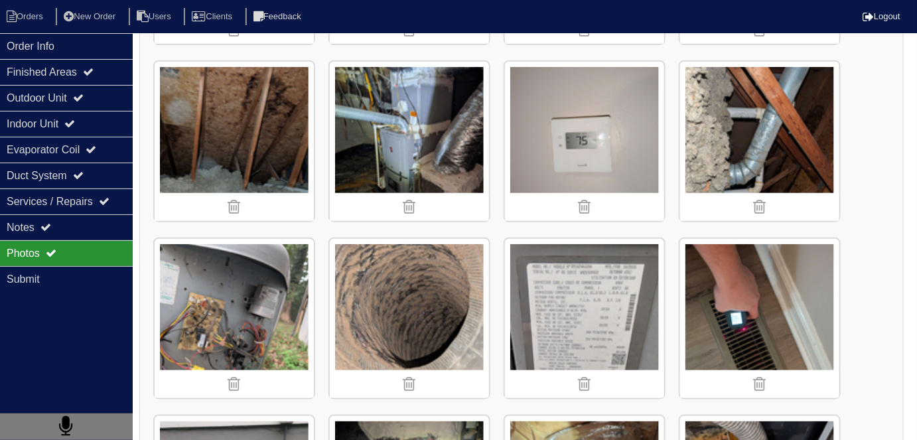
click at [366, 157] on img at bounding box center [409, 141] width 159 height 159
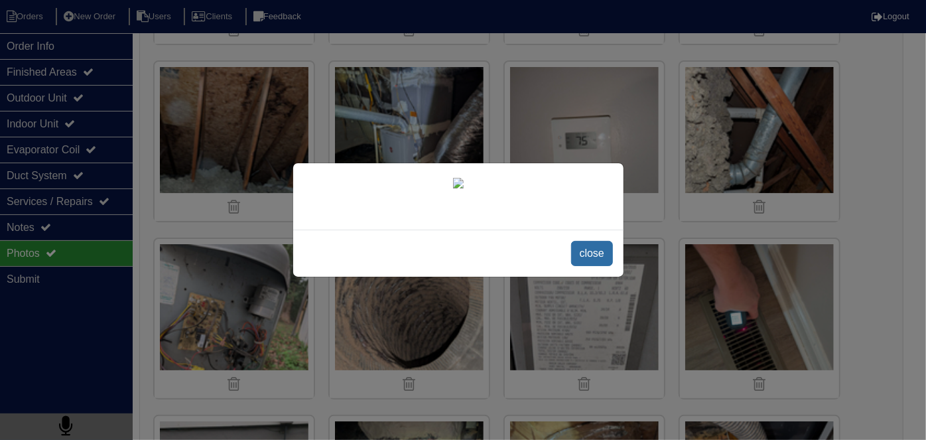
click at [594, 249] on span "close" at bounding box center [592, 253] width 42 height 25
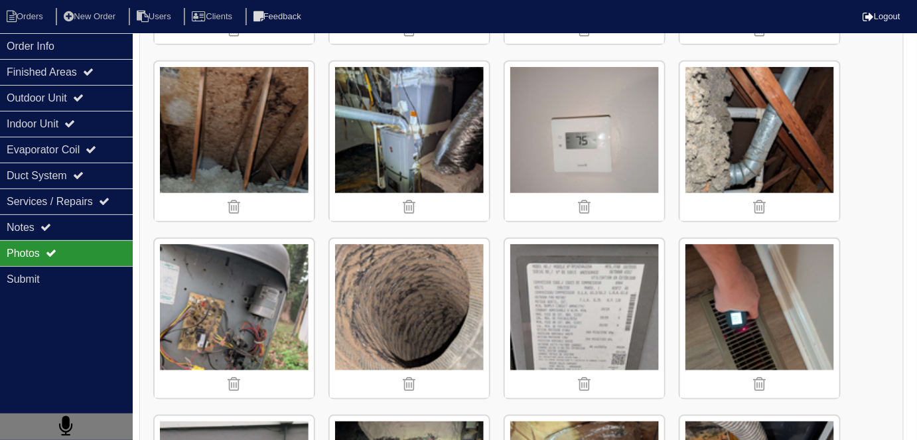
click at [420, 103] on img at bounding box center [409, 141] width 159 height 159
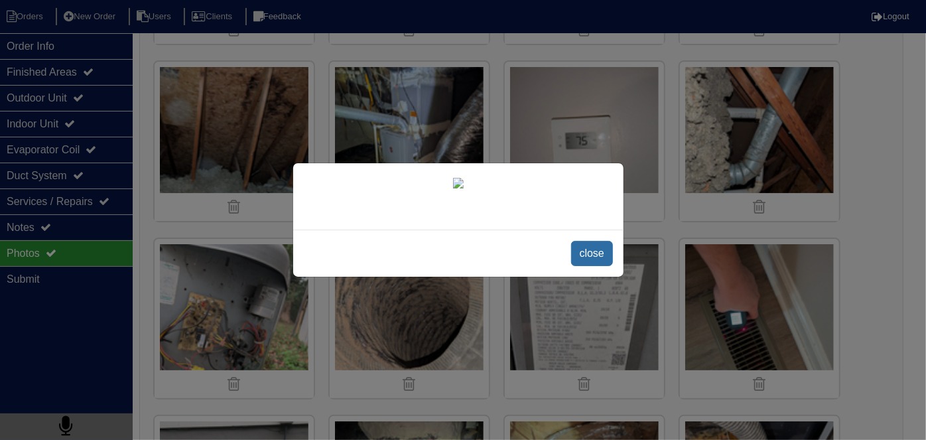
drag, startPoint x: 594, startPoint y: 259, endPoint x: 217, endPoint y: 65, distance: 423.9
click at [592, 255] on span "close" at bounding box center [592, 253] width 42 height 25
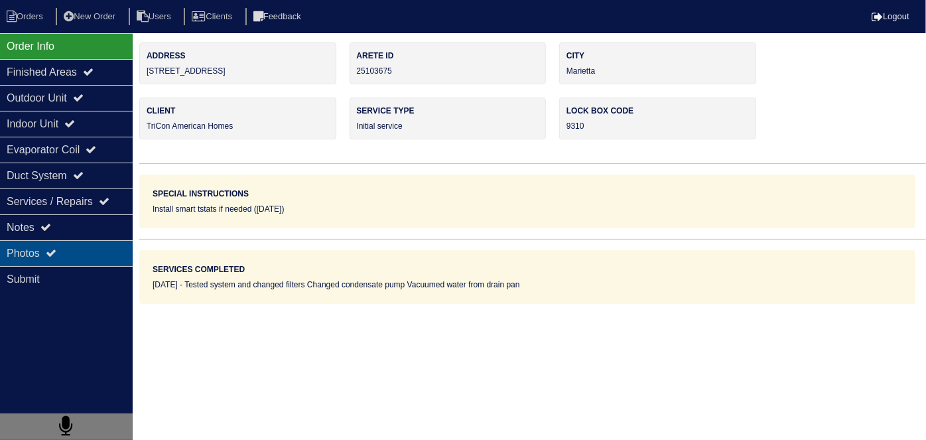
click at [78, 243] on div "Photos" at bounding box center [66, 253] width 133 height 26
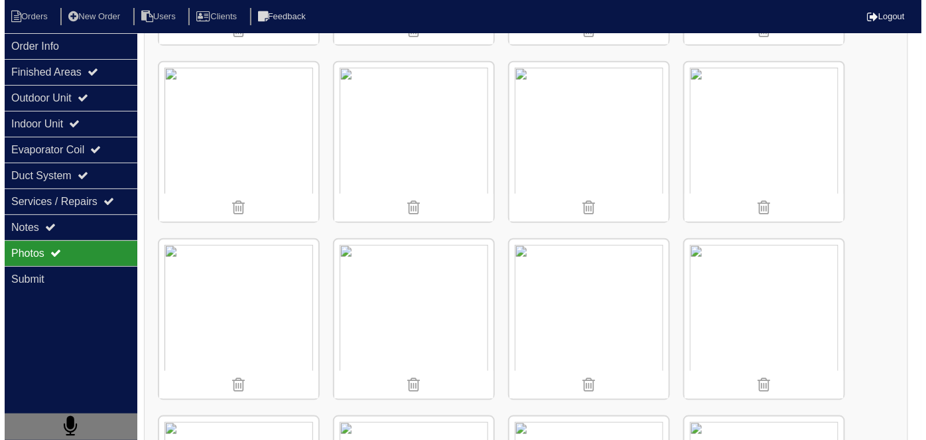
scroll to position [360, 0]
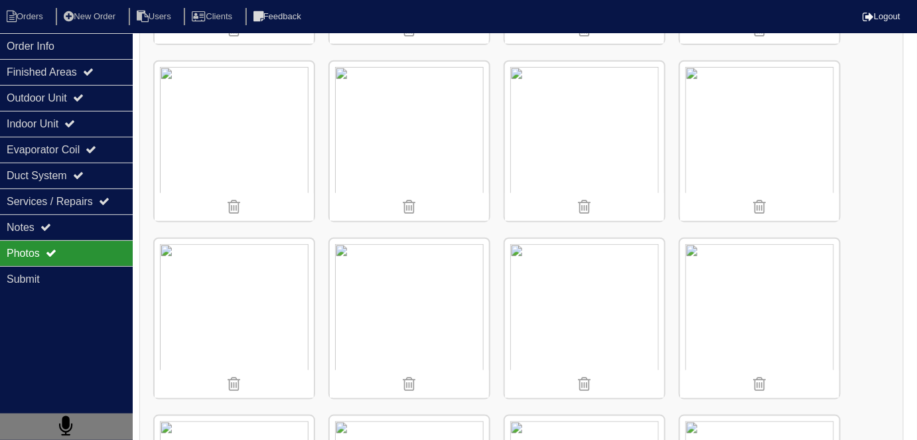
click at [401, 164] on img at bounding box center [409, 141] width 159 height 159
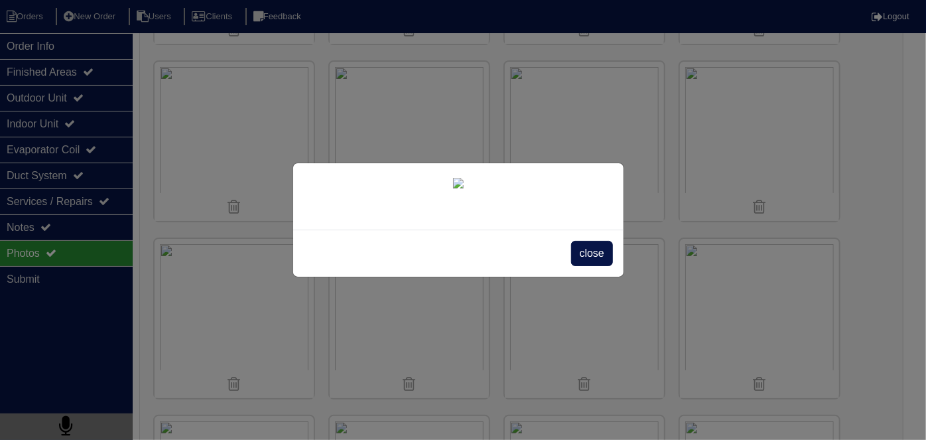
scroll to position [60, 0]
click at [585, 266] on span "close" at bounding box center [592, 253] width 42 height 25
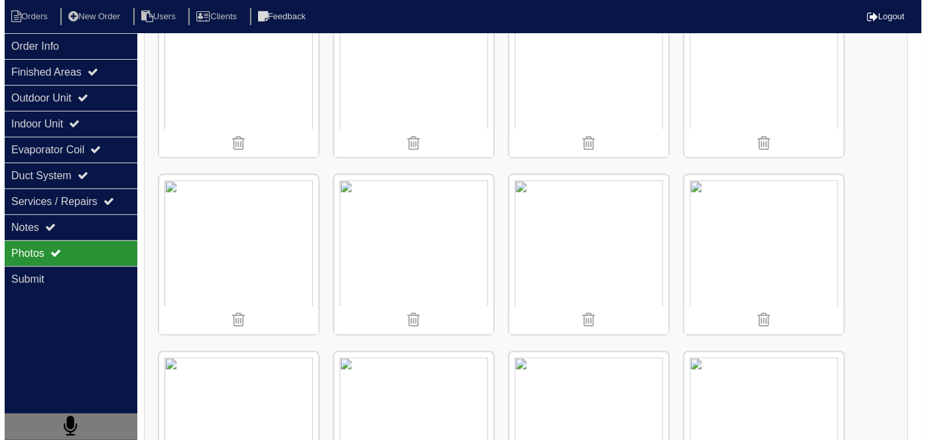
scroll to position [601, 0]
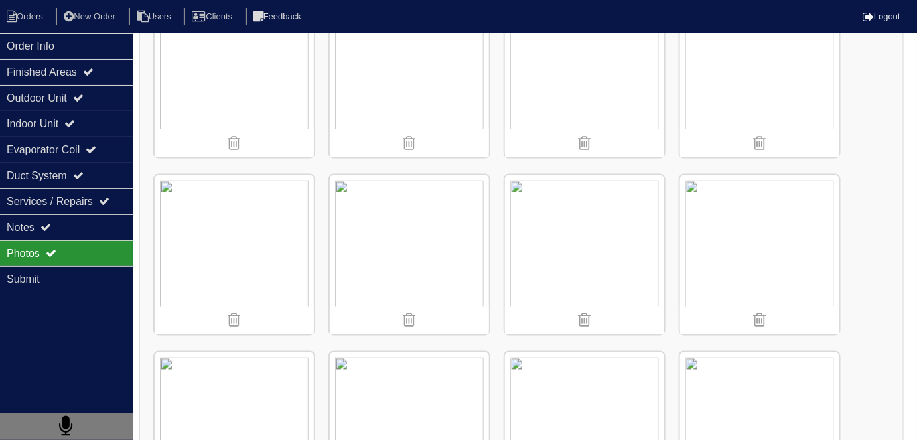
click at [759, 251] on img at bounding box center [759, 254] width 159 height 159
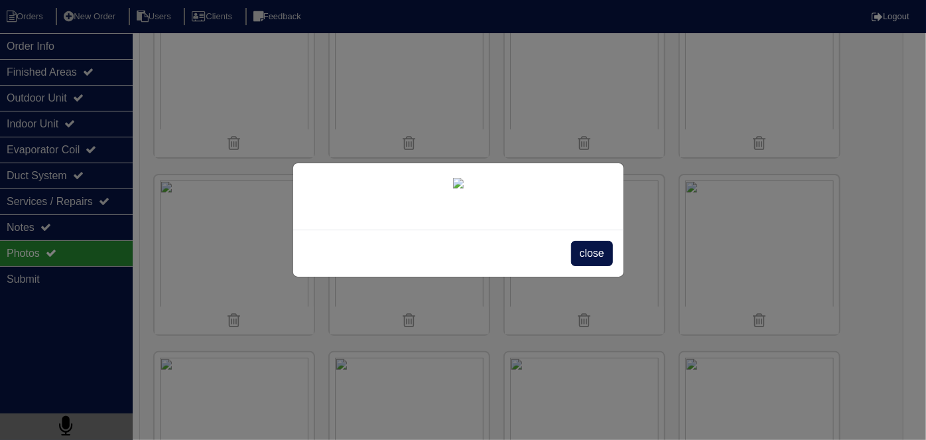
scroll to position [75, 0]
click at [582, 266] on span "close" at bounding box center [592, 253] width 42 height 25
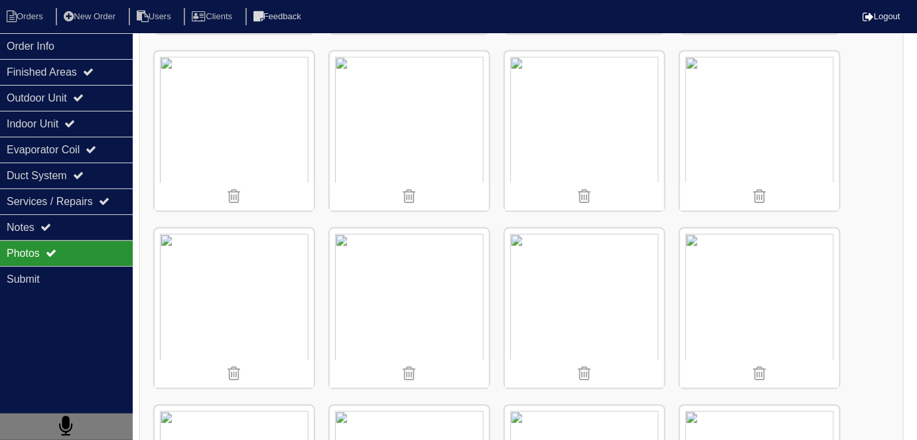
scroll to position [903, 0]
click at [108, 224] on div "Notes" at bounding box center [66, 227] width 133 height 26
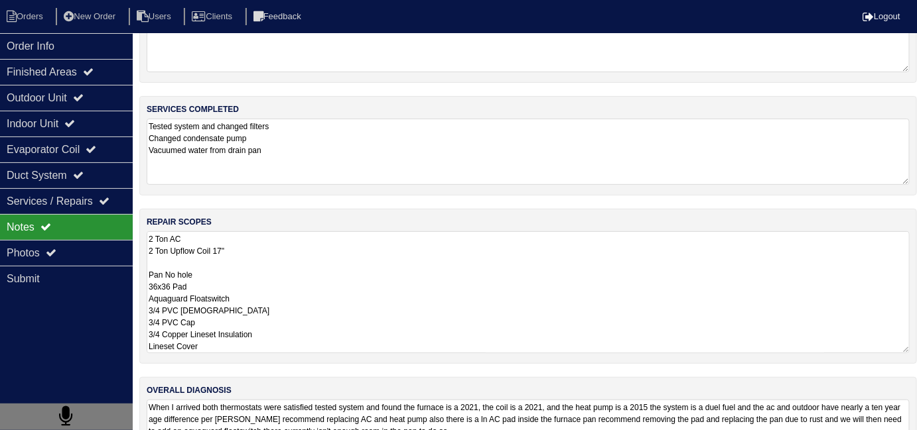
scroll to position [115, 0]
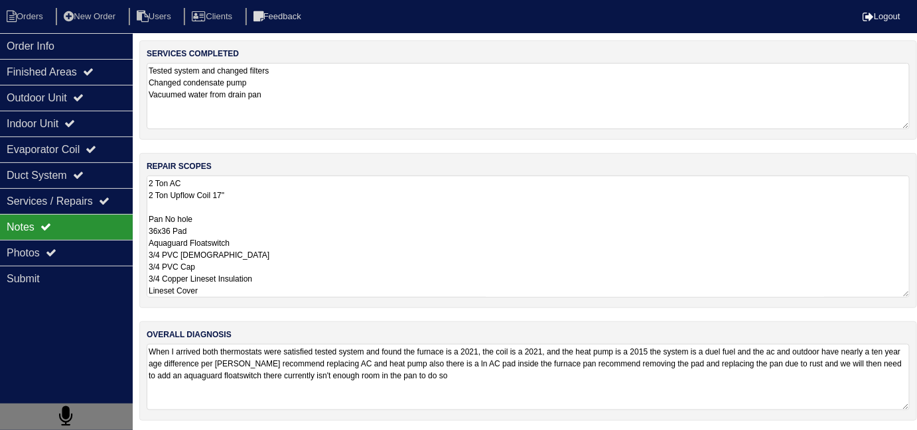
click at [308, 260] on textarea "2 Ton AC 2 Ton Upflow Coil 17" Pan No hole 36x36 Pad Aquaguard Floatswitch 3/4 …" at bounding box center [528, 237] width 763 height 122
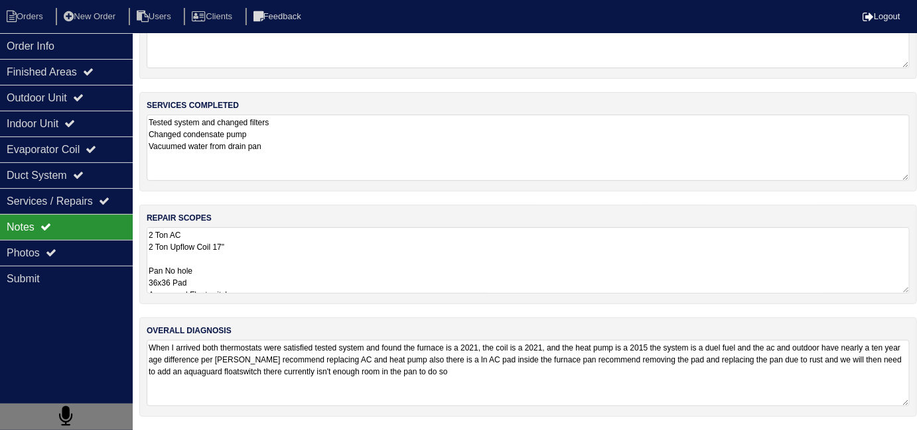
scroll to position [59, 0]
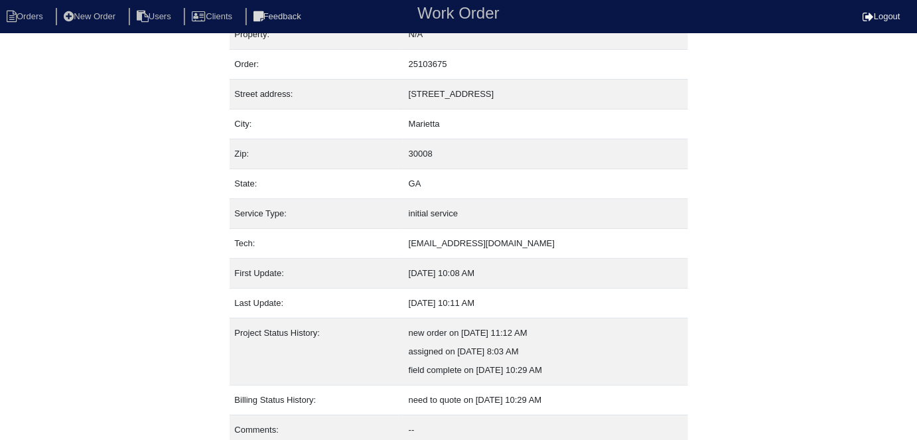
scroll to position [70, 0]
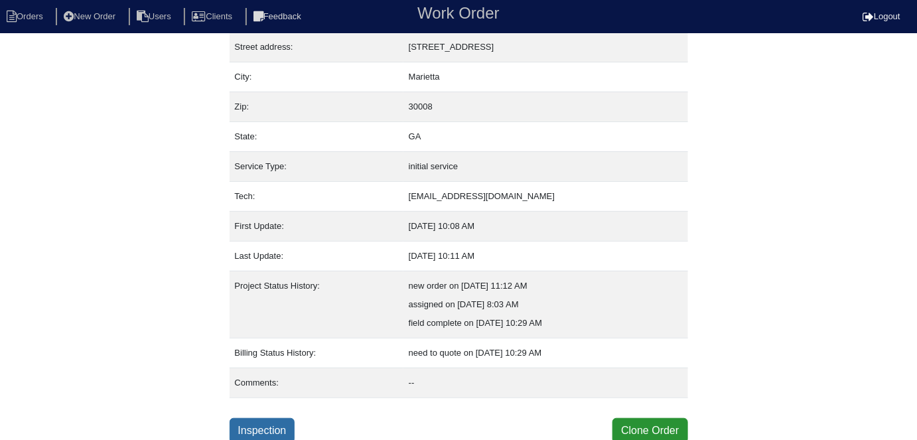
click at [272, 418] on link "Inspection" at bounding box center [262, 430] width 66 height 25
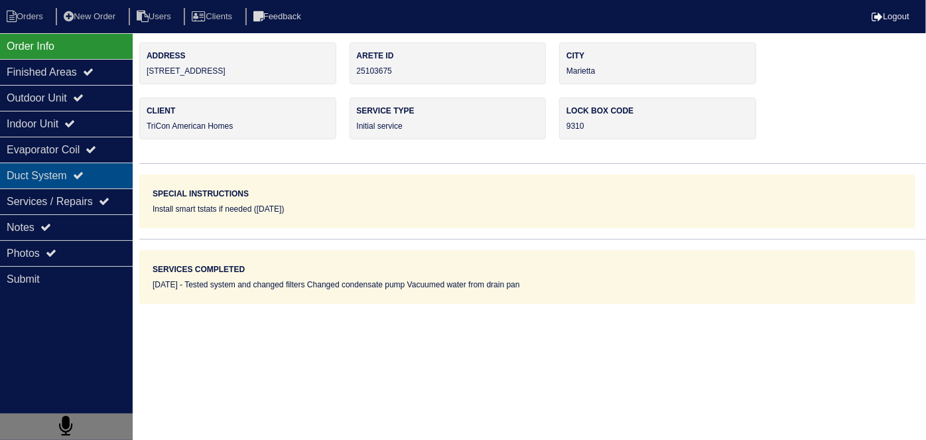
click at [92, 182] on div "Duct System" at bounding box center [66, 175] width 133 height 26
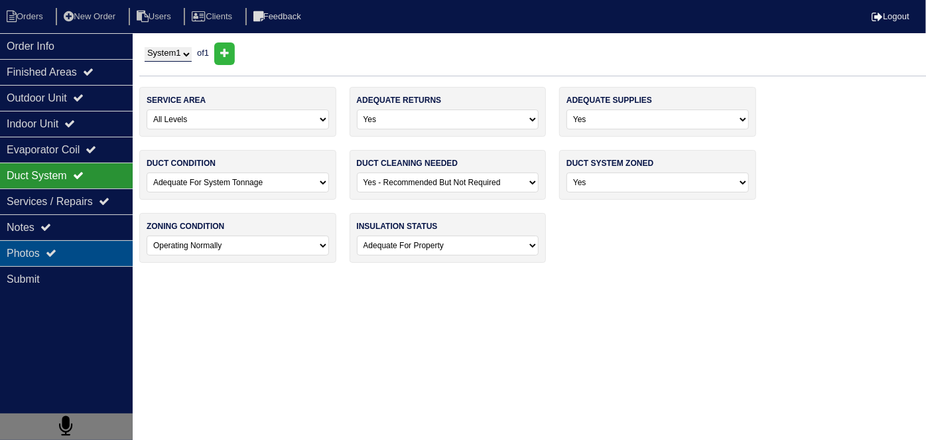
click at [94, 248] on div "Photos" at bounding box center [66, 253] width 133 height 26
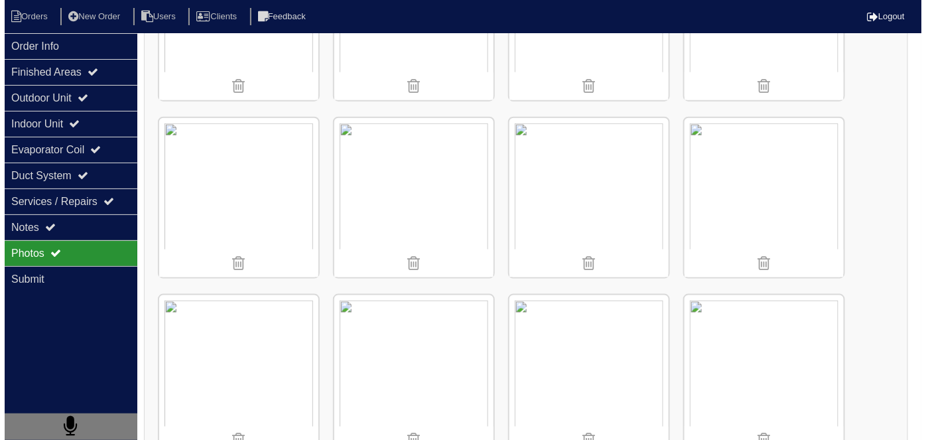
scroll to position [481, 0]
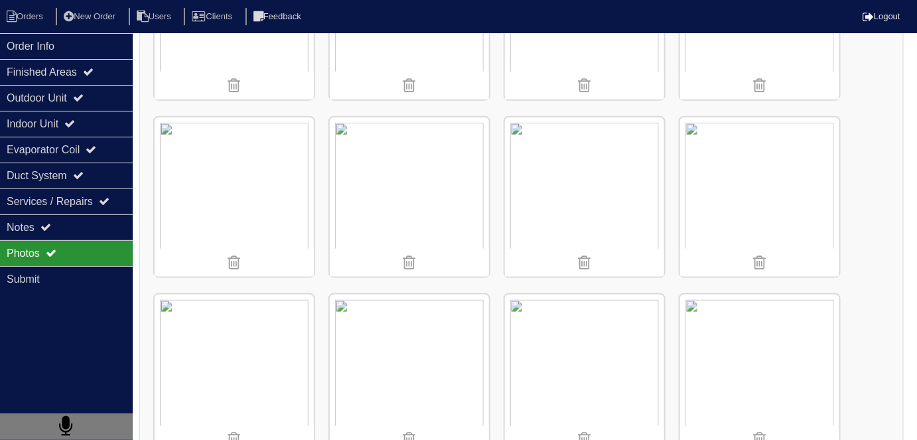
click at [458, 211] on img at bounding box center [409, 196] width 159 height 159
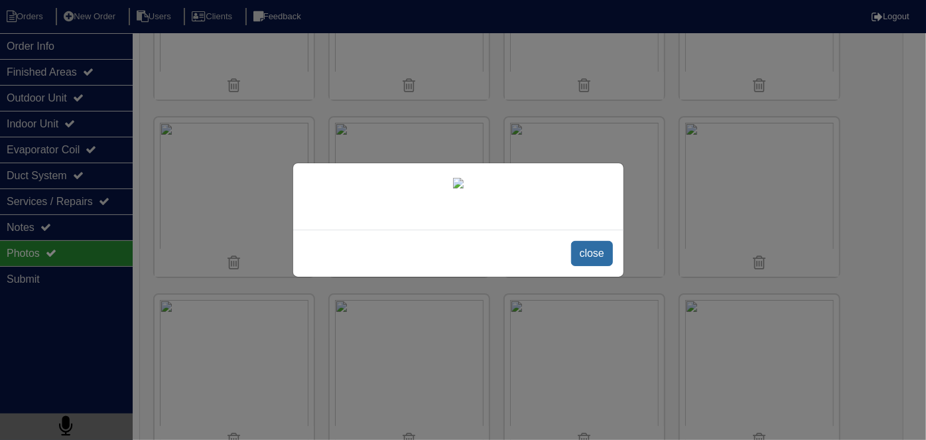
click at [590, 266] on span "close" at bounding box center [592, 253] width 42 height 25
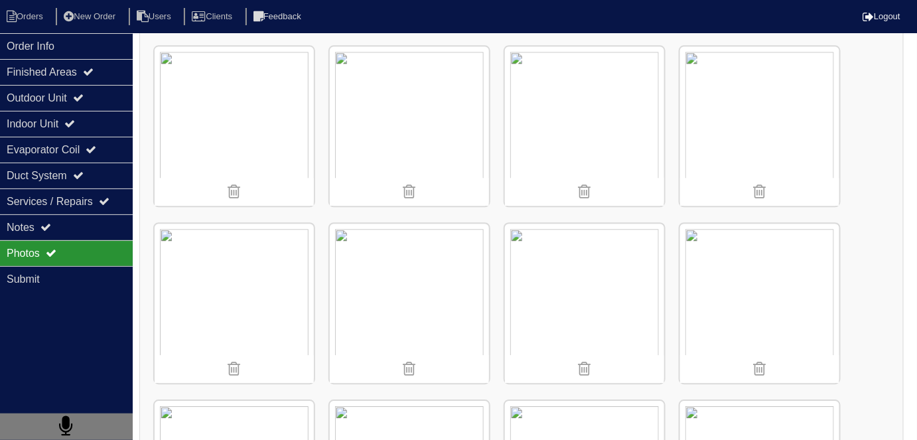
scroll to position [1084, 0]
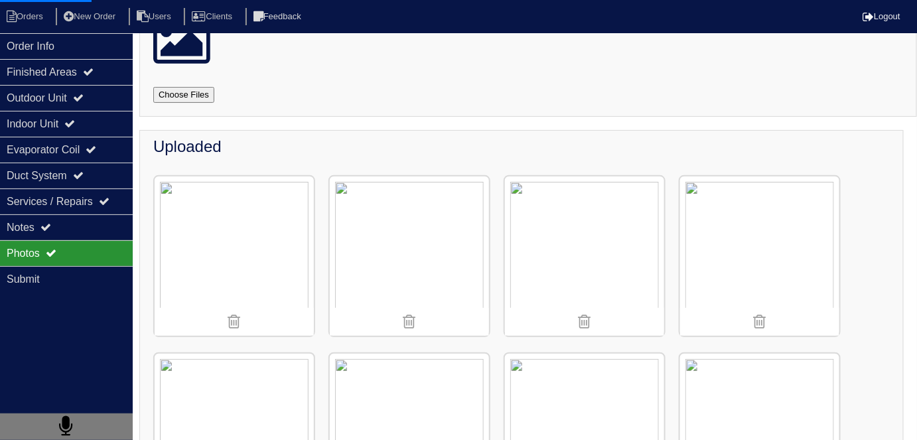
scroll to position [3, 0]
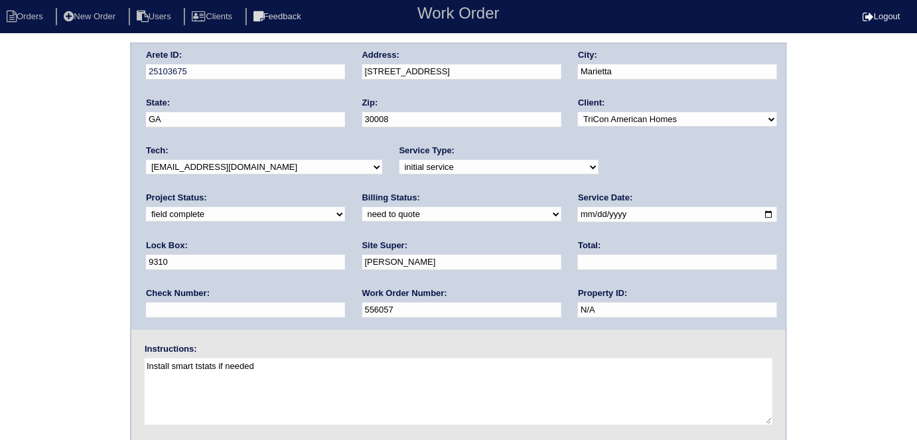
click at [362, 201] on label "Billing Status:" at bounding box center [391, 198] width 58 height 12
click at [362, 211] on select "need to quote quoted need to invoice invoiced paid warranty purchase order need…" at bounding box center [461, 214] width 199 height 15
select select "quoted"
click at [362, 207] on select "need to quote quoted need to invoice invoiced paid warranty purchase order need…" at bounding box center [461, 214] width 199 height 15
click at [361, 255] on div "Arete ID: 25103675 Address: [STREET_ADDRESS] City: [GEOGRAPHIC_DATA] State: [GE…" at bounding box center [458, 187] width 654 height 286
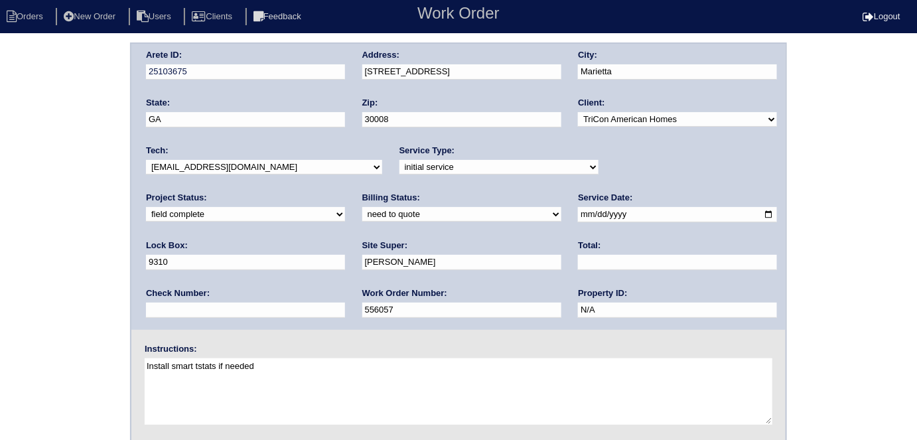
drag, startPoint x: 373, startPoint y: 260, endPoint x: 362, endPoint y: 251, distance: 13.7
click at [578, 252] on div "Total:" at bounding box center [677, 257] width 199 height 37
type input "3629.00"
click at [30, 271] on div "Arete ID: 25103675 Address: [STREET_ADDRESS] City: [GEOGRAPHIC_DATA] State: [GE…" at bounding box center [458, 310] width 917 height 537
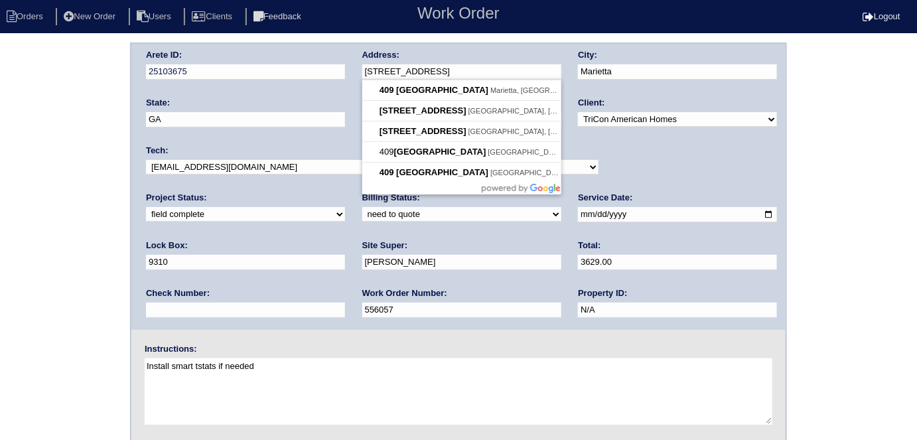
drag, startPoint x: 497, startPoint y: 74, endPoint x: 357, endPoint y: 74, distance: 139.3
click at [357, 74] on div "Arete ID: 25103675 Address: [STREET_ADDRESS] City: [GEOGRAPHIC_DATA] State: [GE…" at bounding box center [458, 187] width 654 height 286
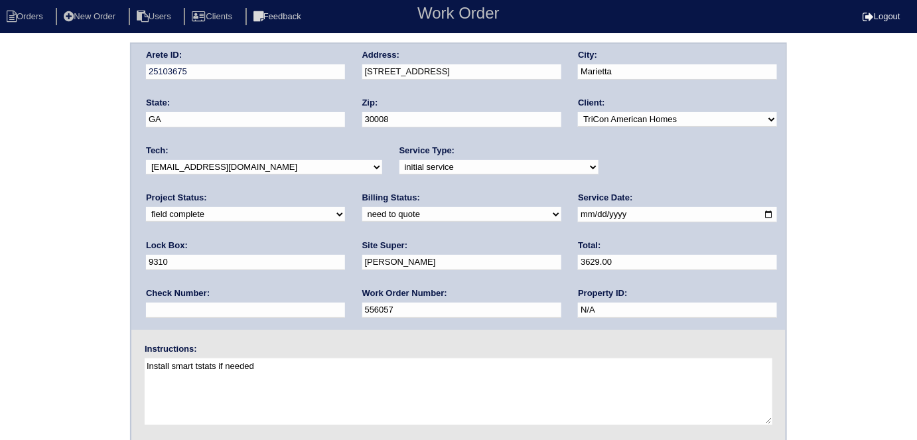
click at [40, 267] on div "Arete ID: 25103675 Address: [STREET_ADDRESS] City: [GEOGRAPHIC_DATA] State: [GE…" at bounding box center [458, 310] width 917 height 537
click at [44, 238] on div "Arete ID: 25103675 Address: [STREET_ADDRESS] City: [GEOGRAPHIC_DATA] State: [GE…" at bounding box center [458, 310] width 917 height 537
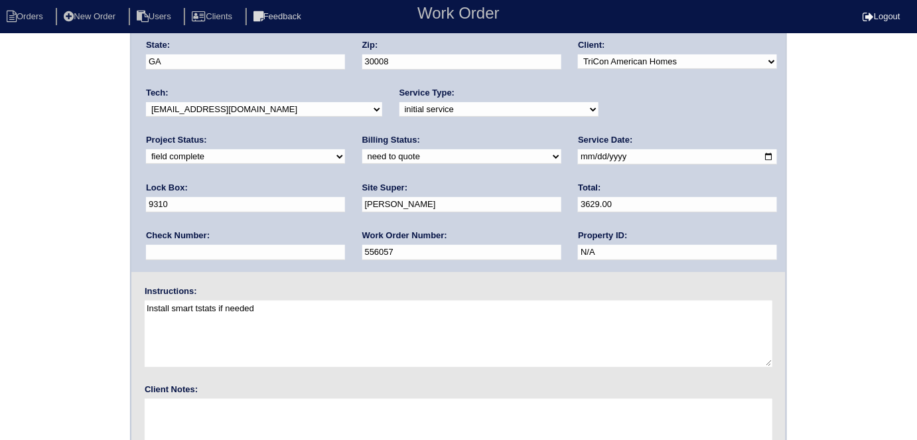
scroll to position [136, 0]
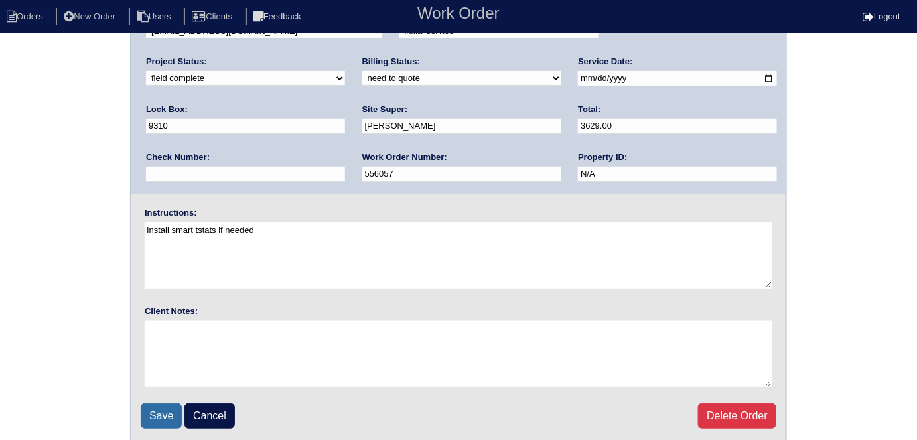
click at [145, 410] on input "Save" at bounding box center [161, 415] width 41 height 25
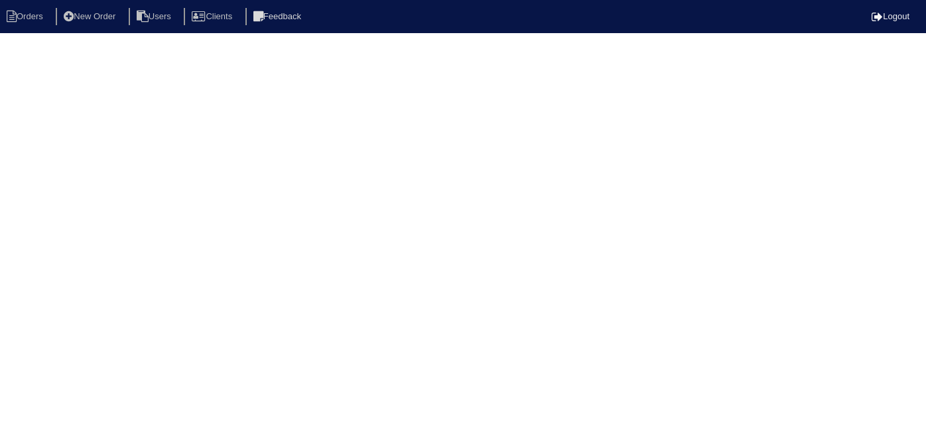
select select "15"
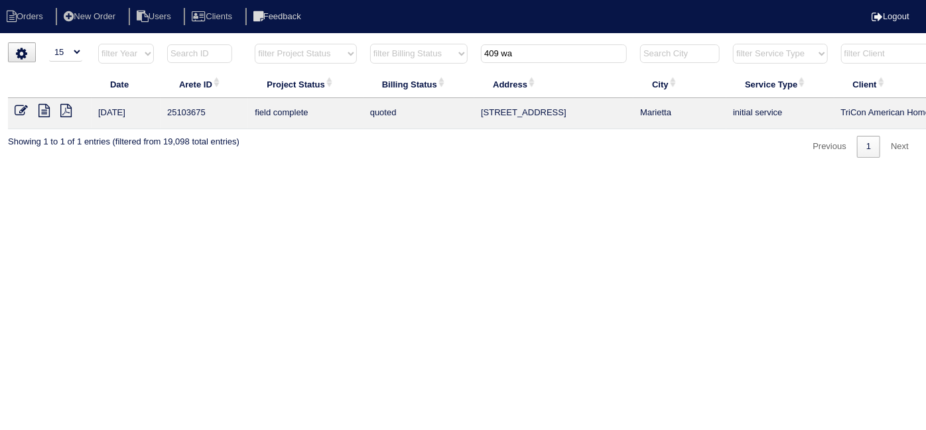
drag, startPoint x: 528, startPoint y: 48, endPoint x: 353, endPoint y: 9, distance: 178.8
click at [382, 42] on body "Orders New Order Users Clients Feedback Logout Orders New Order Users Clients M…" at bounding box center [463, 99] width 926 height 115
type input "5823 w"
click at [17, 107] on icon at bounding box center [21, 110] width 13 height 13
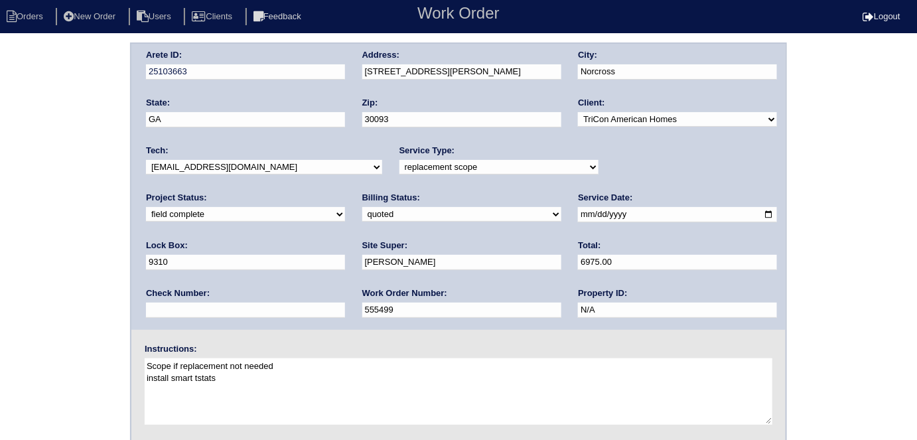
click at [54, 293] on div "Arete ID: 25103663 Address: [STREET_ADDRESS] City: [GEOGRAPHIC_DATA] State: [GE…" at bounding box center [458, 310] width 917 height 537
click at [362, 214] on select "need to quote quoted need to invoice invoiced paid warranty purchase order need…" at bounding box center [461, 214] width 199 height 15
select select "need to invoice"
click at [362, 207] on select "need to quote quoted need to invoice invoiced paid warranty purchase order need…" at bounding box center [461, 214] width 199 height 15
click at [345, 207] on select "new order assigned in progress field complete need to schedule admin review arc…" at bounding box center [245, 214] width 199 height 15
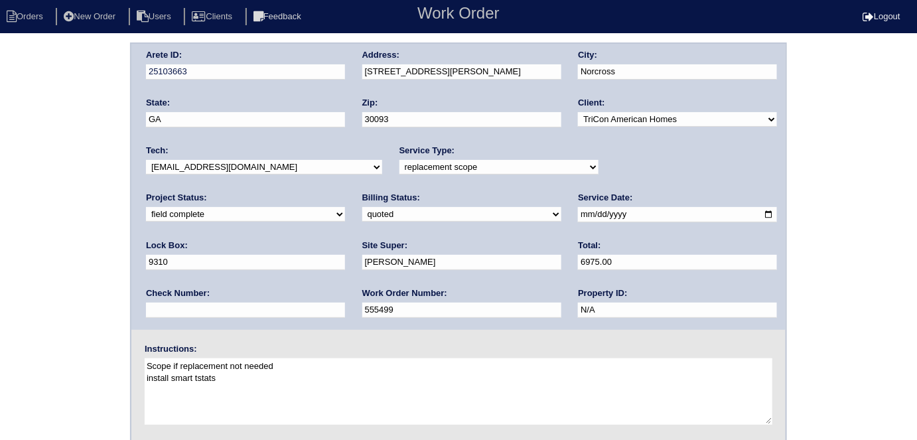
select select "need to schedule"
click at [345, 207] on select "new order assigned in progress field complete need to schedule admin review arc…" at bounding box center [245, 214] width 199 height 15
click at [578, 214] on input "2025-10-06" at bounding box center [677, 214] width 199 height 15
type input "2025-10-09"
click at [0, 267] on div "Arete ID: 25103663 Address: 5823 Williamsburg Dr NW City: Norcross State: GA Zi…" at bounding box center [458, 310] width 917 height 537
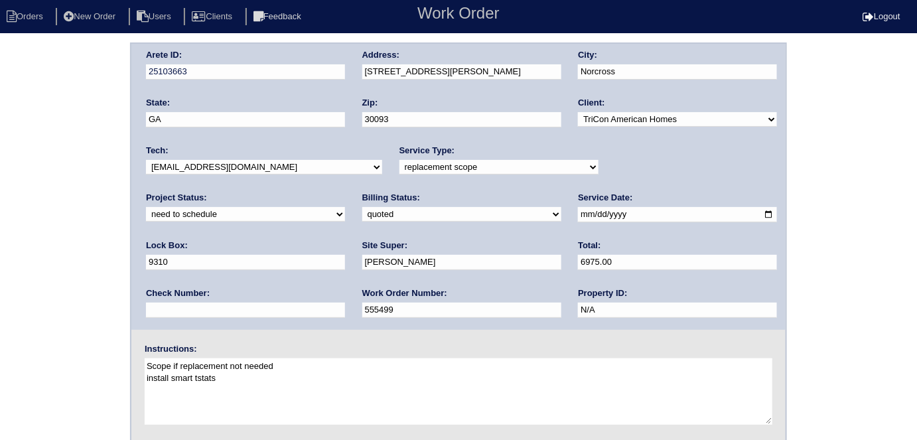
click at [62, 275] on div "Arete ID: 25103663 Address: 5823 Williamsburg Dr NW City: Norcross State: GA Zi…" at bounding box center [458, 310] width 917 height 537
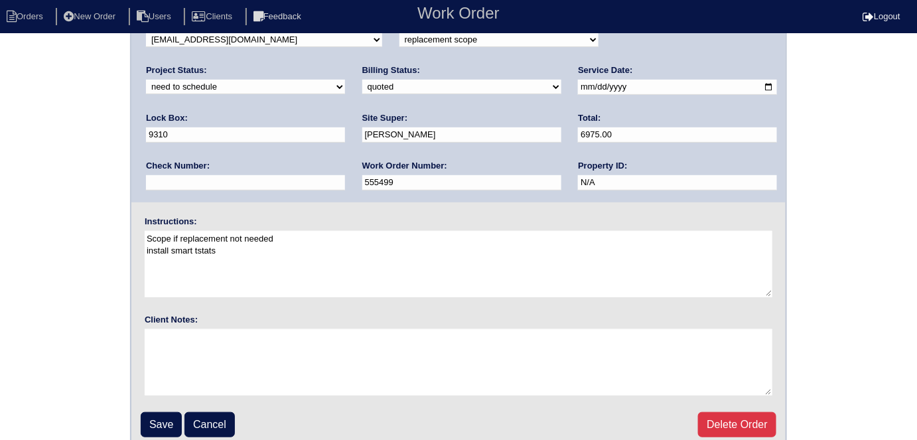
scroll to position [136, 0]
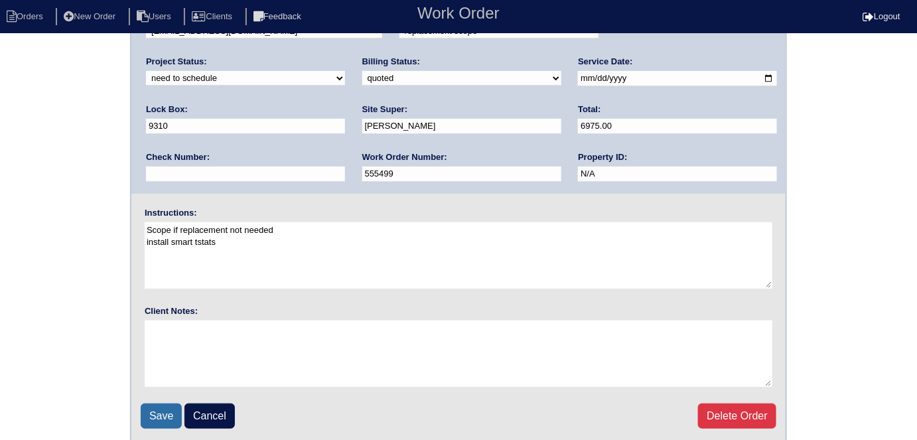
click at [160, 414] on input "Save" at bounding box center [161, 415] width 41 height 25
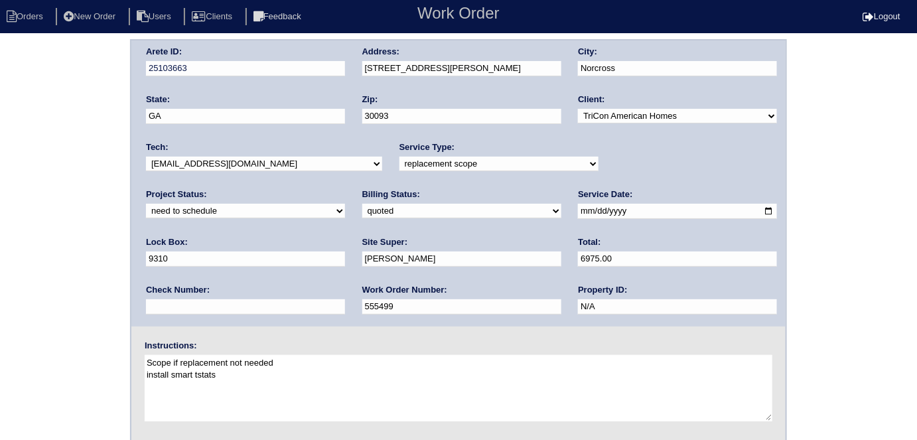
scroll to position [0, 0]
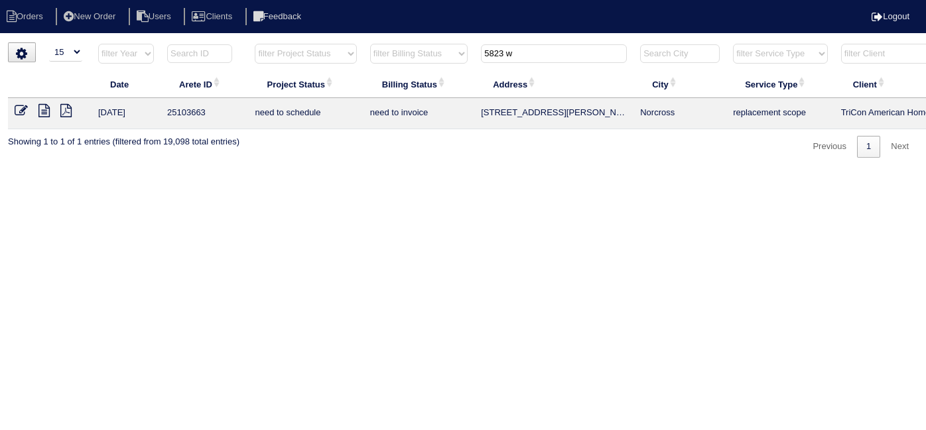
select select "15"
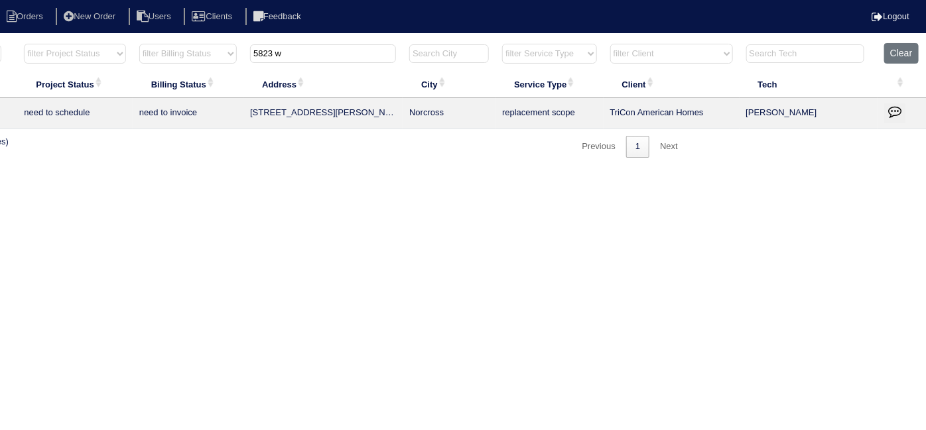
click at [898, 108] on icon "button" at bounding box center [894, 111] width 13 height 13
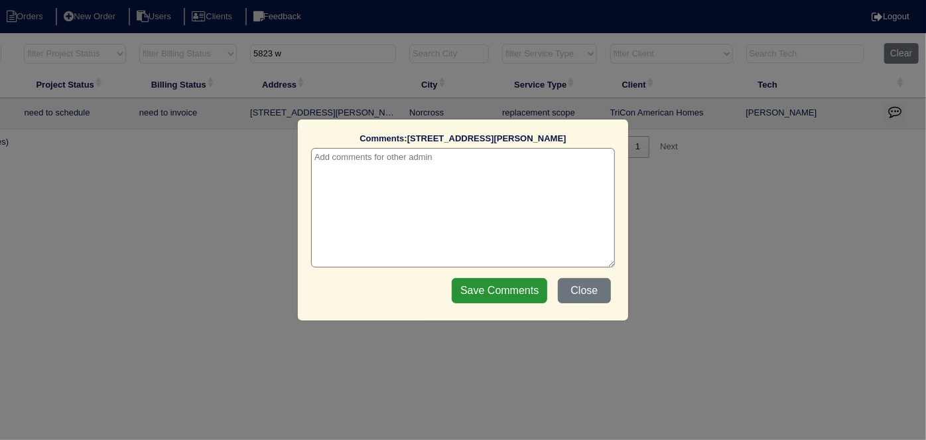
drag, startPoint x: 346, startPoint y: 164, endPoint x: 340, endPoint y: 160, distance: 7.2
click at [341, 161] on textarea at bounding box center [463, 207] width 304 height 119
paste textarea "Replacement / Duct cleaning"
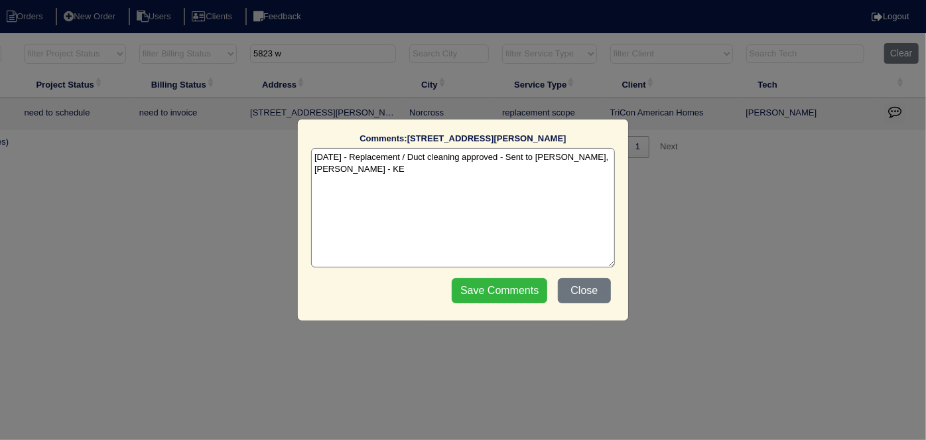
type textarea "[DATE] - Replacement / Duct cleaning approved - Sent to [PERSON_NAME], [PERSON_…"
click at [479, 279] on input "Save Comments" at bounding box center [499, 290] width 95 height 25
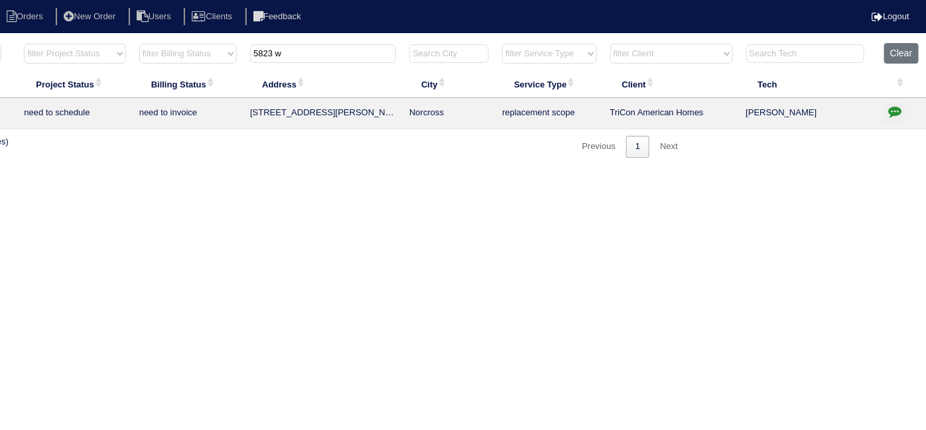
drag, startPoint x: 308, startPoint y: 59, endPoint x: 0, endPoint y: -1, distance: 313.6
click at [0, 0] on html "Orders New Order Users Clients Feedback Logout Orders New Order Users Clients M…" at bounding box center [232, 85] width 926 height 171
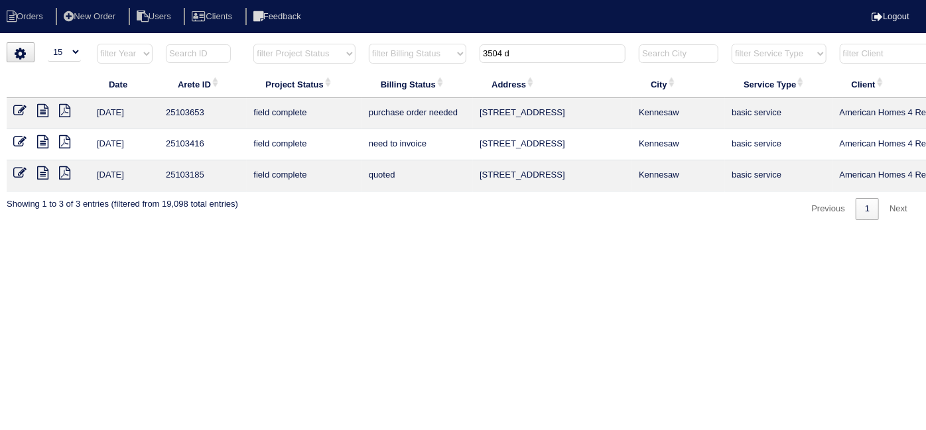
scroll to position [0, 0]
type input "3504 d"
click at [23, 109] on icon at bounding box center [21, 110] width 13 height 13
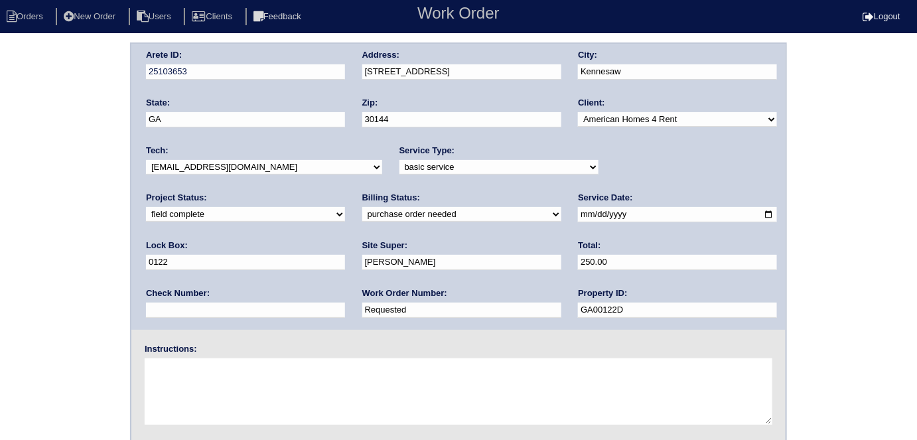
click at [362, 214] on select "need to quote quoted need to invoice invoiced paid warranty purchase order need…" at bounding box center [461, 214] width 199 height 15
select select "need to invoice"
click at [362, 207] on select "need to quote quoted need to invoice invoiced paid warranty purchase order need…" at bounding box center [461, 214] width 199 height 15
drag, startPoint x: 212, startPoint y: 318, endPoint x: 209, endPoint y: 312, distance: 6.8
click at [362, 312] on div "Work Order Number: Requested" at bounding box center [461, 305] width 199 height 37
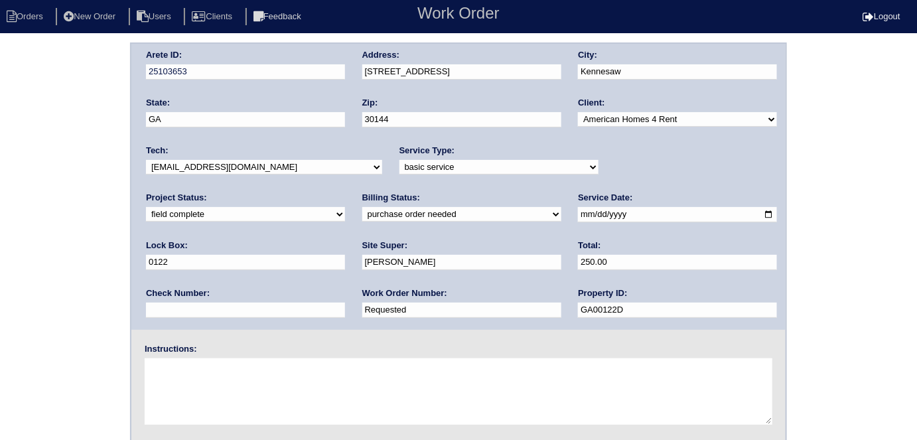
drag, startPoint x: 208, startPoint y: 310, endPoint x: 3, endPoint y: 281, distance: 207.0
click at [9, 284] on div "Arete ID: 25103653 Address: 3504 Donamire Way NW City: Kennesaw State: GA Zip: …" at bounding box center [458, 310] width 917 height 537
type input "1289977"
click at [64, 216] on div "Arete ID: 25103653 Address: 3504 Donamire Way NW City: Kennesaw State: GA Zip: …" at bounding box center [458, 310] width 917 height 537
click at [25, 317] on div "Arete ID: 25103653 Address: 3504 Donamire Way NW City: Kennesaw State: GA Zip: …" at bounding box center [458, 310] width 917 height 537
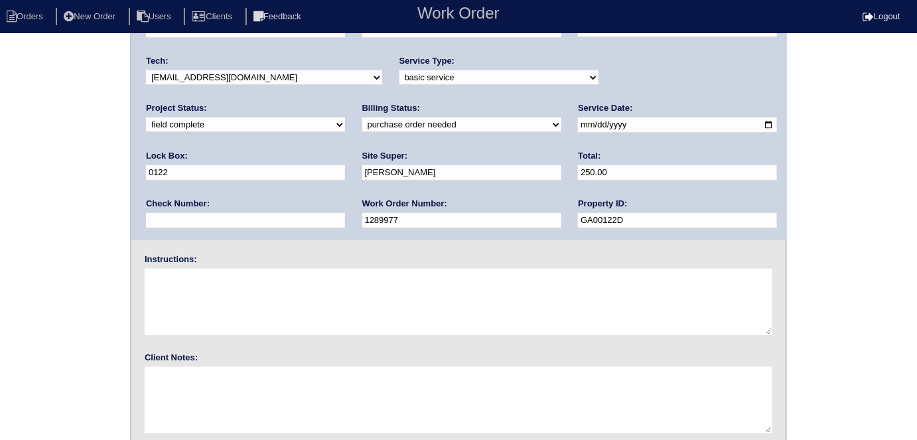
scroll to position [136, 0]
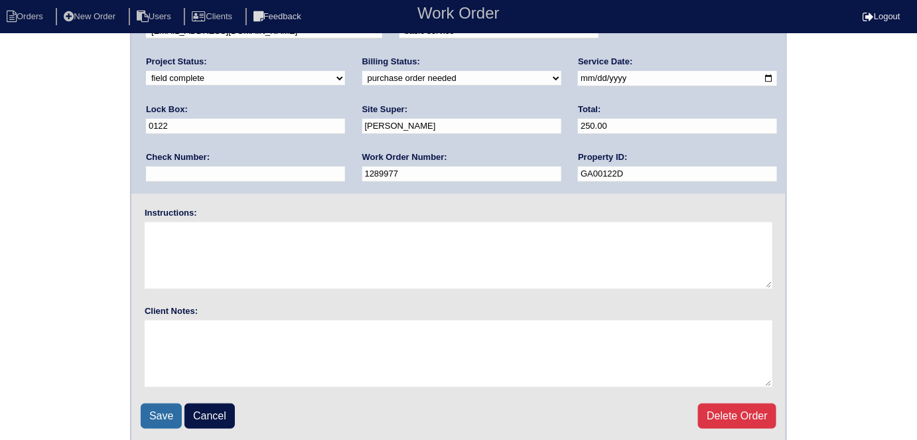
click at [148, 409] on input "Save" at bounding box center [161, 415] width 41 height 25
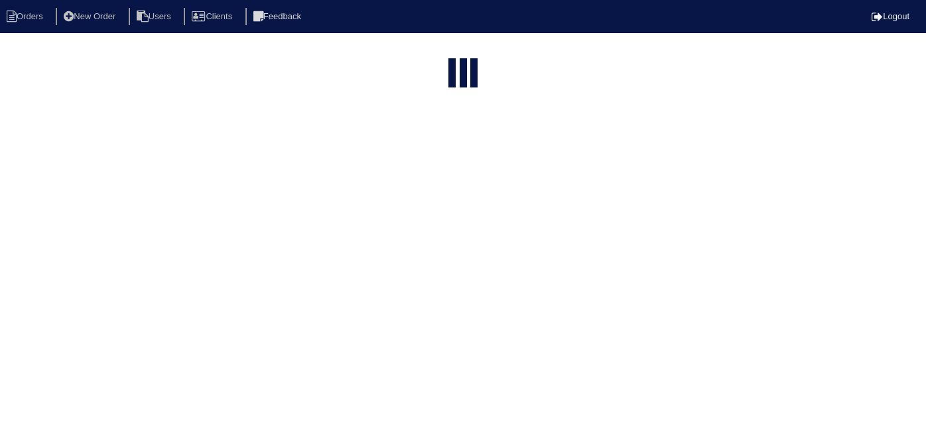
select select "15"
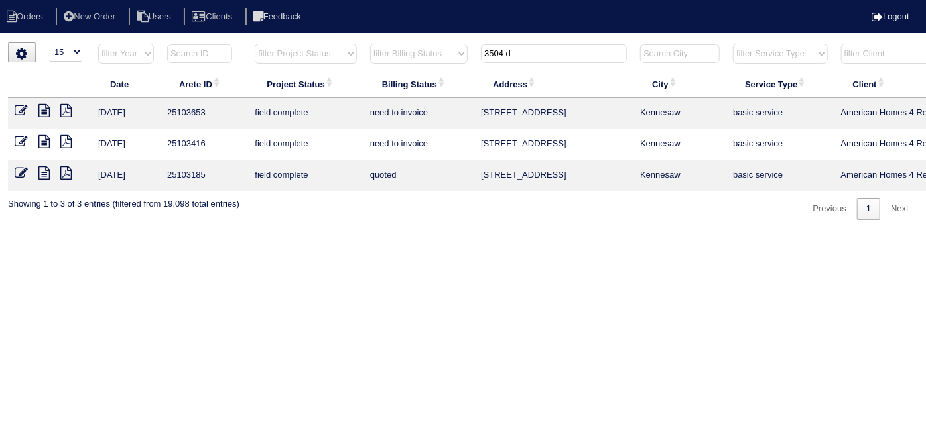
drag, startPoint x: 542, startPoint y: 52, endPoint x: 259, endPoint y: 44, distance: 283.3
click at [310, 43] on tr "filter Year -- Any Year -- 2025 2024 2023 2022 2021 2020 2019 filter Project St…" at bounding box center [582, 56] width 1149 height 27
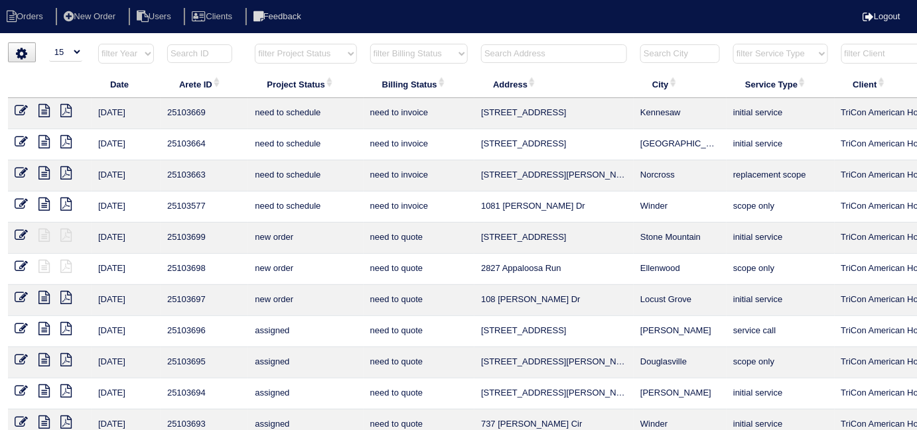
click at [511, 54] on input "text" at bounding box center [554, 53] width 146 height 19
click at [581, 48] on input "4812 ta" at bounding box center [554, 53] width 146 height 19
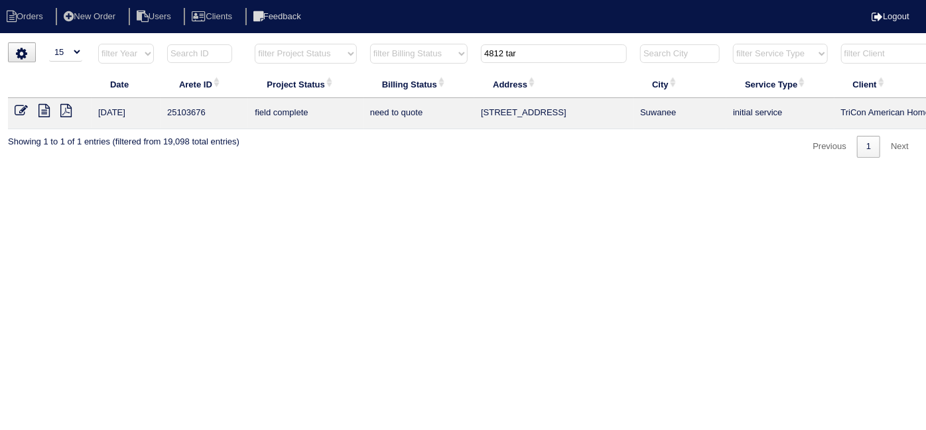
type input "4812 tar"
click at [46, 111] on icon at bounding box center [43, 110] width 11 height 13
click at [24, 112] on icon at bounding box center [21, 110] width 13 height 13
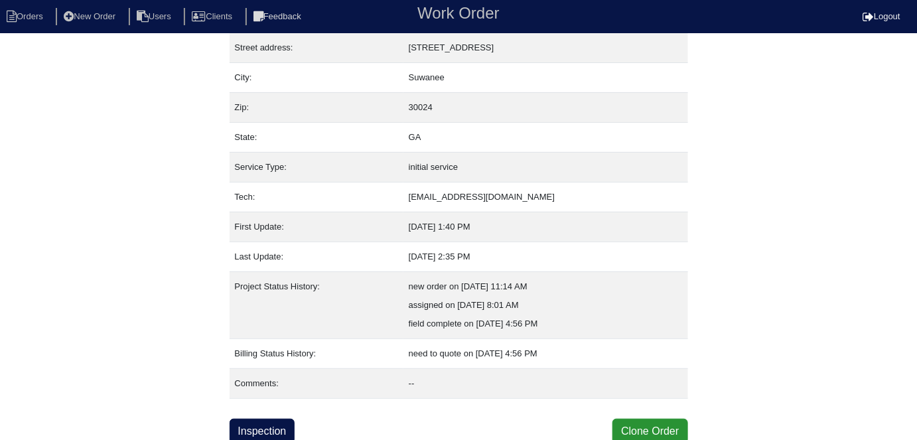
scroll to position [70, 0]
click at [274, 426] on link "Inspection" at bounding box center [262, 430] width 66 height 25
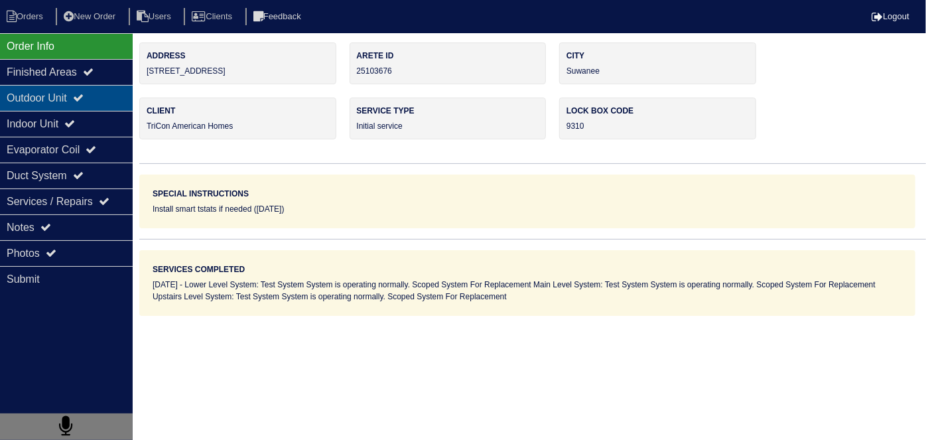
click at [73, 95] on div "Outdoor Unit" at bounding box center [66, 98] width 133 height 26
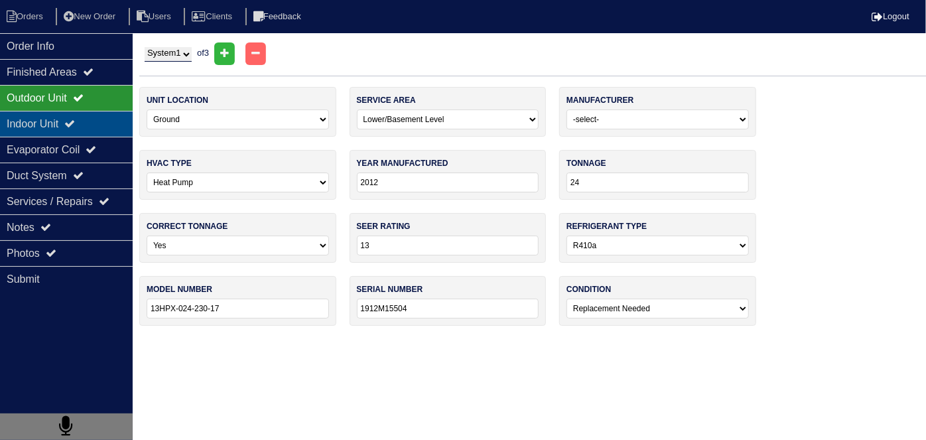
click at [70, 129] on div "Indoor Unit" at bounding box center [66, 124] width 133 height 26
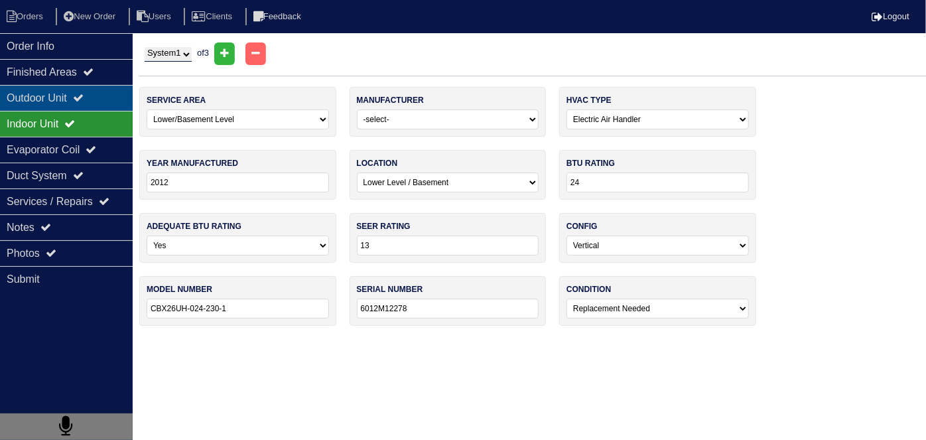
click at [76, 102] on div "Outdoor Unit" at bounding box center [66, 98] width 133 height 26
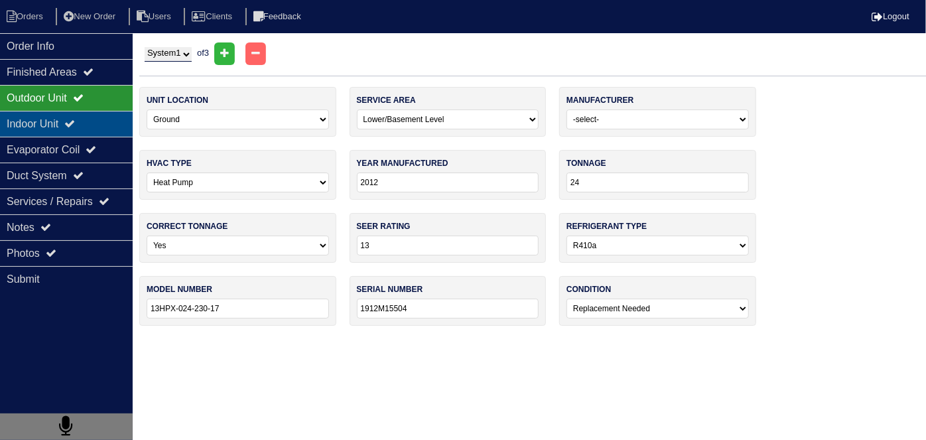
click at [64, 118] on div "Indoor Unit" at bounding box center [66, 124] width 133 height 26
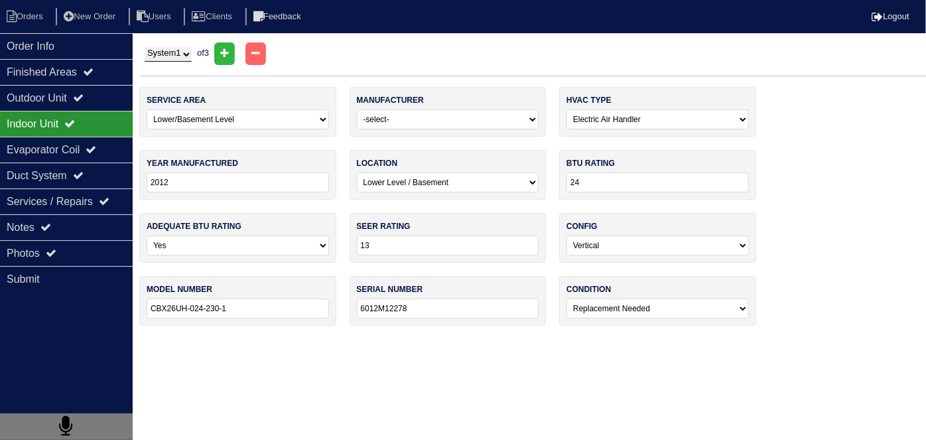
click at [170, 55] on select "System 1 System 2 System 3" at bounding box center [168, 54] width 47 height 15
select select "2"
click at [145, 47] on select "System 1 System 2 System 3" at bounding box center [168, 54] width 47 height 15
select select "0"
select select "Comfort Maker"
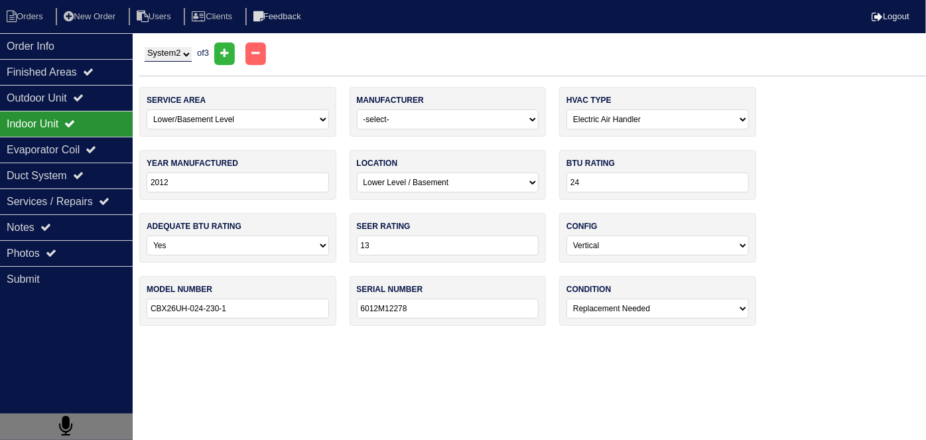
select select "0"
type input "2002"
type input "75"
type input "FBF075B1261"
type input "L0222 39638"
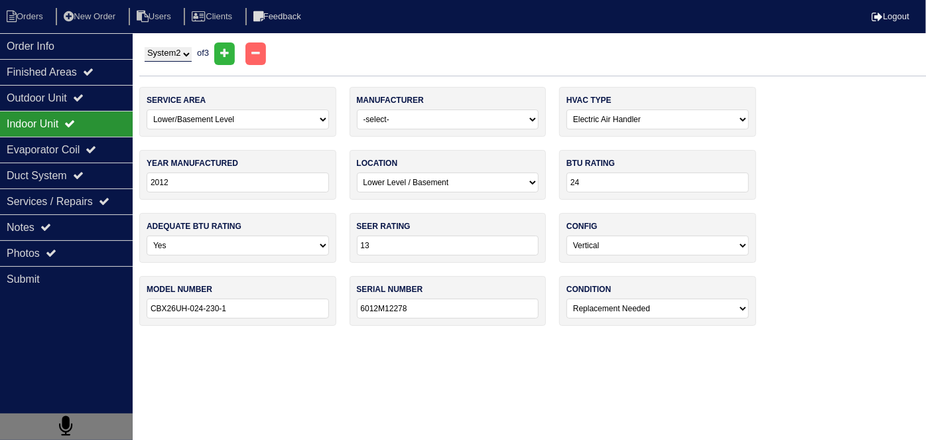
select select "0"
type input "2014"
type input "36"
type input "CX34-36A-6F-2"
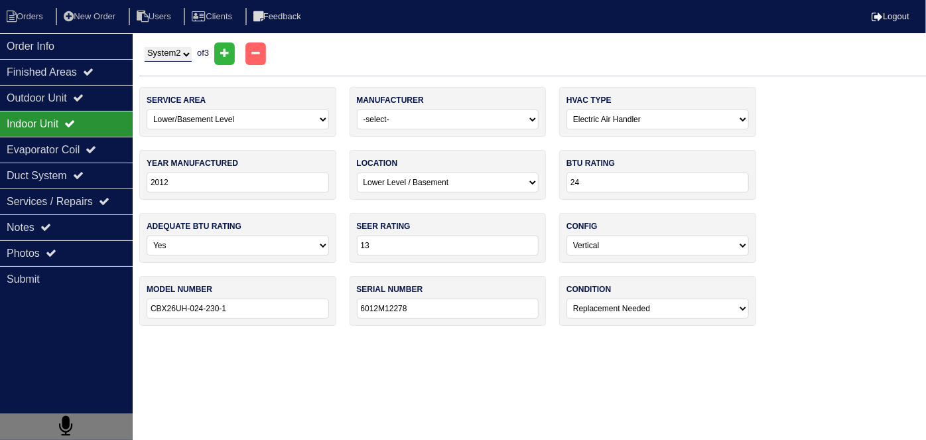
type input "6014A54681"
drag, startPoint x: 74, startPoint y: 156, endPoint x: 68, endPoint y: 147, distance: 10.9
click at [74, 156] on div "Evaporator Coil" at bounding box center [66, 150] width 133 height 26
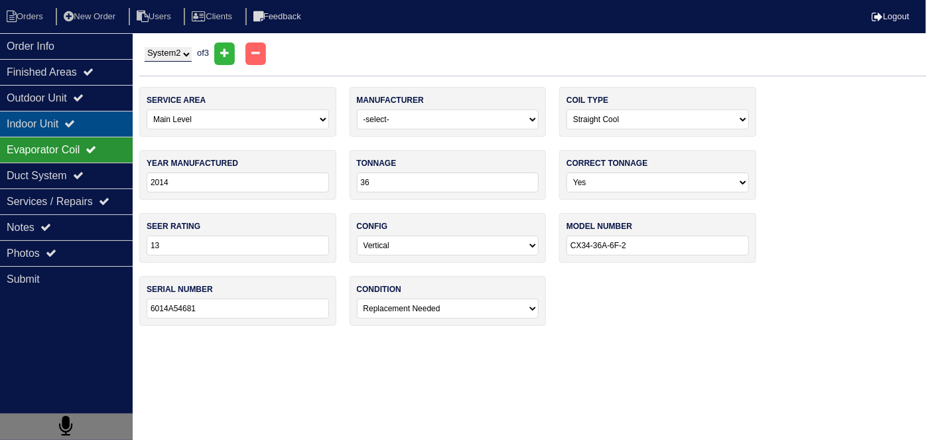
click at [59, 122] on div "Indoor Unit" at bounding box center [66, 124] width 133 height 26
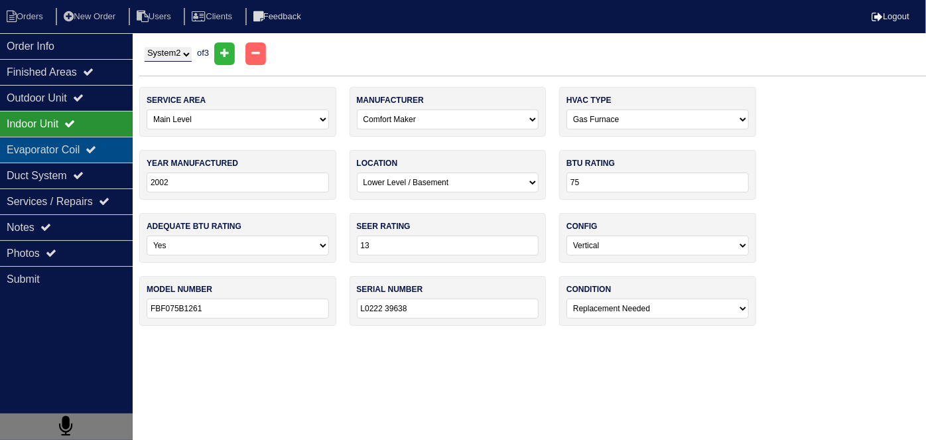
click at [56, 145] on div "Evaporator Coil" at bounding box center [66, 150] width 133 height 26
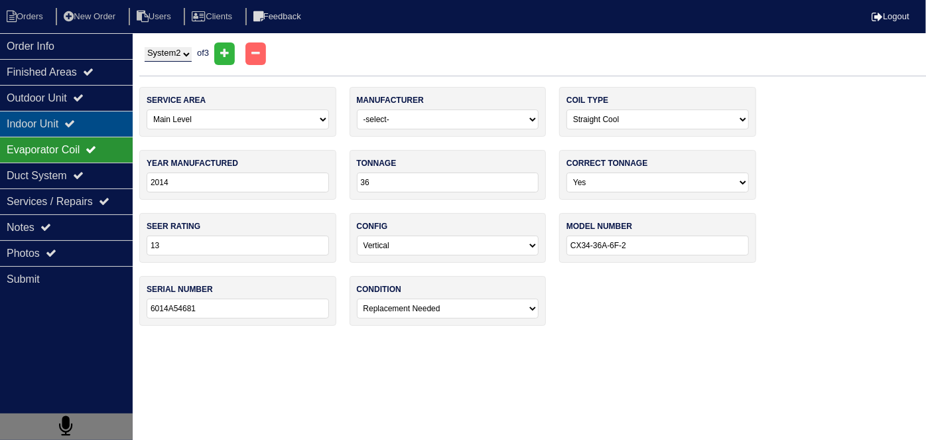
click at [56, 119] on div "Indoor Unit" at bounding box center [66, 124] width 133 height 26
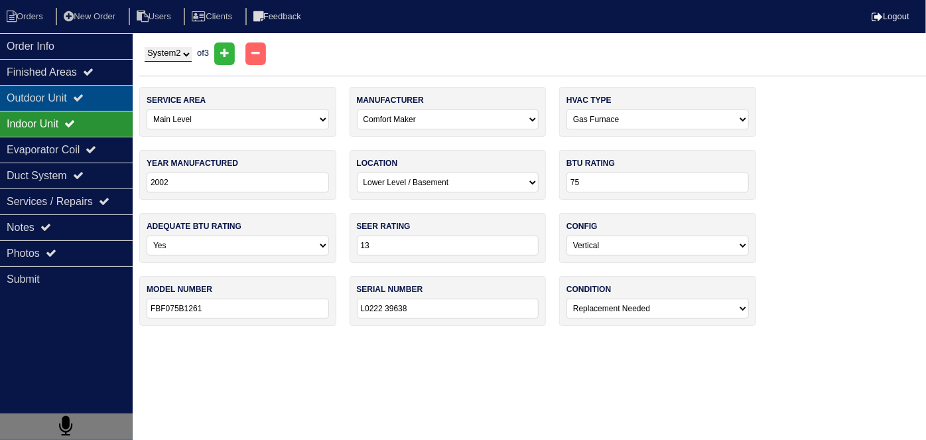
click at [56, 95] on div "Outdoor Unit" at bounding box center [66, 98] width 133 height 26
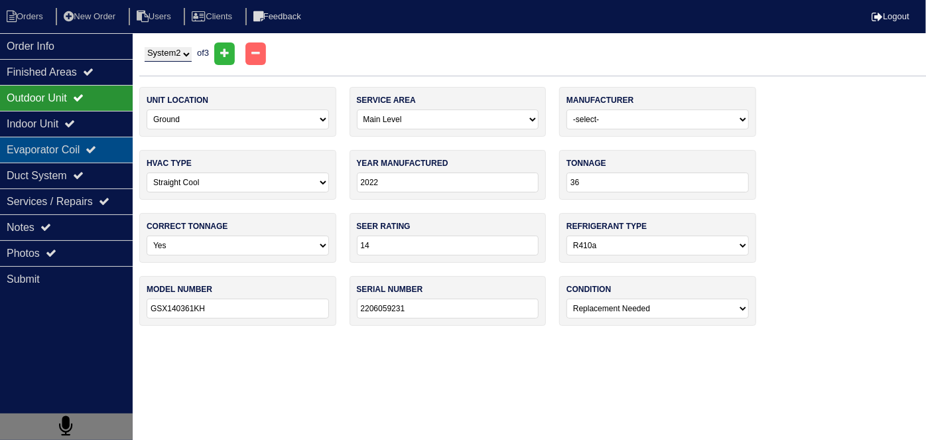
click at [56, 146] on div "Evaporator Coil" at bounding box center [66, 150] width 133 height 26
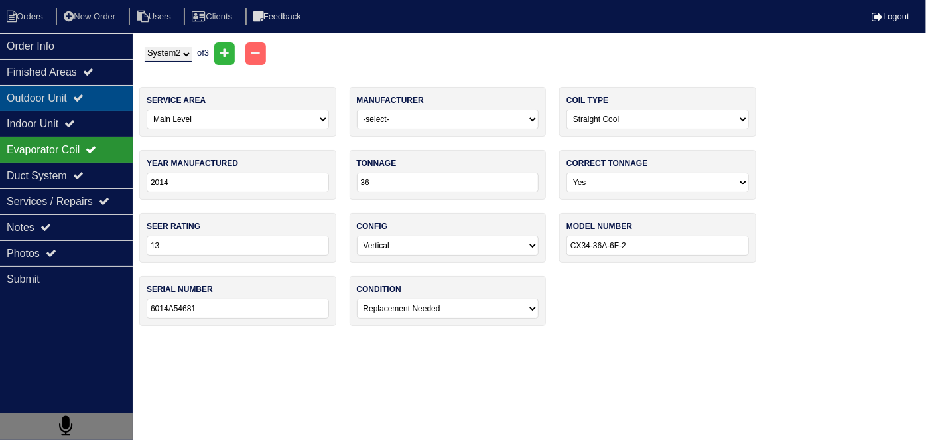
click at [56, 105] on div "Outdoor Unit" at bounding box center [66, 98] width 133 height 26
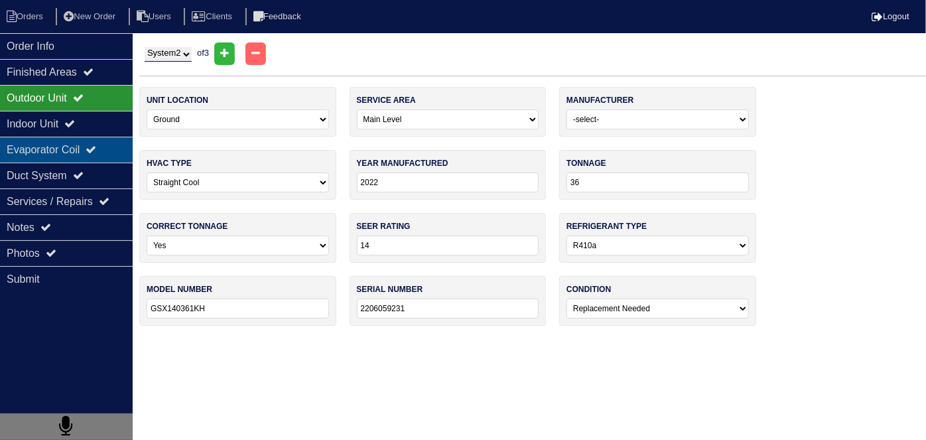
click at [51, 141] on div "Evaporator Coil" at bounding box center [66, 150] width 133 height 26
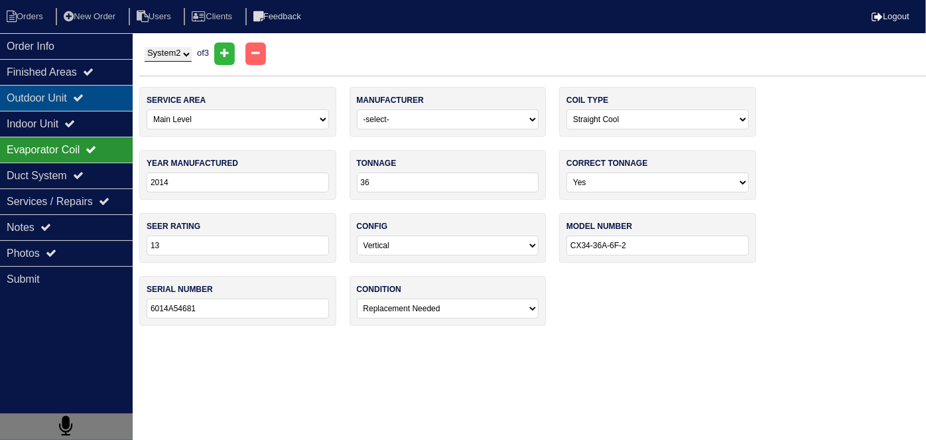
click at [28, 95] on div "Outdoor Unit" at bounding box center [66, 98] width 133 height 26
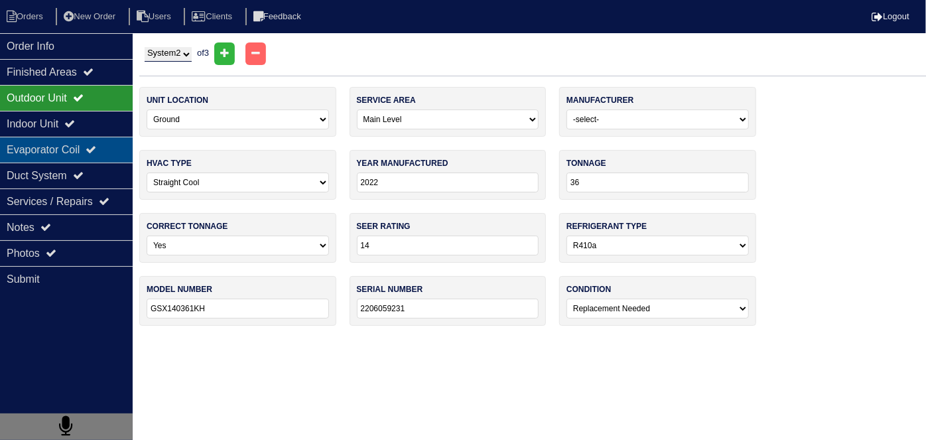
click at [25, 143] on div "Evaporator Coil" at bounding box center [66, 150] width 133 height 26
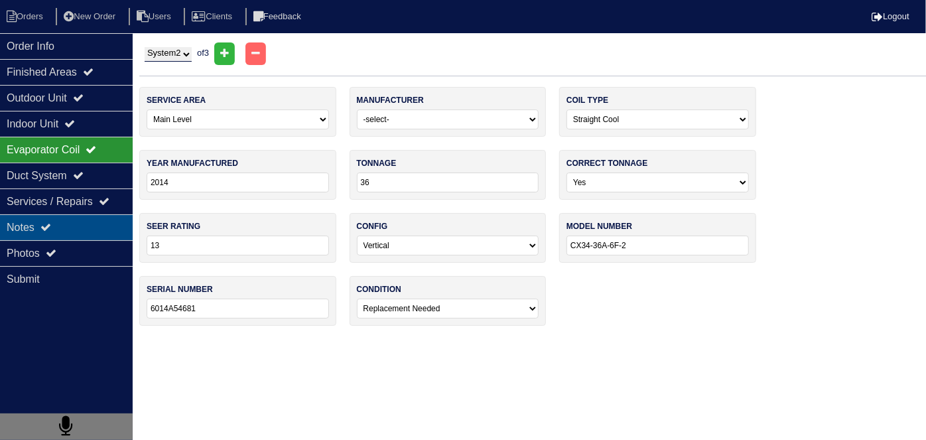
click at [50, 222] on icon at bounding box center [45, 227] width 11 height 11
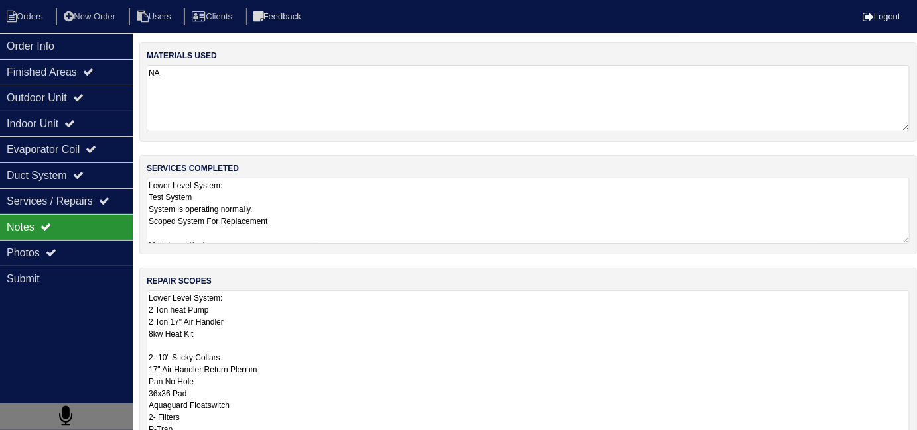
drag, startPoint x: 361, startPoint y: 304, endPoint x: 417, endPoint y: 316, distance: 57.1
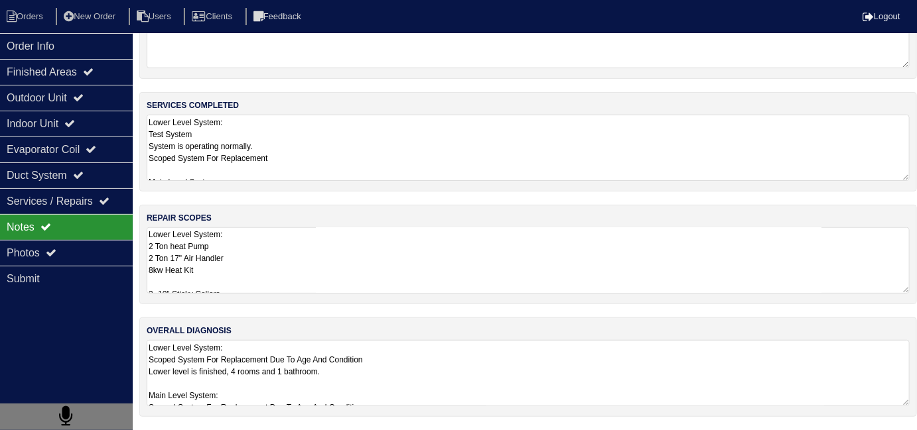
scroll to position [59, 0]
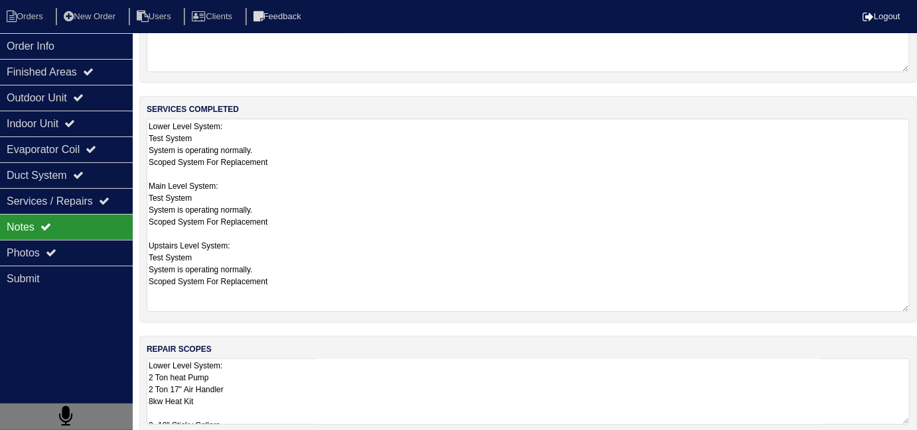
click at [332, 158] on textarea "Lower Level System: Test System System is operating normally. Scoped System For…" at bounding box center [528, 216] width 763 height 194
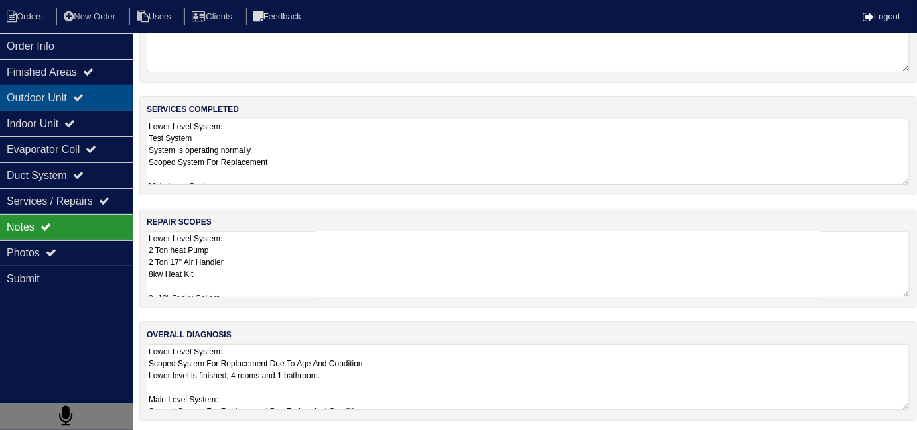
click at [34, 98] on div "Outdoor Unit" at bounding box center [66, 98] width 133 height 26
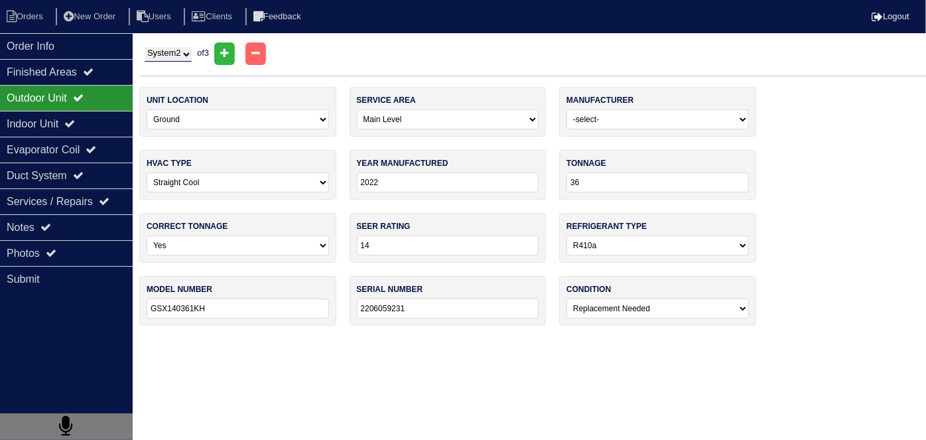
click at [145, 54] on select "System 1 System 2 System 3" at bounding box center [168, 54] width 47 height 15
select select "3"
click at [145, 47] on select "System 1 System 2 System 3" at bounding box center [168, 54] width 47 height 15
select select "1"
select select "Lennox"
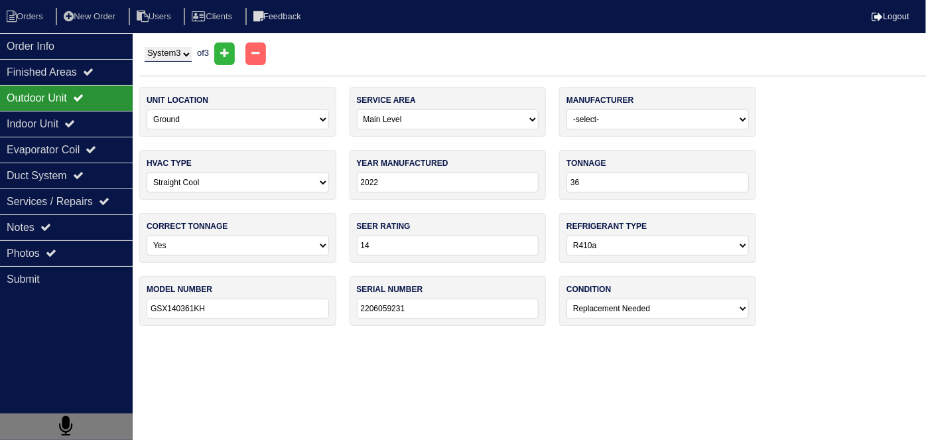
type input "2012"
type input "42"
select select "2"
type input "13"
type input "13ACX-042-230-15"
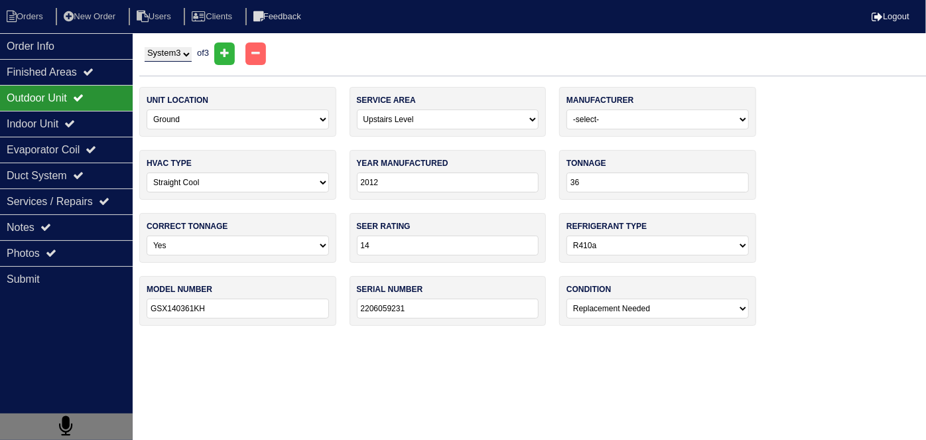
type input "1912808042"
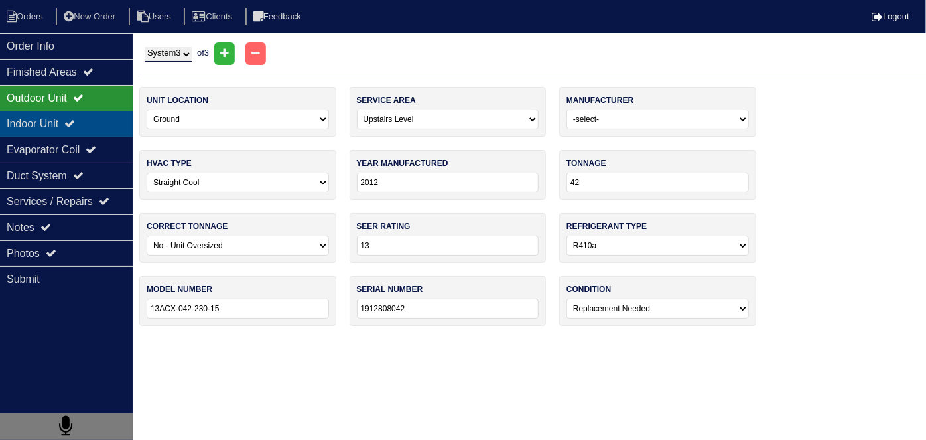
click at [66, 129] on div "Indoor Unit" at bounding box center [66, 124] width 133 height 26
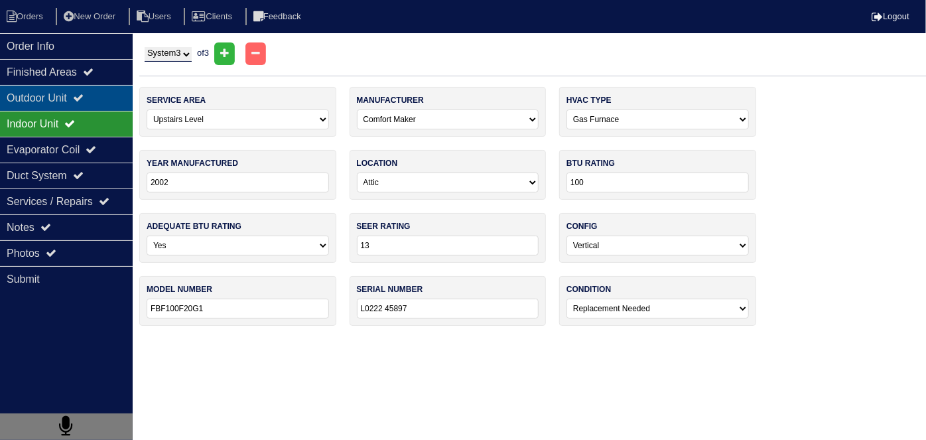
click at [56, 90] on div "Outdoor Unit" at bounding box center [66, 98] width 133 height 26
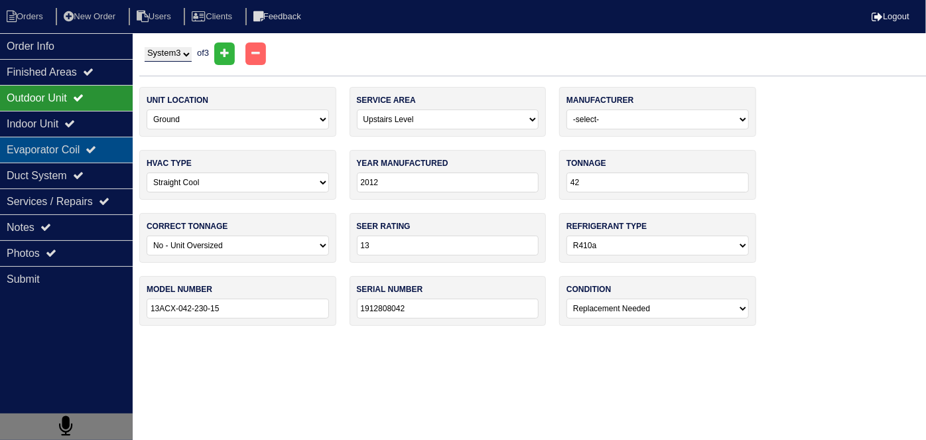
click at [56, 140] on div "Evaporator Coil" at bounding box center [66, 150] width 133 height 26
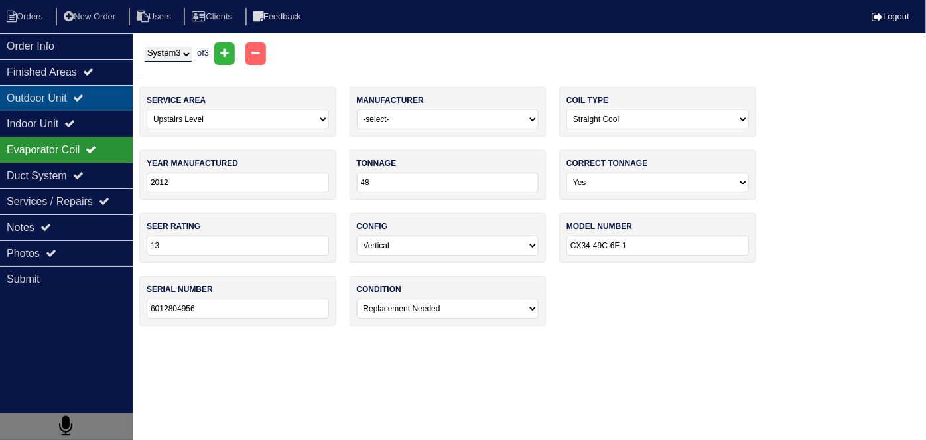
click at [46, 95] on div "Outdoor Unit" at bounding box center [66, 98] width 133 height 26
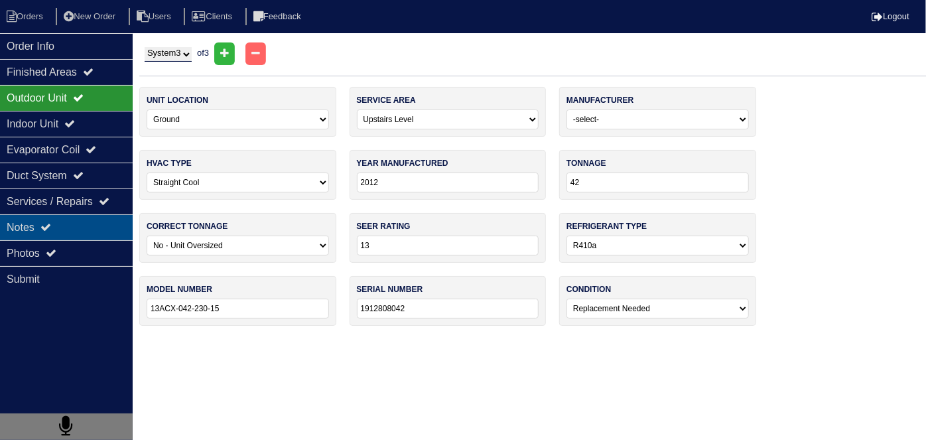
click at [44, 236] on div "Notes" at bounding box center [66, 227] width 133 height 26
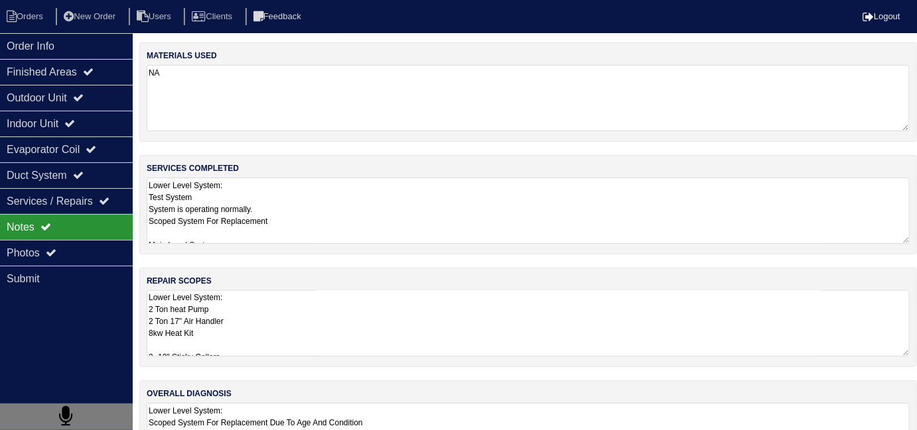
click at [336, 320] on textarea "Lower Level System: 2 Ton heat Pump 2 Ton 17" Air Handler 8kw Heat Kit 2- 10" S…" at bounding box center [528, 323] width 763 height 66
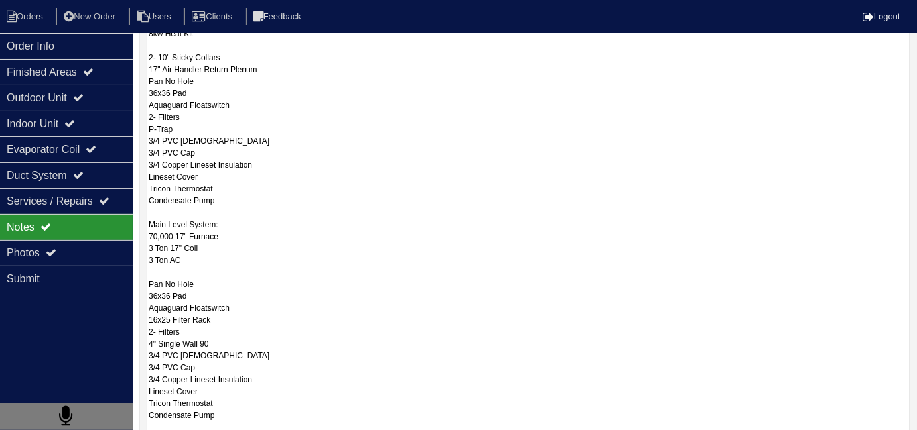
scroll to position [300, 0]
click at [105, 107] on div "Outdoor Unit" at bounding box center [66, 98] width 133 height 26
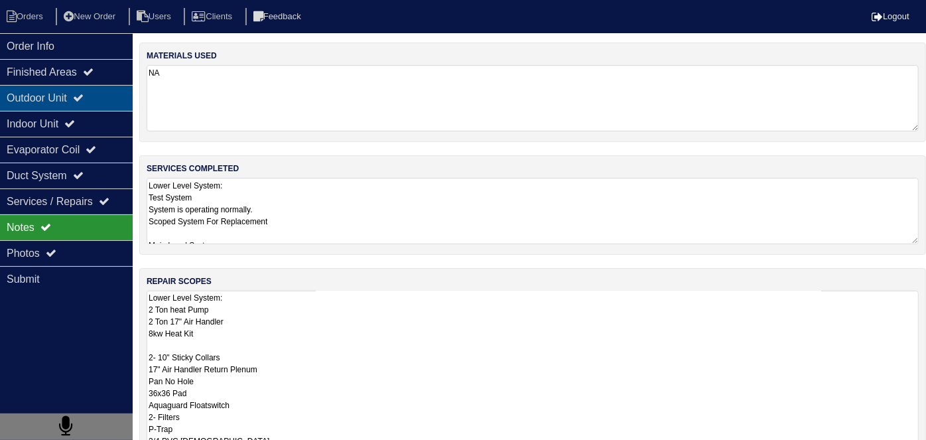
select select "3"
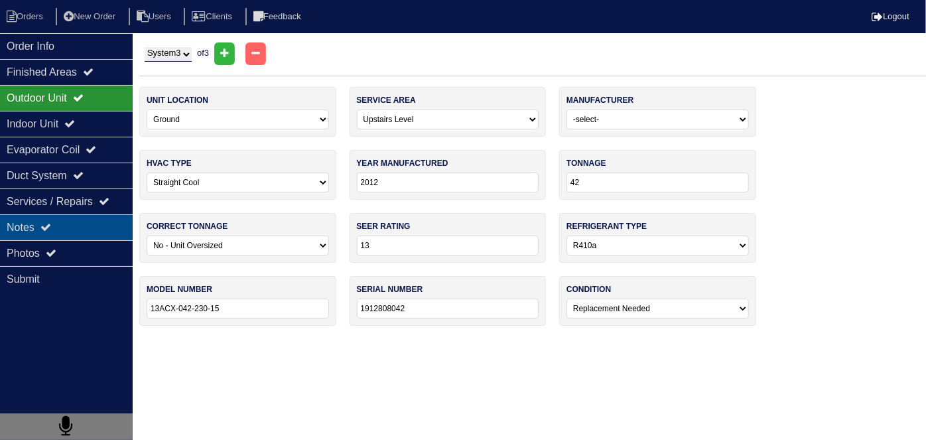
click at [93, 227] on div "Notes" at bounding box center [66, 227] width 133 height 26
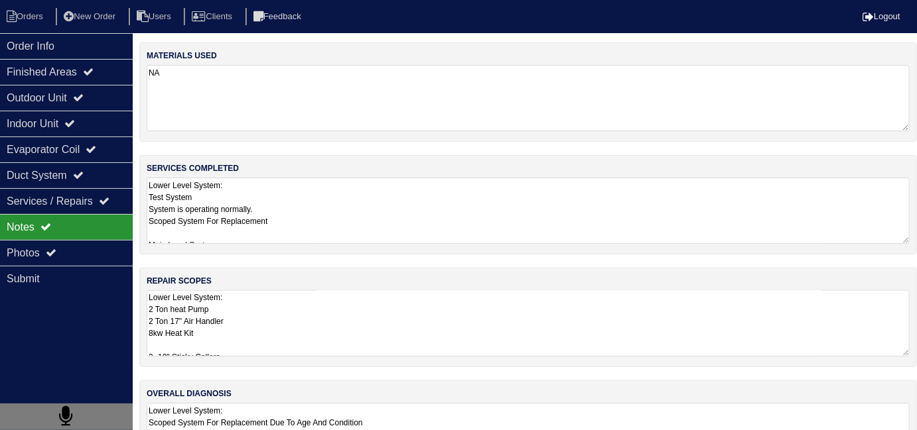
click at [405, 367] on div "materials used NA services completed Lower Level System: Test System System is …" at bounding box center [527, 267] width 777 height 451
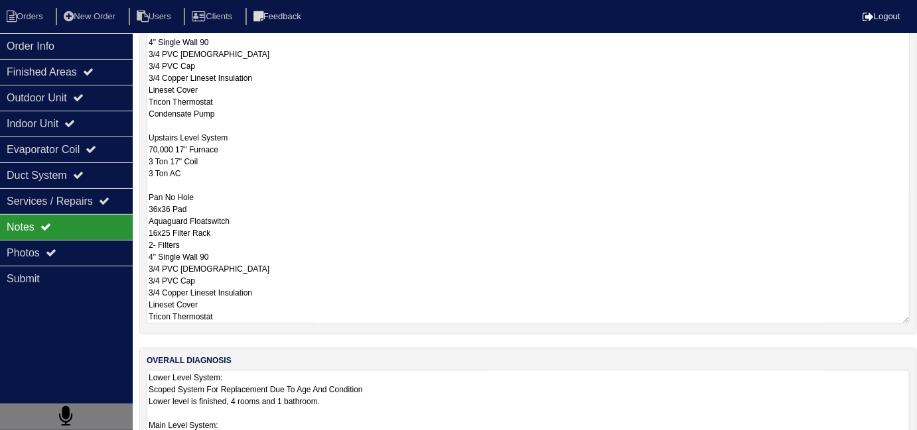
scroll to position [603, 0]
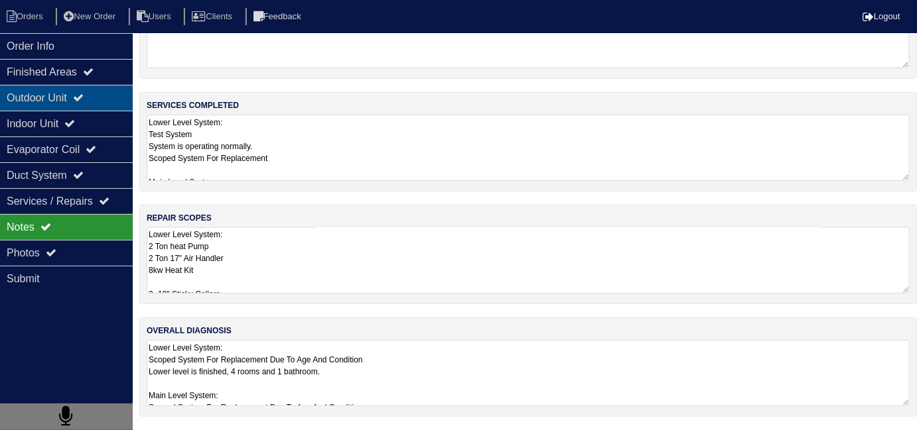
click at [107, 109] on div "Outdoor Unit" at bounding box center [66, 98] width 133 height 26
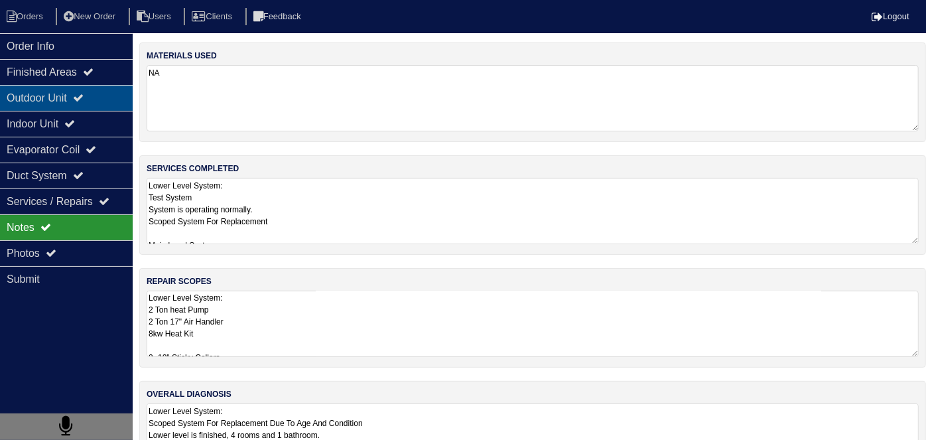
select select "3"
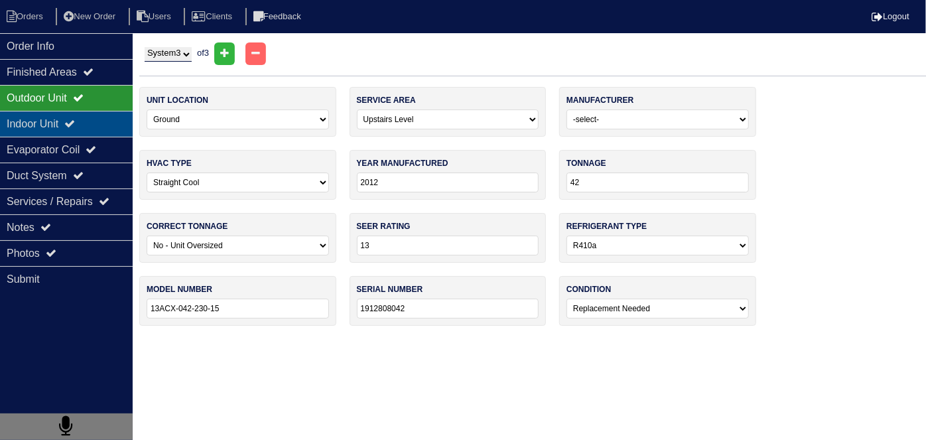
click at [38, 116] on div "Indoor Unit" at bounding box center [66, 124] width 133 height 26
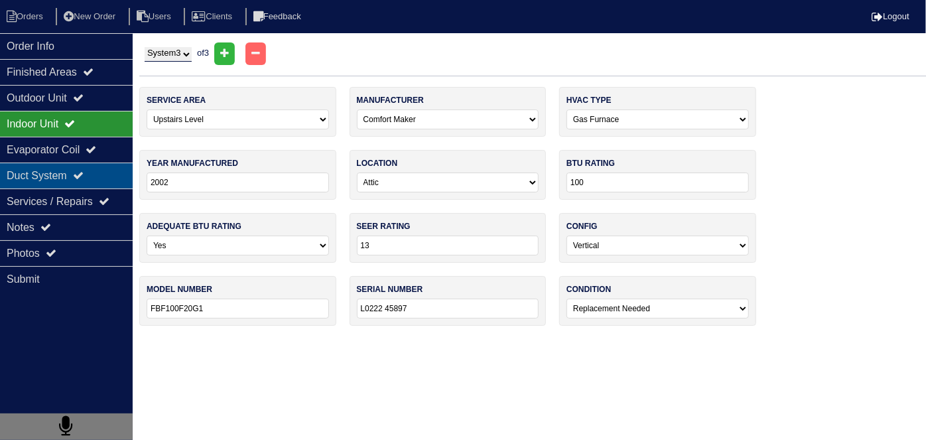
click at [44, 165] on div "Duct System" at bounding box center [66, 175] width 133 height 26
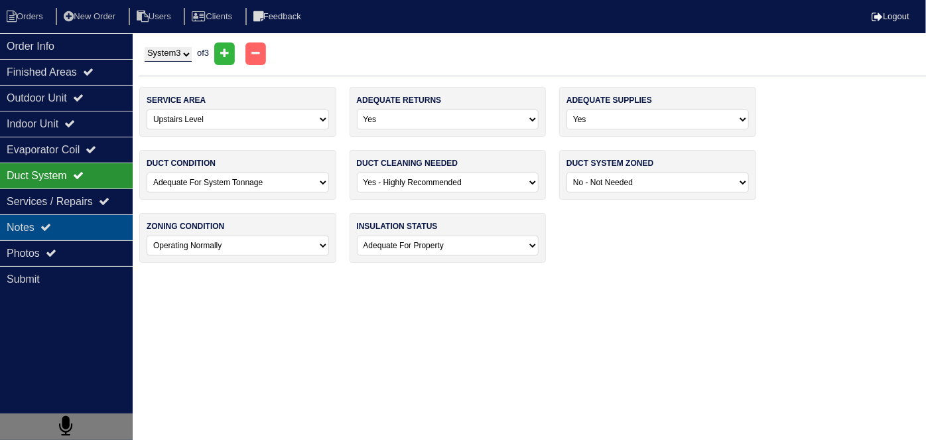
click at [46, 215] on div "Notes" at bounding box center [66, 227] width 133 height 26
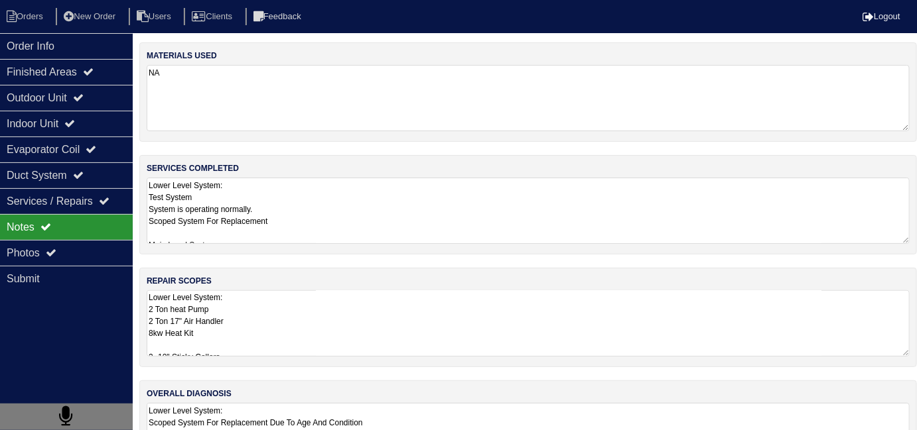
click at [399, 308] on textarea "Lower Level System: 2 Ton heat Pump 2 Ton 17" Air Handler 8kw Heat Kit 2- 10" S…" at bounding box center [528, 323] width 763 height 66
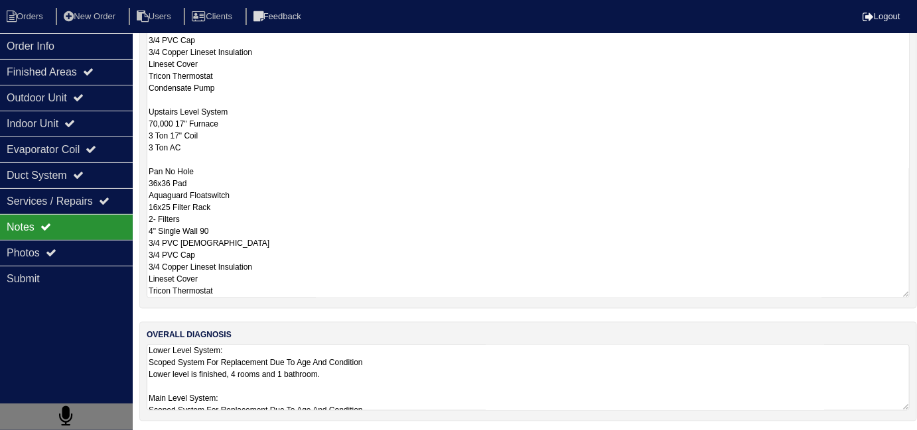
scroll to position [59, 0]
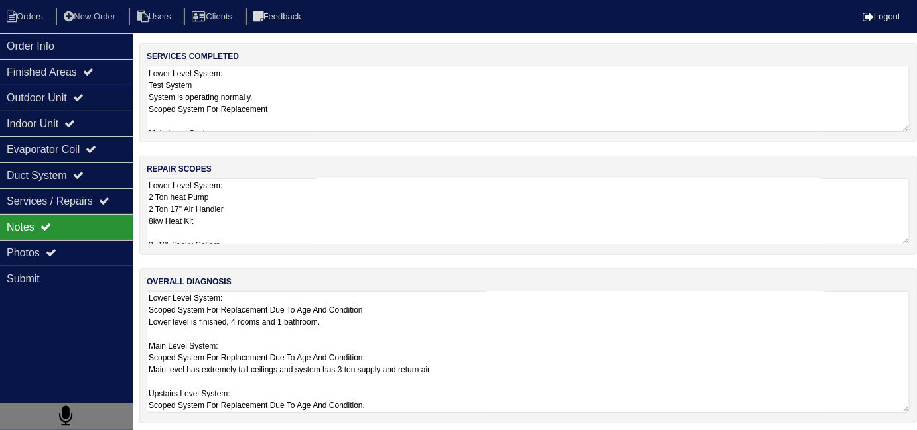
scroll to position [115, 0]
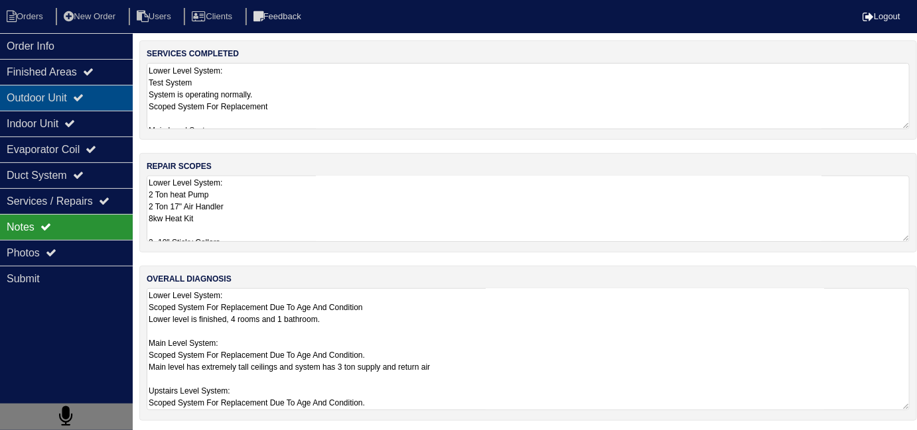
click at [62, 103] on div "Outdoor Unit" at bounding box center [66, 98] width 133 height 26
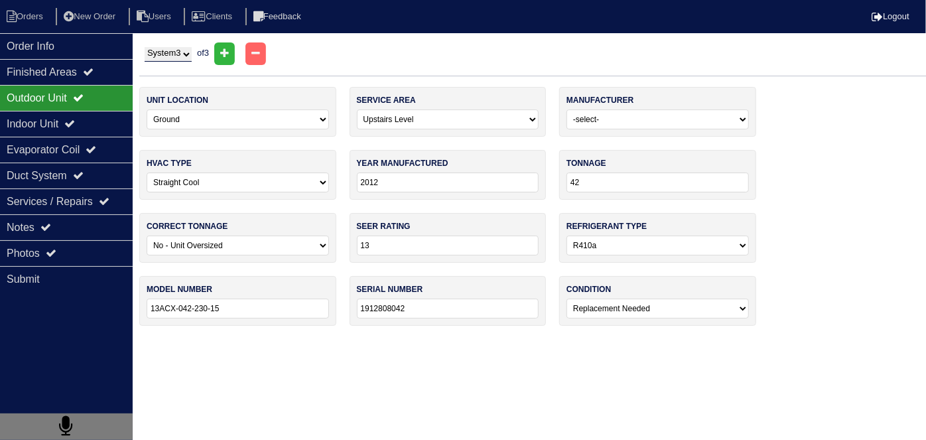
click at [180, 50] on select "System 1 System 2 System 3" at bounding box center [168, 54] width 47 height 15
select select "2"
click at [145, 47] on select "System 1 System 2 System 3" at bounding box center [168, 54] width 47 height 15
select select "0"
select select "Goodman"
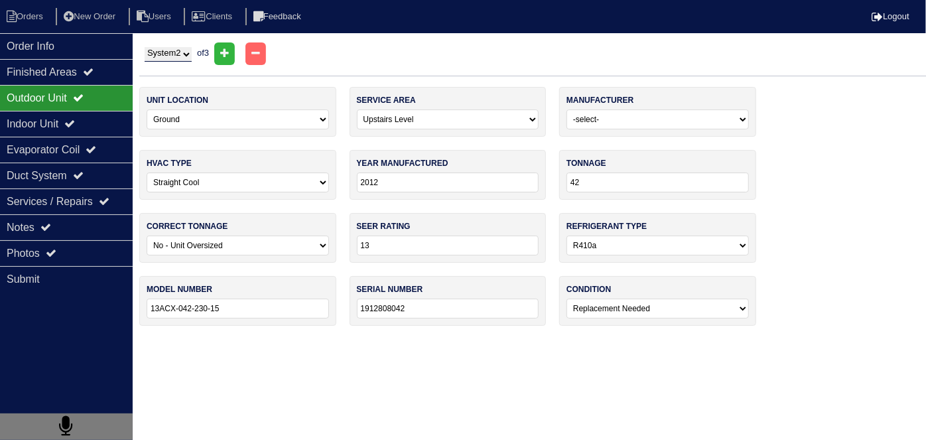
type input "2022"
type input "36"
select select "0"
type input "14"
type input "GSX140361ΚΗ"
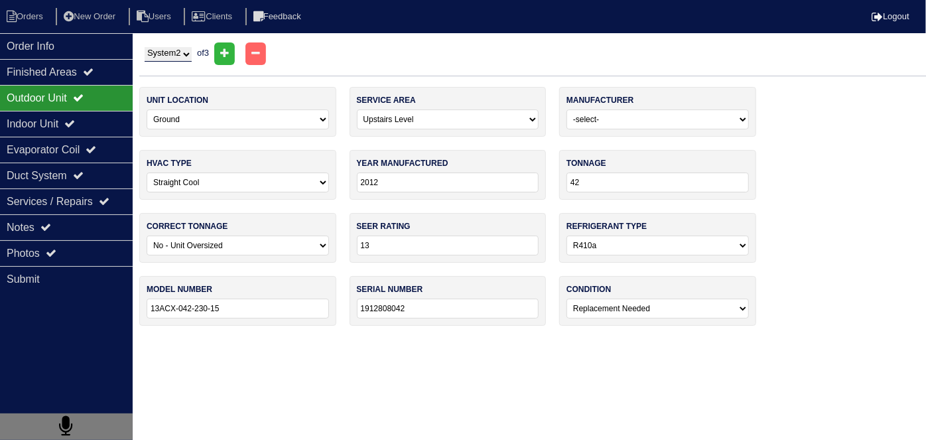
type input "2206059231"
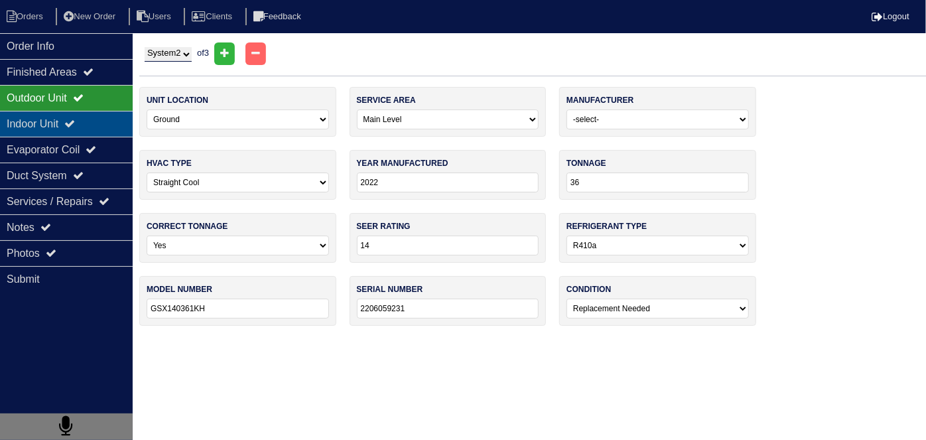
click at [69, 116] on div "Indoor Unit" at bounding box center [66, 124] width 133 height 26
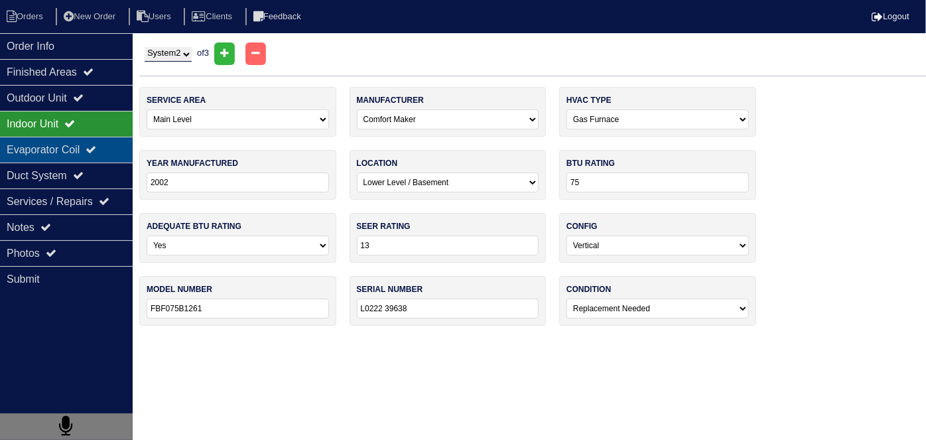
click at [72, 143] on div "Evaporator Coil" at bounding box center [66, 150] width 133 height 26
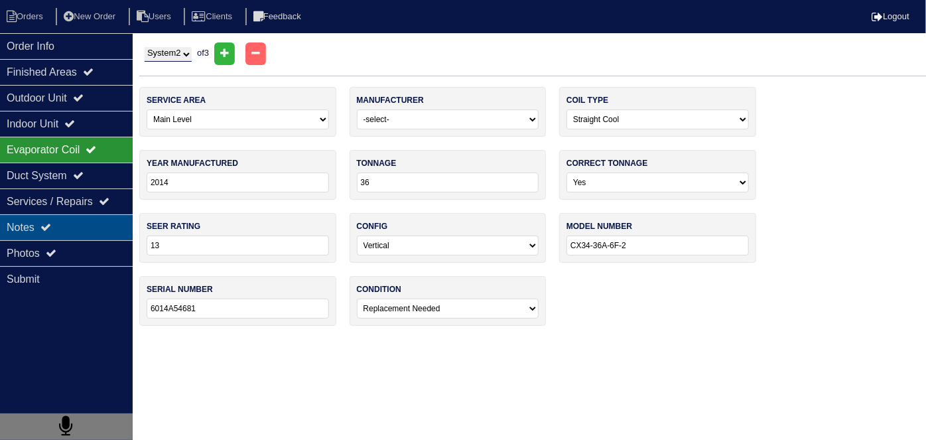
click at [69, 217] on div "Notes" at bounding box center [66, 227] width 133 height 26
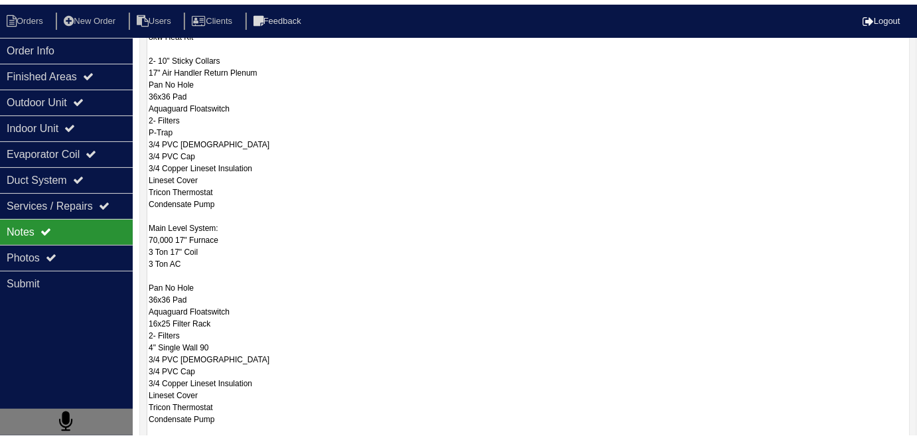
scroll to position [59, 0]
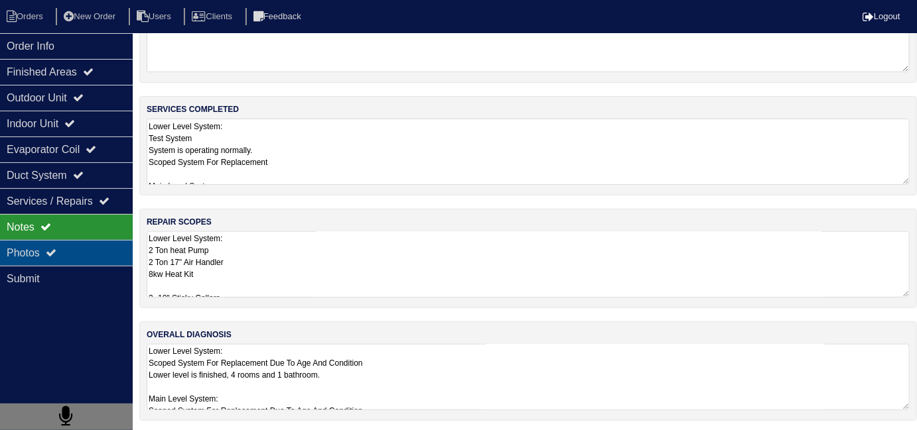
drag, startPoint x: 22, startPoint y: 238, endPoint x: 58, endPoint y: 261, distance: 43.2
click at [23, 240] on div "Photos" at bounding box center [66, 253] width 133 height 26
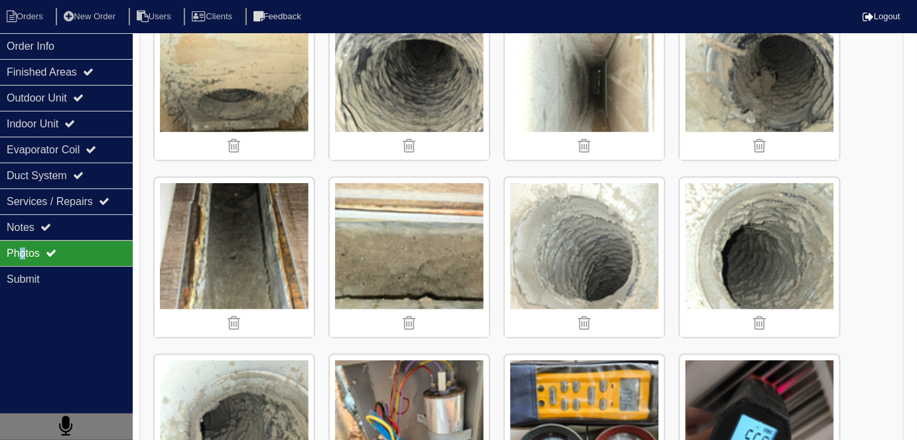
scroll to position [247, 0]
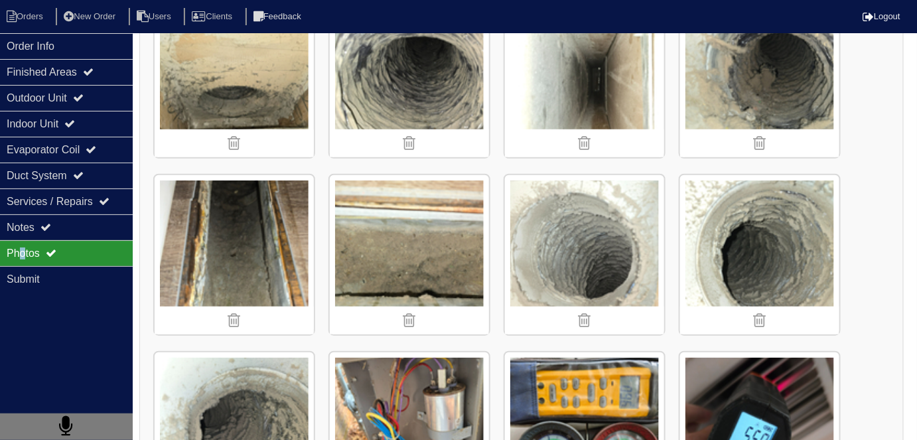
scroll to position [70, 0]
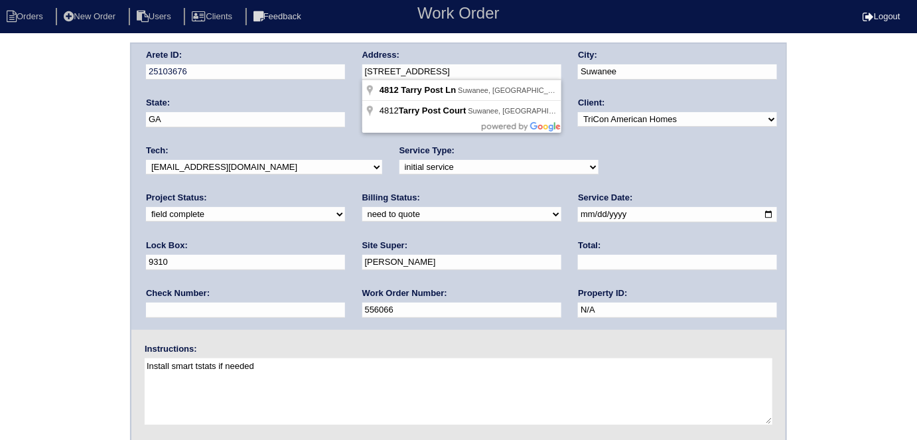
drag, startPoint x: 472, startPoint y: 78, endPoint x: 357, endPoint y: 70, distance: 115.7
click at [357, 70] on div "Arete ID: 25103676 Address: [STREET_ADDRESS] City: [GEOGRAPHIC_DATA] State: [GE…" at bounding box center [458, 187] width 654 height 286
click at [578, 257] on input "text" at bounding box center [677, 262] width 199 height 15
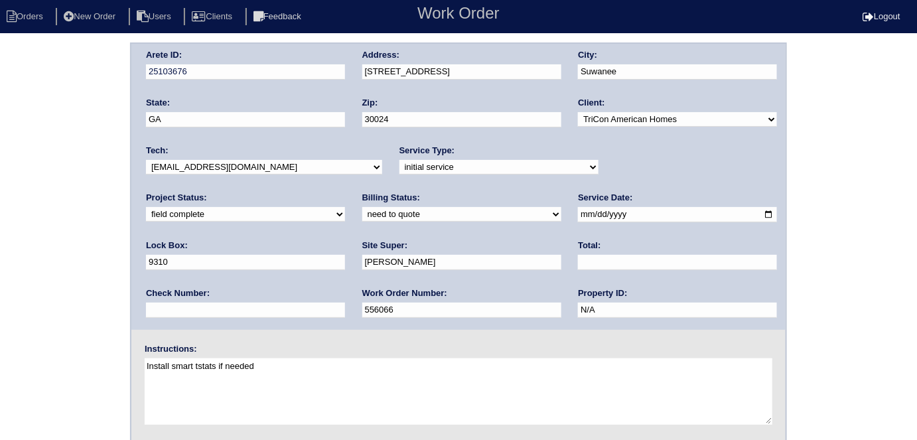
click at [578, 267] on input "text" at bounding box center [677, 262] width 199 height 15
type input "16568.00"
click at [362, 218] on select "need to quote quoted need to invoice invoiced paid warranty purchase order need…" at bounding box center [461, 214] width 199 height 15
select select "quoted"
click at [362, 207] on select "need to quote quoted need to invoice invoiced paid warranty purchase order need…" at bounding box center [461, 214] width 199 height 15
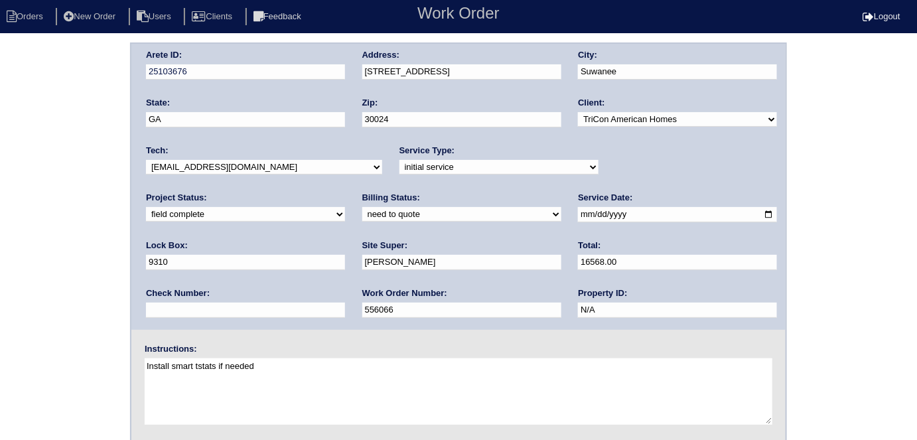
click at [79, 239] on div "Arete ID: 25103676 Address: [STREET_ADDRESS] City: [GEOGRAPHIC_DATA] State: [GE…" at bounding box center [458, 310] width 917 height 537
click at [54, 249] on div "Arete ID: 25103676 Address: [STREET_ADDRESS] City: [GEOGRAPHIC_DATA] State: [GE…" at bounding box center [458, 310] width 917 height 537
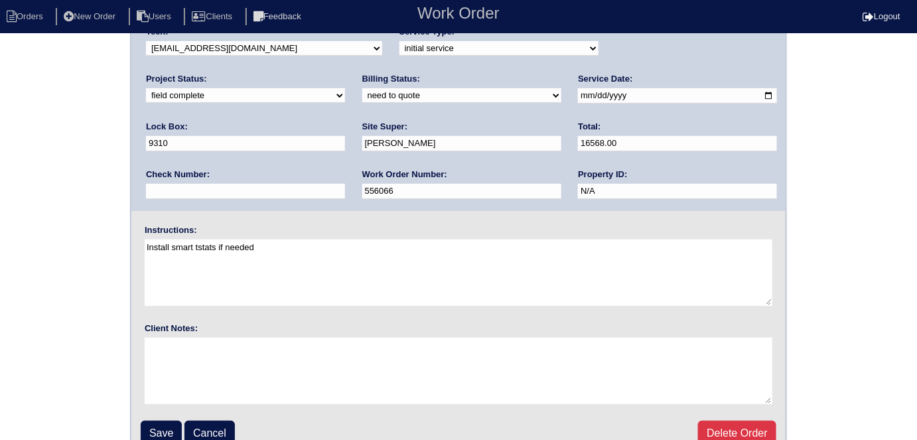
scroll to position [120, 0]
click at [170, 428] on input "Save" at bounding box center [161, 431] width 41 height 25
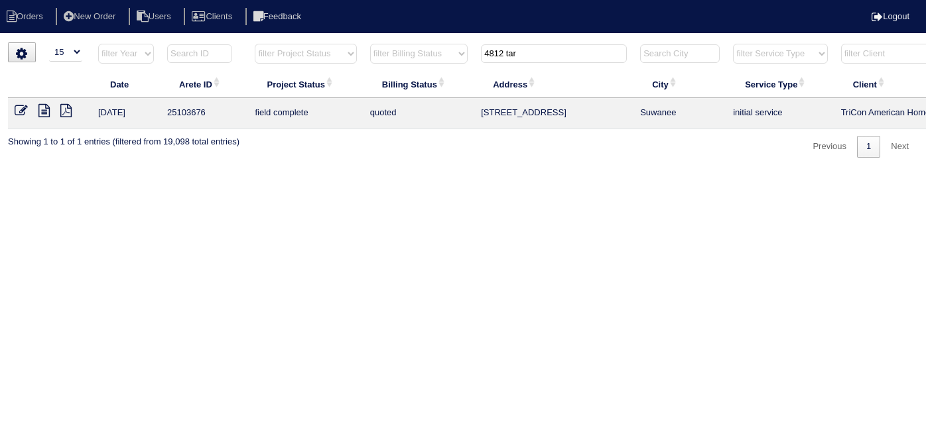
select select "15"
drag, startPoint x: 558, startPoint y: 52, endPoint x: 383, endPoint y: 35, distance: 175.9
click at [383, 35] on html "Orders New Order Users Clients Feedback Logout Orders New Order Users Clients M…" at bounding box center [463, 85] width 926 height 171
type input "409 w"
click at [23, 111] on icon at bounding box center [21, 110] width 13 height 13
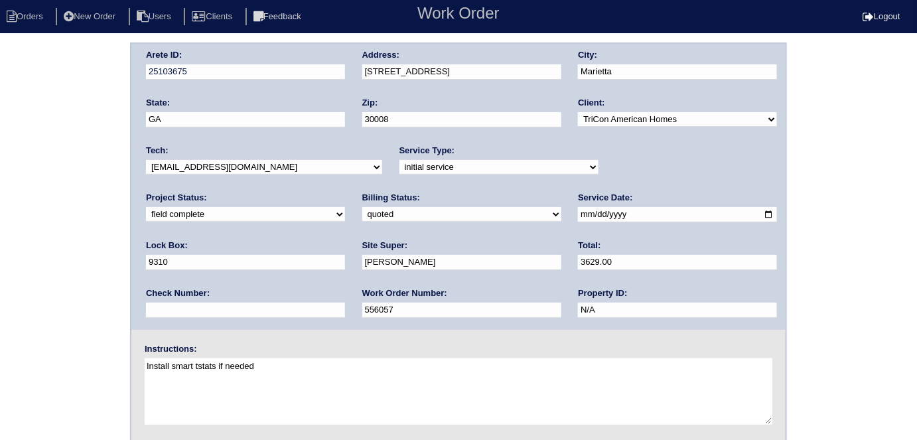
click at [362, 215] on select "need to quote quoted need to invoice invoiced paid warranty purchase order need…" at bounding box center [461, 214] width 199 height 15
select select "need to invoice"
click at [362, 207] on select "need to quote quoted need to invoice invoiced paid warranty purchase order need…" at bounding box center [461, 214] width 199 height 15
click at [345, 207] on select "new order assigned in progress field complete need to schedule admin review arc…" at bounding box center [245, 214] width 199 height 15
select select "need to schedule"
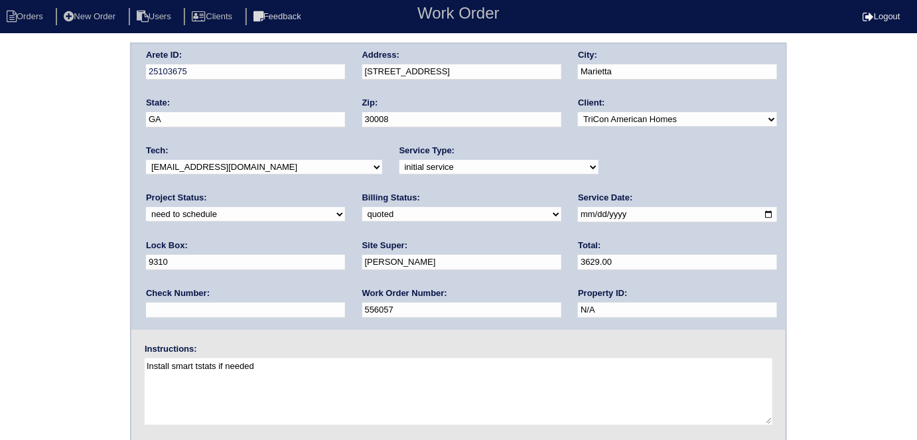
click at [345, 207] on select "new order assigned in progress field complete need to schedule admin review arc…" at bounding box center [245, 214] width 199 height 15
click at [578, 216] on input "[DATE]" at bounding box center [677, 214] width 199 height 15
type input "[DATE]"
click at [0, 300] on div "Arete ID: 25103675 Address: [STREET_ADDRESS] City: [GEOGRAPHIC_DATA] State: [GE…" at bounding box center [458, 310] width 917 height 537
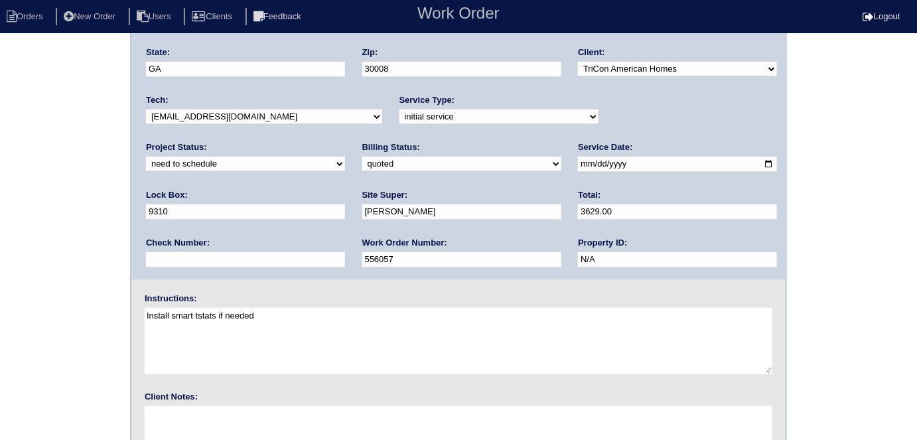
scroll to position [136, 0]
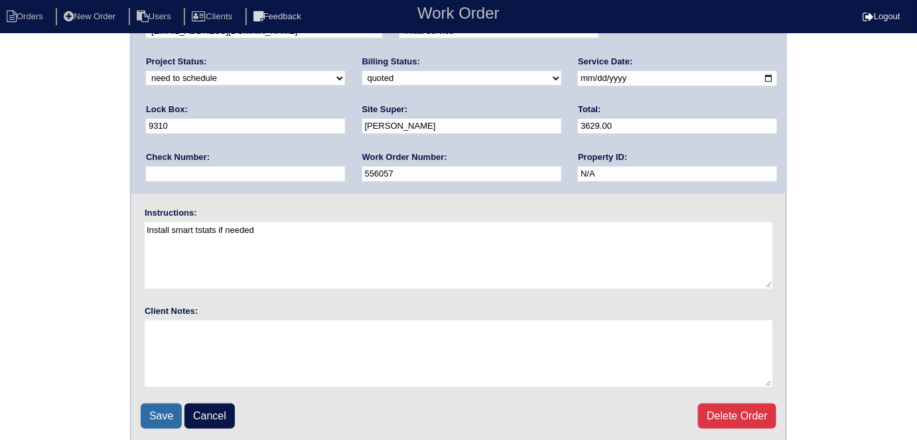
click at [160, 414] on input "Save" at bounding box center [161, 415] width 41 height 25
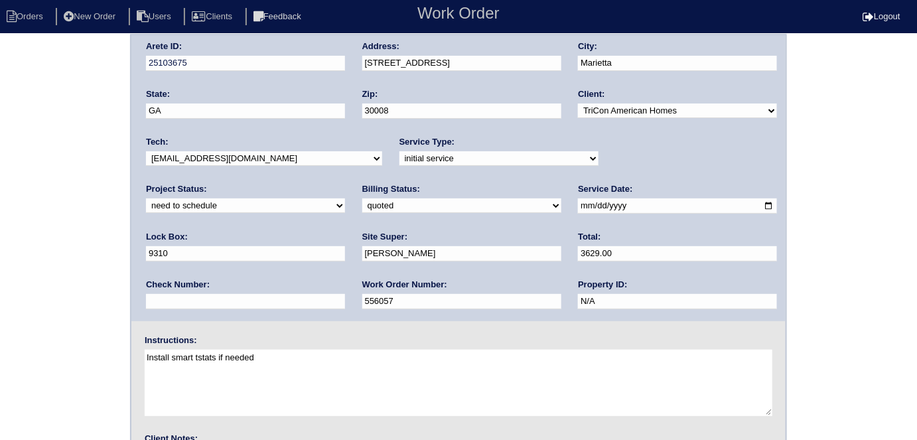
scroll to position [0, 0]
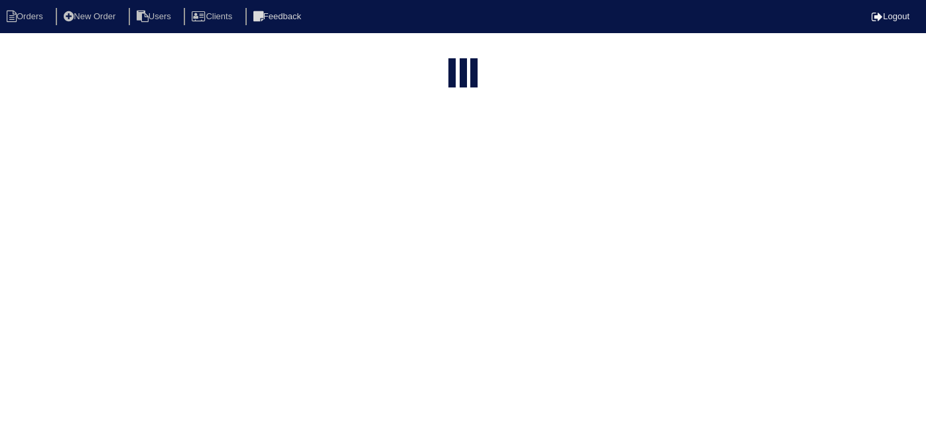
select select "15"
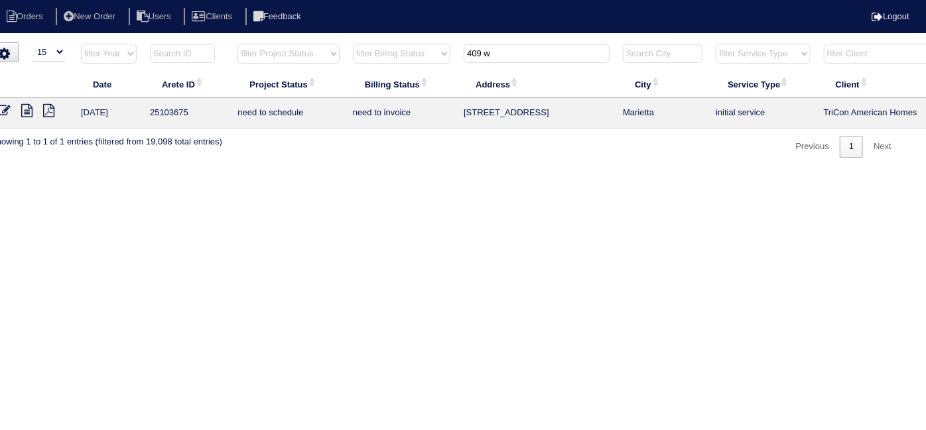
scroll to position [0, 231]
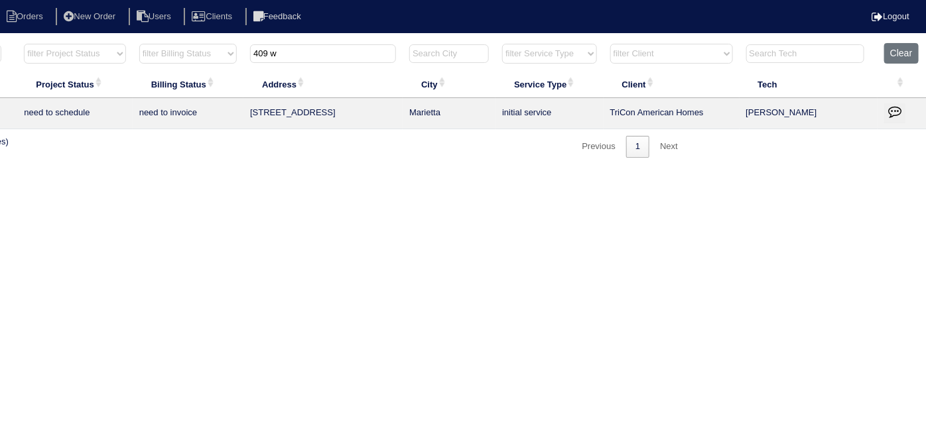
click at [899, 107] on icon "button" at bounding box center [894, 111] width 13 height 13
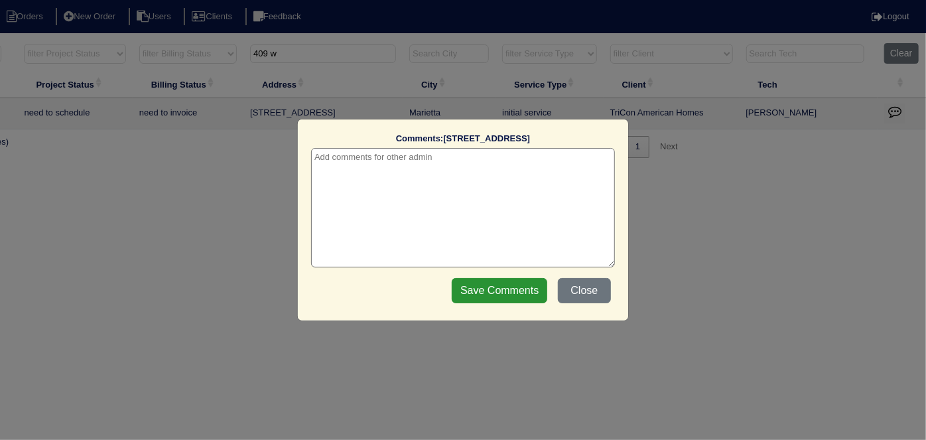
click at [326, 154] on textarea at bounding box center [463, 207] width 304 height 119
paste textarea "Replace AC & Coil/replace drain pan"
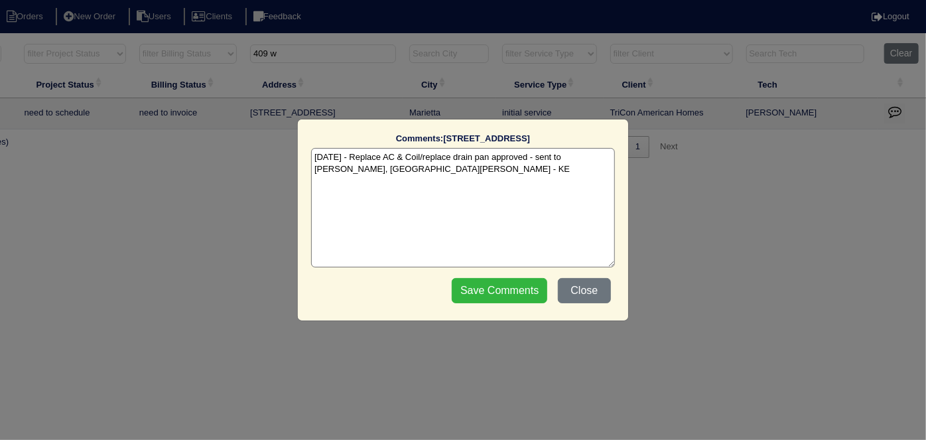
type textarea "[DATE] - Replace AC & Coil/replace drain pan approved - sent to [PERSON_NAME], …"
click at [477, 282] on input "Save Comments" at bounding box center [499, 290] width 95 height 25
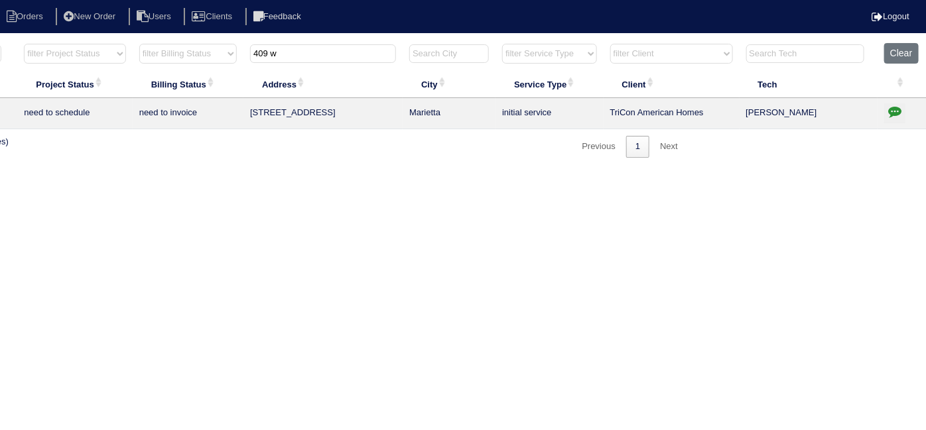
drag, startPoint x: 329, startPoint y: 55, endPoint x: 247, endPoint y: 54, distance: 82.2
click at [247, 54] on th "409 w" at bounding box center [322, 56] width 159 height 27
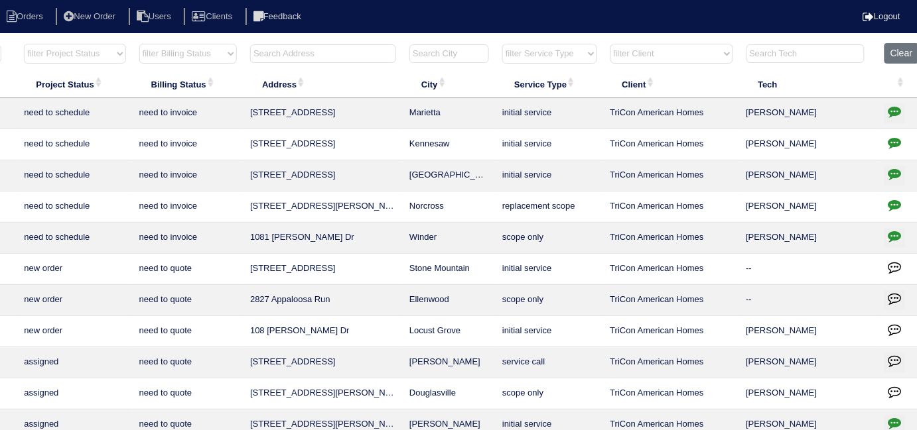
click at [300, 58] on input "text" at bounding box center [323, 53] width 146 height 19
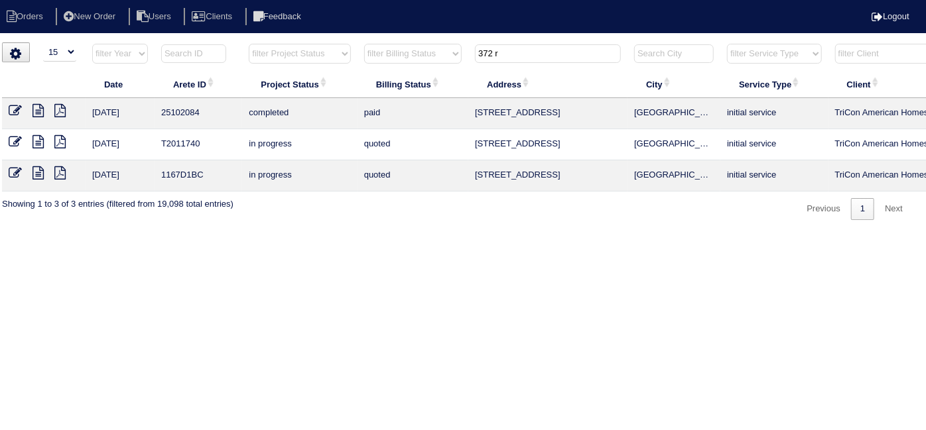
scroll to position [0, 0]
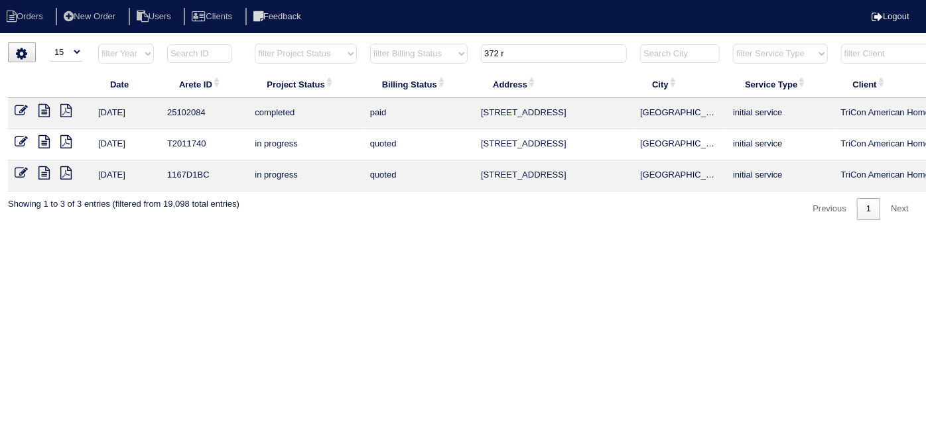
type input "372 r"
click at [157, 233] on html "Orders New Order Users Clients Feedback Logout Orders New Order Users Clients M…" at bounding box center [463, 116] width 926 height 233
click at [44, 113] on icon at bounding box center [43, 110] width 11 height 13
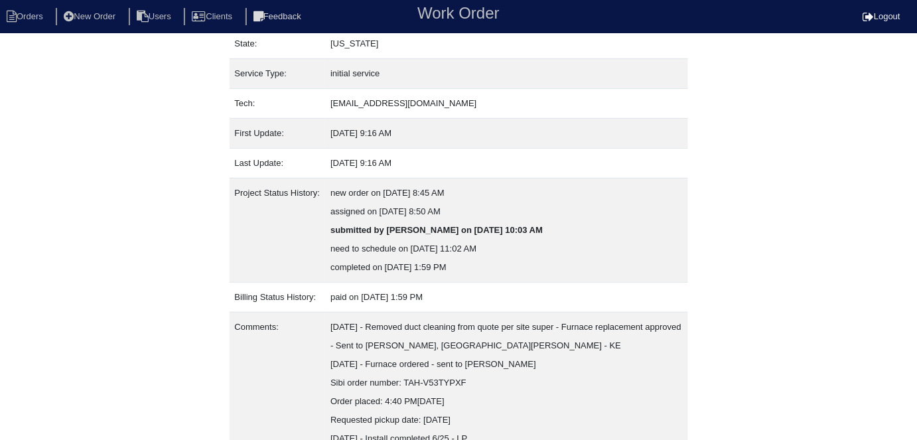
scroll to position [218, 0]
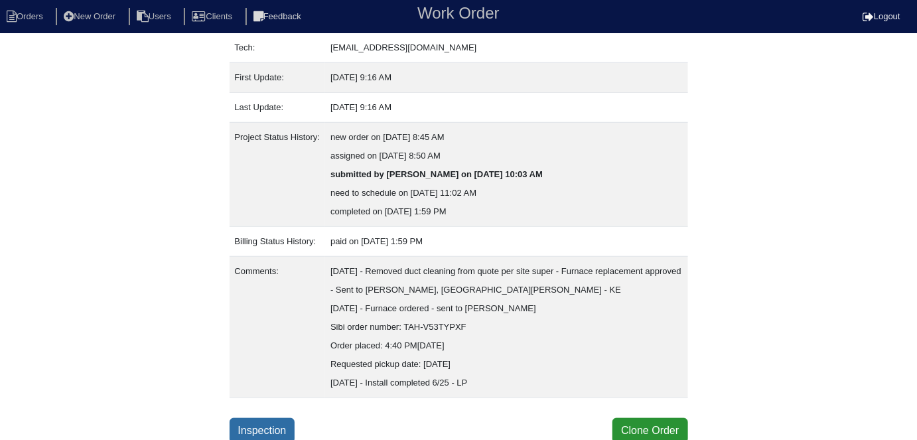
click at [283, 422] on link "Inspection" at bounding box center [262, 430] width 66 height 25
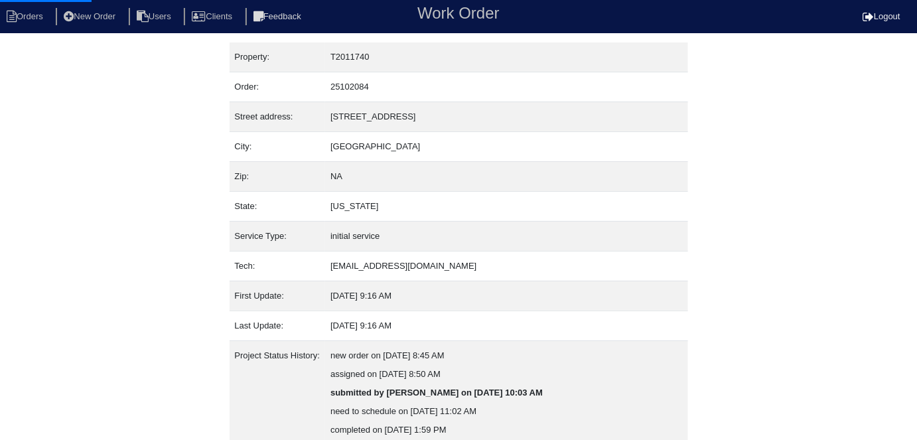
select select "0"
select select "Other"
select select "0"
select select "1"
select select "0"
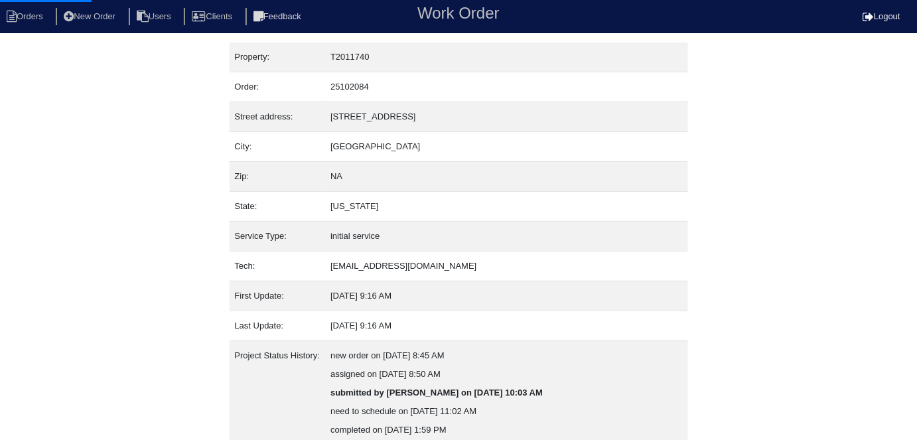
select select "0"
select select "2"
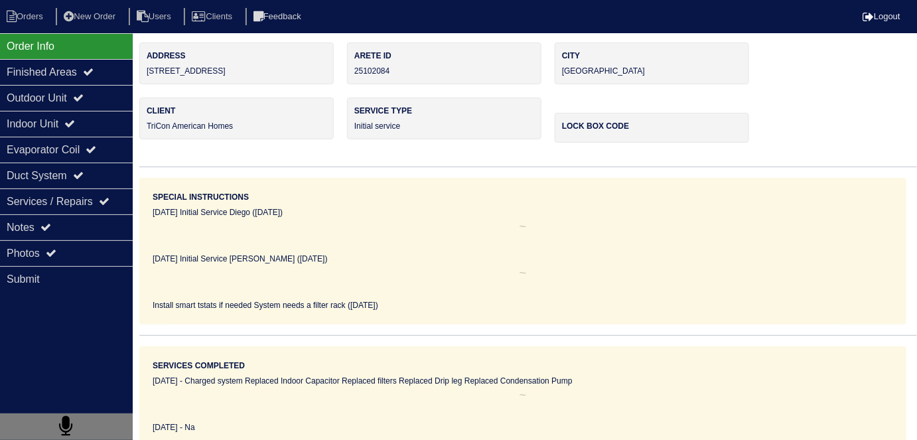
click at [46, 105] on div "Outdoor Unit" at bounding box center [66, 98] width 133 height 26
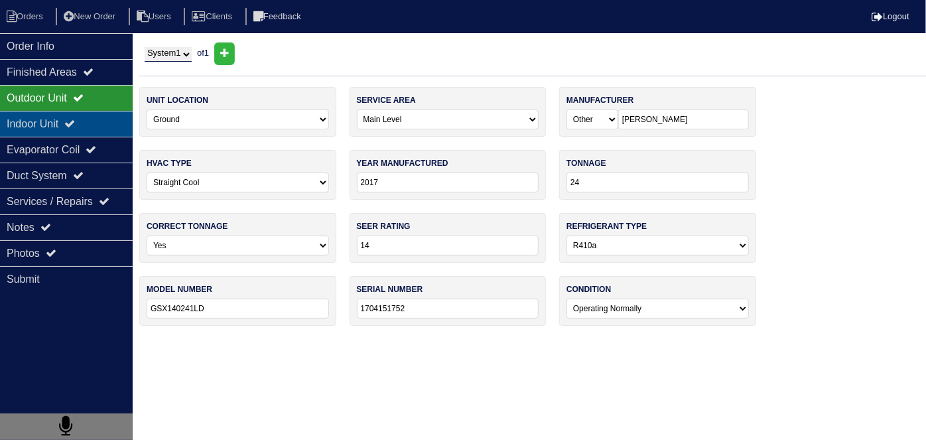
click at [38, 119] on div "Indoor Unit" at bounding box center [66, 124] width 133 height 26
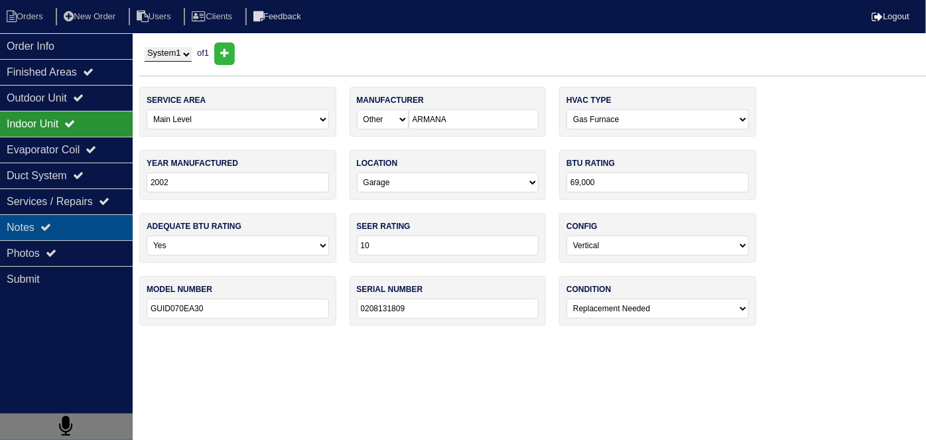
click at [58, 216] on div "Notes" at bounding box center [66, 227] width 133 height 26
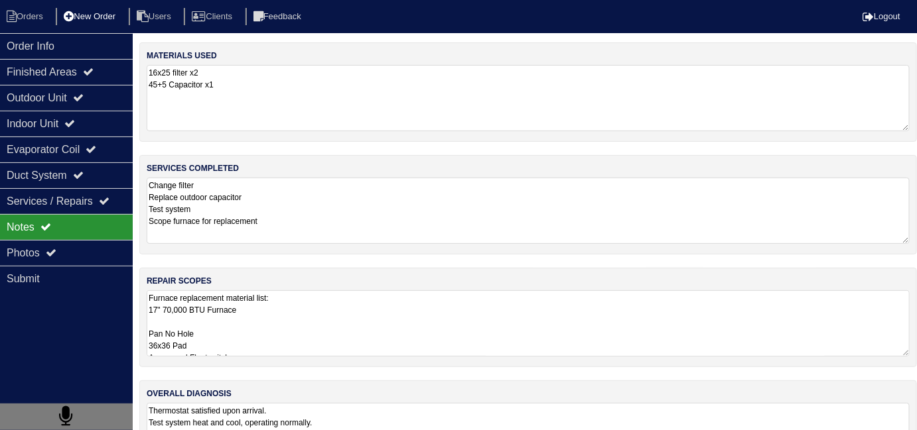
click at [92, 16] on li "New Order" at bounding box center [91, 17] width 70 height 18
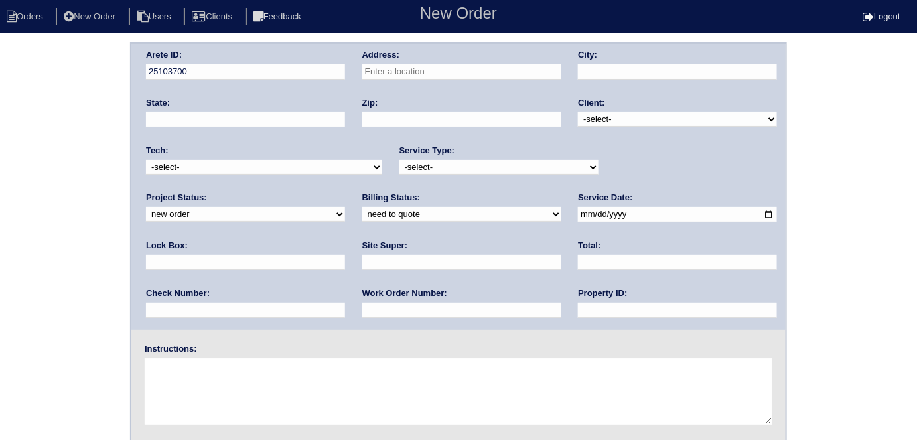
click at [400, 70] on input "text" at bounding box center [461, 71] width 199 height 15
type input "372 River Trace Dr"
type input "Villa Rica"
type input "GA"
type input "30180"
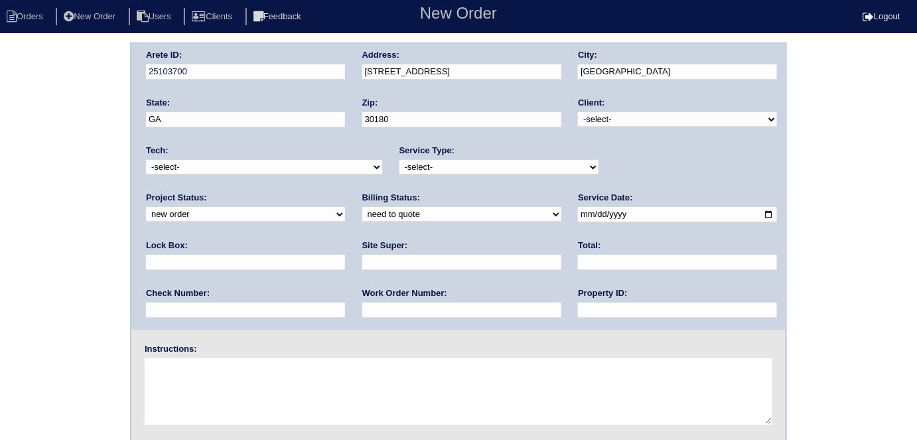
click at [611, 120] on select "-select- TriCon American Homes American Homes 4 Rent First Key Homes Zillow The…" at bounding box center [677, 119] width 199 height 15
select select "1"
click at [578, 112] on select "-select- TriCon American Homes American Homes 4 Rent First Key Homes Zillow The…" at bounding box center [677, 119] width 199 height 15
click at [468, 158] on div "Service Type: -select- initial service basic service maintenance call replaceme…" at bounding box center [498, 163] width 199 height 36
click at [451, 172] on select "-select- initial service basic service maintenance call replacement scope servi…" at bounding box center [498, 167] width 199 height 15
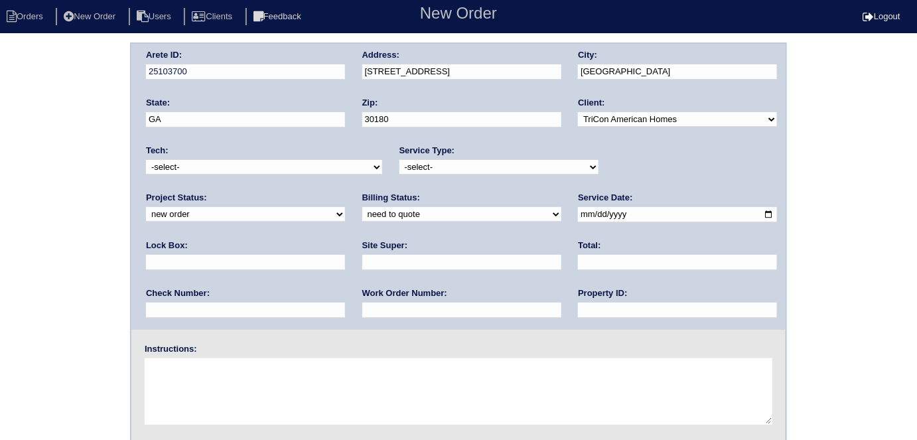
select select "service call"
click at [399, 160] on select "-select- initial service basic service maintenance call replacement scope servi…" at bounding box center [498, 167] width 199 height 15
click at [345, 255] on input "text" at bounding box center [245, 262] width 199 height 15
type input "N/A"
click at [578, 217] on input "date" at bounding box center [677, 214] width 199 height 15
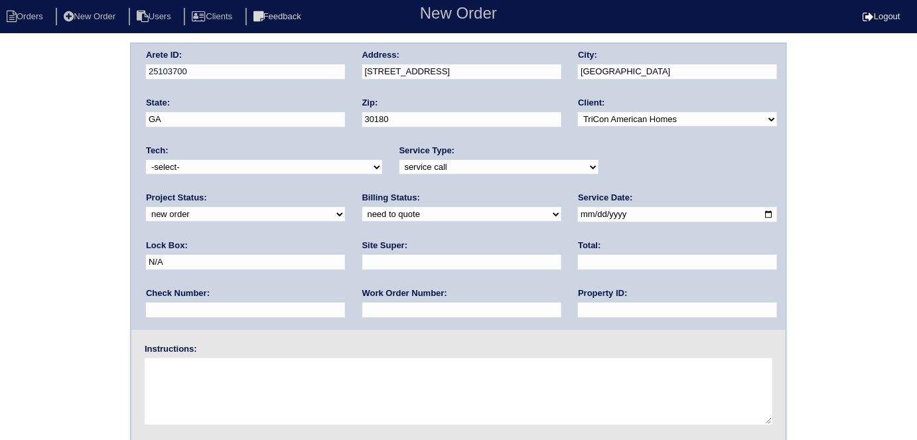
type input "2025-10-08"
drag, startPoint x: 430, startPoint y: 314, endPoint x: 435, endPoint y: 302, distance: 12.5
click at [578, 314] on input "text" at bounding box center [677, 309] width 199 height 15
type input "N/A"
click at [362, 267] on input "text" at bounding box center [461, 262] width 199 height 15
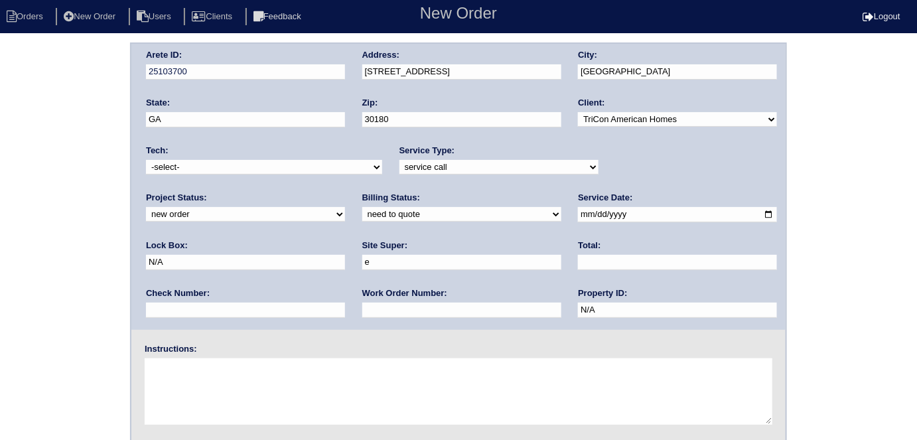
type input "Eric Artherton"
click at [174, 379] on textarea at bounding box center [458, 391] width 627 height 66
click at [286, 378] on textarea "No cool New move in - 678-756-3113" at bounding box center [458, 391] width 627 height 66
type textarea "No cool New move in - 678-756-3113 We replaced furnace in June 2025"
click at [0, 193] on div "Arete ID: 25103700 Address: 372 River Trace Dr City: Villa Rica State: GA Zip: …" at bounding box center [458, 310] width 917 height 537
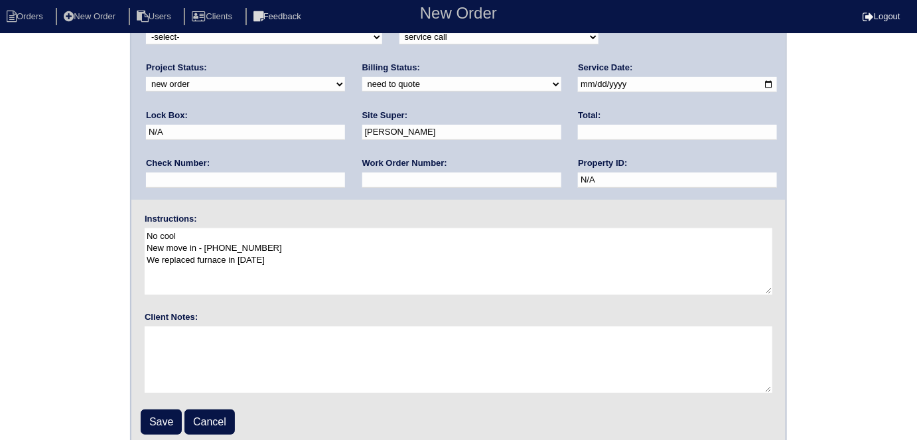
scroll to position [136, 0]
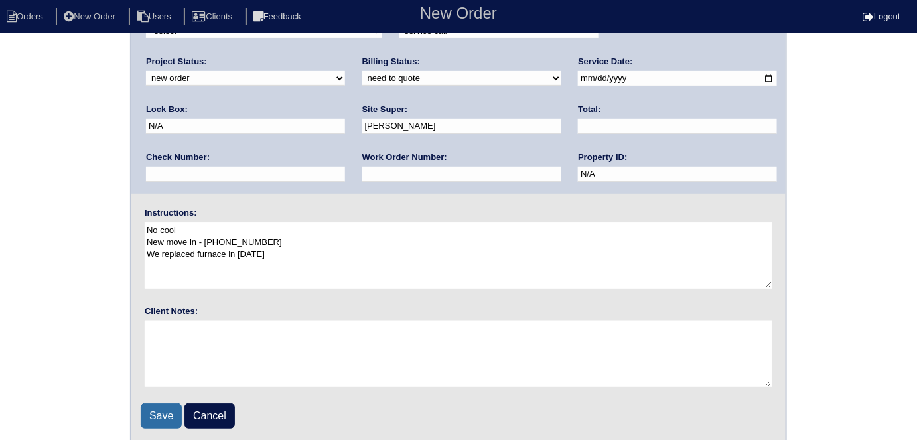
click at [160, 409] on input "Save" at bounding box center [161, 415] width 41 height 25
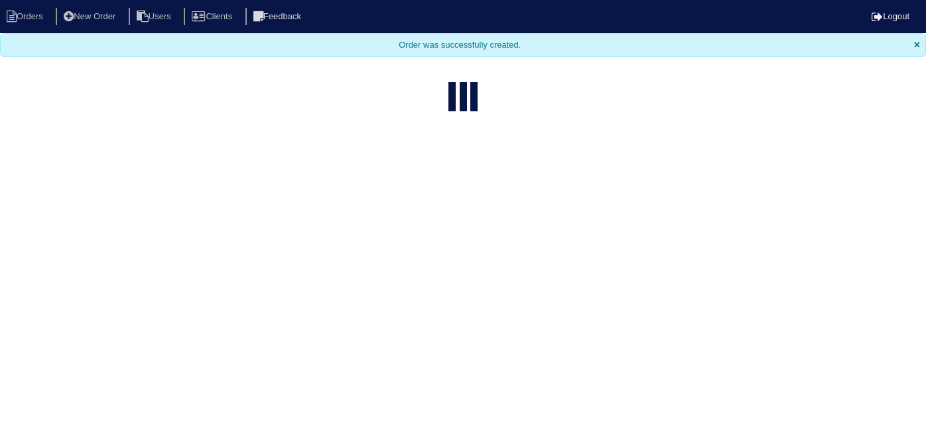
select select "15"
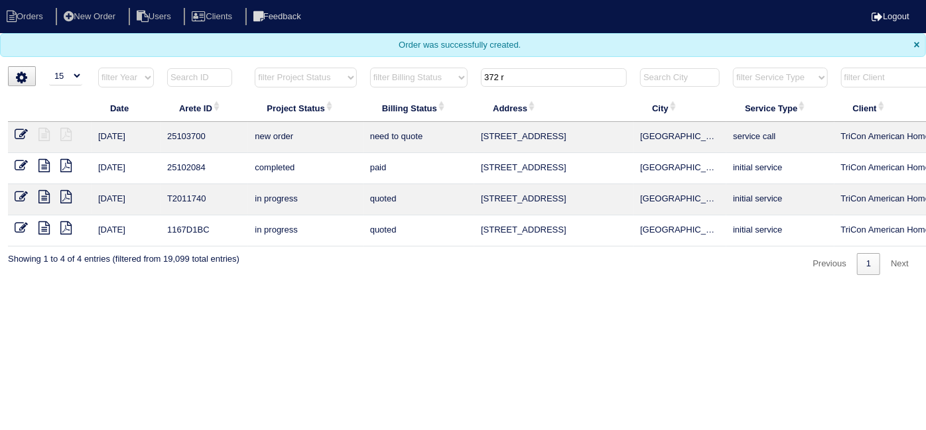
scroll to position [0, 231]
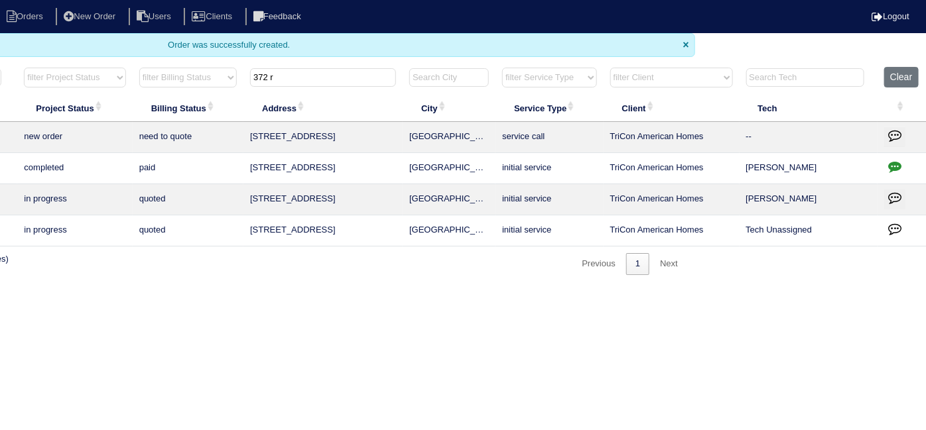
click at [890, 168] on icon "button" at bounding box center [894, 166] width 13 height 13
type textarea "6/23/25 - Removed duct cleaning from quote per site super - Furnace replacement…"
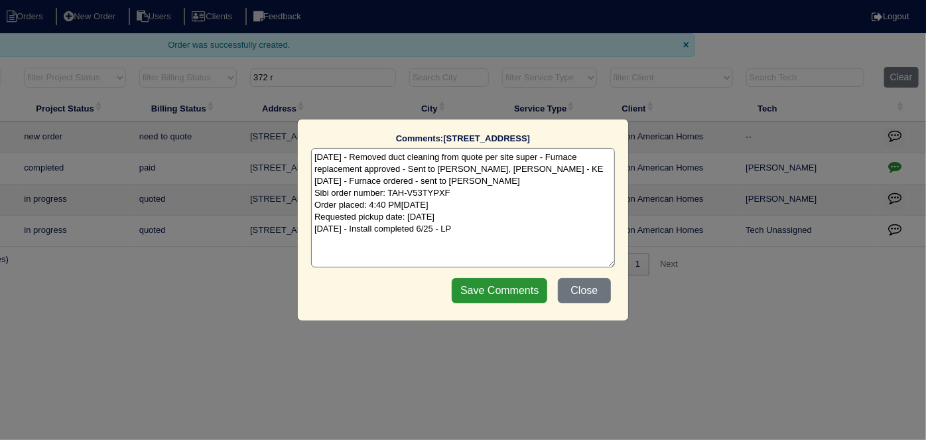
click at [476, 230] on textarea "6/23/25 - Removed duct cleaning from quote per site super - Furnace replacement…" at bounding box center [463, 207] width 304 height 119
click at [598, 290] on button "Close" at bounding box center [584, 290] width 53 height 25
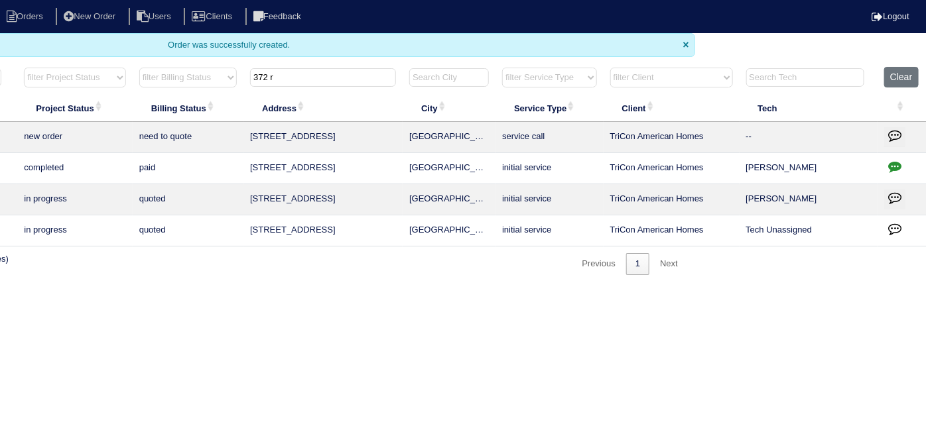
drag, startPoint x: 172, startPoint y: 58, endPoint x: 141, endPoint y: 57, distance: 30.5
click at [141, 57] on body "Orders New Order Users Clients Feedback Logout Orders New Order Users Clients M…" at bounding box center [232, 137] width 926 height 275
type input "7"
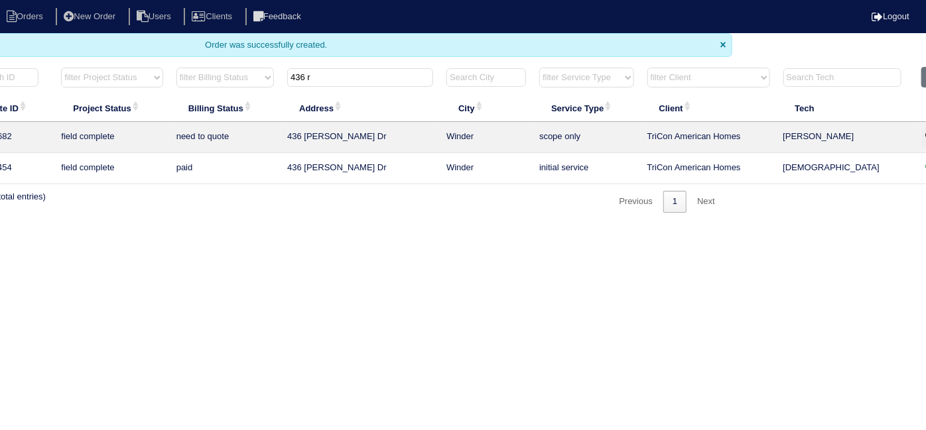
scroll to position [0, 0]
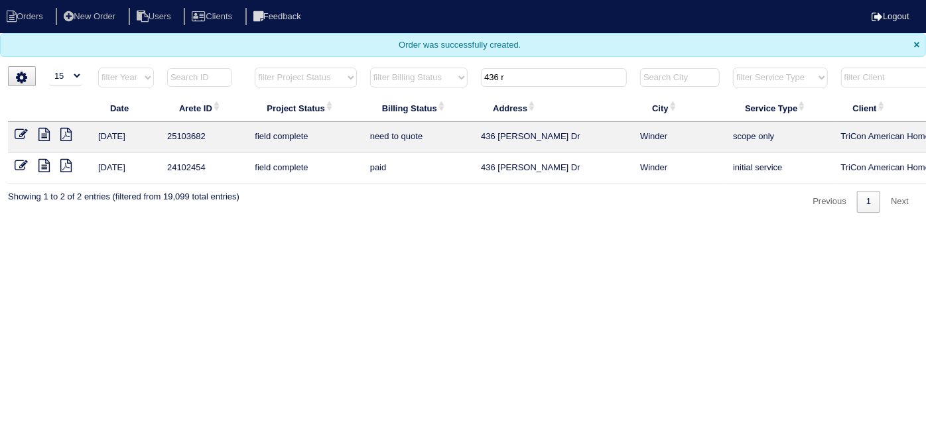
drag, startPoint x: 560, startPoint y: 68, endPoint x: 444, endPoint y: 80, distance: 116.7
click at [444, 80] on tr "filter Year -- Any Year -- 2025 2024 2023 2022 2021 2020 2019 filter Project St…" at bounding box center [582, 80] width 1149 height 27
type input "4280 ch"
click at [40, 166] on icon at bounding box center [43, 165] width 11 height 13
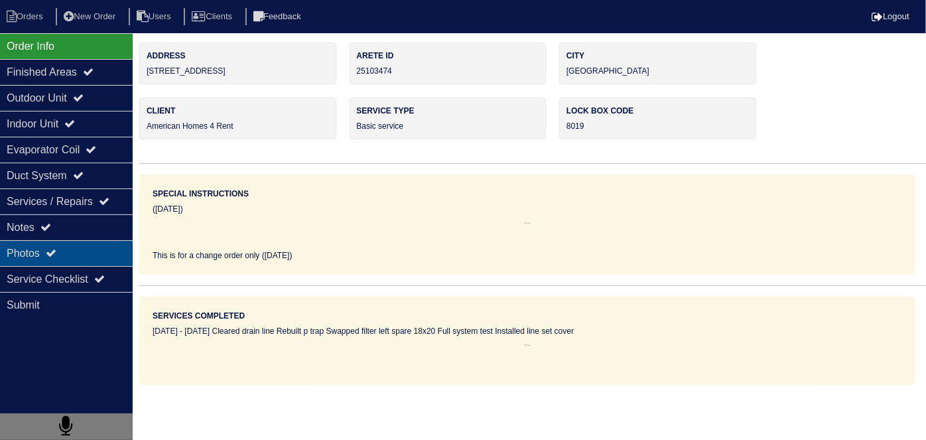
click at [50, 247] on icon at bounding box center [51, 252] width 11 height 11
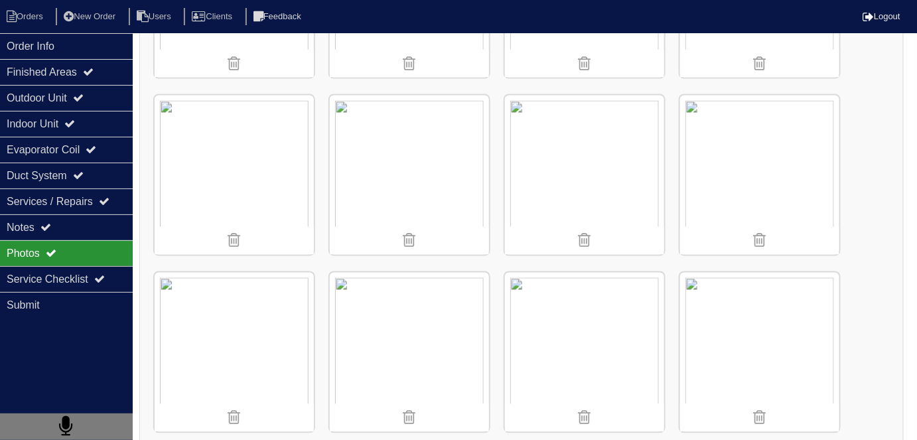
scroll to position [2458, 0]
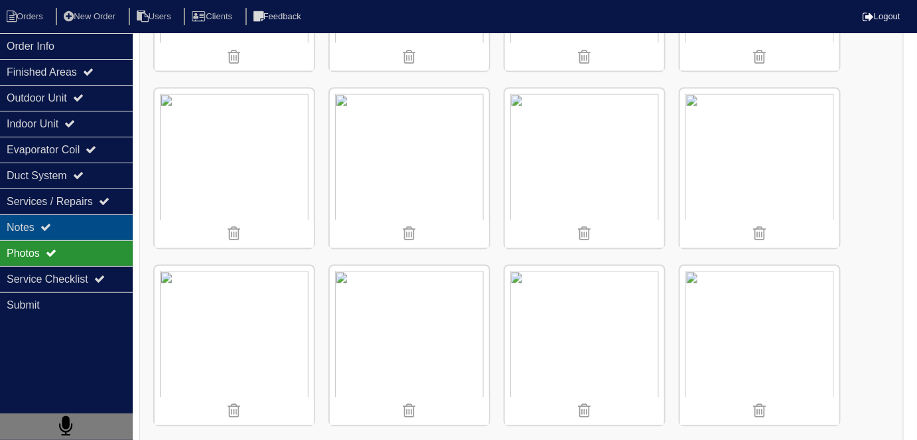
click at [80, 237] on div "Notes" at bounding box center [66, 227] width 133 height 26
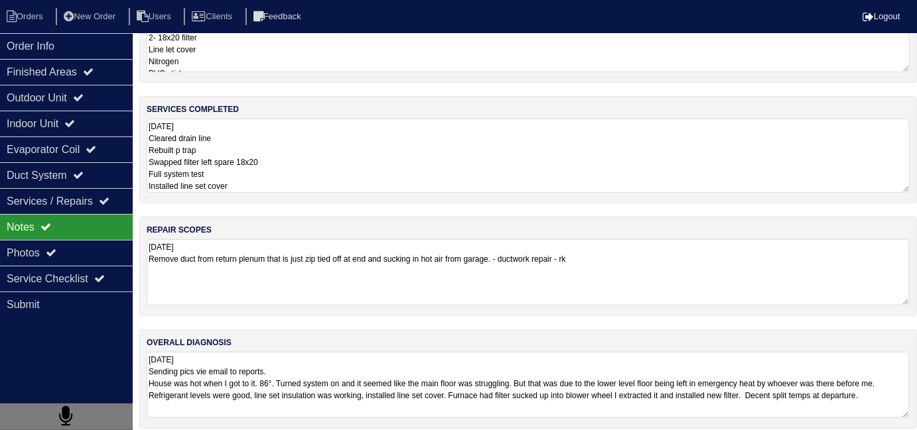
scroll to position [67, 0]
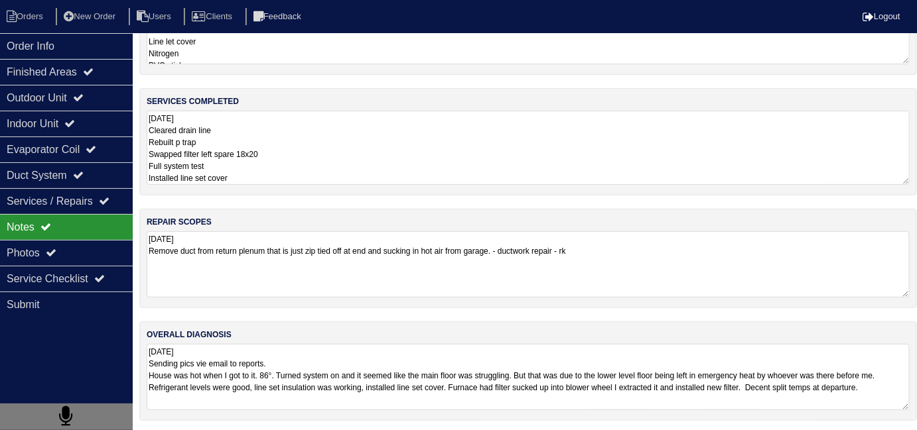
click at [389, 167] on textarea "[DATE] Cleared drain line Rebuilt p trap Swapped filter left spare 18x20 Full s…" at bounding box center [528, 148] width 763 height 74
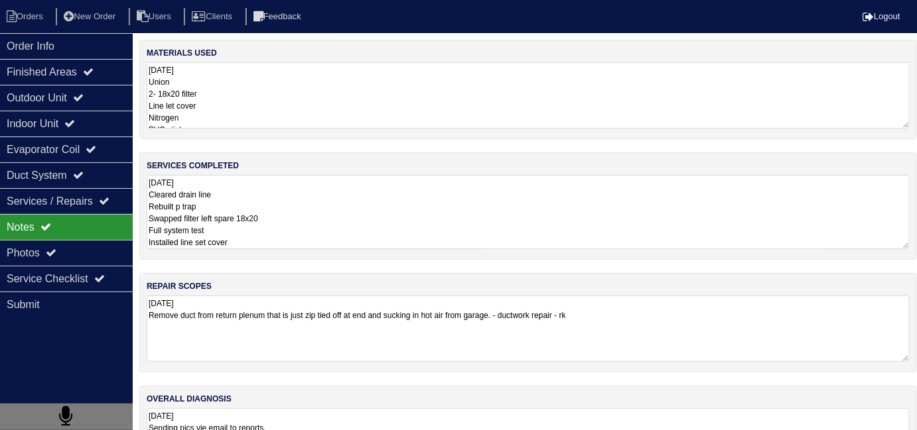
scroll to position [0, 0]
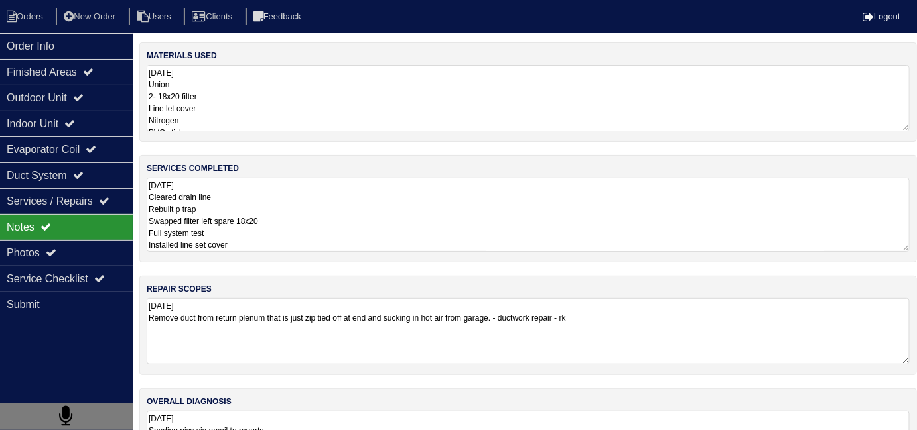
click at [292, 106] on textarea "[DATE] Union 2- 18x20 filter Line let cover Nitrogen PVC stick PVC end cap" at bounding box center [528, 98] width 763 height 66
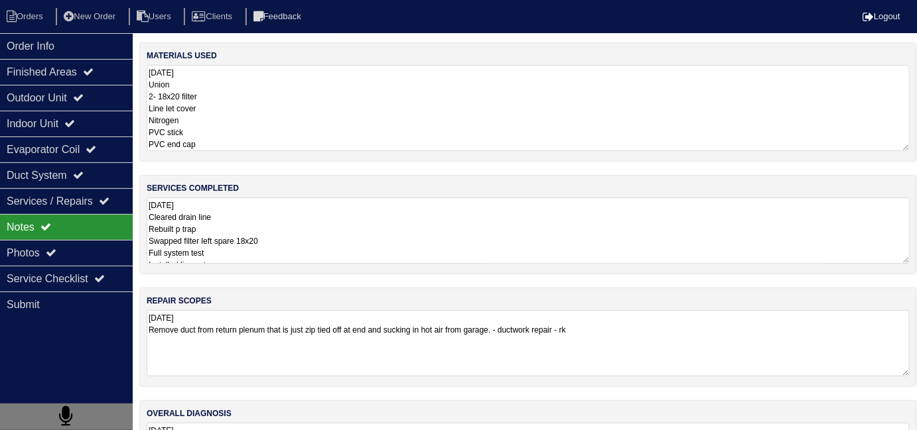
click at [499, 365] on div "materials used [DATE] Union 2- 18x20 filter Line let cover Nitrogen PVC stick P…" at bounding box center [527, 277] width 777 height 471
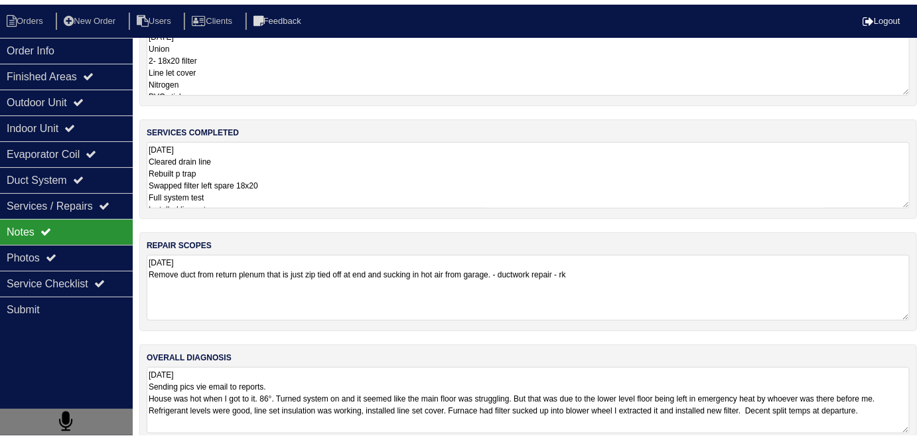
scroll to position [58, 0]
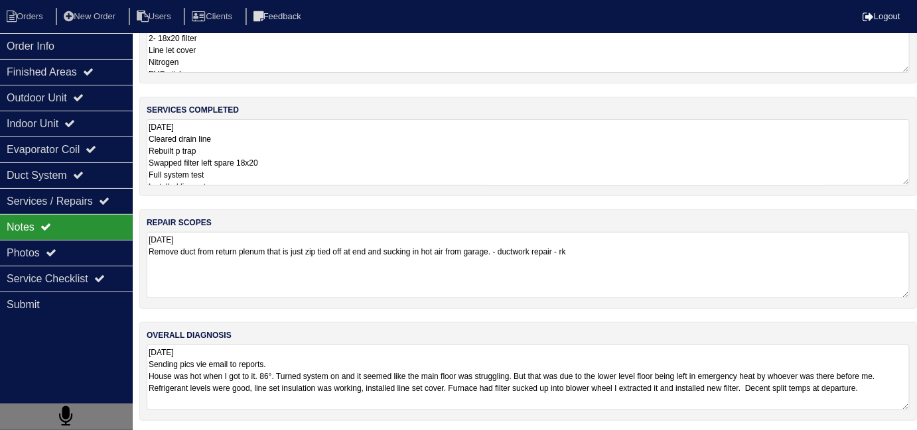
click at [583, 399] on textarea "[DATE] Sending pics vie email to reports. House was hot when I got to it. 86°. …" at bounding box center [528, 378] width 763 height 66
click at [365, 149] on textarea "[DATE] Cleared drain line Rebuilt p trap Swapped filter left spare 18x20 Full s…" at bounding box center [528, 152] width 763 height 66
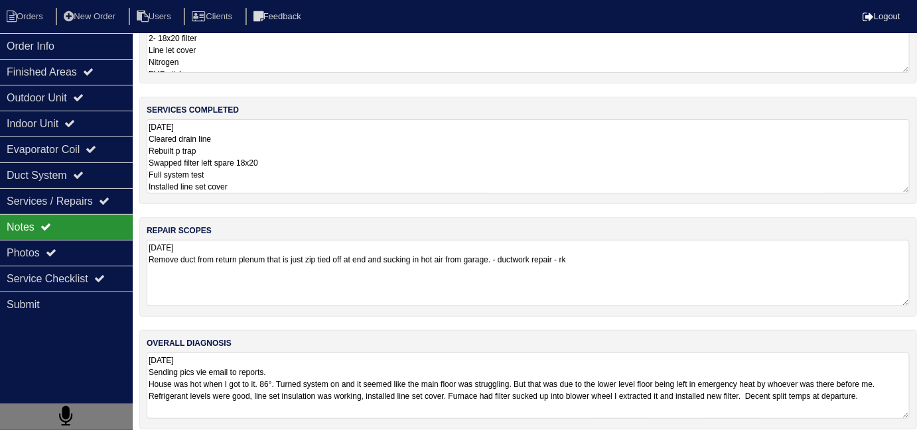
click at [286, 179] on textarea "[DATE] Cleared drain line Rebuilt p trap Swapped filter left spare 18x20 Full s…" at bounding box center [528, 156] width 763 height 74
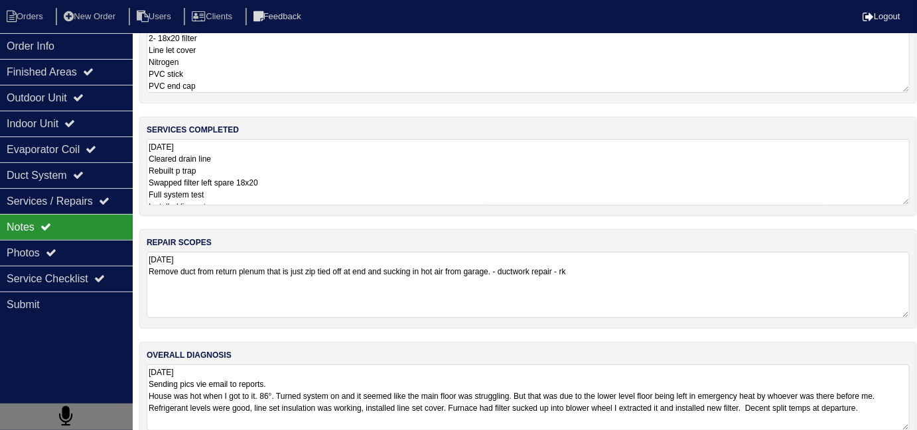
click at [244, 56] on textarea "[DATE] Union 2- 18x20 filter Line let cover Nitrogen PVC stick PVC end cap" at bounding box center [528, 50] width 763 height 86
click at [78, 260] on div "Photos" at bounding box center [66, 253] width 133 height 26
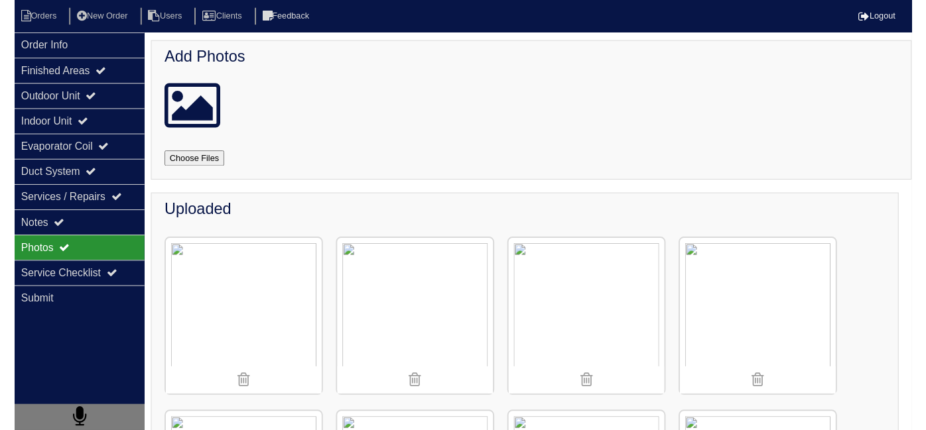
scroll to position [0, 0]
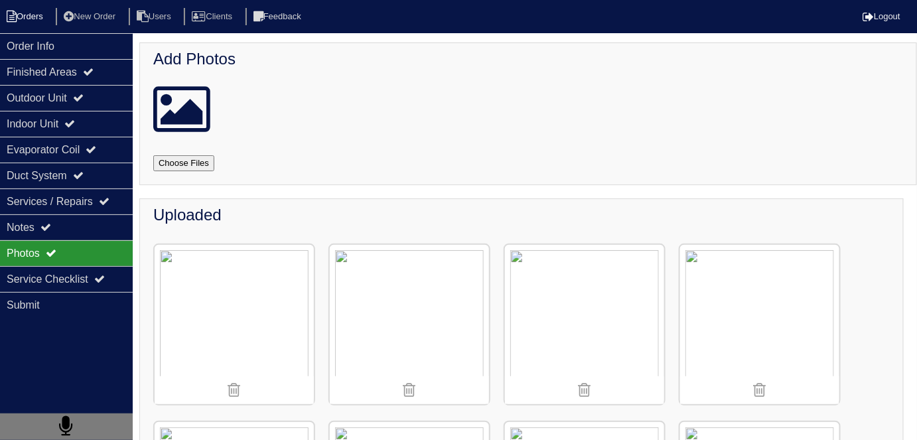
click at [26, 23] on li "Orders" at bounding box center [27, 17] width 54 height 18
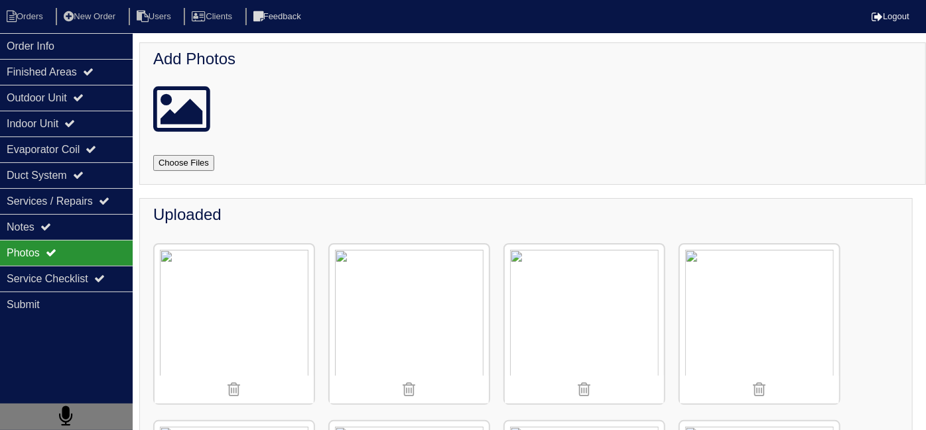
select select "15"
